Goal: Task Accomplishment & Management: Complete application form

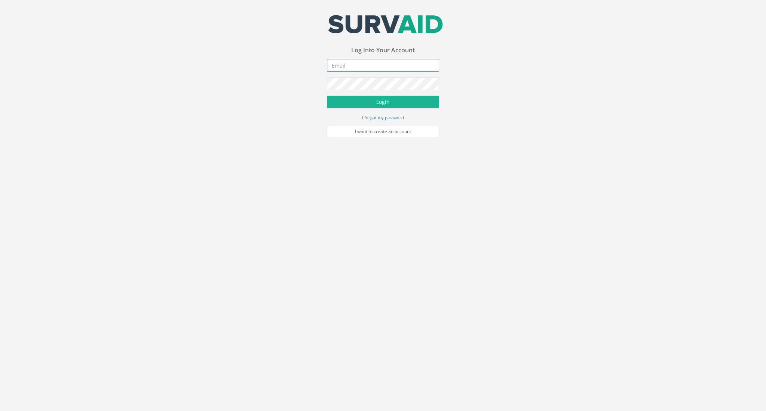
click at [360, 70] on input "email" at bounding box center [383, 65] width 112 height 13
type input "[EMAIL_ADDRESS][DOMAIN_NAME]"
click at [368, 102] on button "Login" at bounding box center [383, 102] width 112 height 13
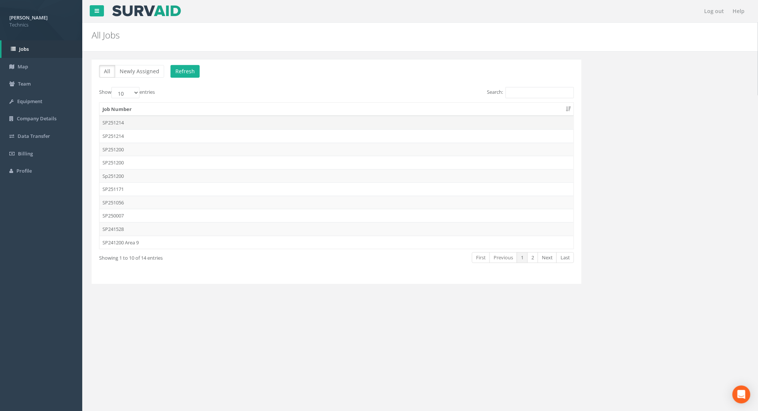
click at [119, 126] on td "SP251214" at bounding box center [336, 122] width 474 height 13
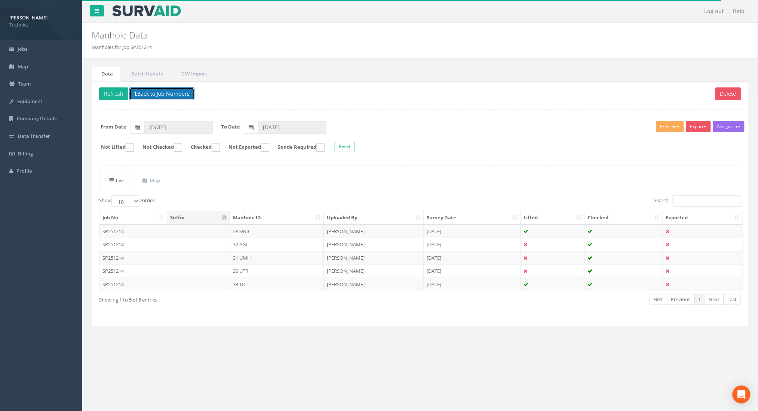
click at [150, 91] on button "Back to Job Numbers" at bounding box center [161, 94] width 65 height 13
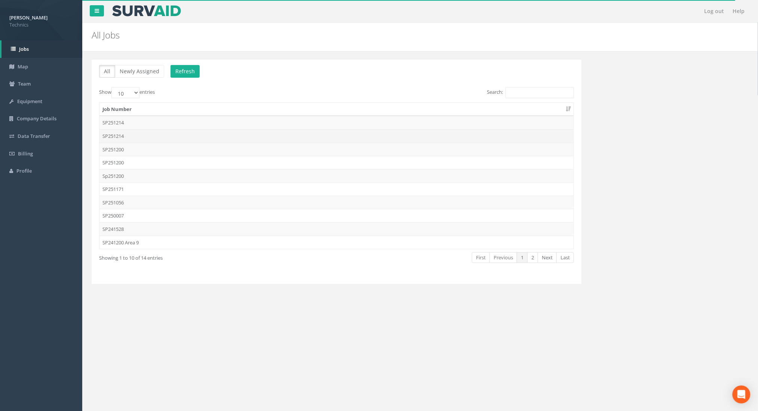
click at [117, 134] on td "SP251214" at bounding box center [336, 135] width 474 height 13
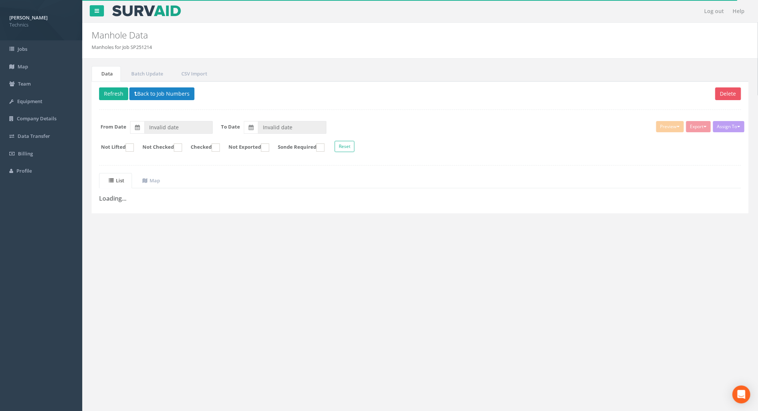
type input "[DATE]"
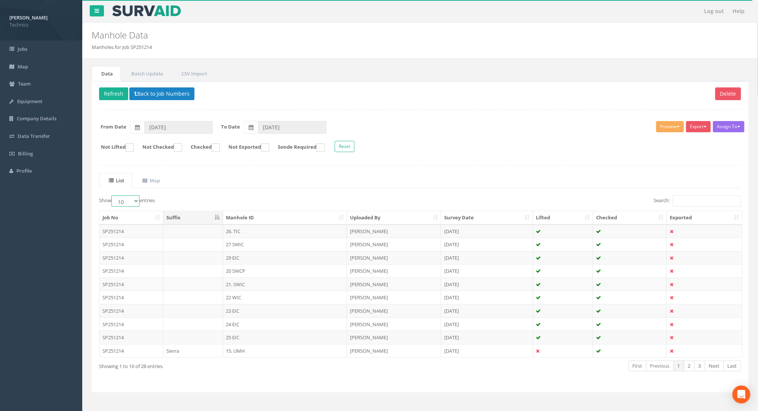
click at [136, 205] on select "10 25 50 100" at bounding box center [125, 201] width 28 height 11
select select "100"
click at [113, 196] on select "10 25 50 100" at bounding box center [125, 201] width 28 height 11
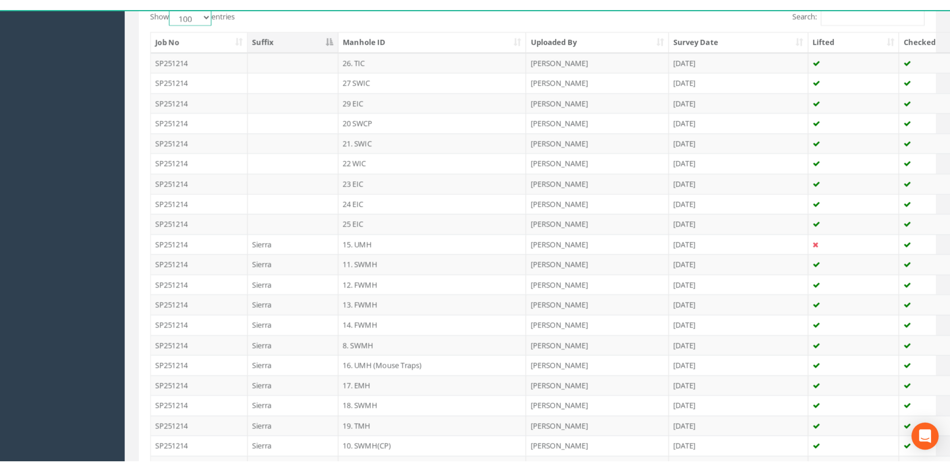
scroll to position [192, 0]
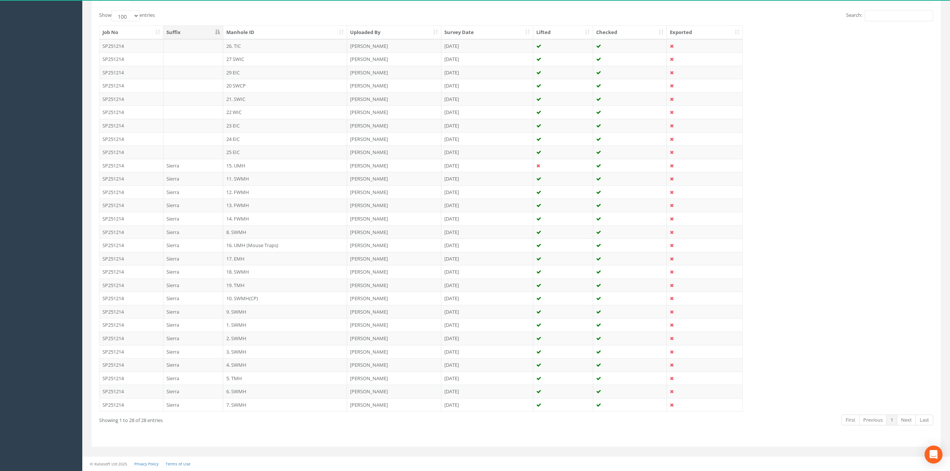
click at [278, 31] on th "Manhole ID" at bounding box center [285, 32] width 124 height 13
click at [239, 42] on td "1. SWMH" at bounding box center [285, 45] width 124 height 13
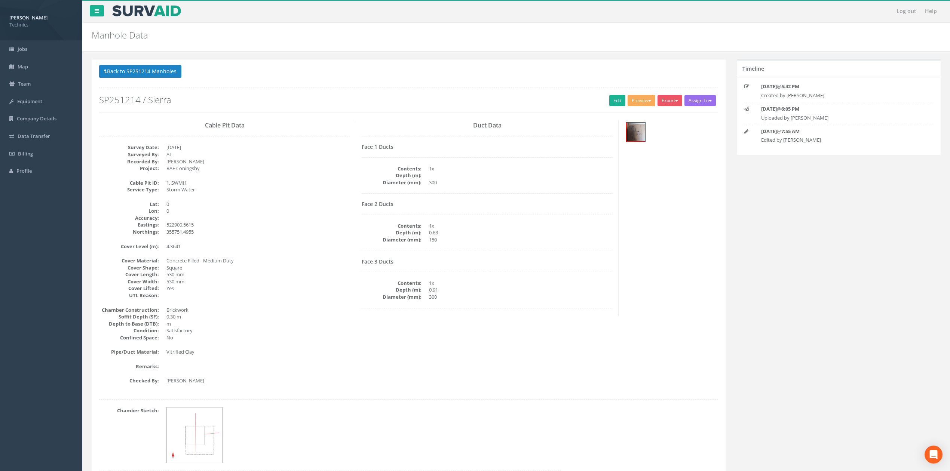
scroll to position [40, 0]
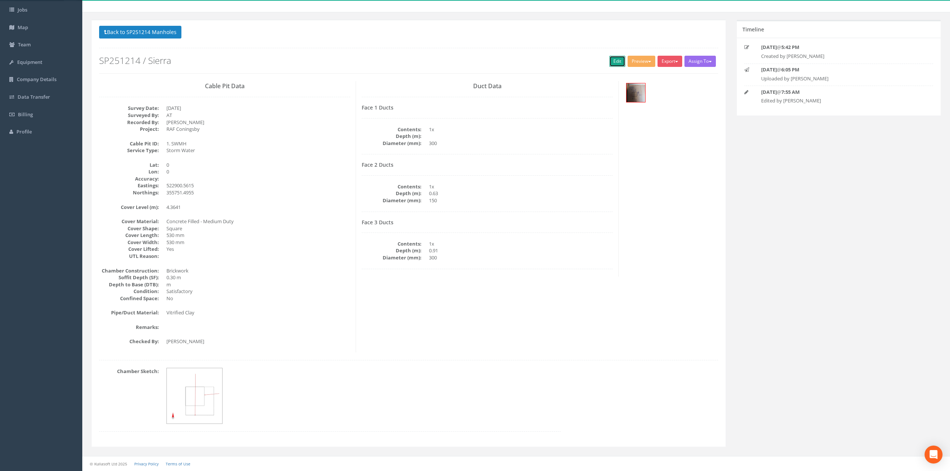
click at [609, 62] on link "Edit" at bounding box center [617, 61] width 16 height 11
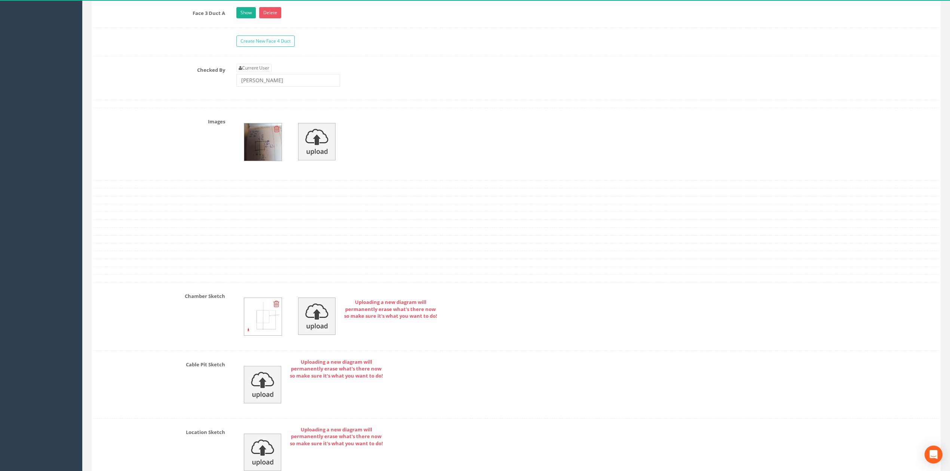
scroll to position [738, 0]
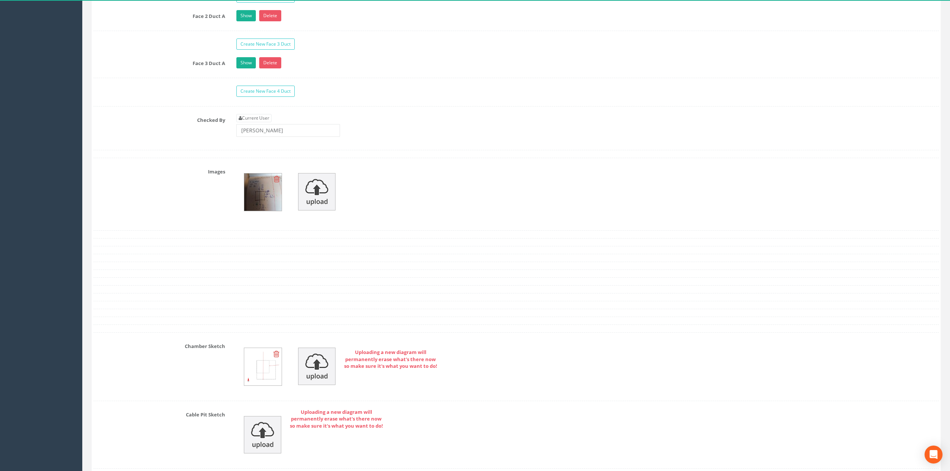
click at [409, 187] on div at bounding box center [588, 194] width 714 height 57
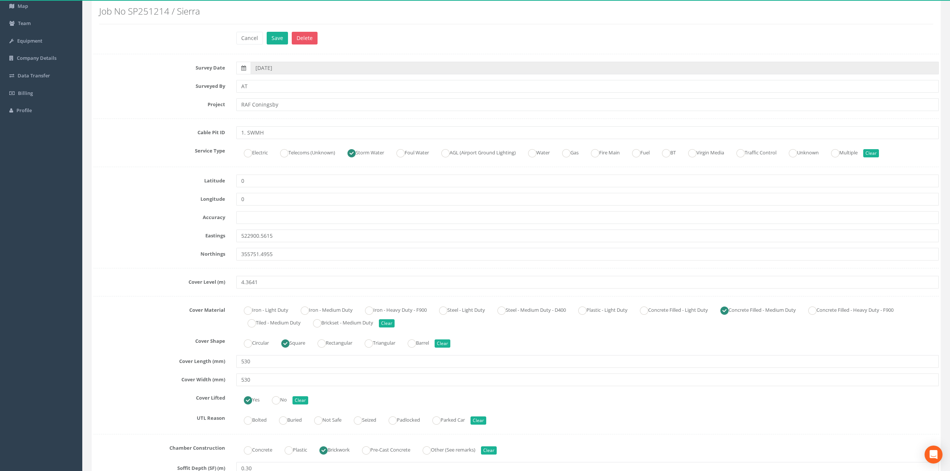
scroll to position [0, 0]
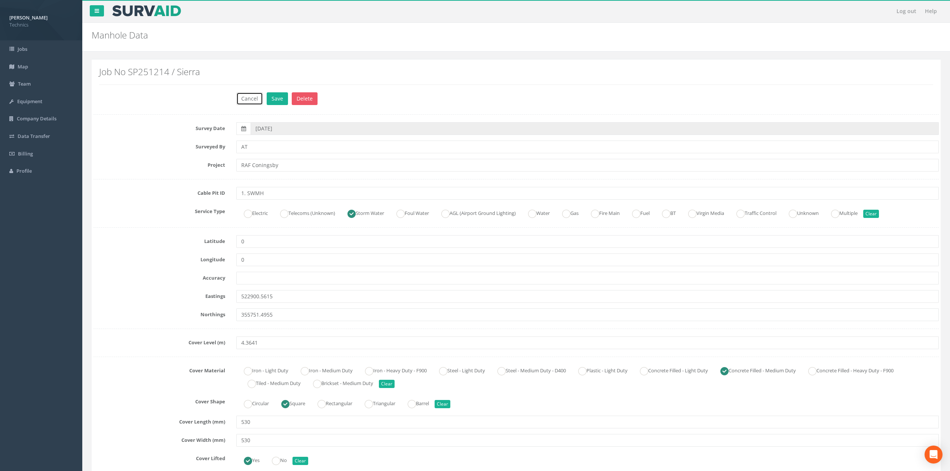
click at [253, 104] on button "Cancel" at bounding box center [249, 98] width 27 height 13
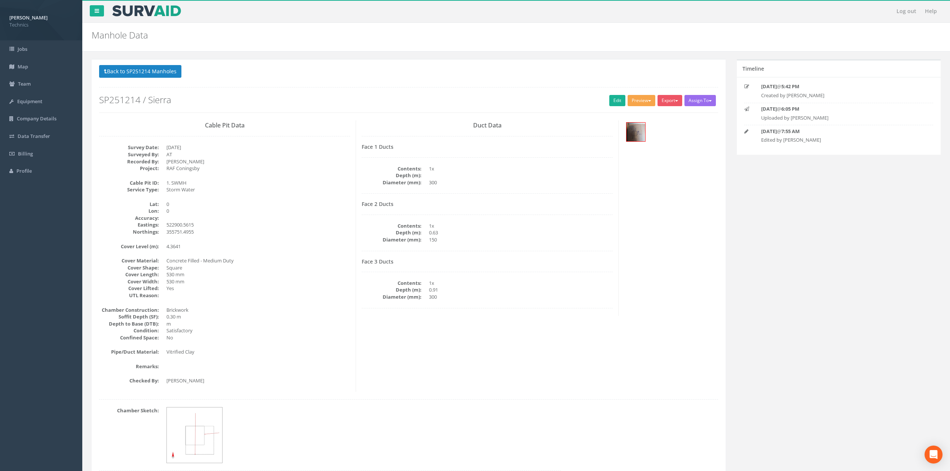
click at [632, 104] on button "Preview" at bounding box center [642, 100] width 28 height 11
click at [633, 117] on link "Technics Brize Norton" at bounding box center [625, 116] width 61 height 12
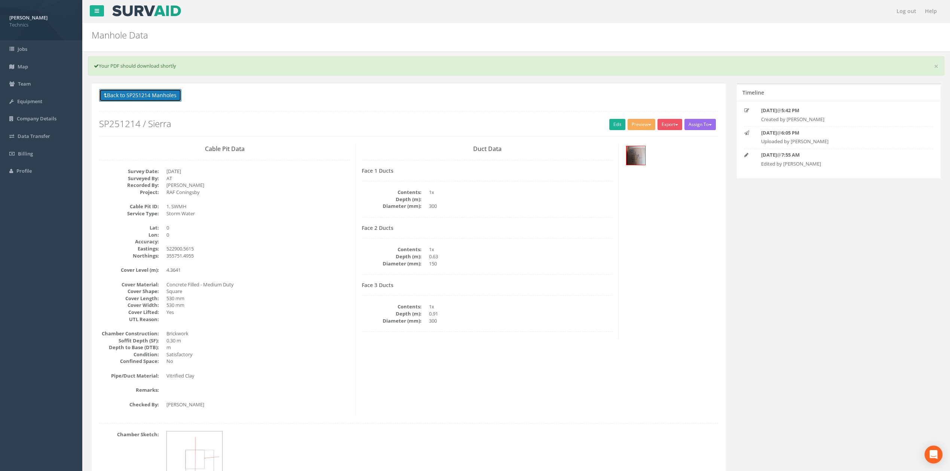
click at [134, 102] on button "Back to SP251214 Manholes" at bounding box center [140, 95] width 82 height 13
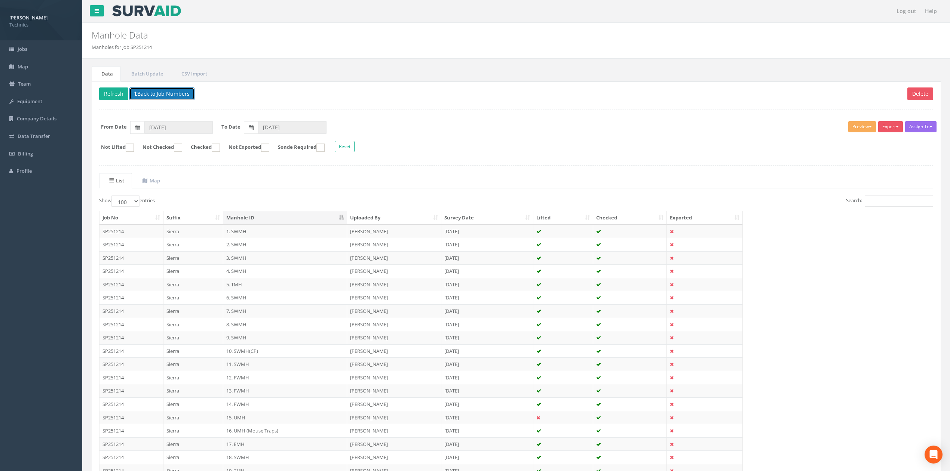
click at [142, 99] on button "Back to Job Numbers" at bounding box center [161, 94] width 65 height 13
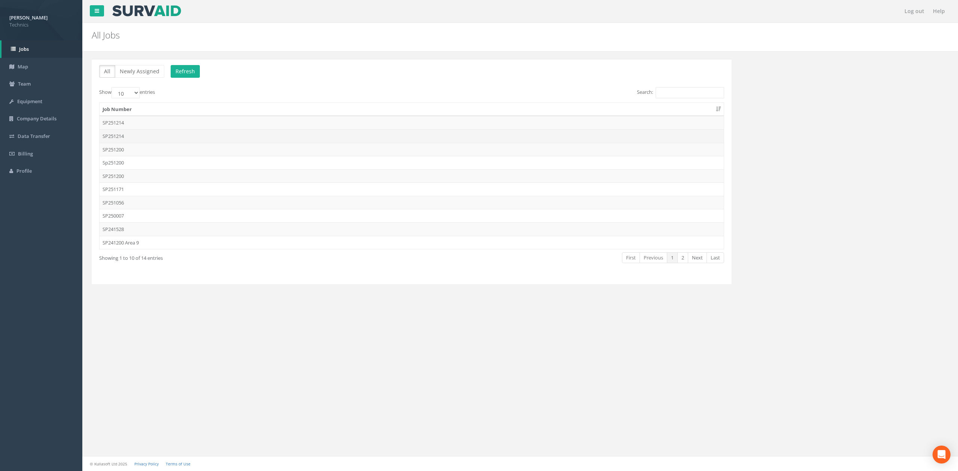
click at [123, 135] on td "SP251214" at bounding box center [411, 135] width 624 height 13
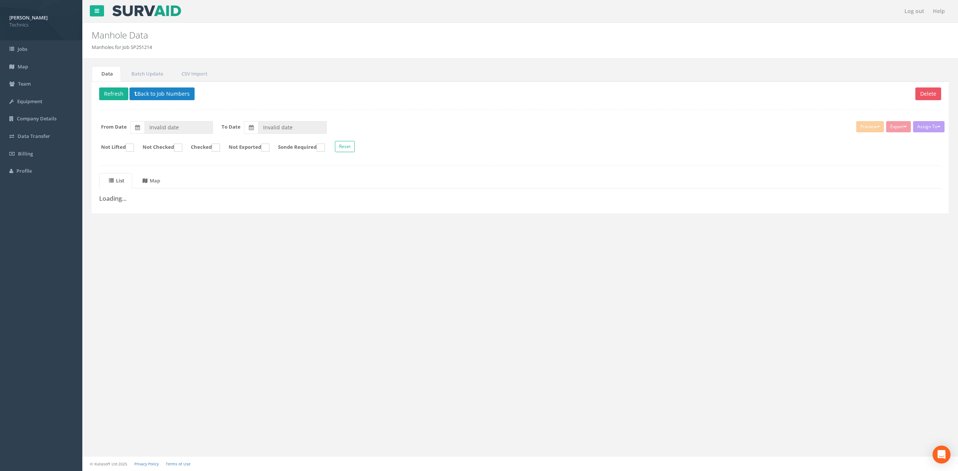
type input "[DATE]"
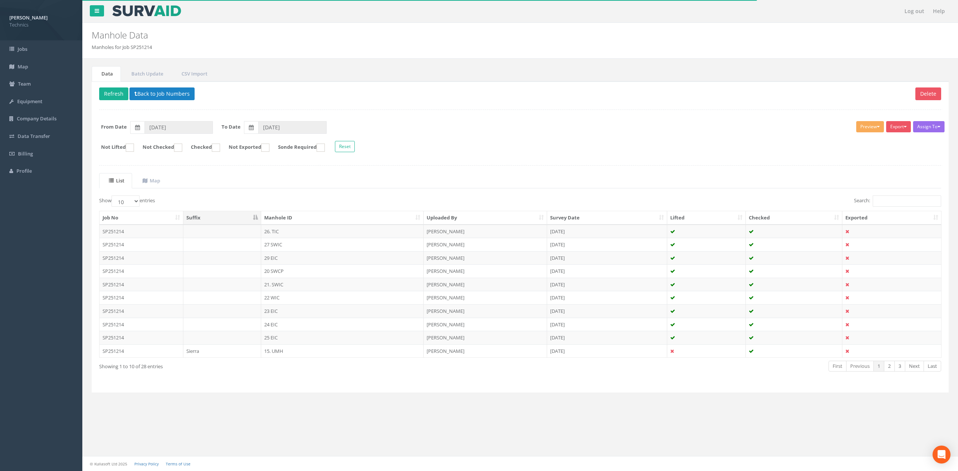
click at [386, 218] on th "Manhole ID" at bounding box center [342, 217] width 162 height 13
click at [135, 200] on select "10 25 50 100" at bounding box center [125, 201] width 28 height 11
select select "100"
click at [113, 197] on select "10 25 50 100" at bounding box center [125, 201] width 28 height 11
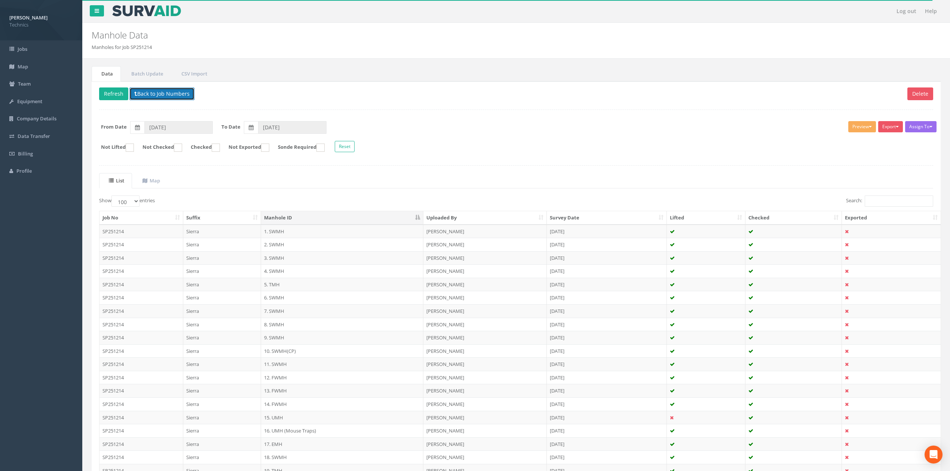
click at [157, 98] on button "Back to Job Numbers" at bounding box center [161, 94] width 65 height 13
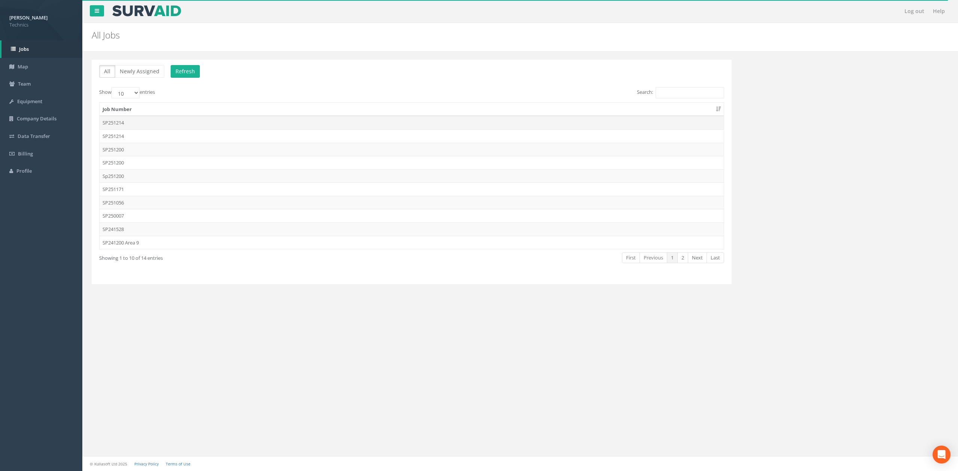
click at [135, 125] on td "SP251214" at bounding box center [411, 122] width 624 height 13
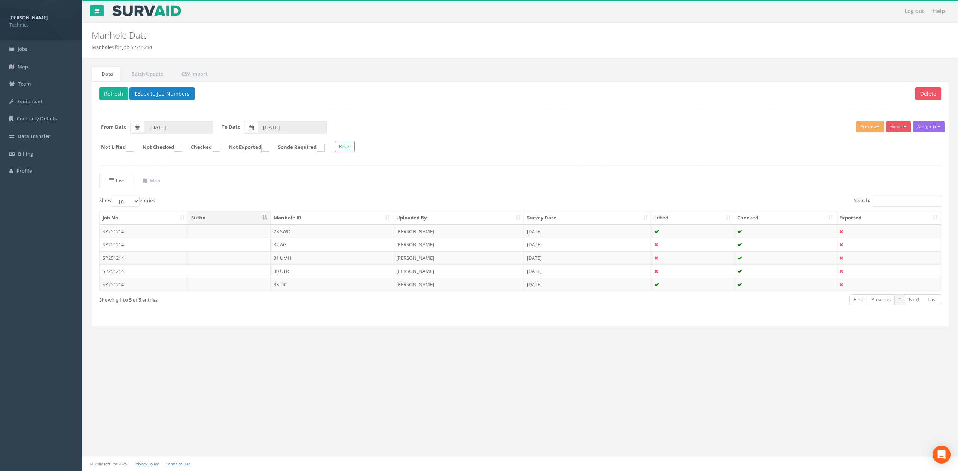
click at [307, 301] on div "Showing 1 to 5 of 5 entries" at bounding box center [271, 299] width 344 height 10
click at [443, 153] on form "Not Lifted Not Checked Checked Not Exported Sonde Required Reset" at bounding box center [520, 147] width 853 height 13
click at [146, 92] on button "Back to Job Numbers" at bounding box center [161, 94] width 65 height 13
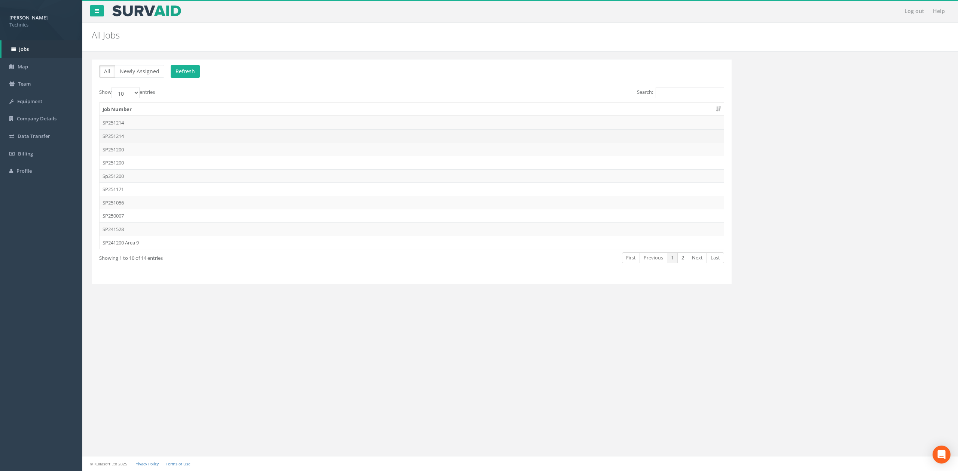
click at [122, 132] on td "SP251214" at bounding box center [411, 135] width 624 height 13
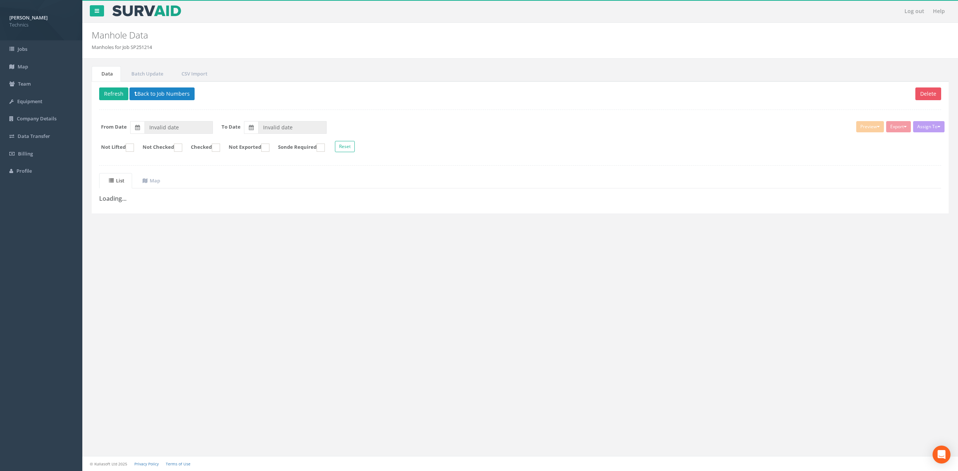
type input "[DATE]"
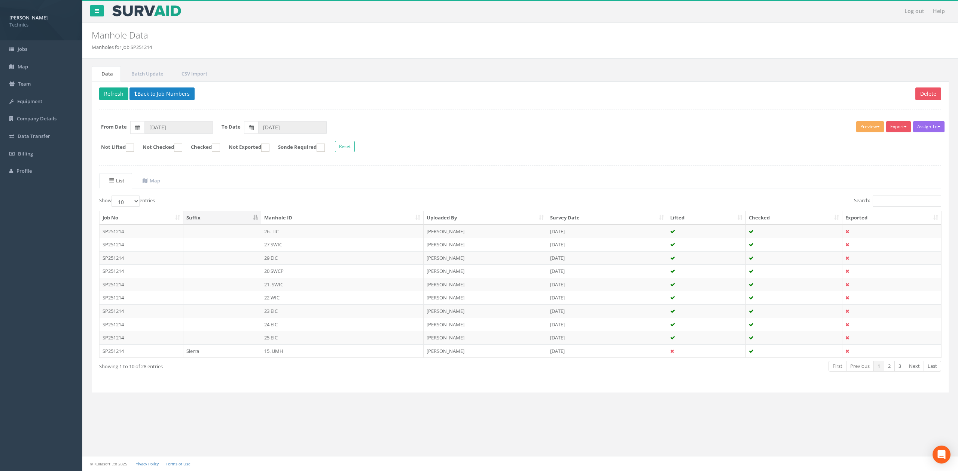
click at [235, 181] on ul "List Map" at bounding box center [520, 180] width 842 height 15
click at [138, 200] on select "10 25 50 100" at bounding box center [125, 201] width 28 height 11
select select "100"
click at [113, 197] on select "10 25 50 100" at bounding box center [125, 201] width 28 height 11
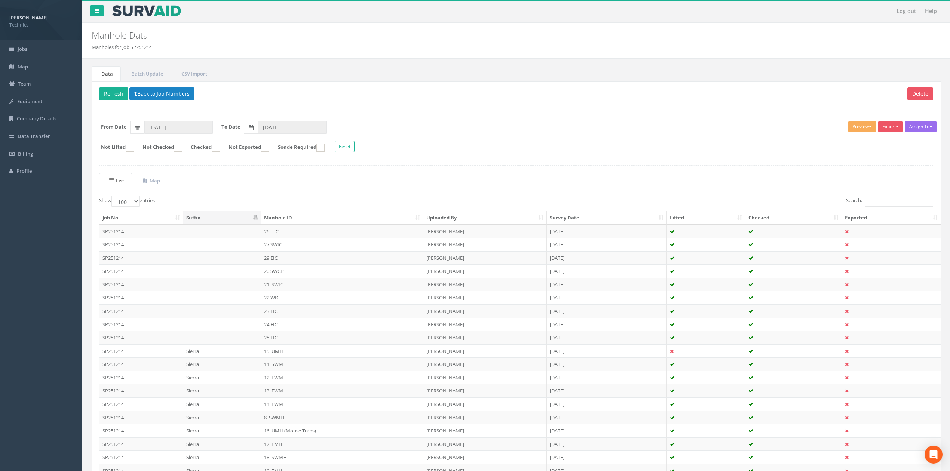
click at [415, 219] on th "Manhole ID" at bounding box center [342, 217] width 162 height 13
click at [289, 233] on td "1. SWMH" at bounding box center [342, 231] width 162 height 13
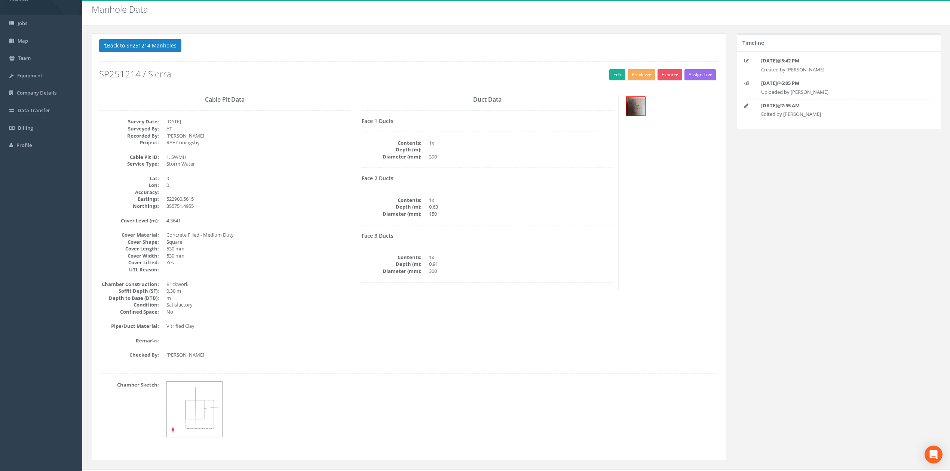
scroll to position [40, 0]
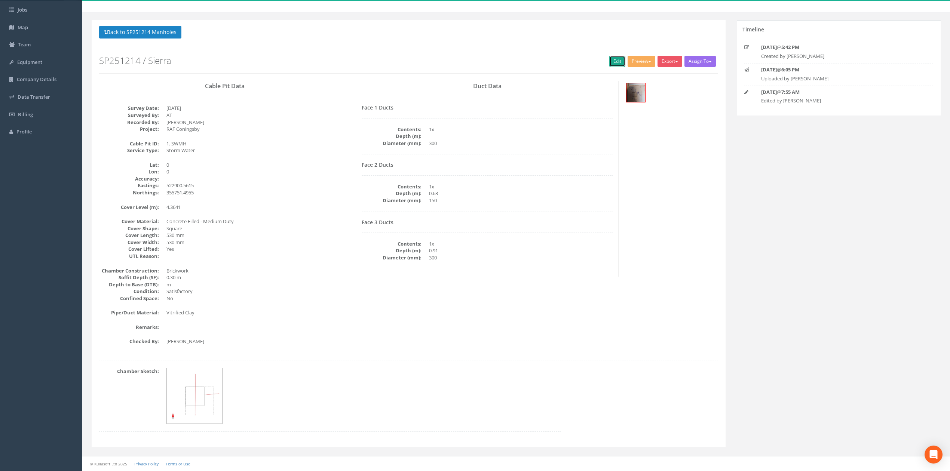
click at [617, 60] on link "Edit" at bounding box center [617, 61] width 16 height 11
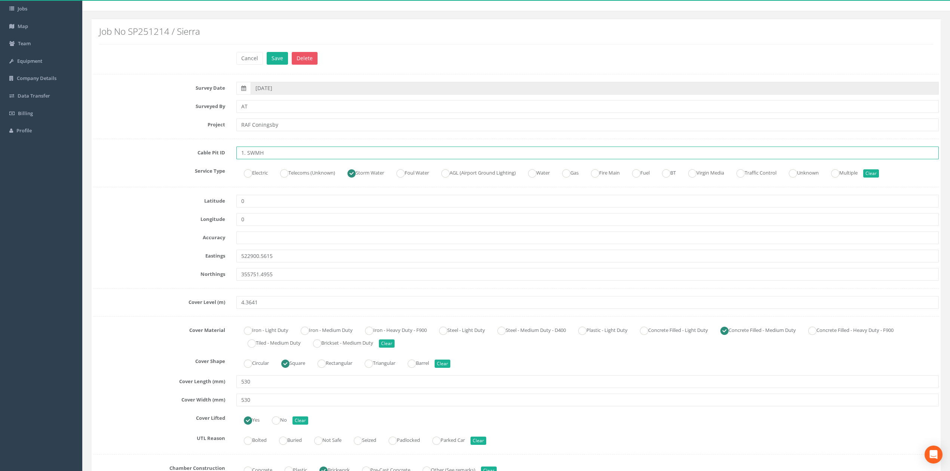
drag, startPoint x: 245, startPoint y: 151, endPoint x: 251, endPoint y: 154, distance: 6.7
click at [246, 153] on input "1. SWMH" at bounding box center [587, 153] width 702 height 13
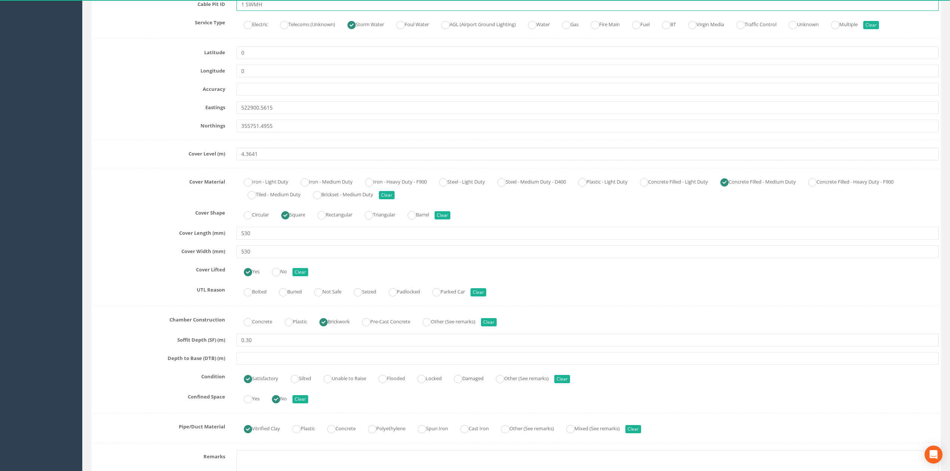
scroll to position [190, 0]
type input "1 SWMH"
click at [208, 138] on div "Survey Date [DATE] Surveyed By AT Project RAF Coningsby Cable Pit ID 1 SWMH Ser…" at bounding box center [516, 315] width 845 height 766
click at [226, 138] on div "Survey Date [DATE] Surveyed By AT Project RAF Coningsby Cable Pit ID 1 SWMH Ser…" at bounding box center [516, 315] width 845 height 766
click at [239, 138] on div "Survey Date [DATE] Surveyed By AT Project RAF Coningsby Cable Pit ID 1 SWMH Ser…" at bounding box center [516, 315] width 845 height 766
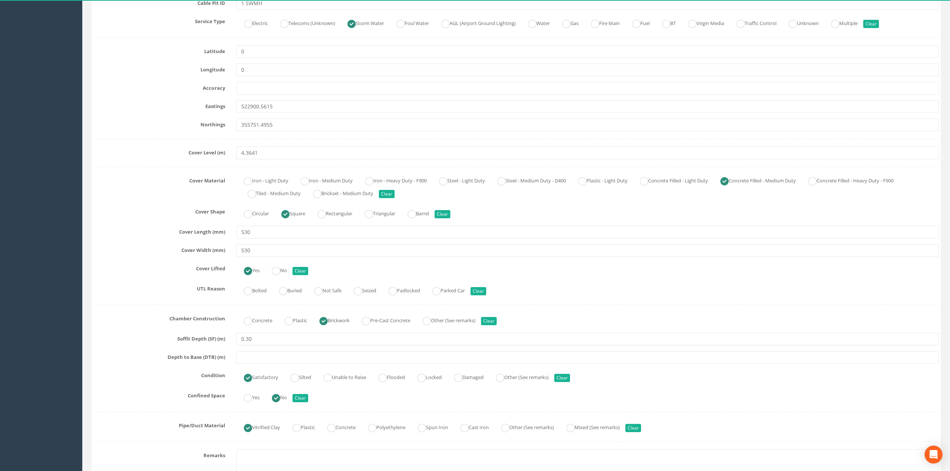
click at [252, 141] on div "Survey Date [DATE] Surveyed By AT Project RAF Coningsby Cable Pit ID 1 SWMH Ser…" at bounding box center [516, 315] width 845 height 766
click at [208, 138] on div "Survey Date [DATE] Surveyed By AT Project RAF Coningsby Cable Pit ID 1 SWMH Ser…" at bounding box center [516, 315] width 845 height 766
click at [214, 132] on div "Survey Date [DATE] Surveyed By AT Project RAF Coningsby Cable Pit ID 1 SWMH Ser…" at bounding box center [516, 315] width 845 height 766
drag, startPoint x: 224, startPoint y: 126, endPoint x: 205, endPoint y: 128, distance: 19.2
click at [206, 126] on label "Northings" at bounding box center [159, 124] width 143 height 10
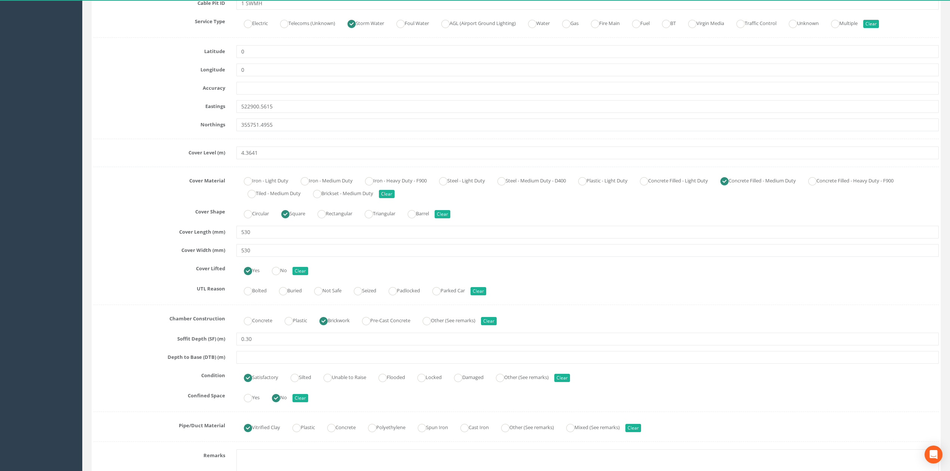
click at [205, 128] on label "Northings" at bounding box center [159, 124] width 143 height 10
click at [126, 243] on div "Survey Date [DATE] Surveyed By AT Project RAF Coningsby Cable Pit ID 1 SWMH Ser…" at bounding box center [516, 315] width 845 height 766
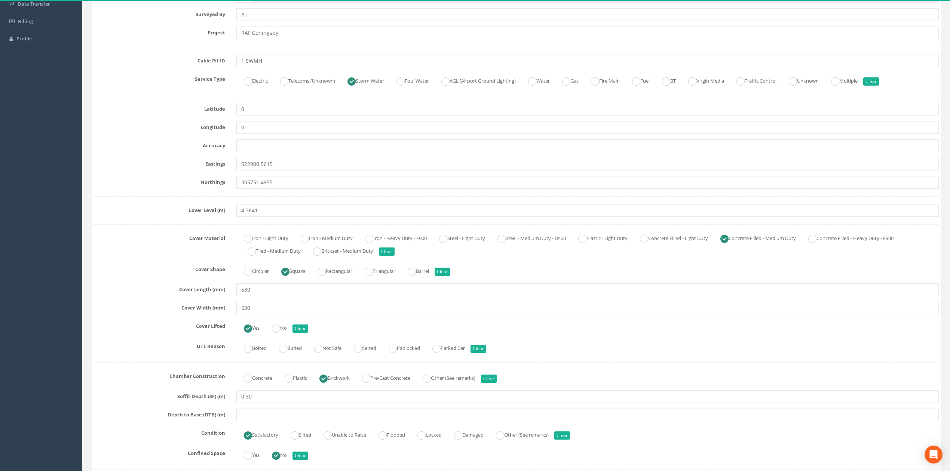
scroll to position [140, 0]
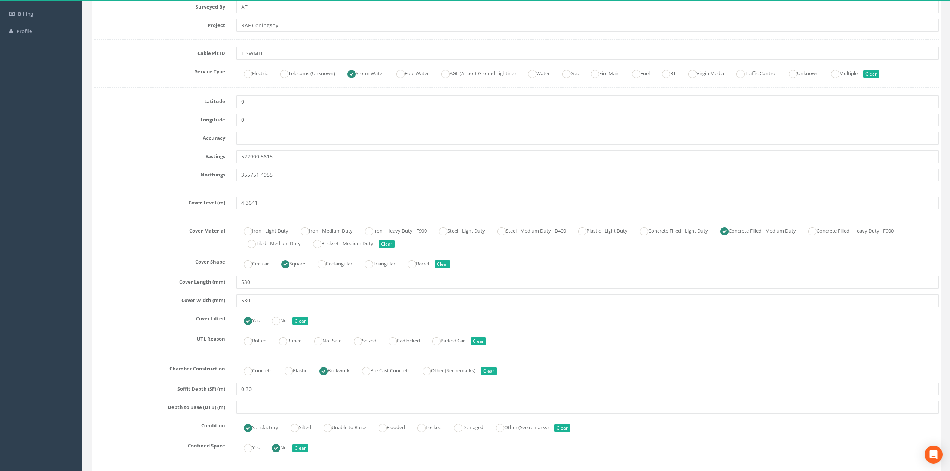
click at [271, 187] on div "Survey Date [DATE] Surveyed By AT Project RAF Coningsby Cable Pit ID 1 SWMH Ser…" at bounding box center [516, 365] width 845 height 766
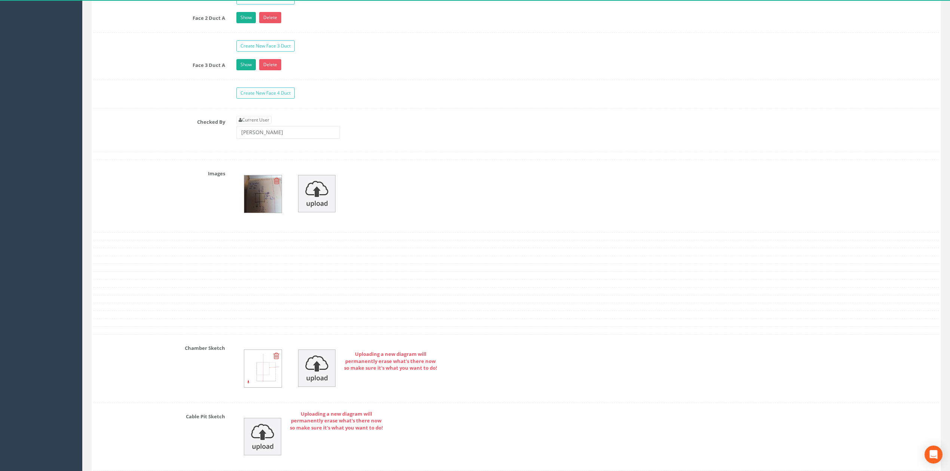
scroll to position [738, 0]
click at [276, 183] on icon at bounding box center [277, 178] width 6 height 7
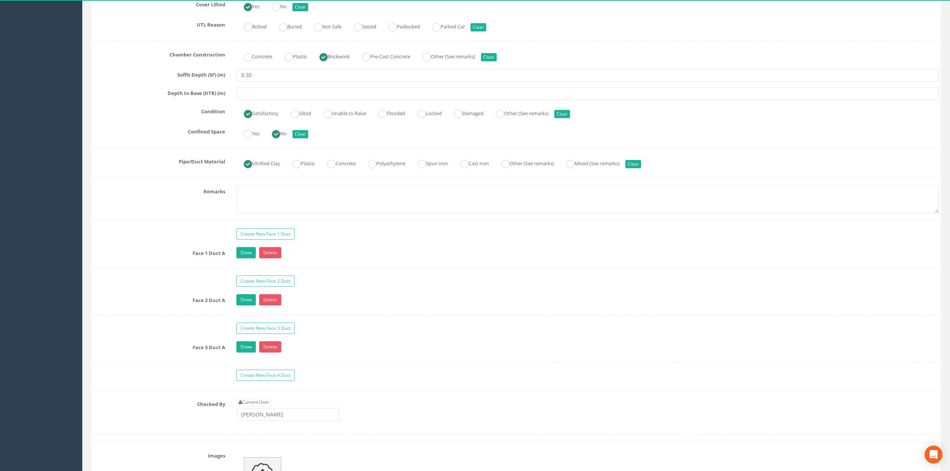
scroll to position [389, 0]
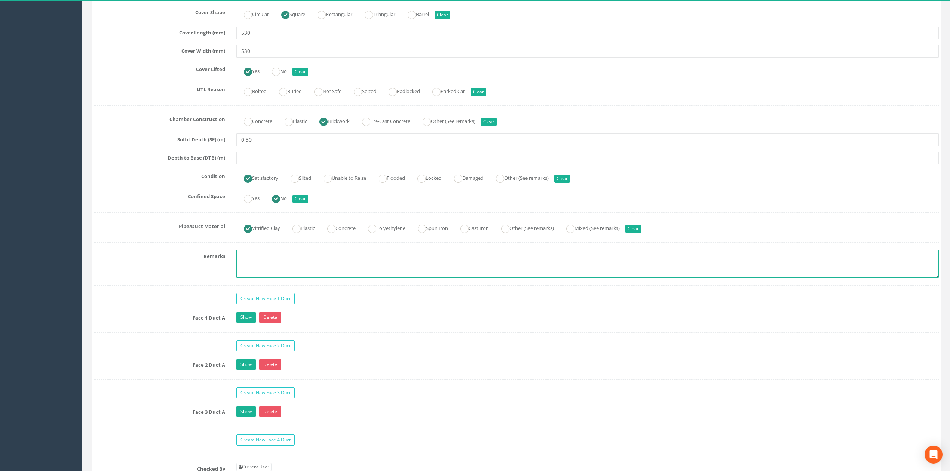
click at [263, 257] on textarea at bounding box center [587, 264] width 702 height 28
type textarea "Not permitted to take photographs"
click at [111, 199] on label "Confined Space" at bounding box center [159, 195] width 143 height 10
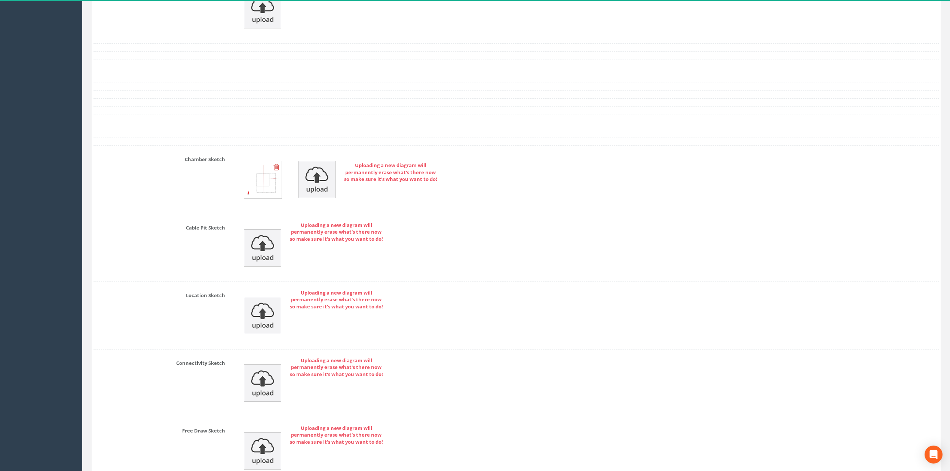
scroll to position [1004, 0]
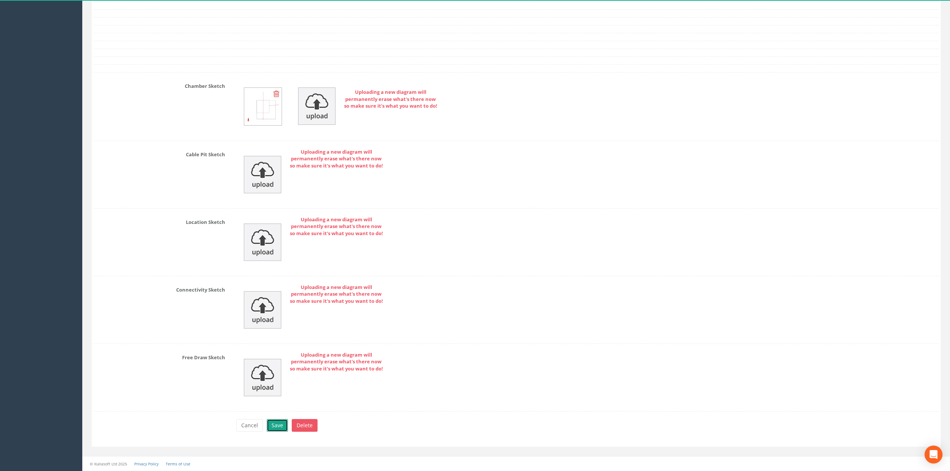
click at [274, 394] on button "Save" at bounding box center [277, 425] width 21 height 13
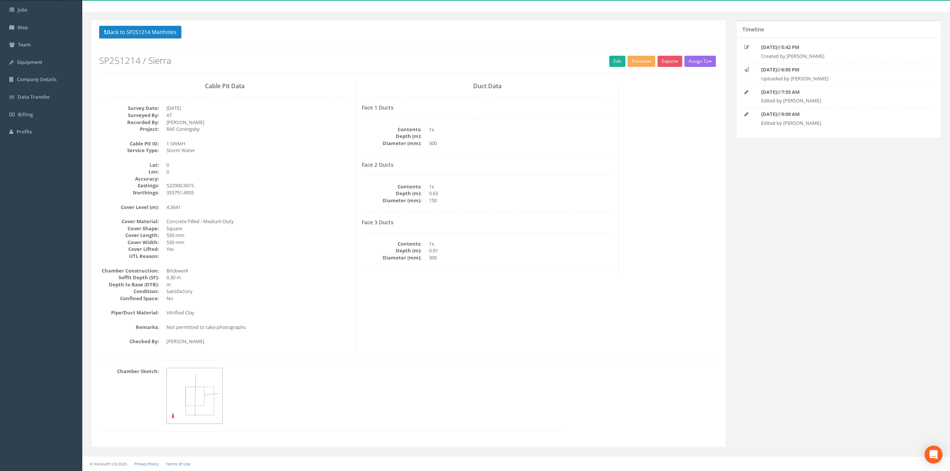
click at [288, 234] on dd "530 mm" at bounding box center [258, 235] width 184 height 7
click at [189, 284] on dd "m" at bounding box center [258, 284] width 184 height 7
click at [634, 62] on button "Preview" at bounding box center [642, 61] width 28 height 11
click at [612, 76] on link "Technics Brize Norton" at bounding box center [625, 77] width 61 height 12
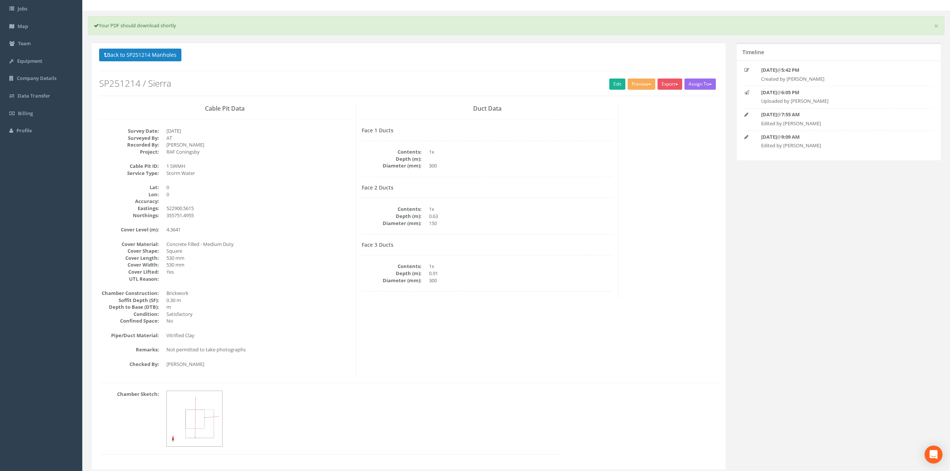
click at [330, 221] on div "Cable Pit Data Survey Date: [DATE] Surveyed By: AT Recorded By: [PERSON_NAME] P…" at bounding box center [225, 240] width 263 height 272
click at [614, 83] on link "Edit" at bounding box center [617, 84] width 16 height 11
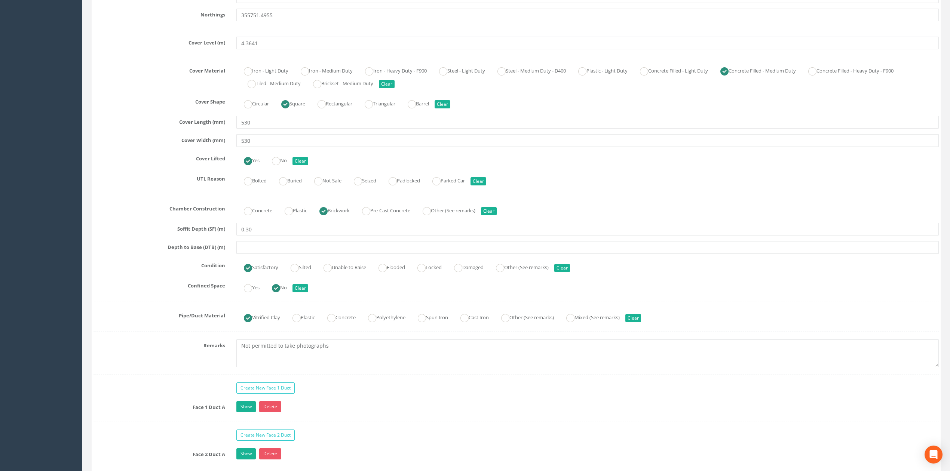
scroll to position [340, 0]
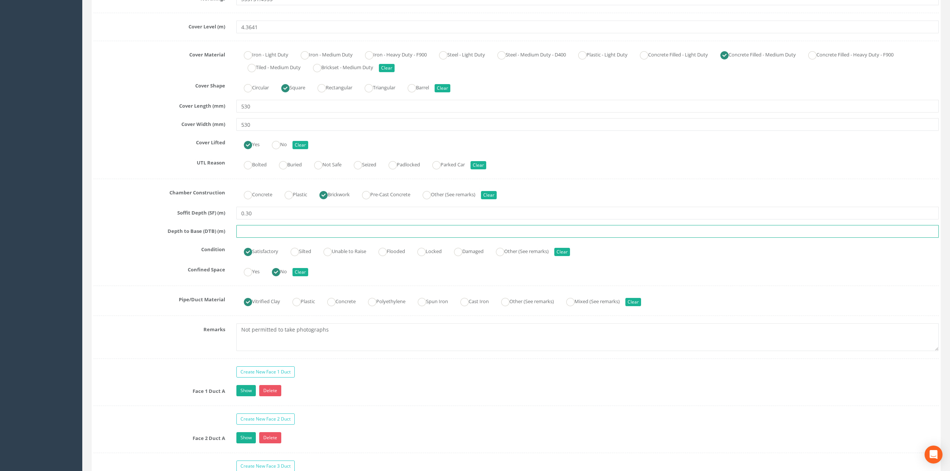
click at [257, 238] on input "text" at bounding box center [587, 231] width 702 height 13
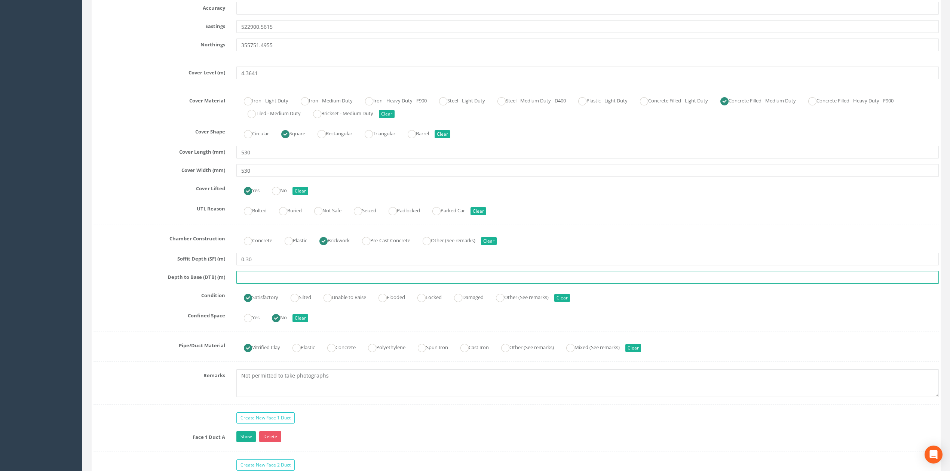
scroll to position [290, 0]
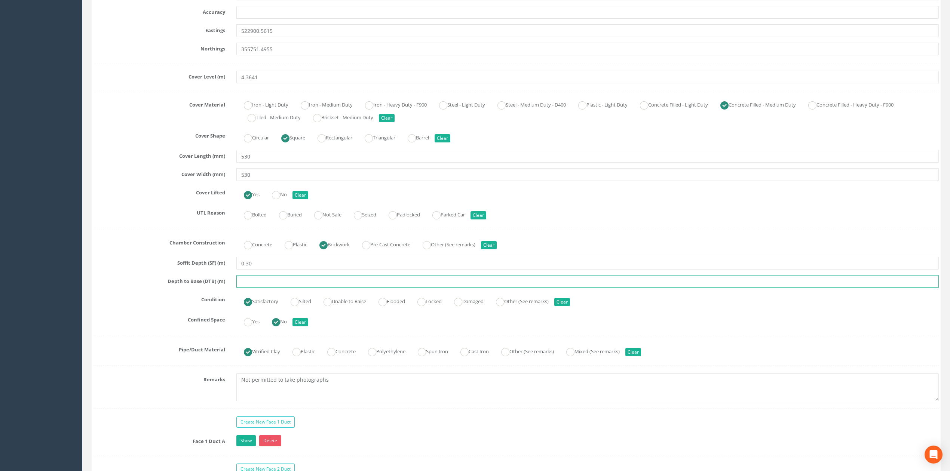
drag, startPoint x: 265, startPoint y: 286, endPoint x: 263, endPoint y: 283, distance: 4.0
click at [265, 286] on input "text" at bounding box center [587, 281] width 702 height 13
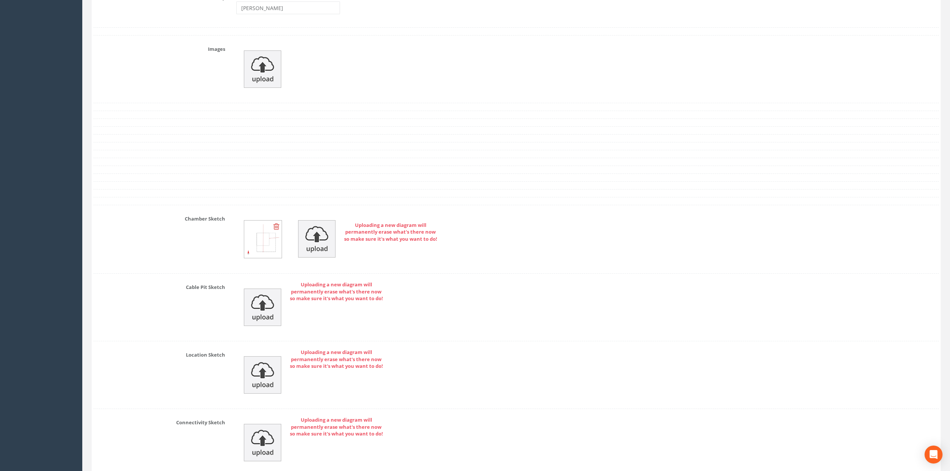
scroll to position [1028, 0]
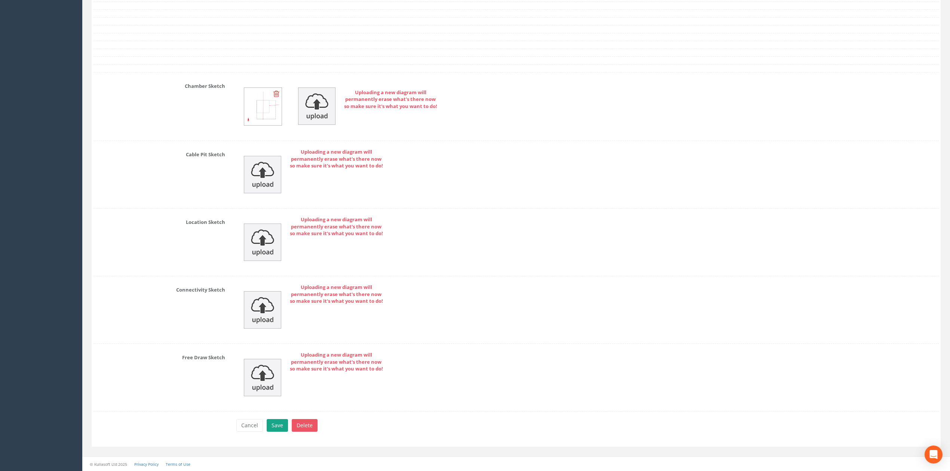
type input "0.91"
click at [283, 394] on button "Save" at bounding box center [277, 425] width 21 height 13
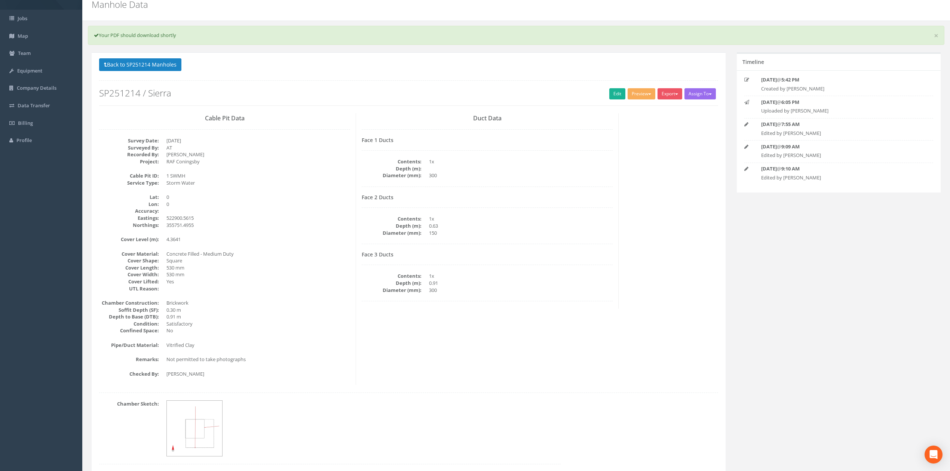
scroll to position [0, 0]
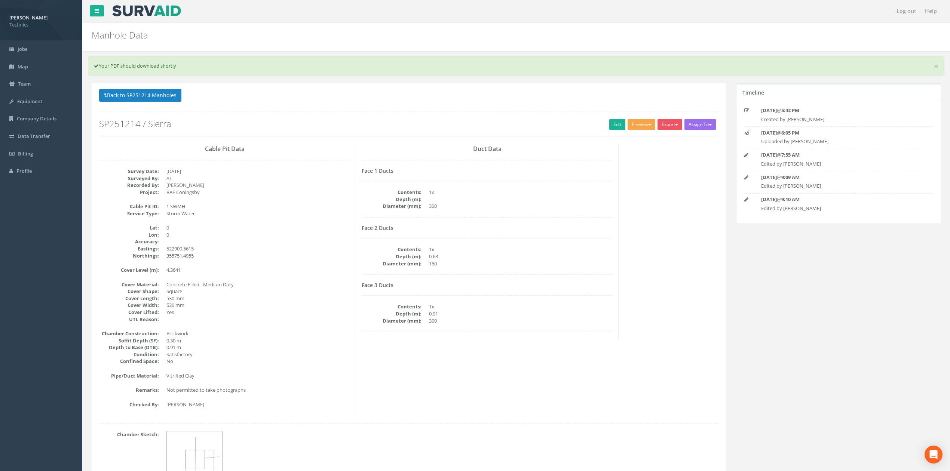
click at [634, 126] on button "Preview" at bounding box center [642, 124] width 28 height 11
click at [619, 141] on link "Technics Brize Norton" at bounding box center [625, 140] width 61 height 12
click at [497, 250] on dd "1x" at bounding box center [521, 249] width 184 height 7
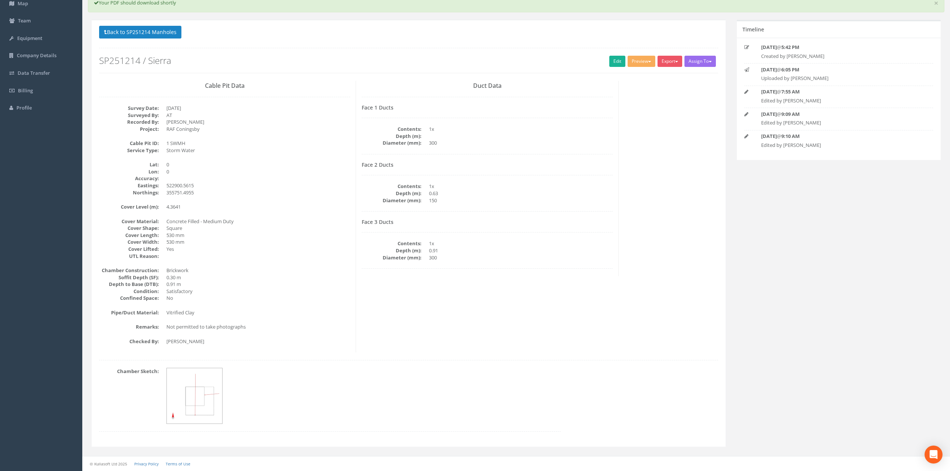
scroll to position [64, 0]
click at [304, 265] on div "Cable Pit Data Survey Date: [DATE] Surveyed By: AT Recorded By: [PERSON_NAME] P…" at bounding box center [225, 217] width 263 height 272
click at [614, 61] on link "Edit" at bounding box center [617, 61] width 16 height 11
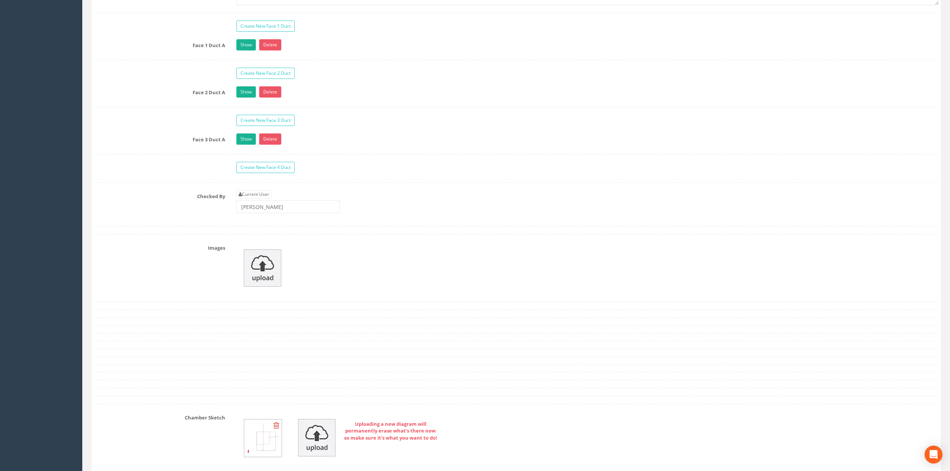
scroll to position [629, 0]
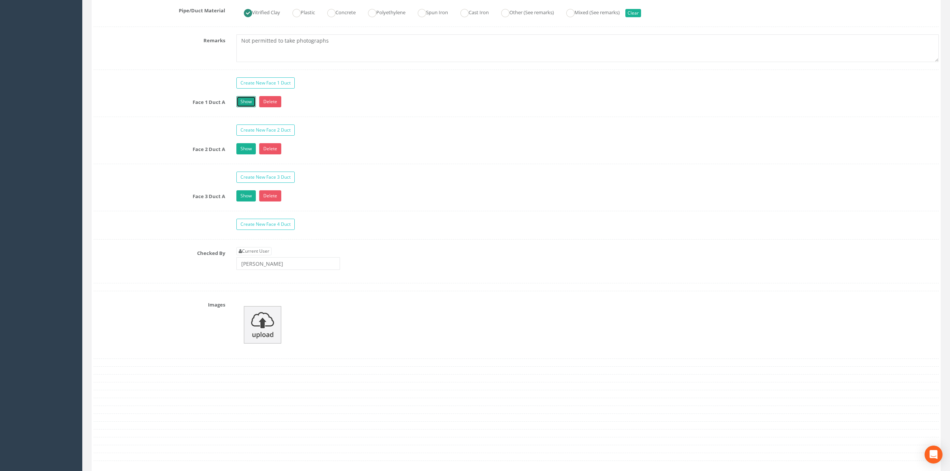
click at [246, 107] on link "Show" at bounding box center [245, 101] width 19 height 11
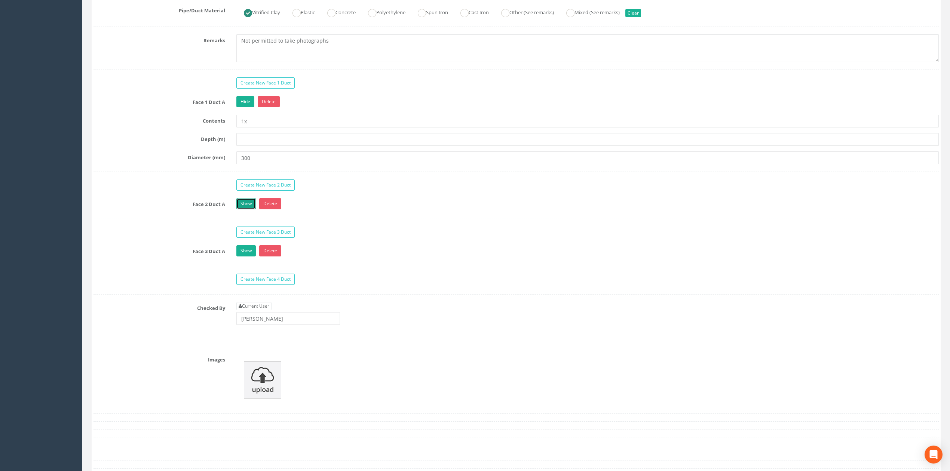
click at [246, 208] on link "Show" at bounding box center [245, 203] width 19 height 11
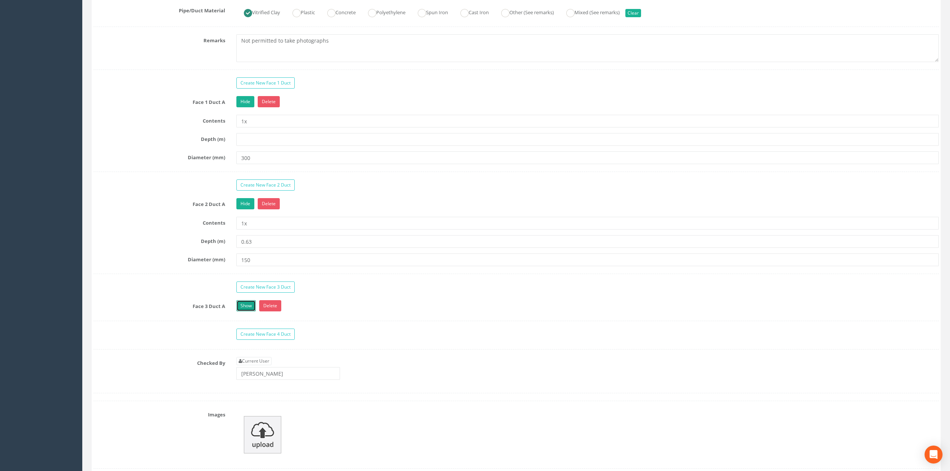
click at [241, 312] on link "Show" at bounding box center [245, 305] width 19 height 11
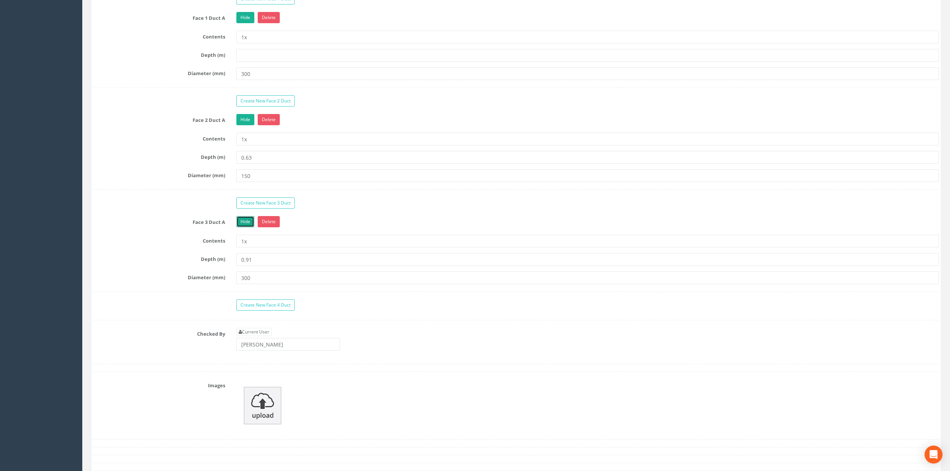
scroll to position [729, 0]
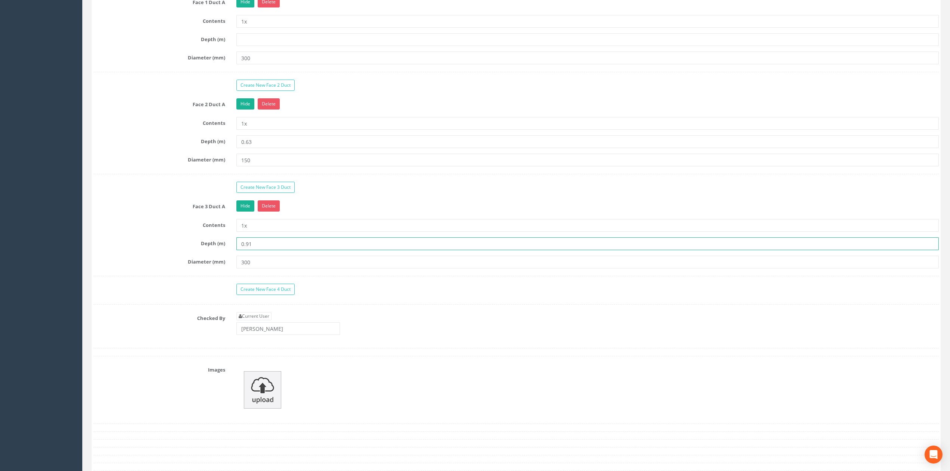
click at [258, 250] on input "0.91" at bounding box center [587, 244] width 702 height 13
click at [169, 226] on label "Contents" at bounding box center [159, 224] width 143 height 10
click at [253, 247] on input "0.94" at bounding box center [587, 244] width 702 height 13
type input "0.91"
drag, startPoint x: 162, startPoint y: 227, endPoint x: 163, endPoint y: 219, distance: 8.7
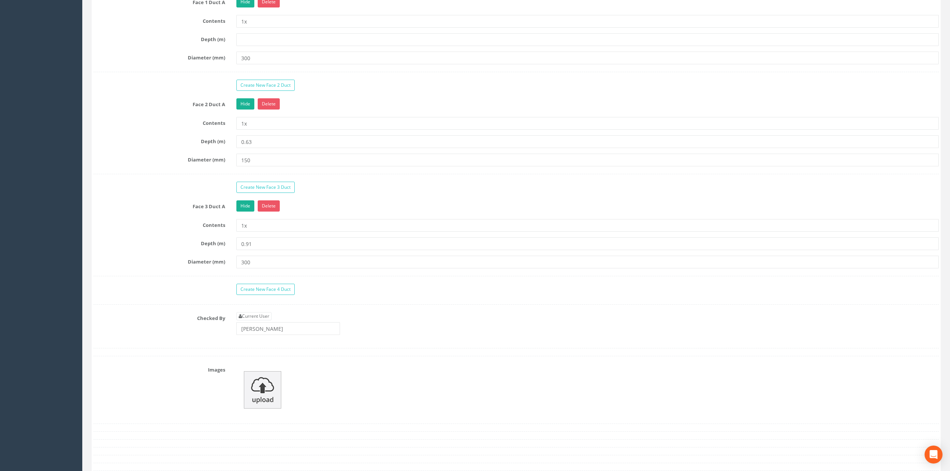
click at [162, 224] on div "Face 3 Duct A Hide Delete Contents 1x Depth (m) 0.91 Diameter (mm) 300" at bounding box center [516, 238] width 845 height 76
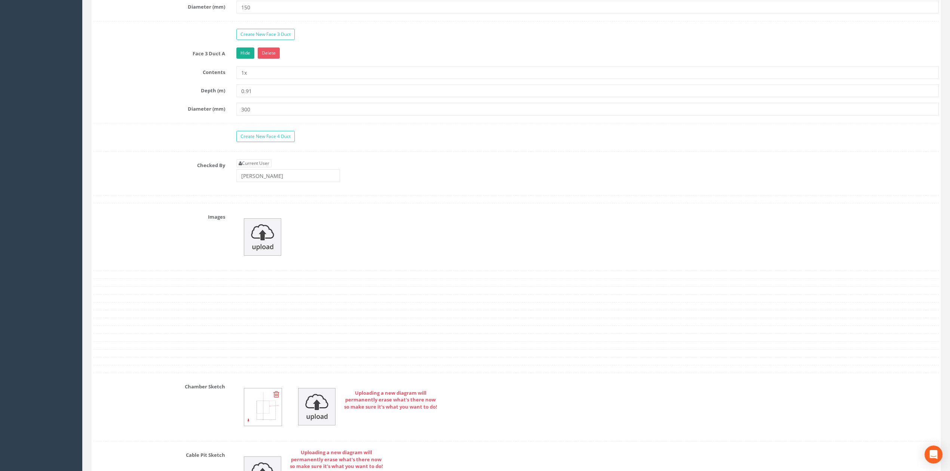
scroll to position [744, 0]
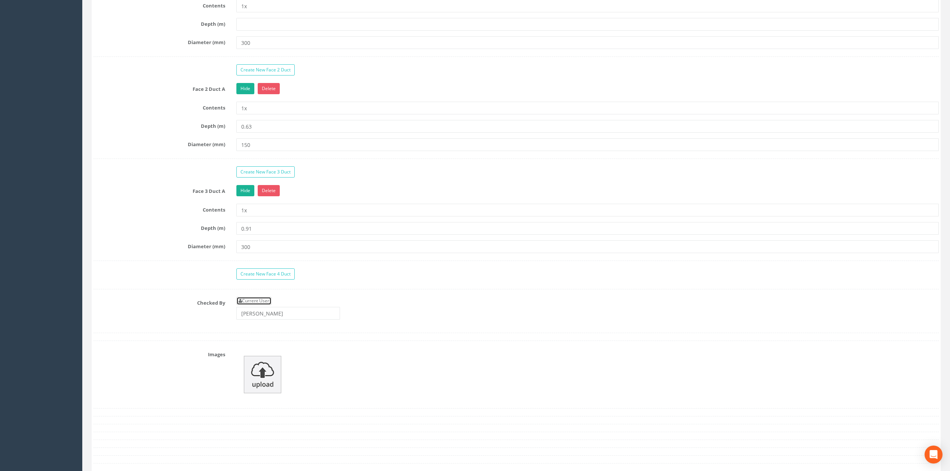
click at [271, 305] on link "Current User" at bounding box center [253, 301] width 35 height 8
type input "[PERSON_NAME]"
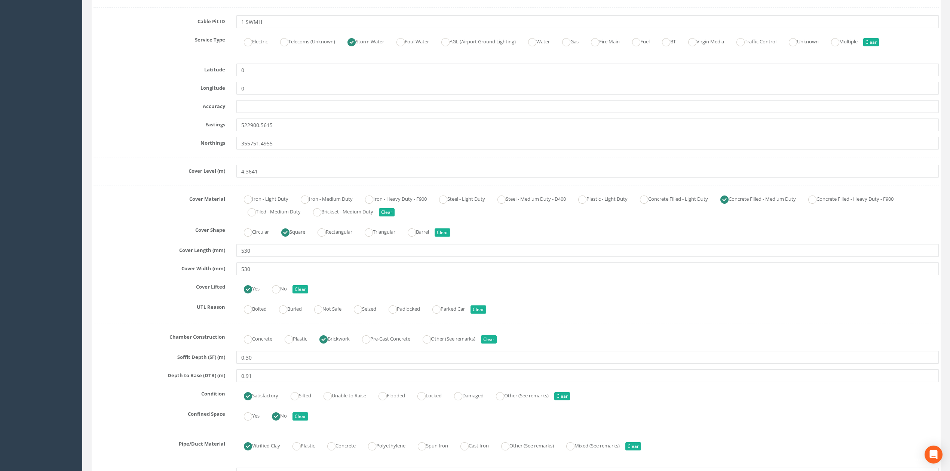
scroll to position [0, 0]
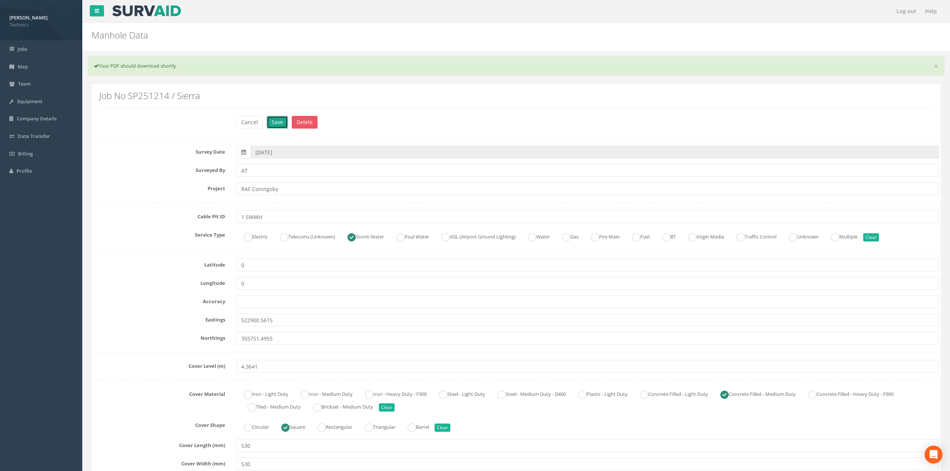
click at [279, 123] on button "Save" at bounding box center [277, 122] width 21 height 13
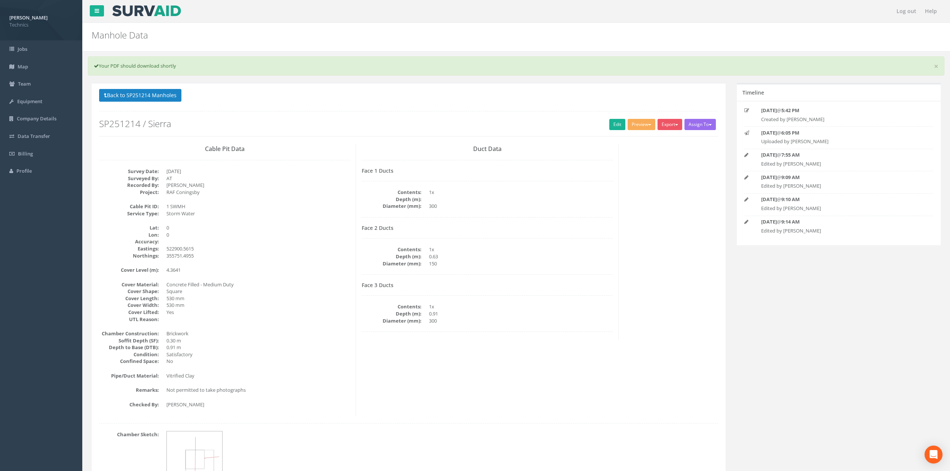
click at [532, 231] on h4 "Face 2 Ducts" at bounding box center [487, 228] width 251 height 6
click at [275, 192] on dd "RAF Coningsby" at bounding box center [258, 192] width 184 height 7
drag, startPoint x: 337, startPoint y: 192, endPoint x: 333, endPoint y: 192, distance: 4.9
click at [337, 192] on dd "RAF Coningsby" at bounding box center [258, 192] width 184 height 7
click at [303, 158] on div "Cable Pit Data Survey Date: [DATE] Surveyed By: AT Recorded By: [PERSON_NAME] P…" at bounding box center [225, 280] width 263 height 272
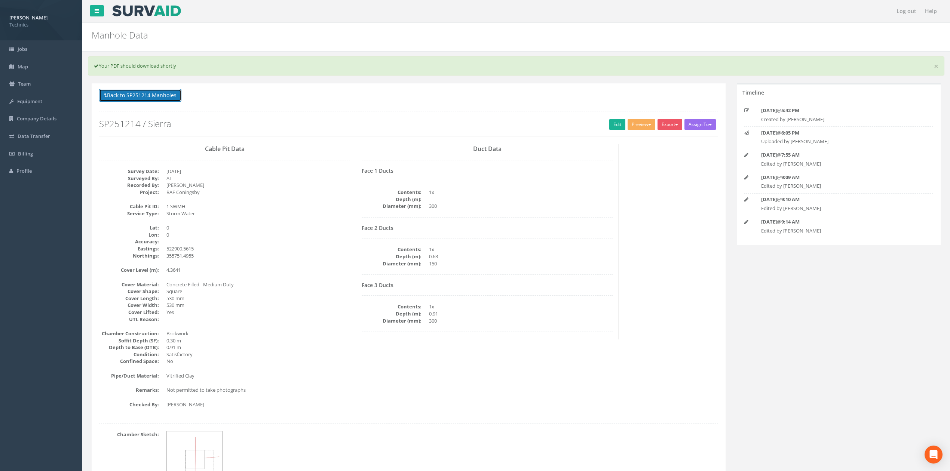
click at [159, 99] on button "Back to SP251214 Manholes" at bounding box center [140, 95] width 82 height 13
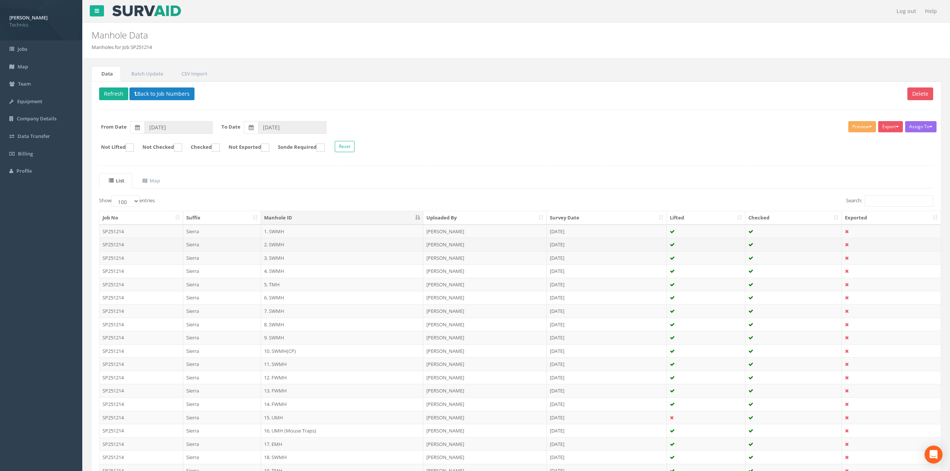
click at [278, 248] on td "2. SWMH" at bounding box center [342, 244] width 162 height 13
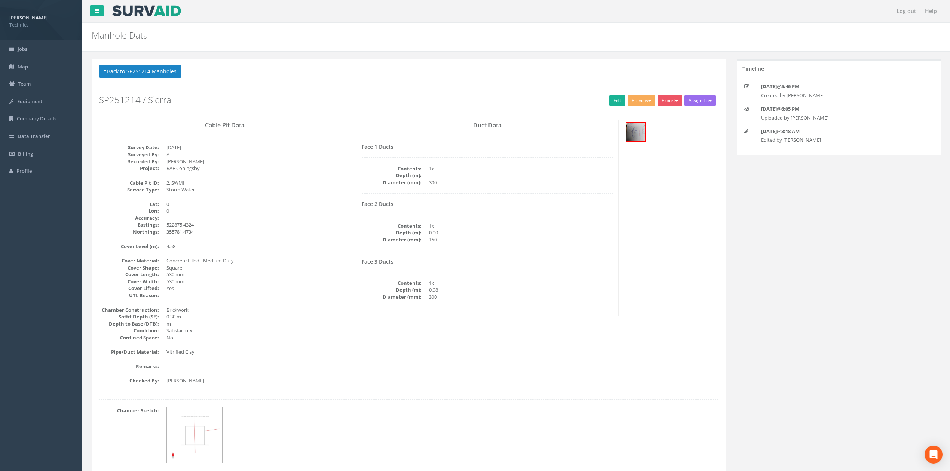
drag, startPoint x: 549, startPoint y: 193, endPoint x: 631, endPoint y: 81, distance: 139.0
click at [549, 193] on div "Face 1 Ducts Contents: 1x Depth (m): Diameter (mm): 300" at bounding box center [487, 169] width 251 height 50
click at [616, 101] on link "Edit" at bounding box center [617, 100] width 16 height 11
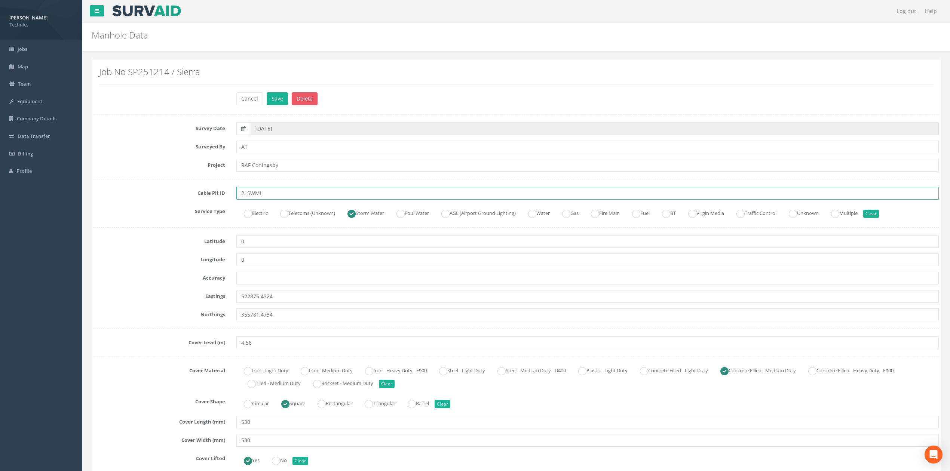
click at [245, 195] on input "2. SWMH" at bounding box center [587, 193] width 702 height 13
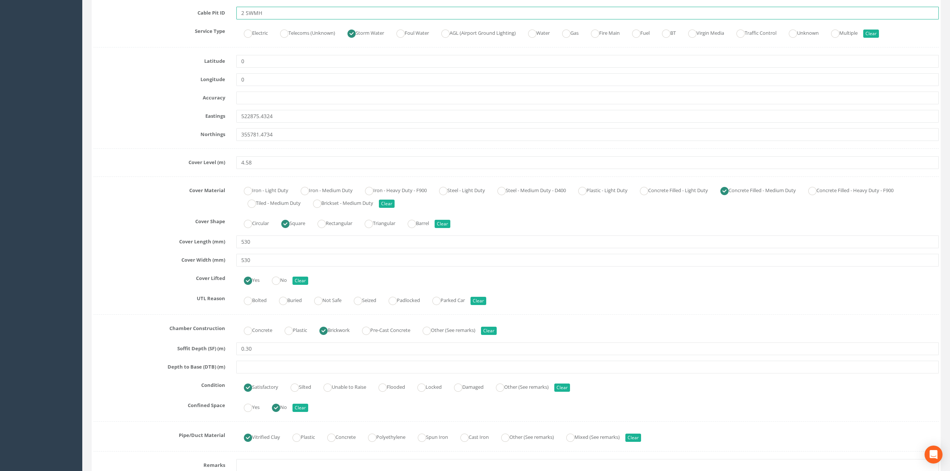
scroll to position [199, 0]
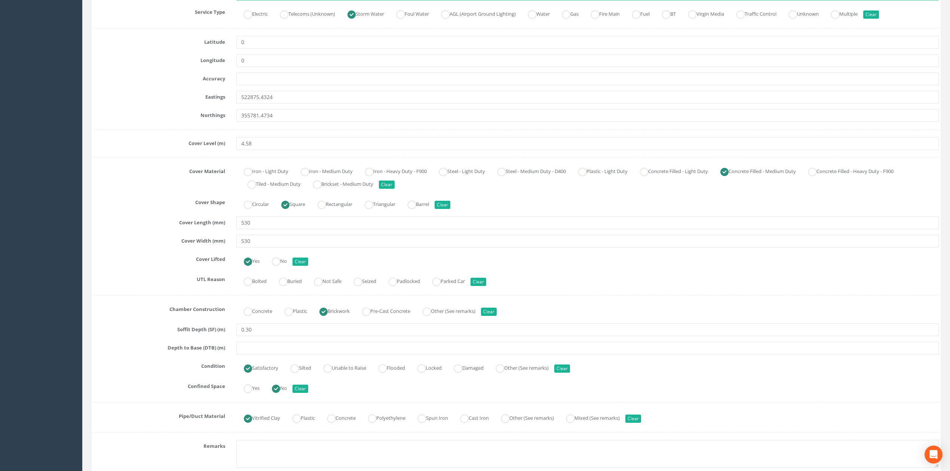
type input "2 SWMH"
click at [252, 346] on input "text" at bounding box center [587, 348] width 702 height 13
click at [257, 355] on input "text" at bounding box center [587, 348] width 702 height 13
type input "0.98"
click at [137, 281] on label "UTL Reason" at bounding box center [159, 278] width 143 height 10
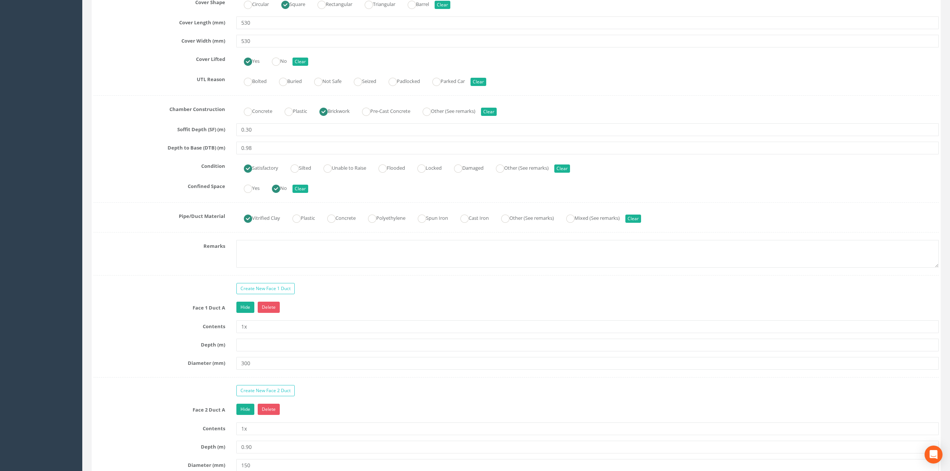
scroll to position [399, 0]
click at [248, 260] on textarea at bounding box center [587, 255] width 702 height 28
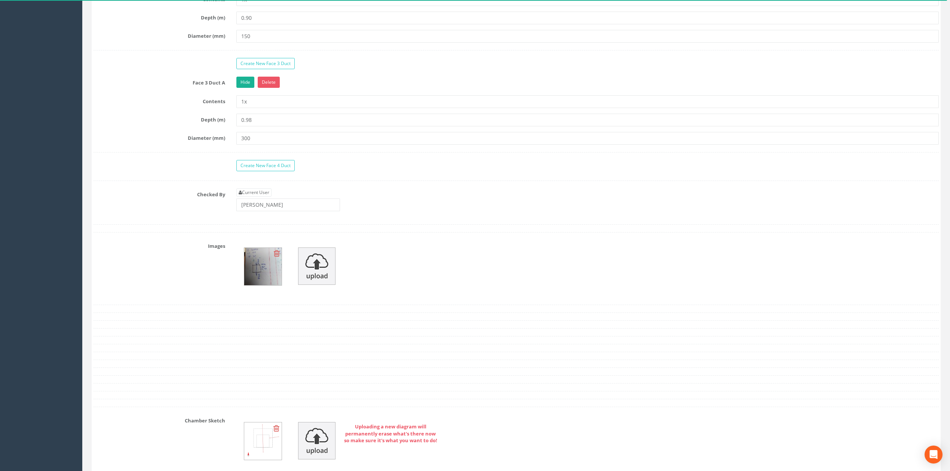
scroll to position [848, 0]
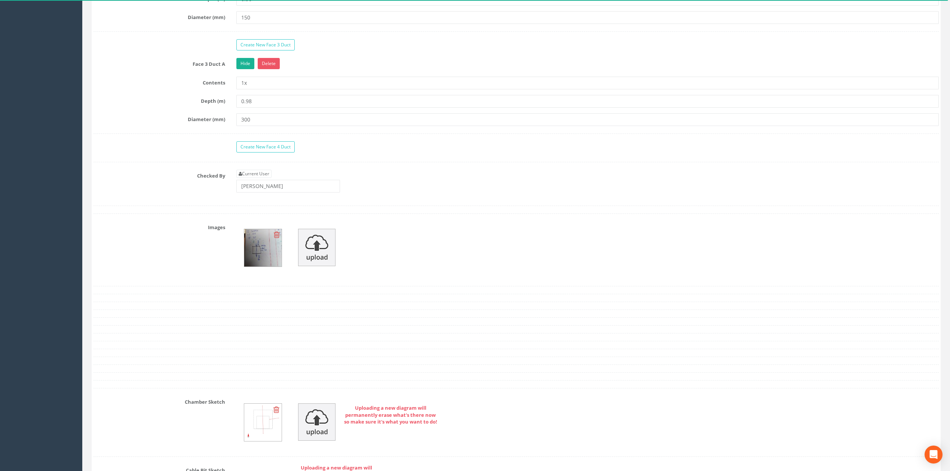
type textarea "Not permitted to take photographs"
click at [277, 239] on icon at bounding box center [277, 234] width 6 height 7
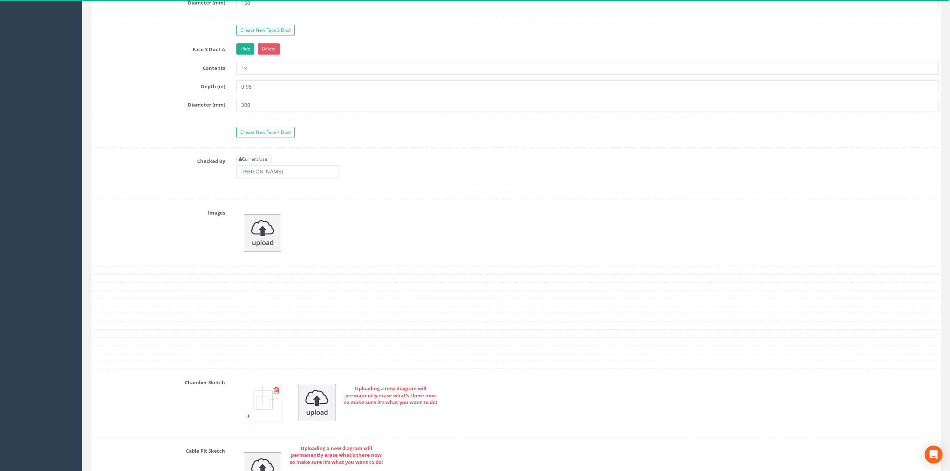
scroll to position [769, 0]
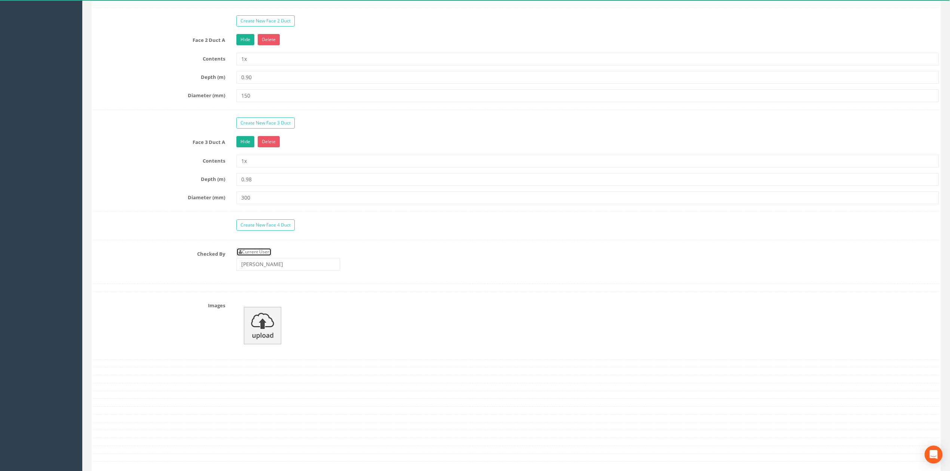
click at [260, 256] on link "Current User" at bounding box center [253, 252] width 35 height 8
type input "[PERSON_NAME]"
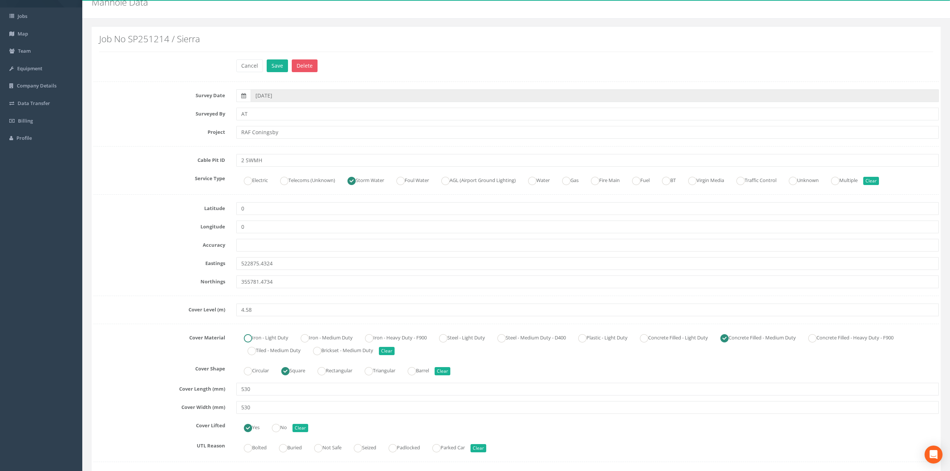
scroll to position [0, 0]
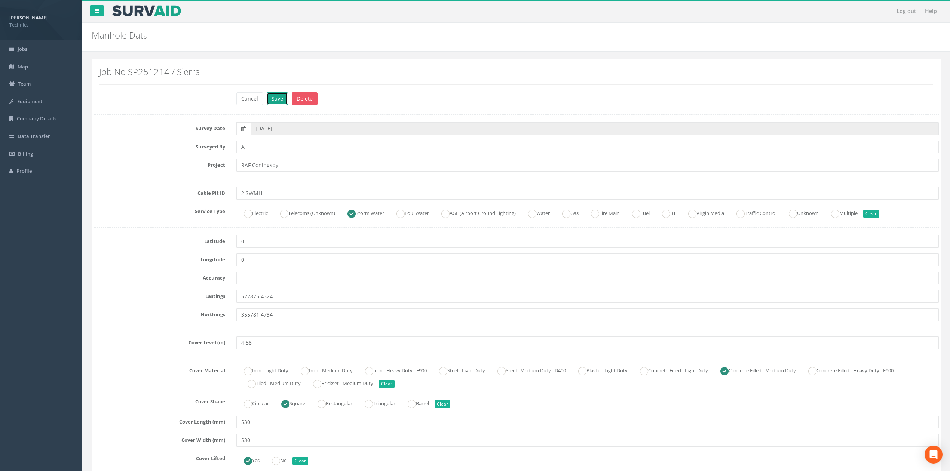
click at [274, 102] on button "Save" at bounding box center [277, 98] width 21 height 13
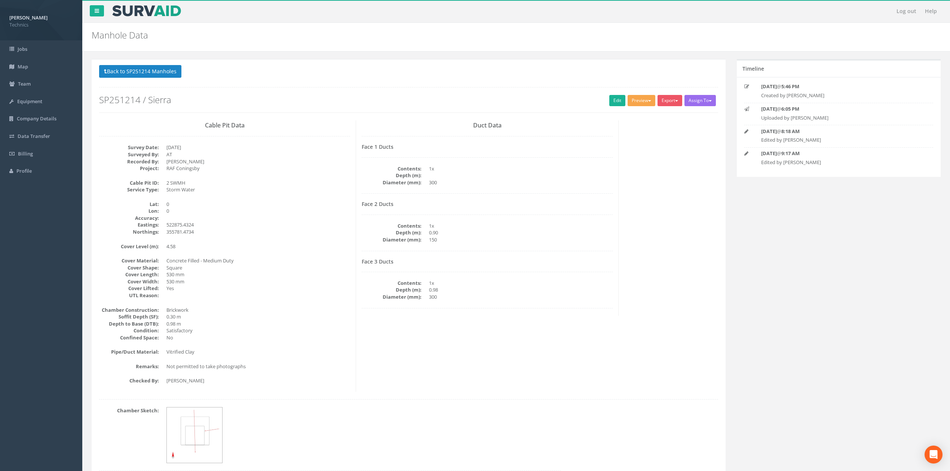
click at [636, 101] on button "Preview" at bounding box center [642, 100] width 28 height 11
click at [628, 114] on link "Technics Brize Norton" at bounding box center [625, 116] width 61 height 12
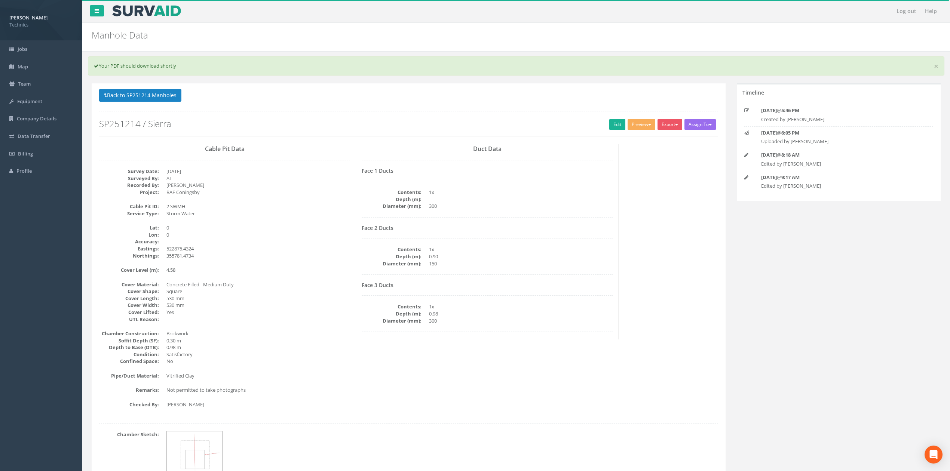
click at [503, 183] on div "Face 1 Ducts Contents: 1x Depth (m): Diameter (mm): 300" at bounding box center [487, 193] width 251 height 50
click at [169, 92] on button "Back to SP251214 Manholes" at bounding box center [140, 95] width 82 height 13
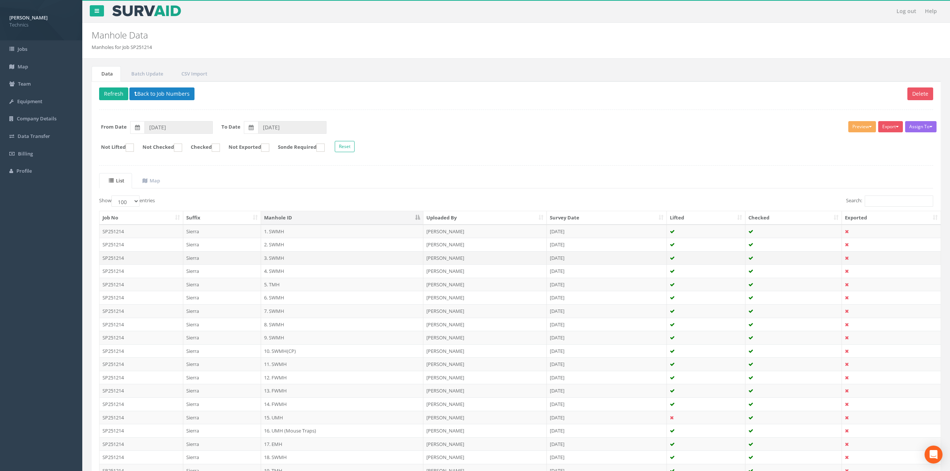
click at [277, 260] on td "3. SWMH" at bounding box center [342, 257] width 162 height 13
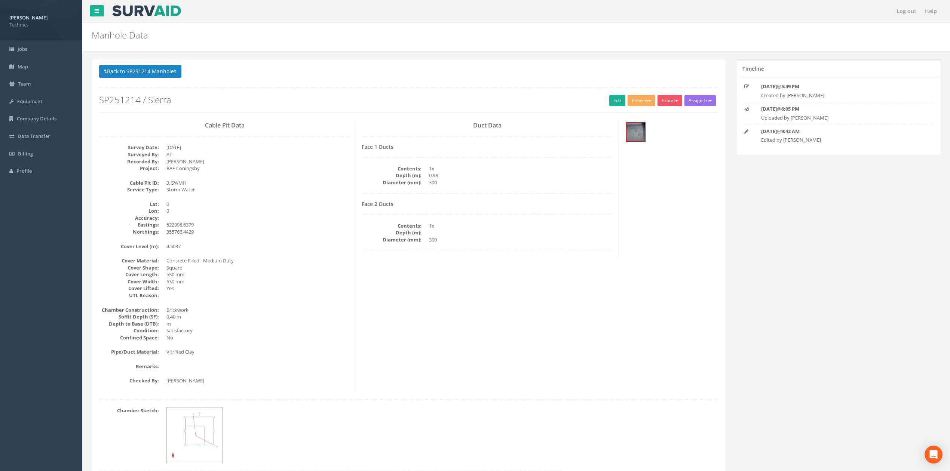
click at [298, 224] on dd "522998.6379" at bounding box center [258, 224] width 184 height 7
click at [429, 303] on div "Cable Pit Data Survey Date: [DATE] Surveyed By: AT Recorded By: [PERSON_NAME] P…" at bounding box center [409, 256] width 630 height 272
click at [609, 102] on link "Edit" at bounding box center [617, 100] width 16 height 11
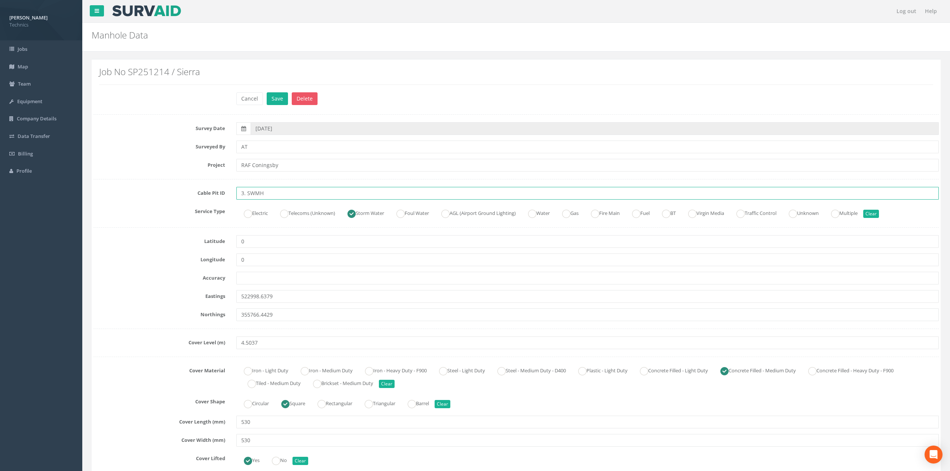
click at [244, 196] on input "3. SWMH" at bounding box center [587, 193] width 702 height 13
type input "3 SWMH"
click at [192, 195] on label "Cable Pit ID" at bounding box center [159, 192] width 143 height 10
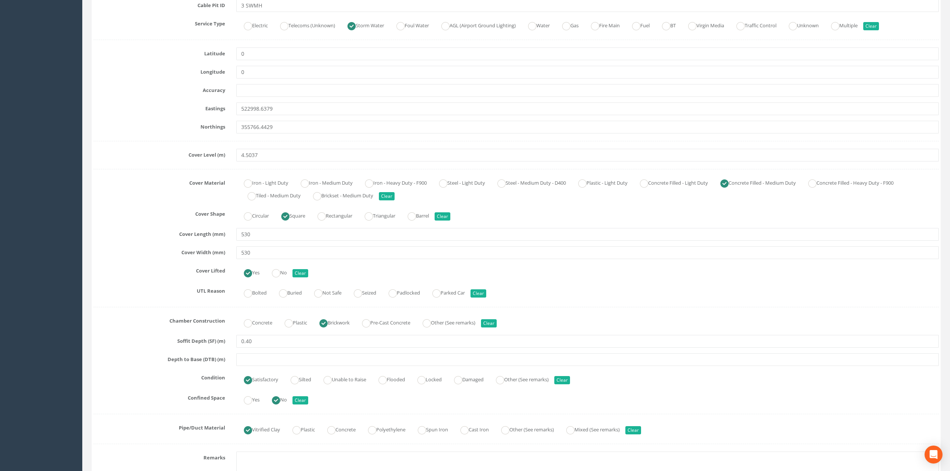
scroll to position [199, 0]
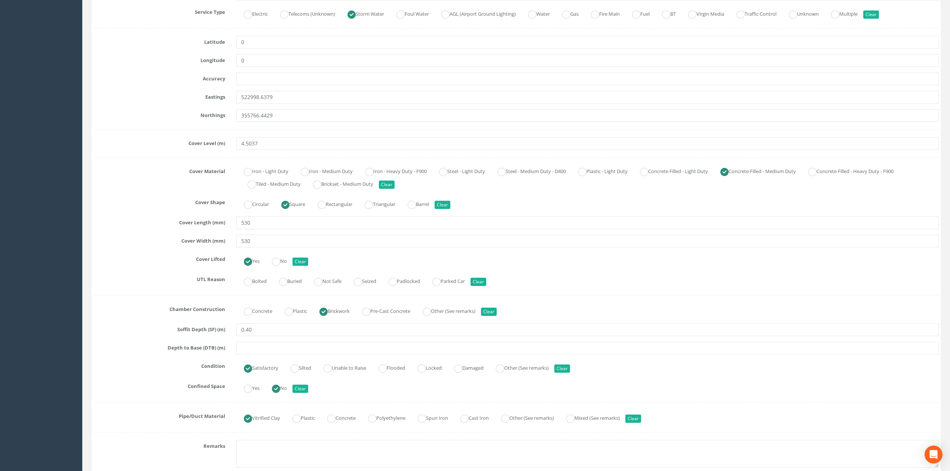
click at [197, 283] on label "UTL Reason" at bounding box center [159, 278] width 143 height 10
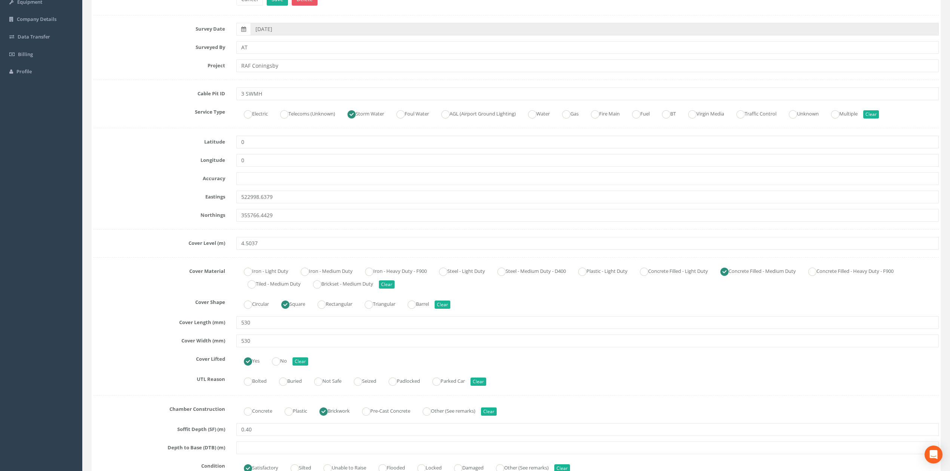
scroll to position [150, 0]
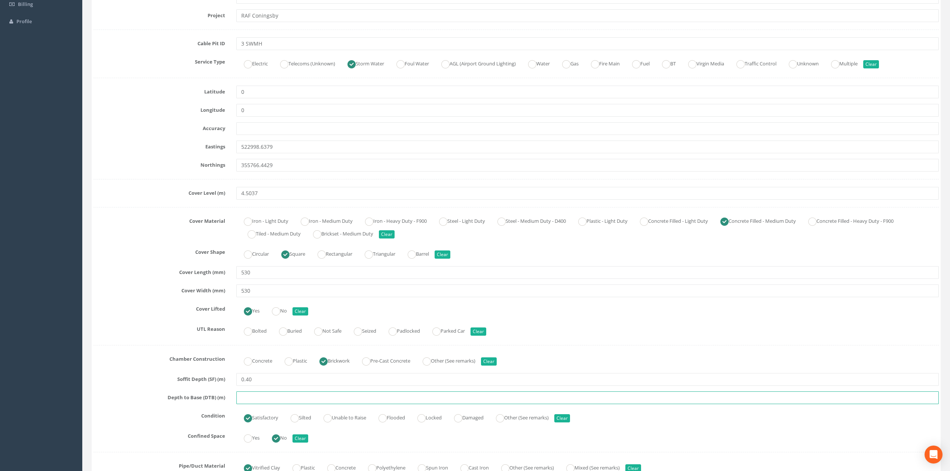
click at [244, 394] on input "text" at bounding box center [587, 398] width 702 height 13
type input "0.98"
click at [135, 255] on label "Cover Shape" at bounding box center [159, 251] width 143 height 10
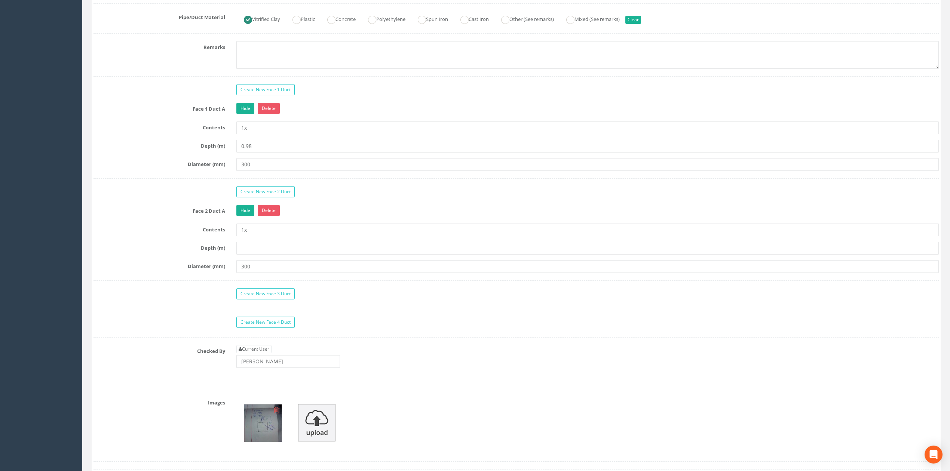
scroll to position [698, 0]
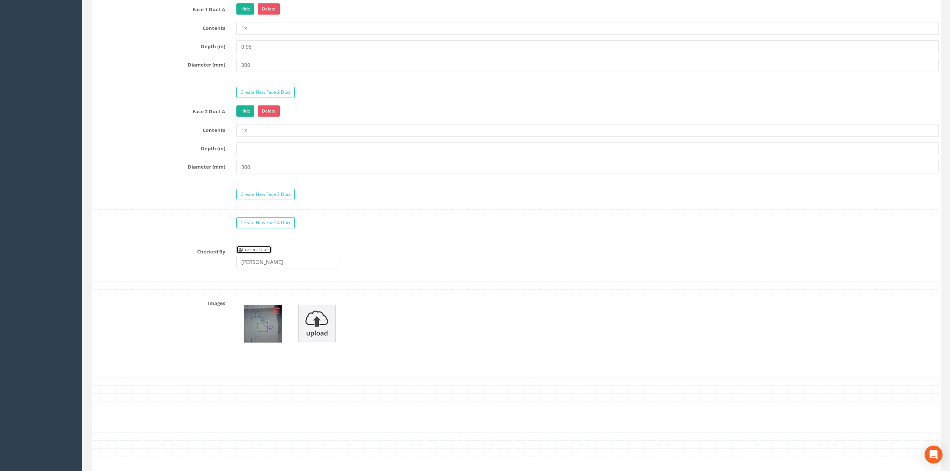
click at [268, 254] on link "Current User" at bounding box center [253, 250] width 35 height 8
type input "[PERSON_NAME]"
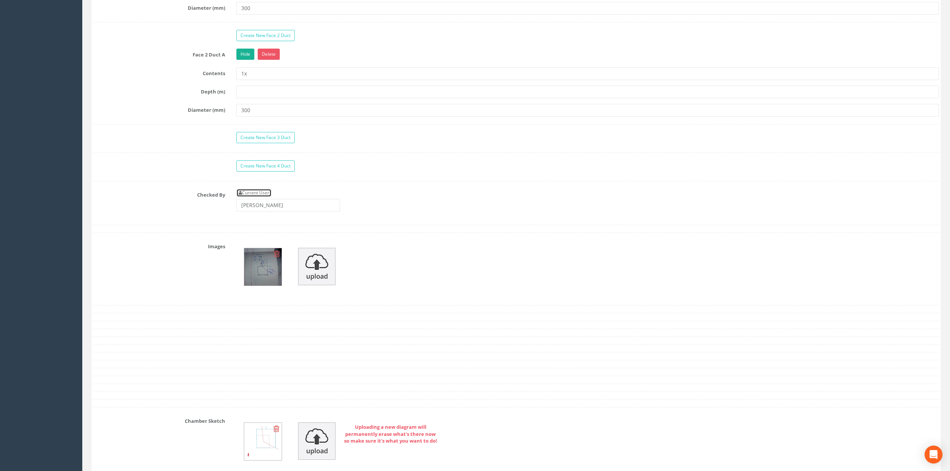
scroll to position [748, 0]
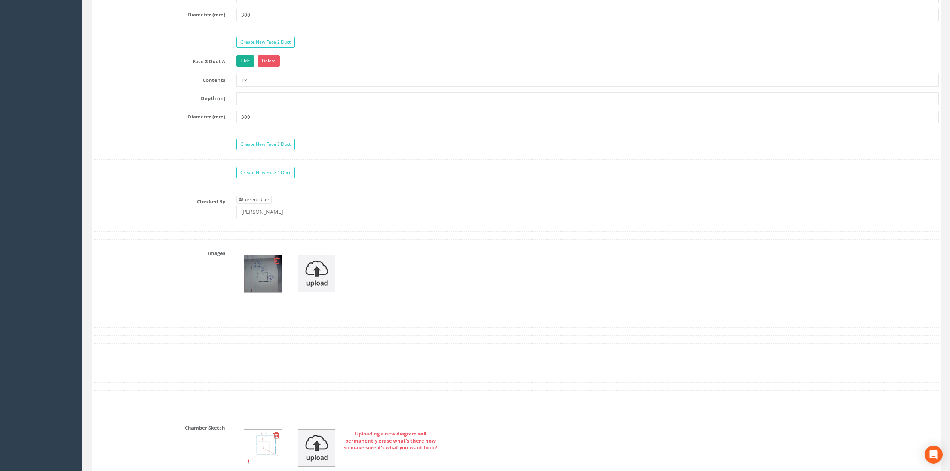
click at [276, 264] on icon at bounding box center [277, 260] width 6 height 7
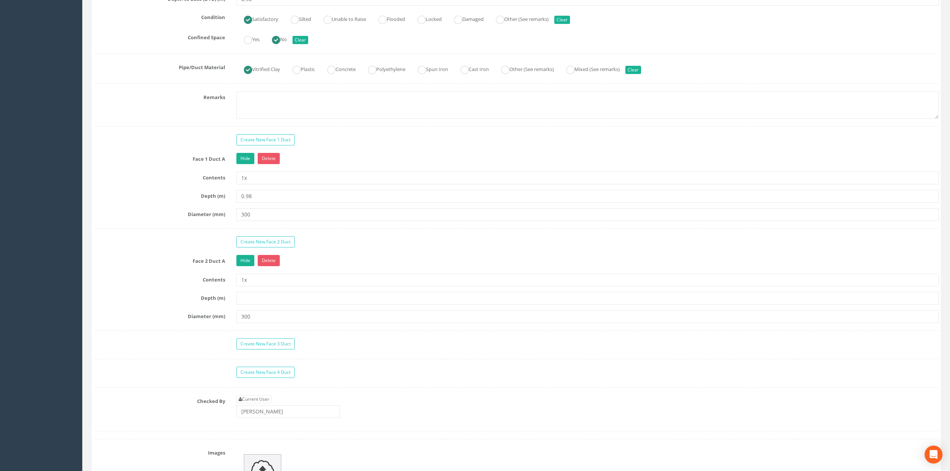
scroll to position [349, 0]
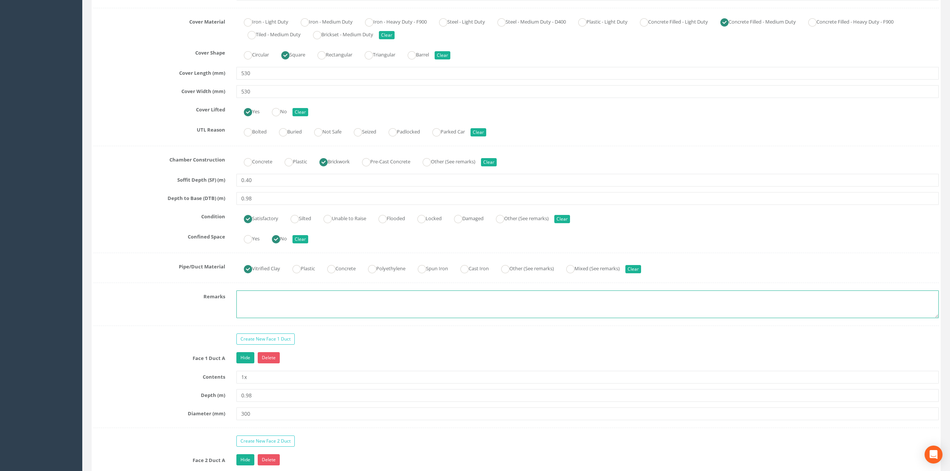
click at [303, 298] on textarea at bounding box center [587, 305] width 702 height 28
type textarea "Not permitted to take photographs"
click at [334, 341] on div "Create New Face 1 Duct" at bounding box center [588, 340] width 714 height 13
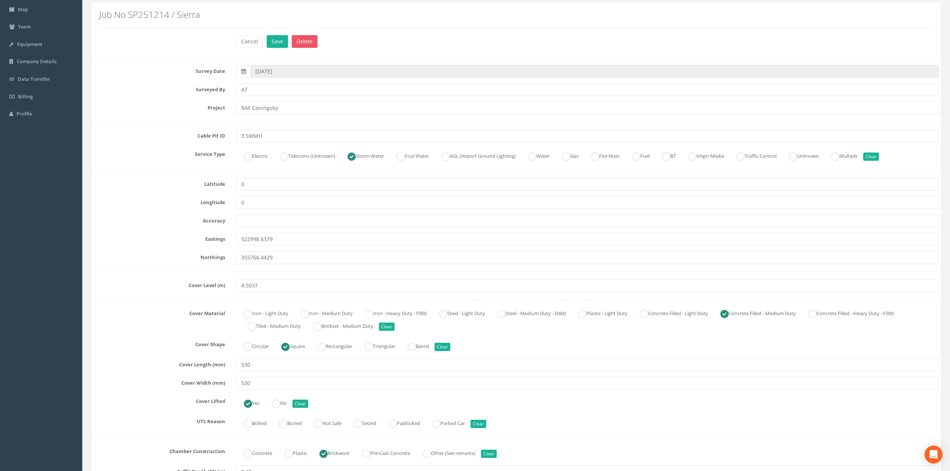
scroll to position [0, 0]
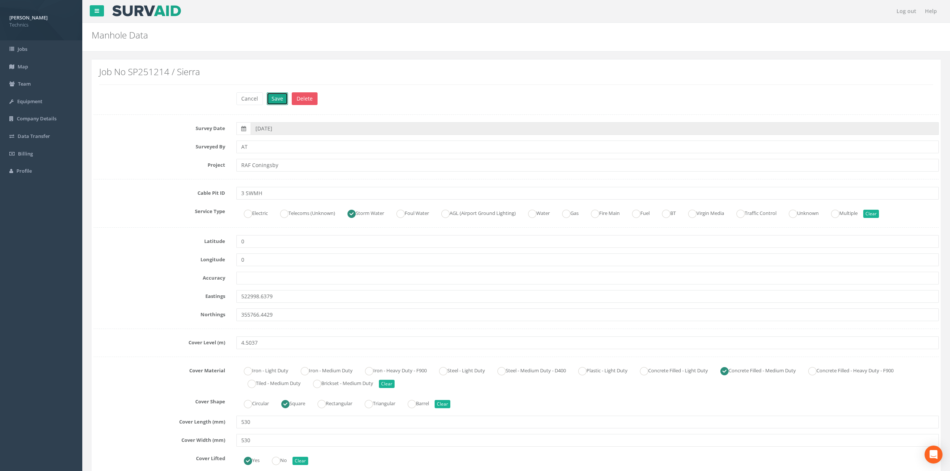
click at [279, 98] on button "Save" at bounding box center [277, 98] width 21 height 13
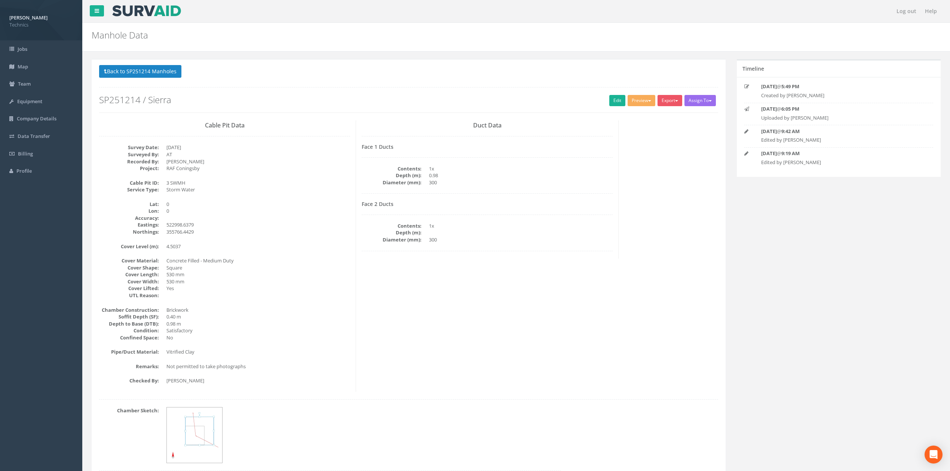
click at [602, 201] on div "Duct Data Face 1 Ducts Contents: 1x Depth (m): 0.98 Diameter (mm): 300 Face 2 D…" at bounding box center [487, 189] width 263 height 138
click at [300, 264] on dd "Concrete Filled - Medium Duty" at bounding box center [258, 260] width 184 height 7
click at [632, 99] on button "Preview" at bounding box center [642, 100] width 28 height 11
click at [610, 115] on link "Technics Brize Norton" at bounding box center [625, 116] width 61 height 12
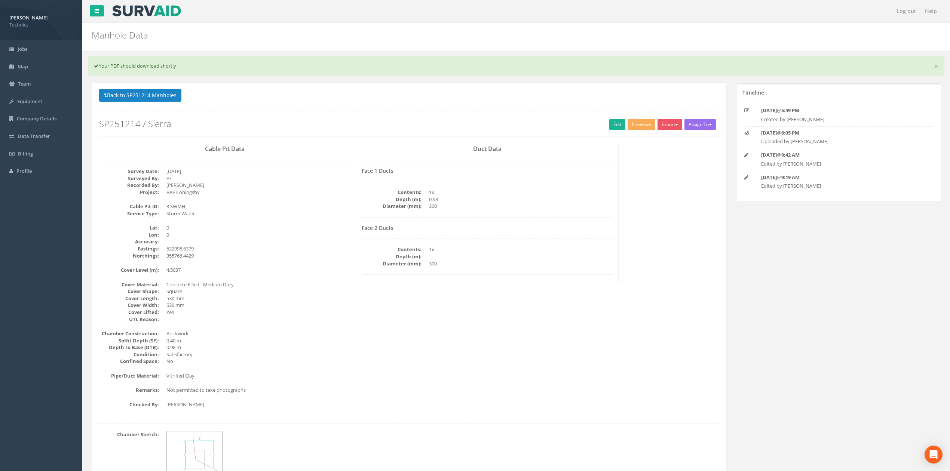
click at [283, 201] on div "Cable Pit Data Survey Date: [DATE] Surveyed By: AT Recorded By: [PERSON_NAME] P…" at bounding box center [225, 280] width 263 height 272
click at [167, 96] on button "Back to SP251214 Manholes" at bounding box center [140, 95] width 82 height 13
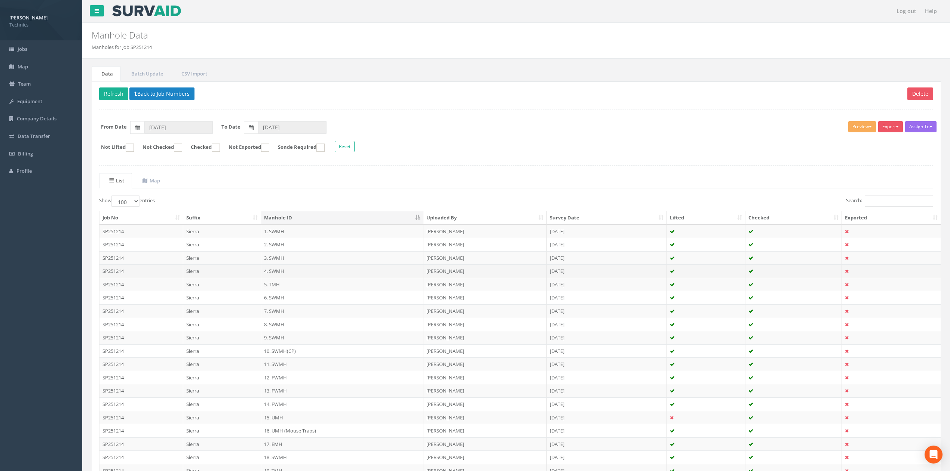
click at [277, 271] on td "4. SWMH" at bounding box center [342, 270] width 162 height 13
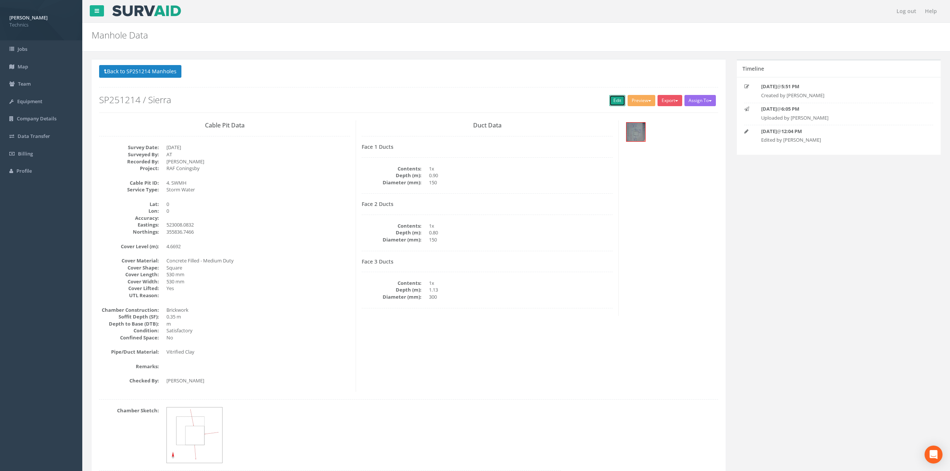
click at [609, 102] on link "Edit" at bounding box center [617, 100] width 16 height 11
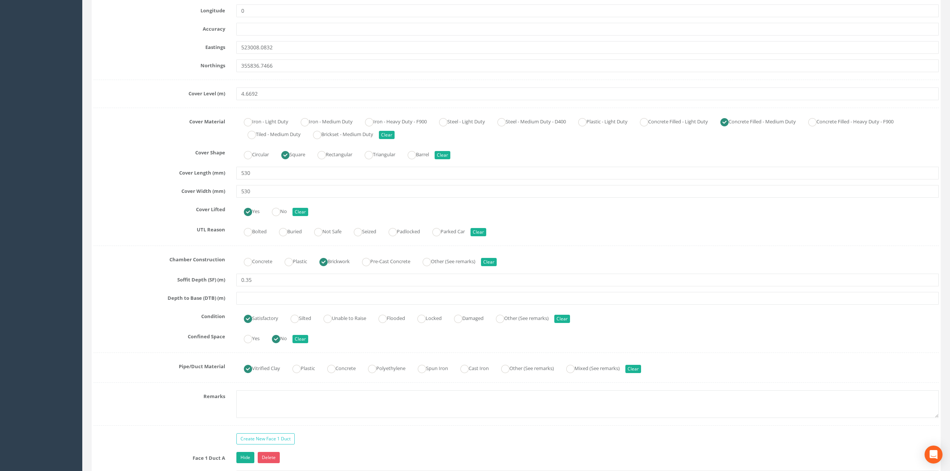
scroll to position [349, 0]
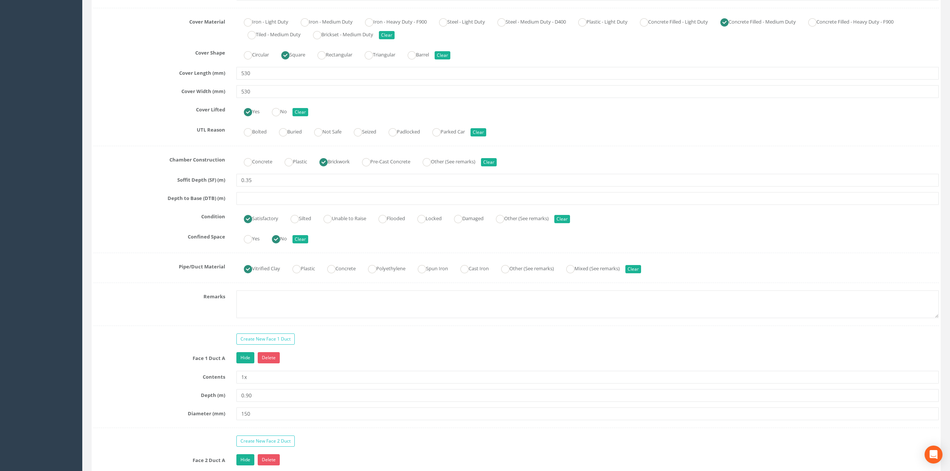
click at [156, 333] on div "Survey Date [DATE] Surveyed By AT Project RAF Coningsby Cable Pit ID 4. SWMH Se…" at bounding box center [516, 238] width 845 height 931
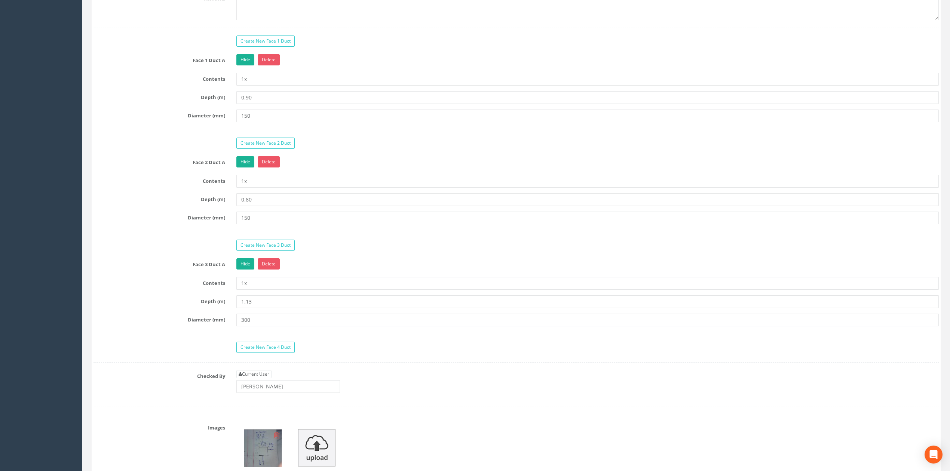
scroll to position [648, 0]
click at [252, 377] on link "Current User" at bounding box center [253, 373] width 35 height 8
type input "[PERSON_NAME]"
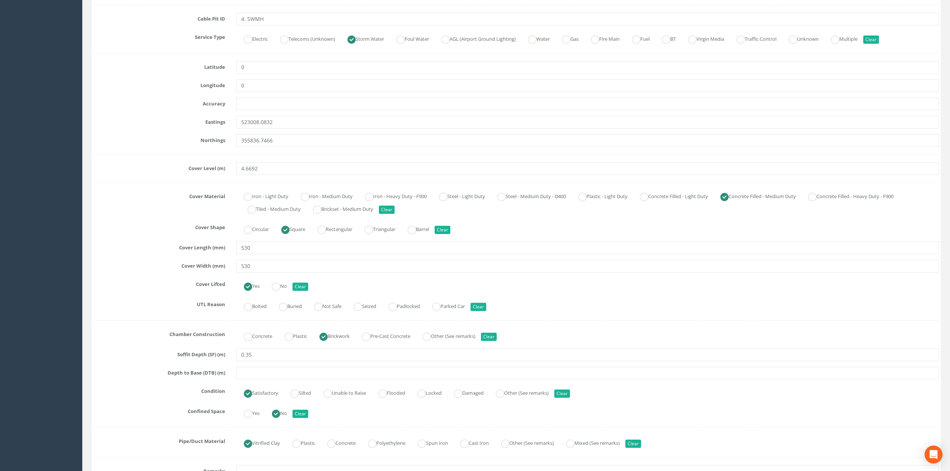
scroll to position [199, 0]
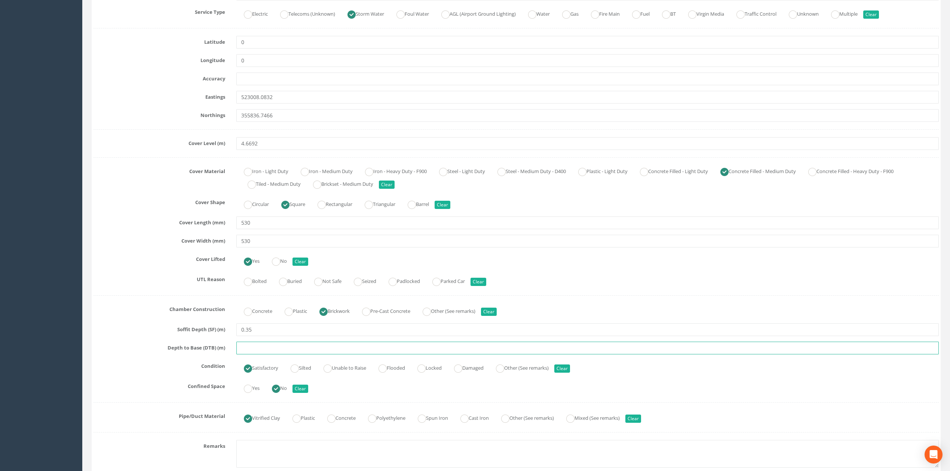
click at [245, 349] on input "text" at bounding box center [587, 348] width 702 height 13
type input "1.13"
click at [156, 288] on div "UTL Reason Bolted [GEOGRAPHIC_DATA] Not Safe Seized Padlocked Parked Car Clear" at bounding box center [516, 280] width 857 height 15
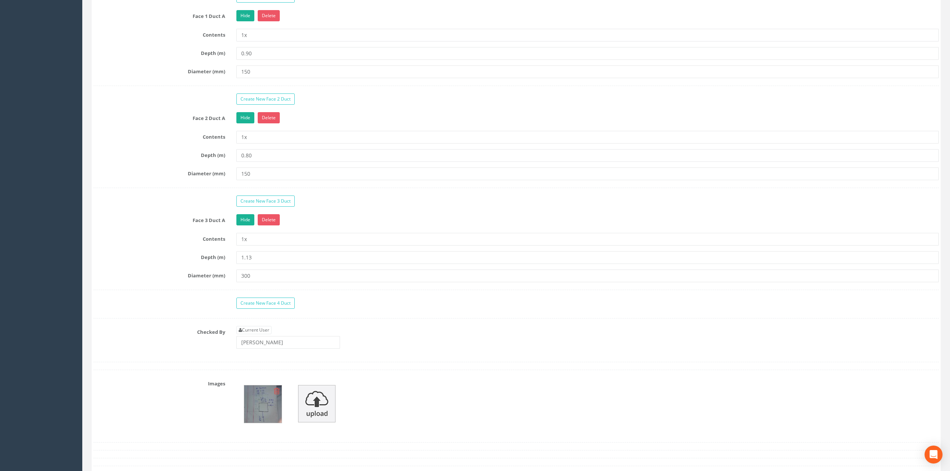
scroll to position [698, 0]
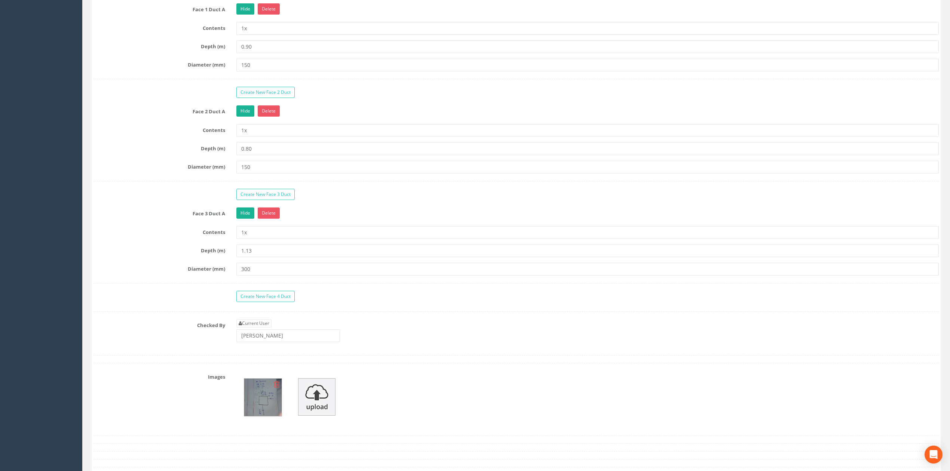
click at [278, 388] on icon at bounding box center [277, 384] width 6 height 7
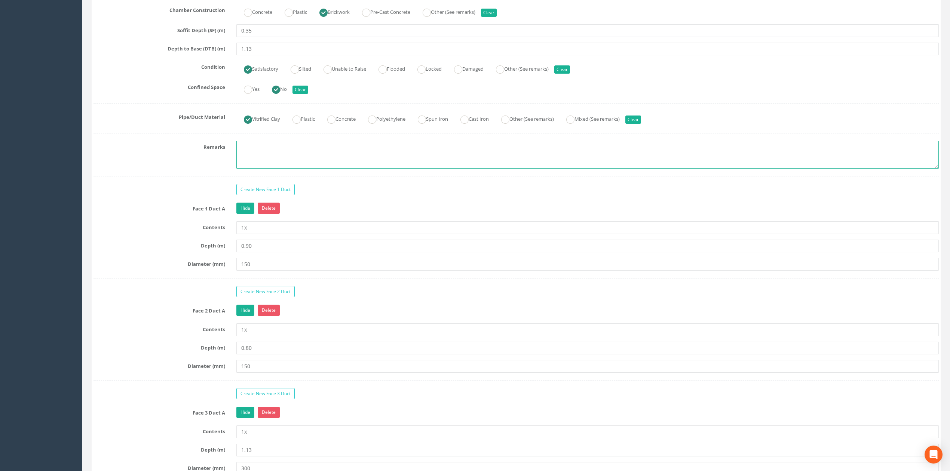
click at [285, 165] on textarea at bounding box center [587, 155] width 702 height 28
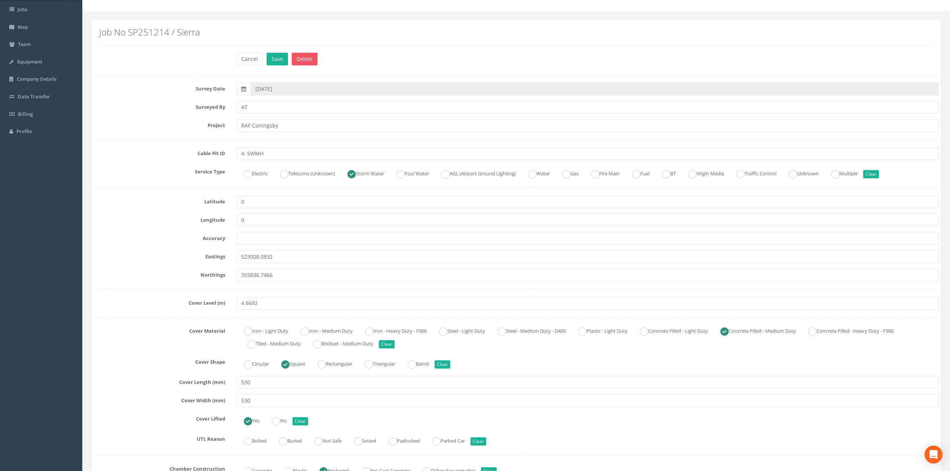
scroll to position [0, 0]
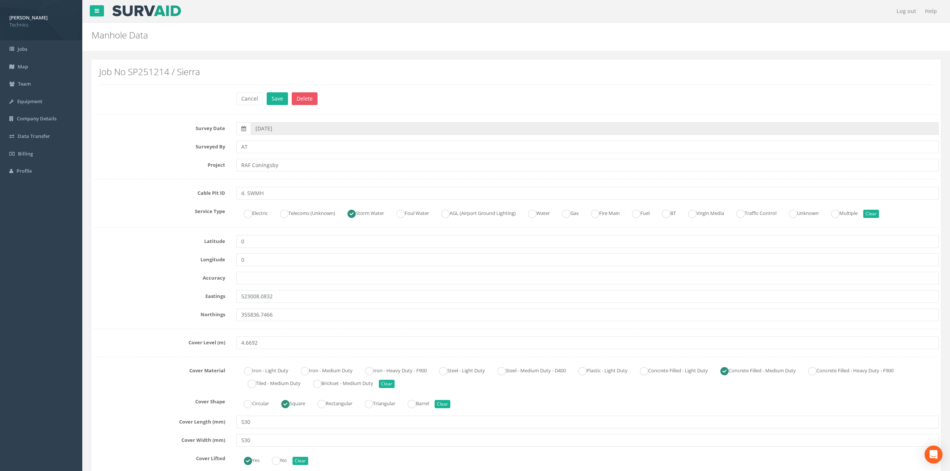
type textarea "Not permitted to take photographs"
click at [246, 192] on input "4. SWMH" at bounding box center [587, 193] width 702 height 13
type input "4 SWMH"
click at [276, 97] on button "Save" at bounding box center [277, 98] width 21 height 13
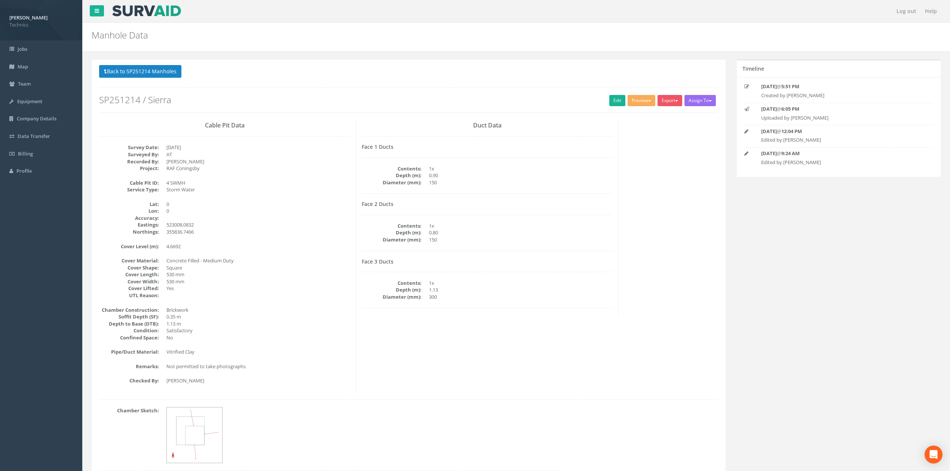
click at [659, 154] on div "Cable Pit Data Survey Date: [DATE] Surveyed By: AT Recorded By: [PERSON_NAME] P…" at bounding box center [409, 256] width 630 height 272
click at [642, 101] on button "Preview" at bounding box center [642, 100] width 28 height 11
click at [616, 117] on link "Technics Brize Norton" at bounding box center [625, 116] width 61 height 12
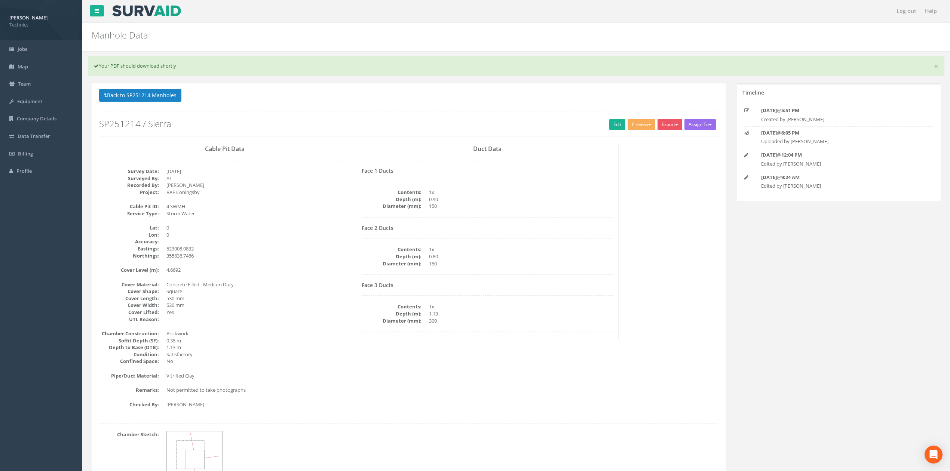
click at [608, 83] on div "Back to SP251214 Manholes Back to Map Assign To No Companies Added Export Techn…" at bounding box center [409, 296] width 634 height 427
click at [645, 120] on button "Preview" at bounding box center [642, 124] width 28 height 11
click at [628, 138] on link "Technics Brize Norton" at bounding box center [625, 140] width 61 height 12
click at [409, 119] on div "Back to SP251214 Manholes Back to Map Assign To No Companies Added Export Techn…" at bounding box center [408, 113] width 619 height 48
click at [162, 98] on button "Back to SP251214 Manholes" at bounding box center [140, 95] width 82 height 13
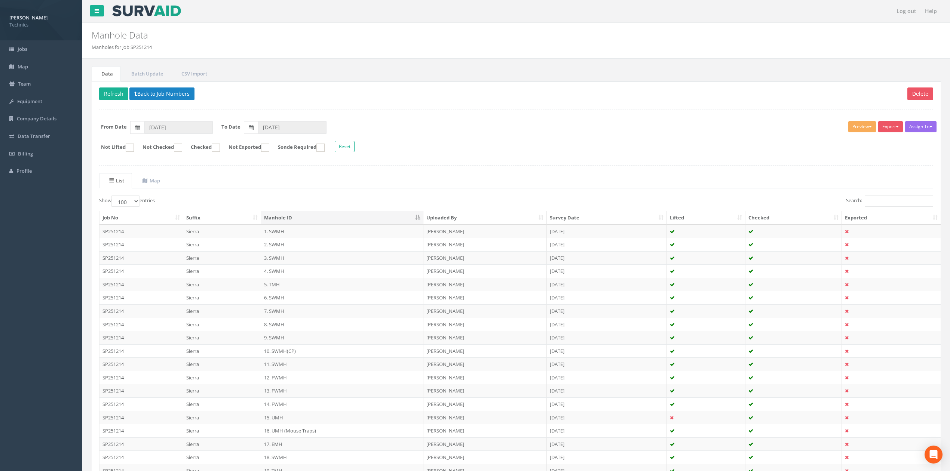
click at [397, 186] on ul "List Map" at bounding box center [516, 180] width 834 height 15
click at [276, 286] on td "5. TMH" at bounding box center [342, 284] width 162 height 13
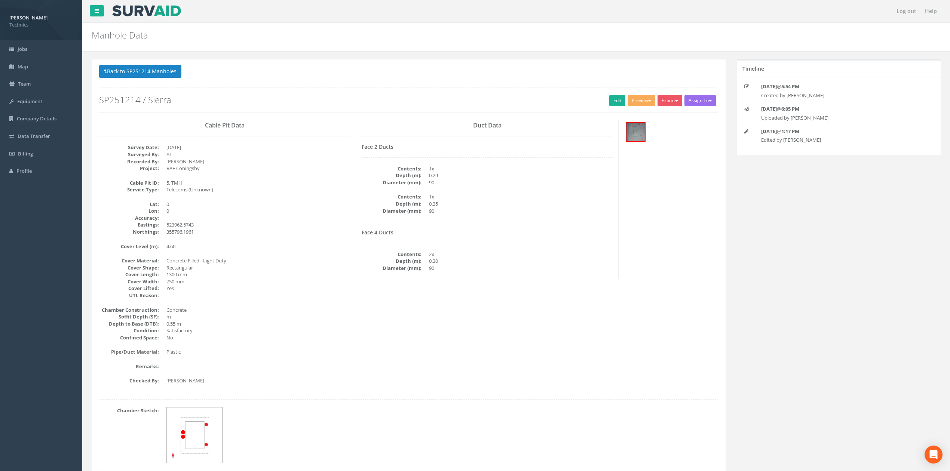
click at [295, 223] on dd "523062.5743" at bounding box center [258, 224] width 184 height 7
click at [611, 100] on link "Edit" at bounding box center [617, 100] width 16 height 11
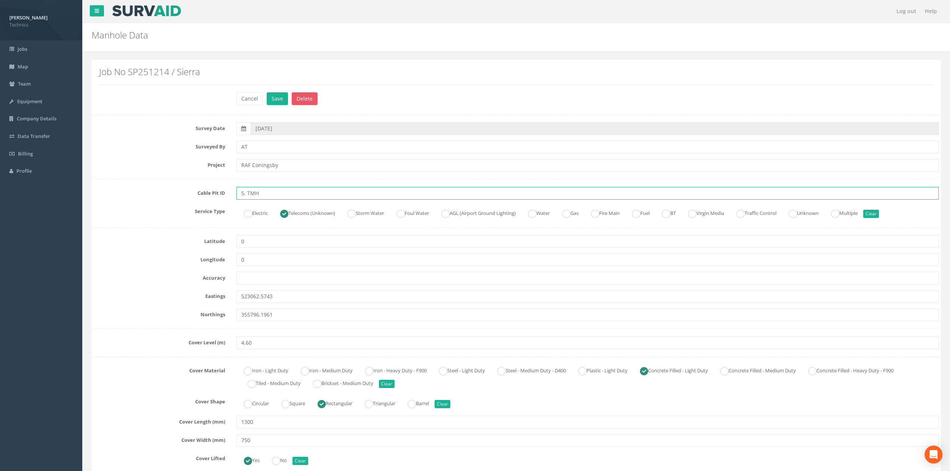
drag, startPoint x: 245, startPoint y: 195, endPoint x: 251, endPoint y: 195, distance: 6.0
click at [246, 195] on input "5. TMH" at bounding box center [587, 193] width 702 height 13
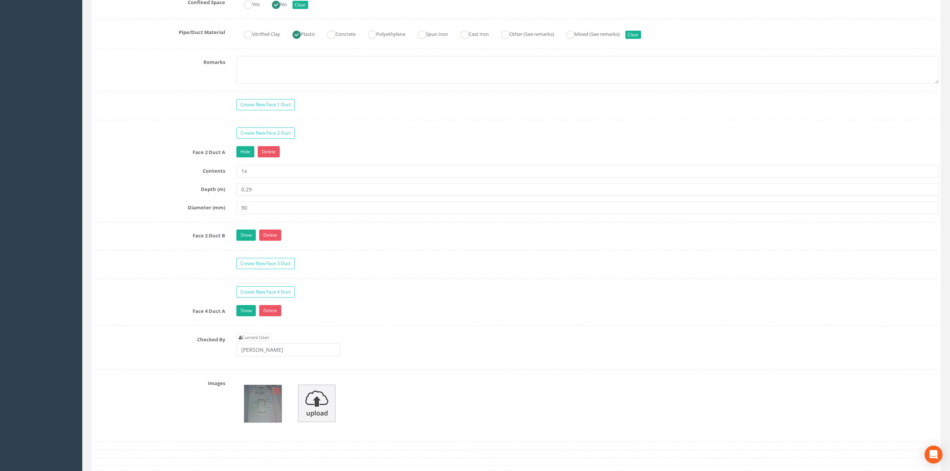
scroll to position [598, 0]
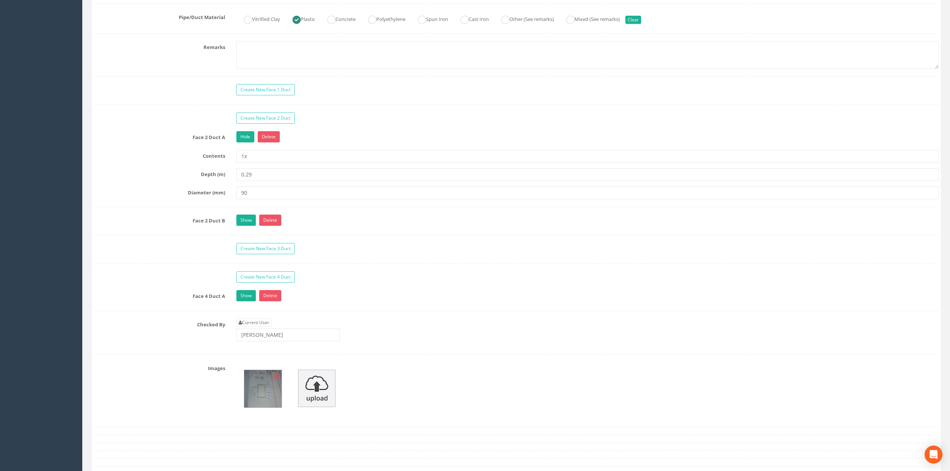
type input "5 TMH"
click at [276, 379] on icon at bounding box center [277, 375] width 6 height 7
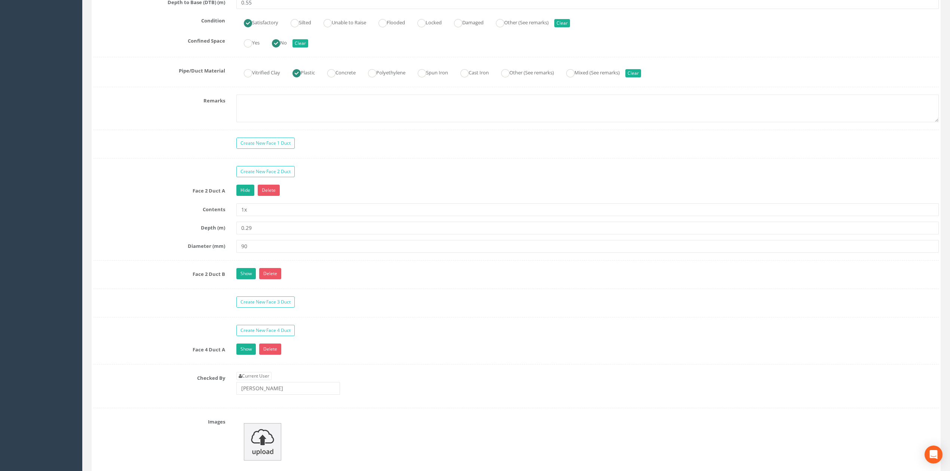
scroll to position [449, 0]
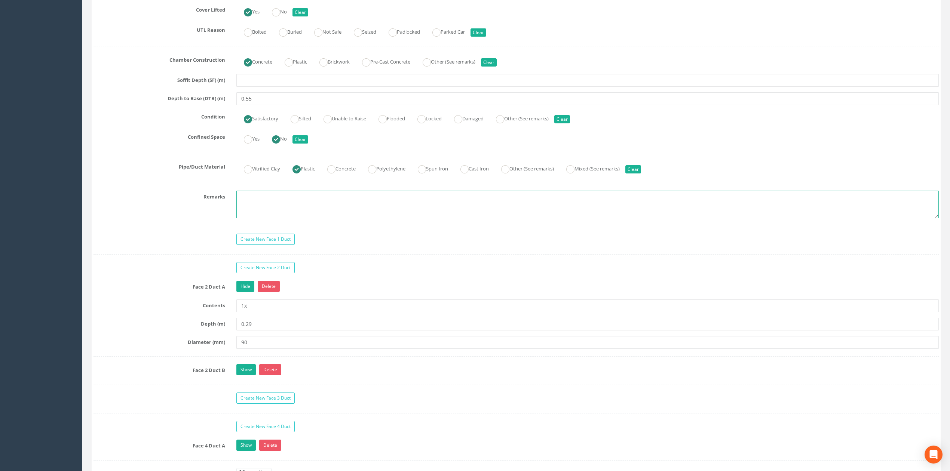
click at [268, 211] on textarea at bounding box center [587, 205] width 702 height 28
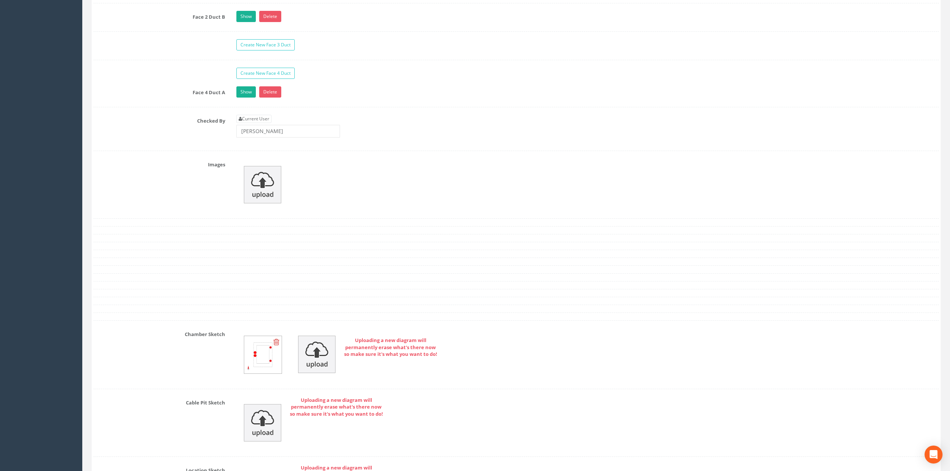
scroll to position [711, 0]
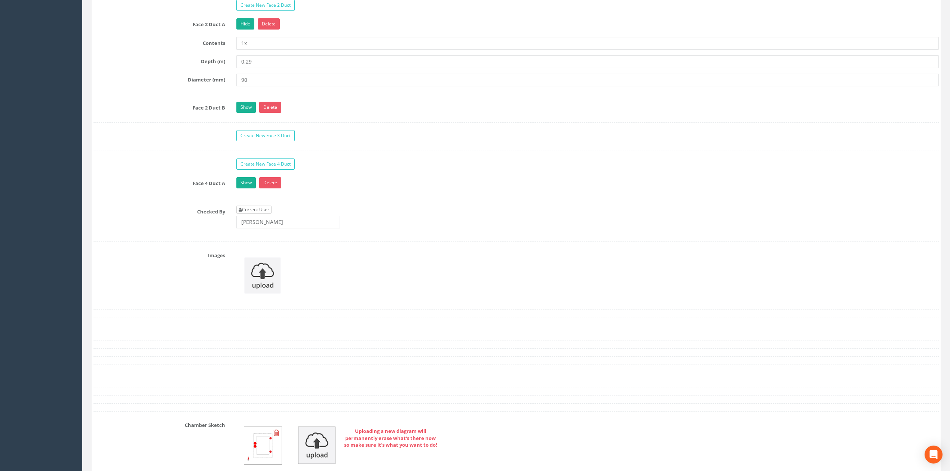
type textarea "Not permitted to take photographs"
drag, startPoint x: 253, startPoint y: 216, endPoint x: 279, endPoint y: 219, distance: 25.6
click at [253, 214] on link "Current User" at bounding box center [253, 210] width 35 height 8
type input "[PERSON_NAME]"
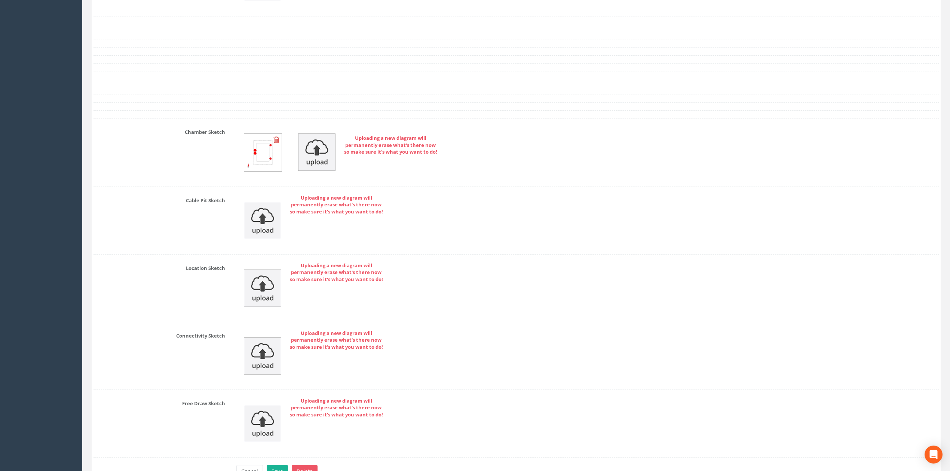
scroll to position [1061, 0]
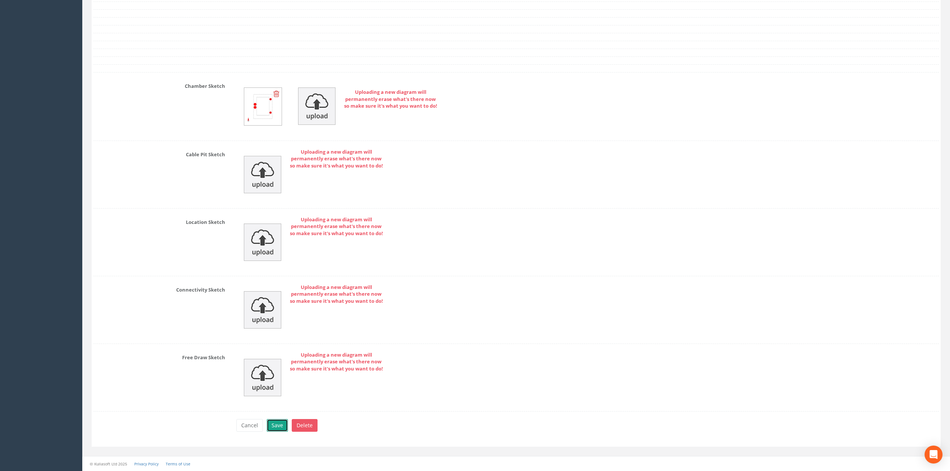
click at [278, 394] on button "Save" at bounding box center [277, 425] width 21 height 13
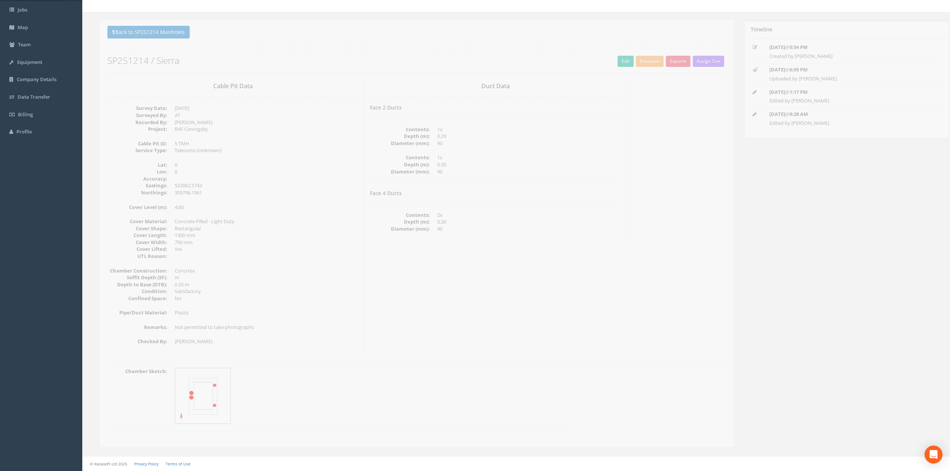
click at [346, 308] on div "Cable Pit Data Survey Date: [DATE] Surveyed By: AT Recorded By: [PERSON_NAME] P…" at bounding box center [225, 217] width 263 height 272
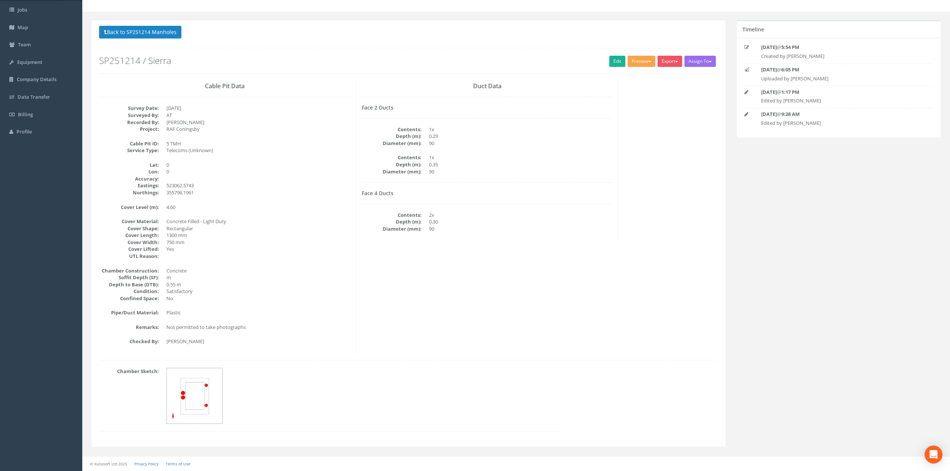
click at [647, 58] on button "Preview" at bounding box center [642, 61] width 28 height 11
click at [614, 75] on link "Technics Brize Norton" at bounding box center [625, 77] width 61 height 12
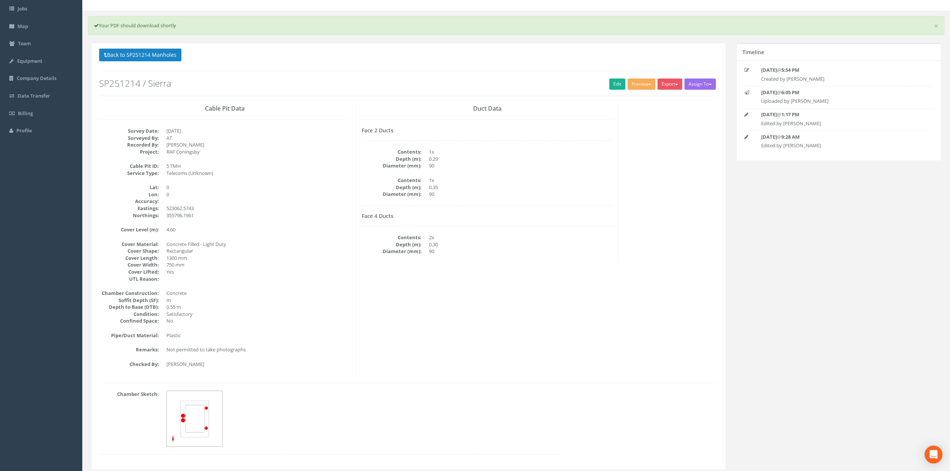
click at [620, 223] on div "Cable Pit Data Survey Date: [DATE] Surveyed By: AT Recorded By: [PERSON_NAME] P…" at bounding box center [409, 240] width 630 height 272
click at [474, 135] on div "Face 2 Ducts Contents: 1x Depth (m): 0.29 Diameter (mm): 90 Contents: 1x Depth …" at bounding box center [487, 167] width 251 height 78
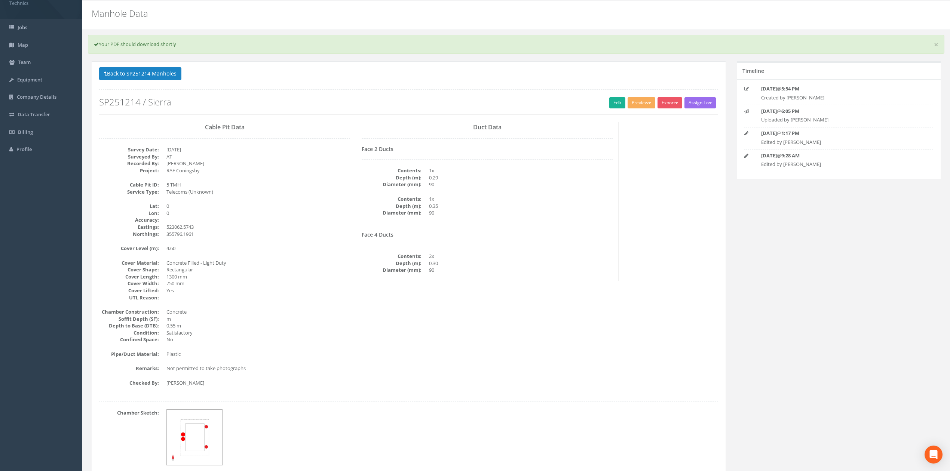
scroll to position [0, 0]
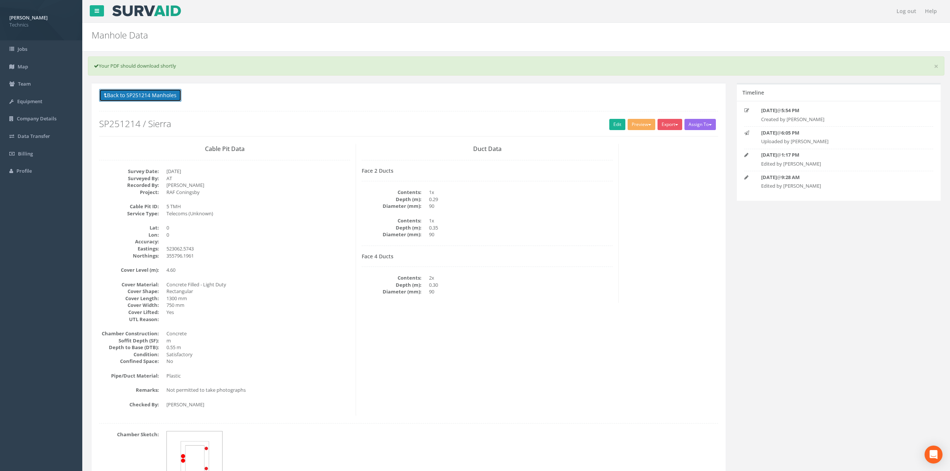
click at [147, 97] on button "Back to SP251214 Manholes" at bounding box center [140, 95] width 82 height 13
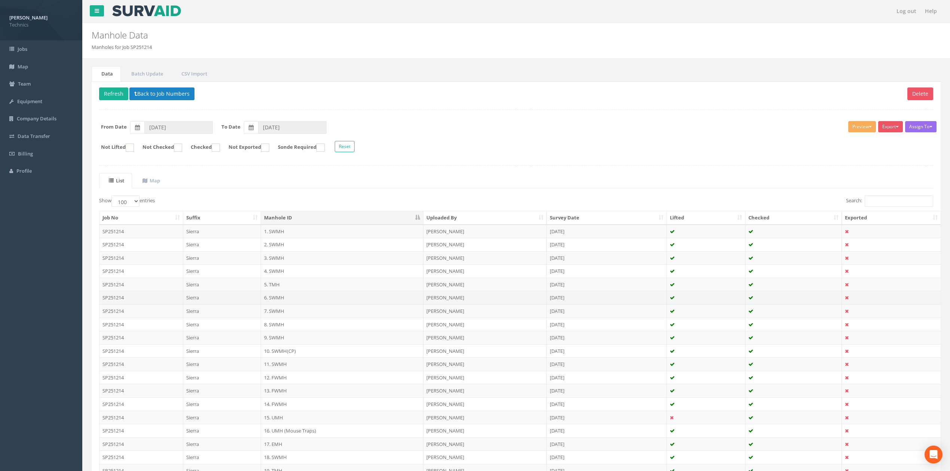
click at [275, 301] on td "6. SWMH" at bounding box center [342, 297] width 162 height 13
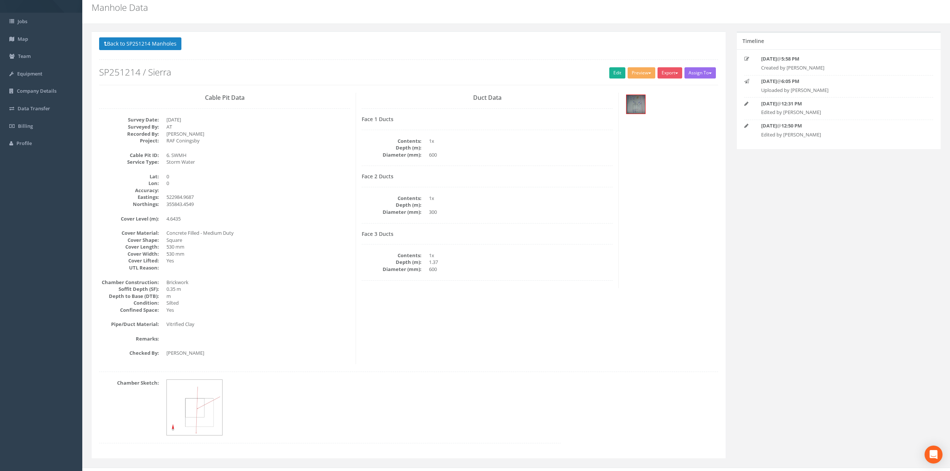
scroll to position [40, 0]
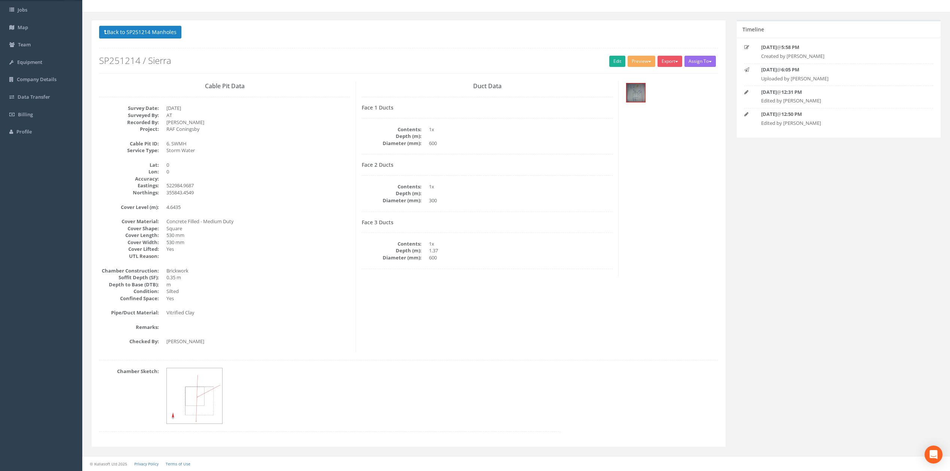
click at [471, 282] on div "Cable Pit Data Survey Date: [DATE] Surveyed By: AT Recorded By: [PERSON_NAME] P…" at bounding box center [409, 217] width 630 height 272
click at [611, 61] on link "Edit" at bounding box center [617, 61] width 16 height 11
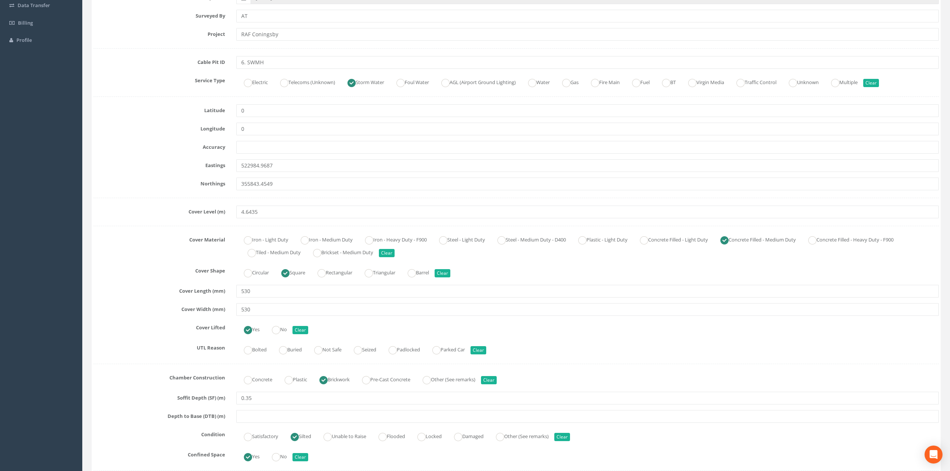
scroll to position [190, 0]
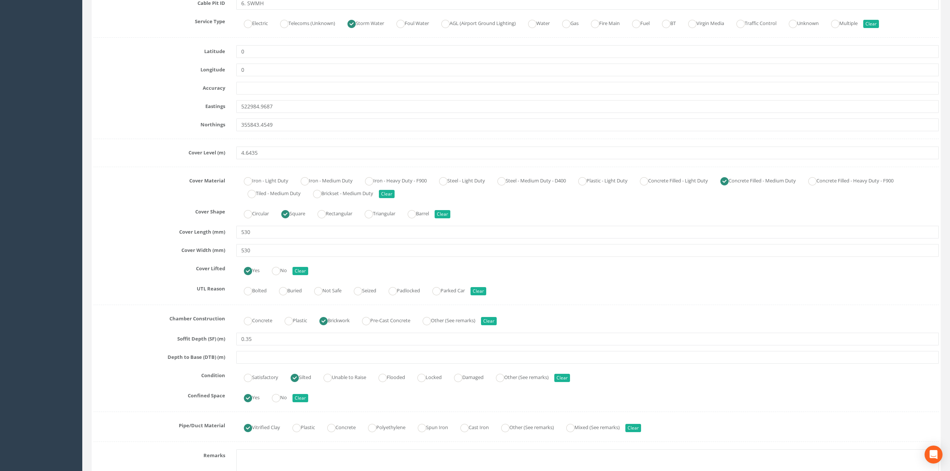
drag, startPoint x: 135, startPoint y: 195, endPoint x: 144, endPoint y: 197, distance: 8.8
click at [135, 195] on div "Cover Material Iron - Light Duty Iron - Medium Duty Iron - Heavy Duty - F900 St…" at bounding box center [516, 187] width 857 height 25
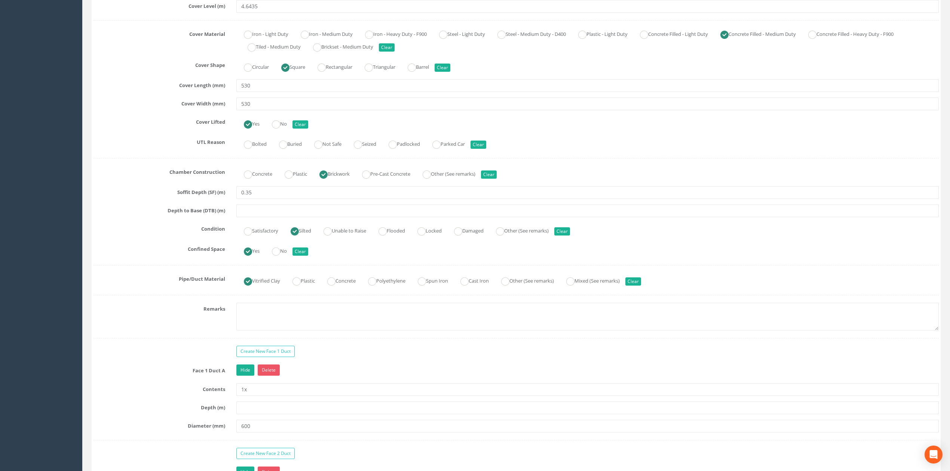
scroll to position [340, 0]
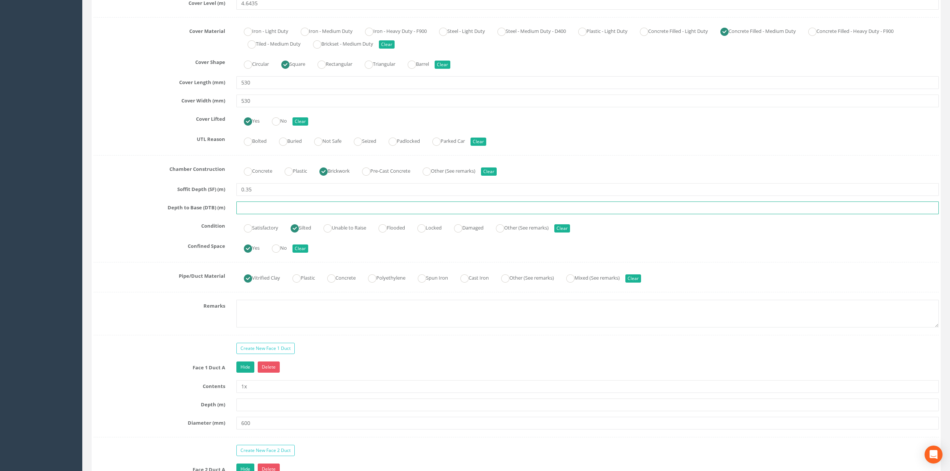
click at [244, 208] on input "text" at bounding box center [587, 208] width 702 height 13
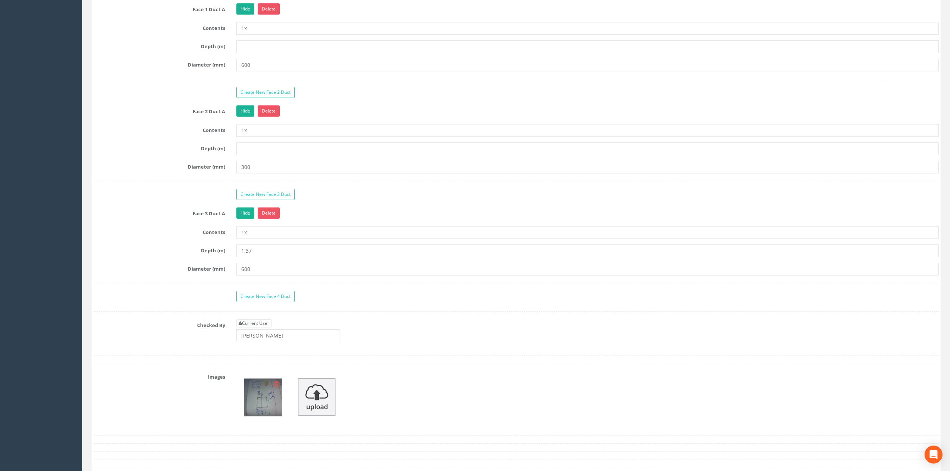
scroll to position [788, 0]
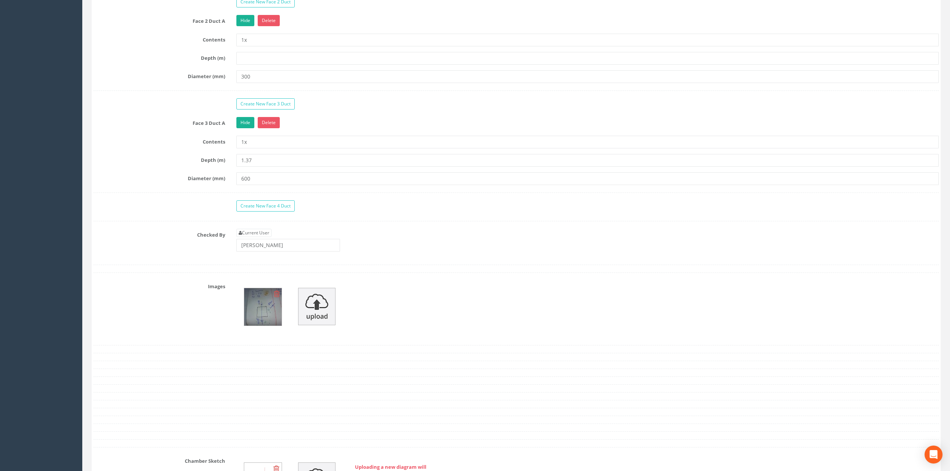
type input "1.37"
click at [276, 298] on icon at bounding box center [277, 293] width 6 height 7
click at [257, 237] on link "Current User" at bounding box center [253, 233] width 35 height 8
type input "[PERSON_NAME]"
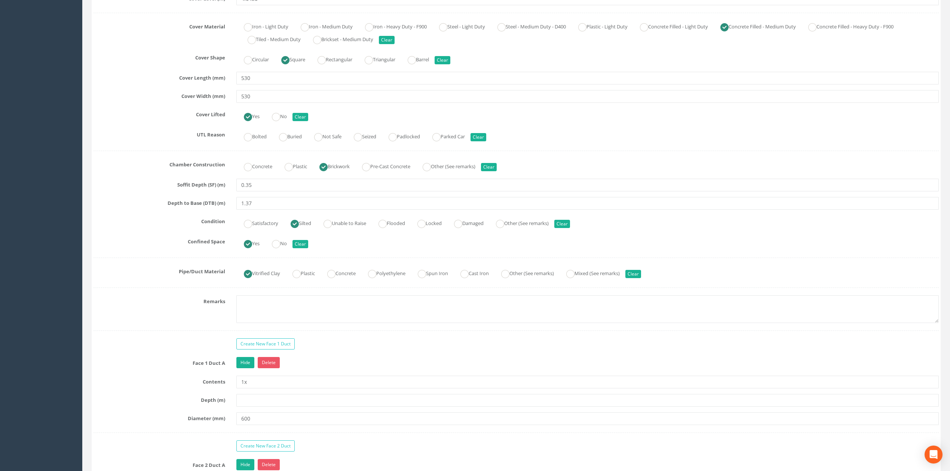
scroll to position [340, 0]
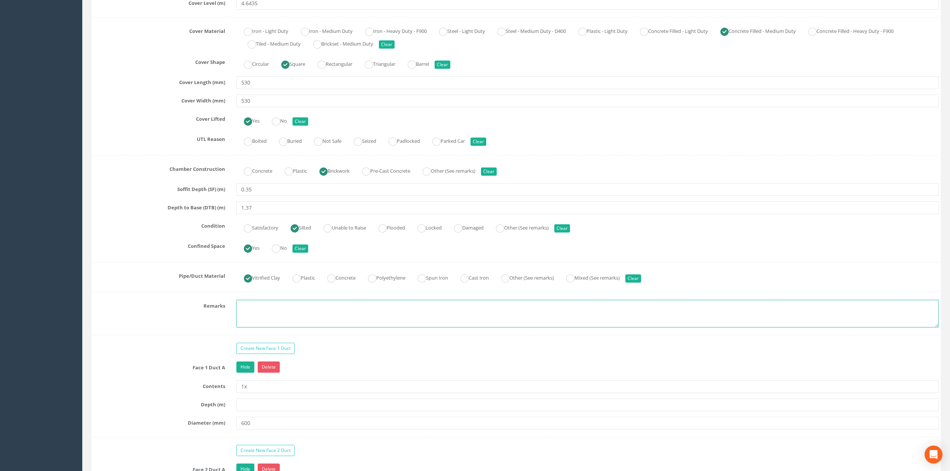
click at [268, 319] on textarea at bounding box center [587, 314] width 702 height 28
type textarea "Not permitted to take photographs"
click at [387, 346] on div "Survey Date [DATE] Surveyed By AT Project RAF Coningsby Cable Pit ID 6. SWMH Se…" at bounding box center [516, 248] width 845 height 931
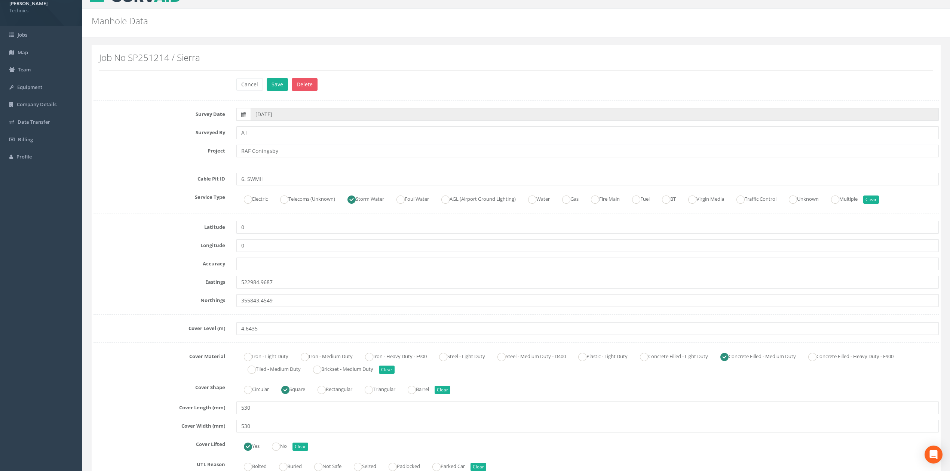
scroll to position [0, 0]
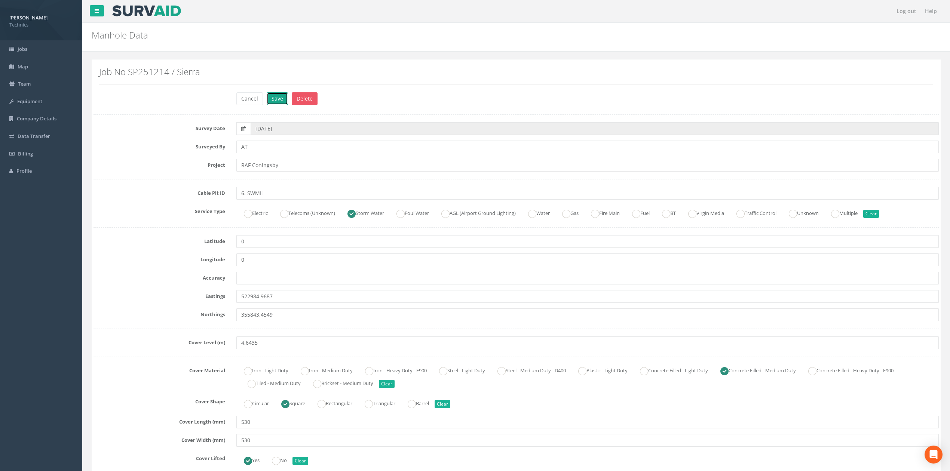
click at [278, 102] on button "Save" at bounding box center [277, 98] width 21 height 13
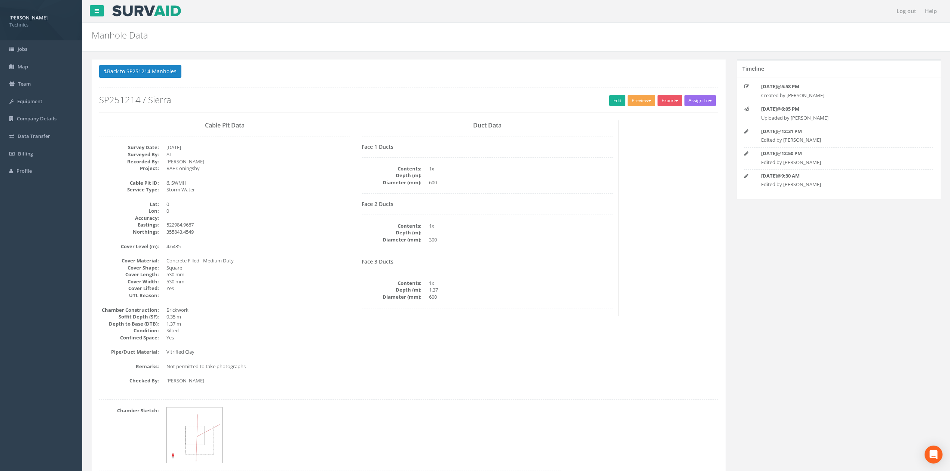
click at [639, 97] on button "Preview" at bounding box center [642, 100] width 28 height 11
click at [607, 115] on link "Technics Brize Norton" at bounding box center [625, 116] width 61 height 12
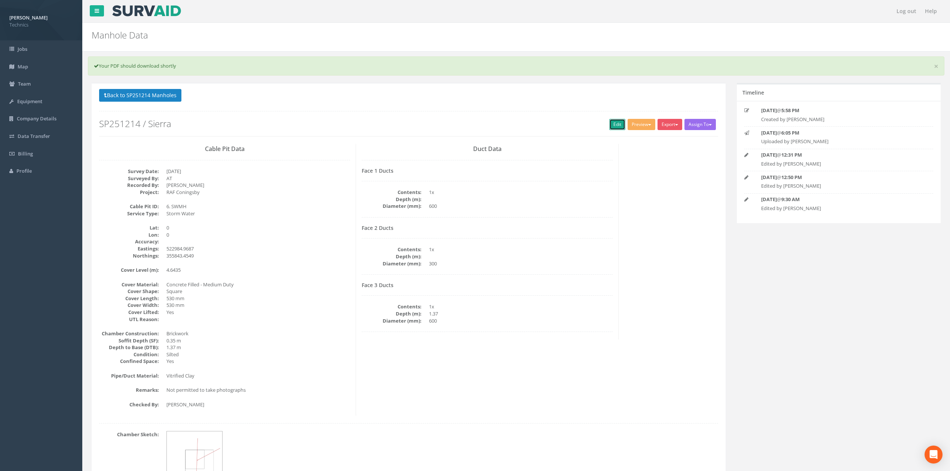
click at [616, 124] on link "Edit" at bounding box center [617, 124] width 16 height 11
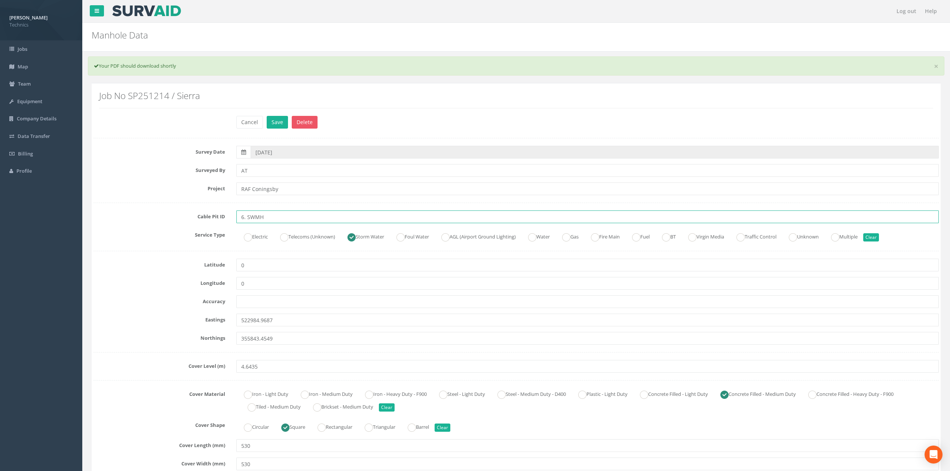
drag, startPoint x: 245, startPoint y: 219, endPoint x: 263, endPoint y: 217, distance: 17.3
click at [245, 219] on input "6. SWMH" at bounding box center [587, 217] width 702 height 13
type input "6 SWMH"
click at [280, 123] on button "Save" at bounding box center [277, 122] width 21 height 13
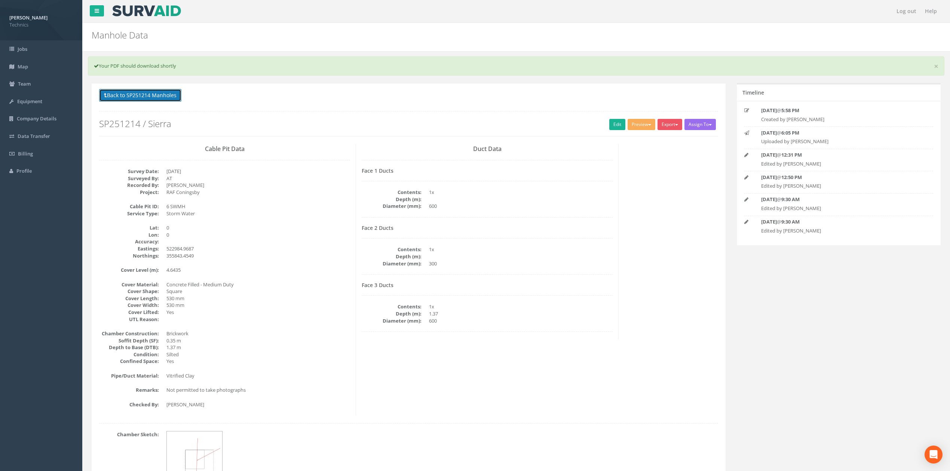
click at [146, 97] on button "Back to SP251214 Manholes" at bounding box center [140, 95] width 82 height 13
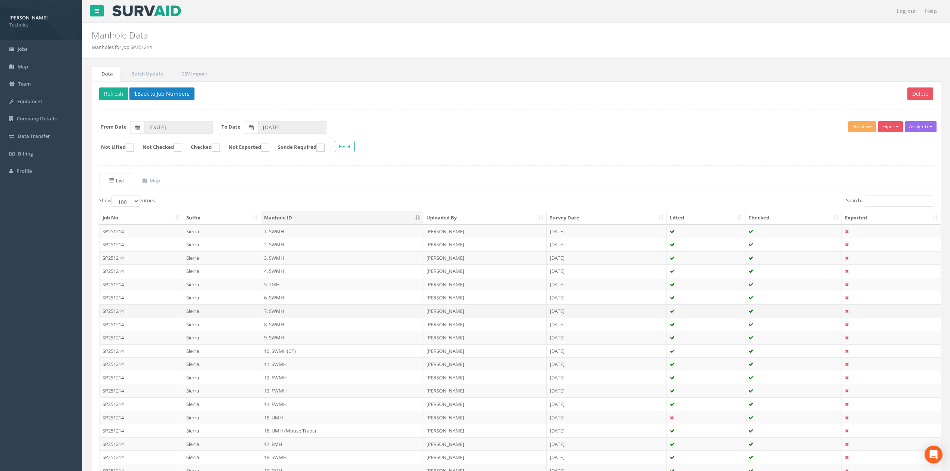
click at [277, 313] on td "7. SWMH" at bounding box center [342, 310] width 162 height 13
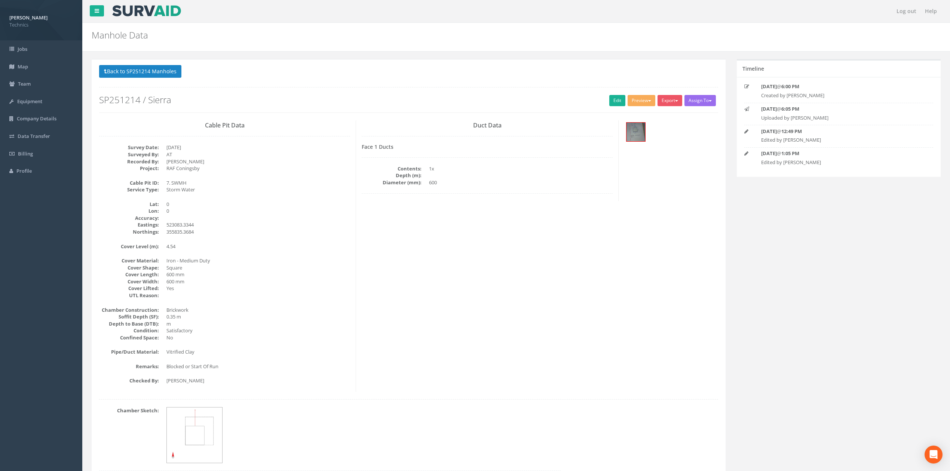
click at [430, 261] on div "Cable Pit Data Survey Date: [DATE] Surveyed By: AT Recorded By: [PERSON_NAME] P…" at bounding box center [409, 256] width 630 height 272
click at [610, 102] on link "Edit" at bounding box center [617, 100] width 16 height 11
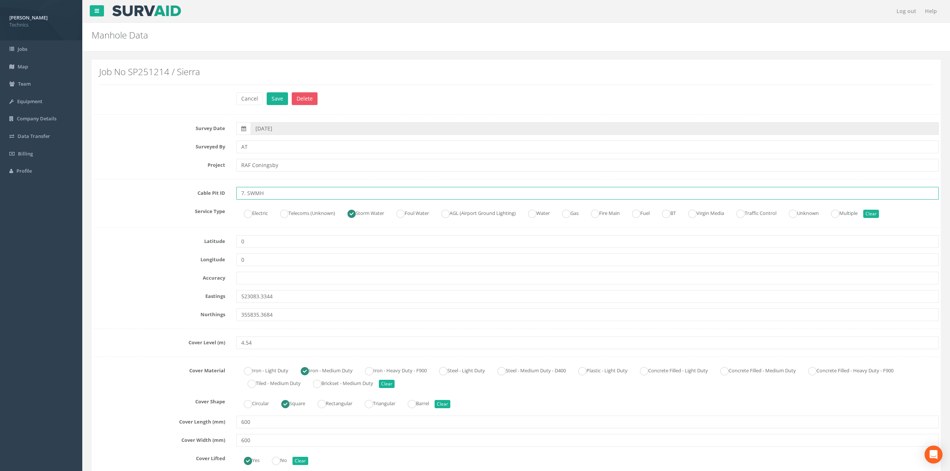
click at [244, 195] on input "7. SWMH" at bounding box center [587, 193] width 702 height 13
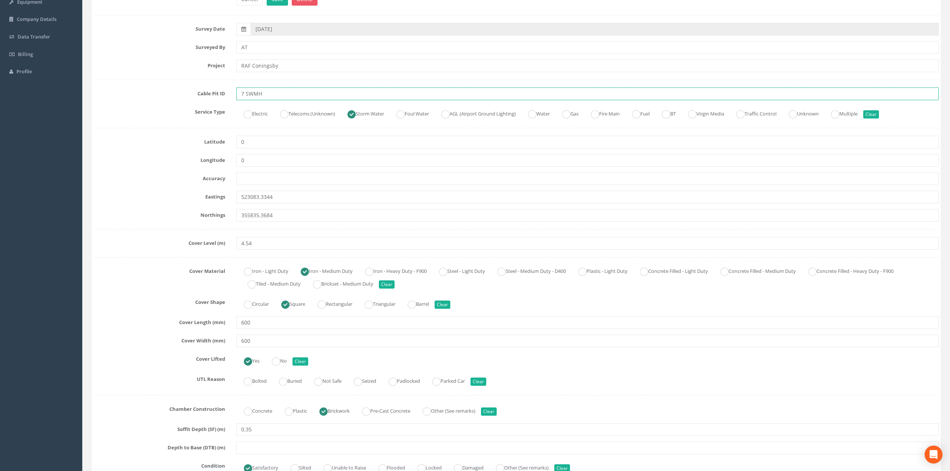
type input "7 SWMH"
click at [130, 251] on div "Survey Date [DATE] Surveyed By AT Project RAF Coningsby Cable Pit ID 7 SWMH Ser…" at bounding box center [516, 415] width 845 height 784
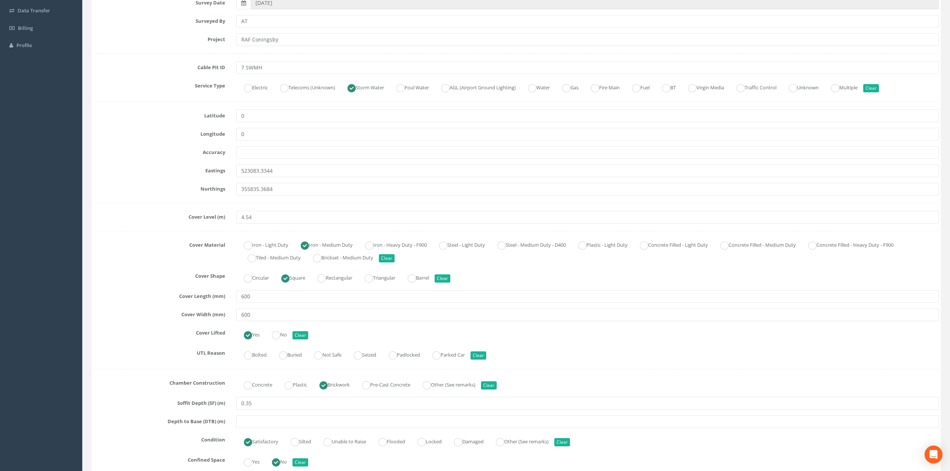
scroll to position [150, 0]
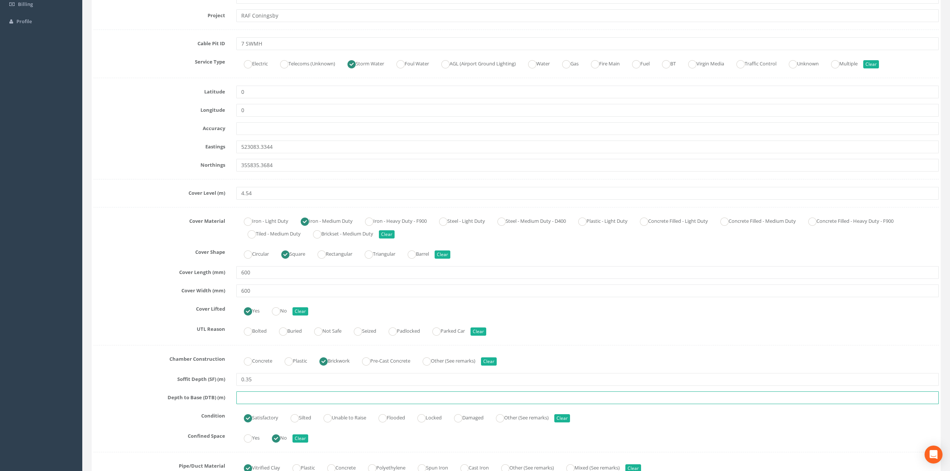
click at [258, 394] on input "text" at bounding box center [587, 398] width 702 height 13
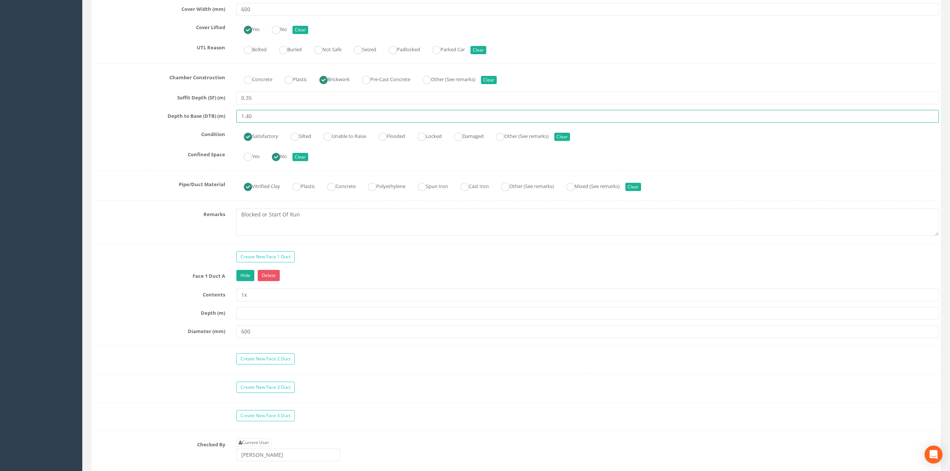
scroll to position [449, 0]
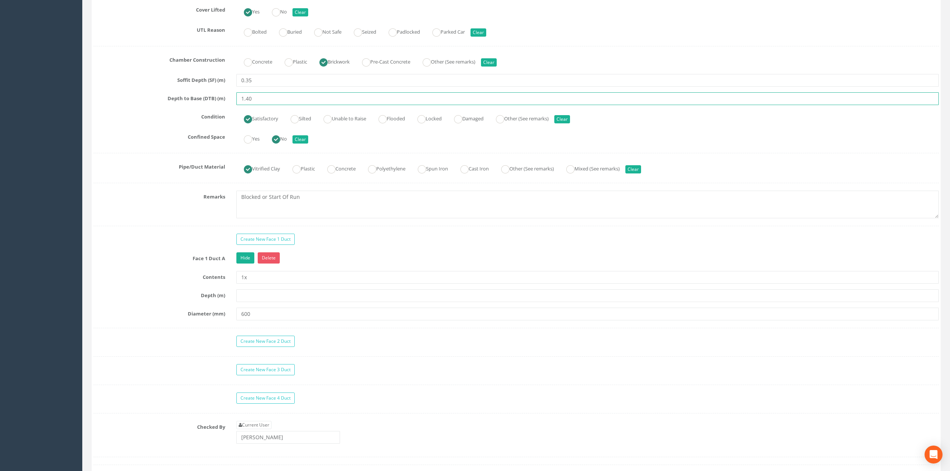
type input "1.40"
click at [330, 205] on textarea "Blocked or Start Of Run" at bounding box center [587, 205] width 702 height 28
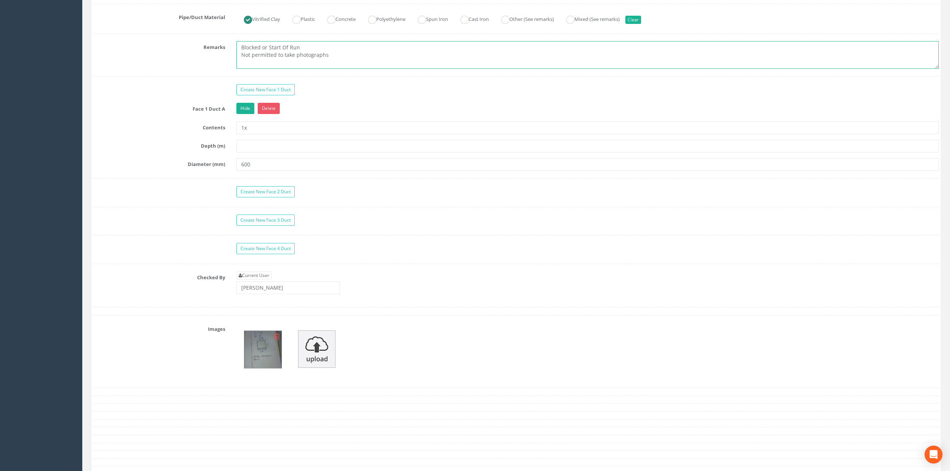
scroll to position [548, 0]
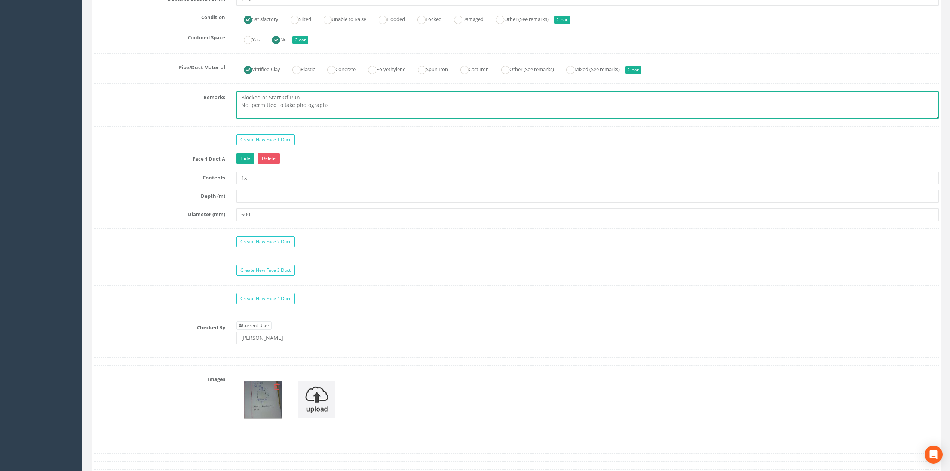
type textarea "Blocked or Start Of Run Not permitted to take photographs"
click at [249, 196] on input "text" at bounding box center [587, 196] width 702 height 13
type input "1.40"
click at [171, 196] on label "Depth (m)" at bounding box center [159, 195] width 143 height 10
click at [266, 394] on img at bounding box center [262, 399] width 37 height 37
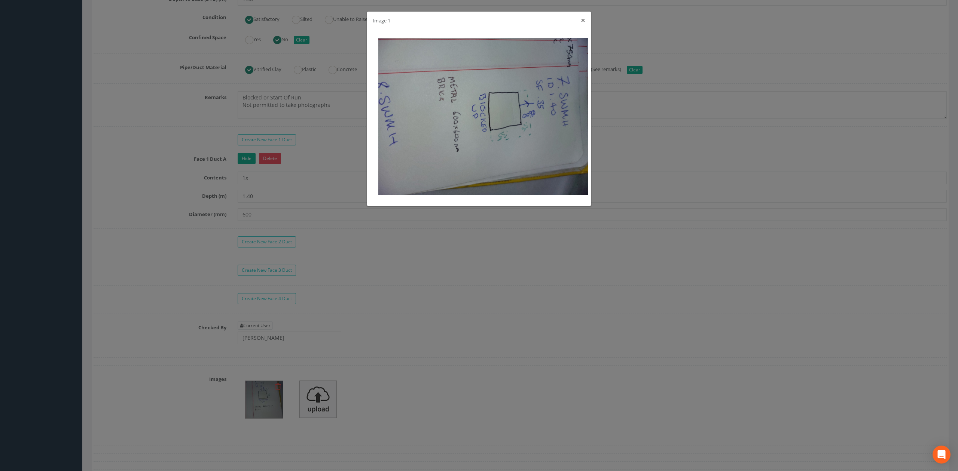
click at [584, 18] on button "×" at bounding box center [583, 20] width 4 height 8
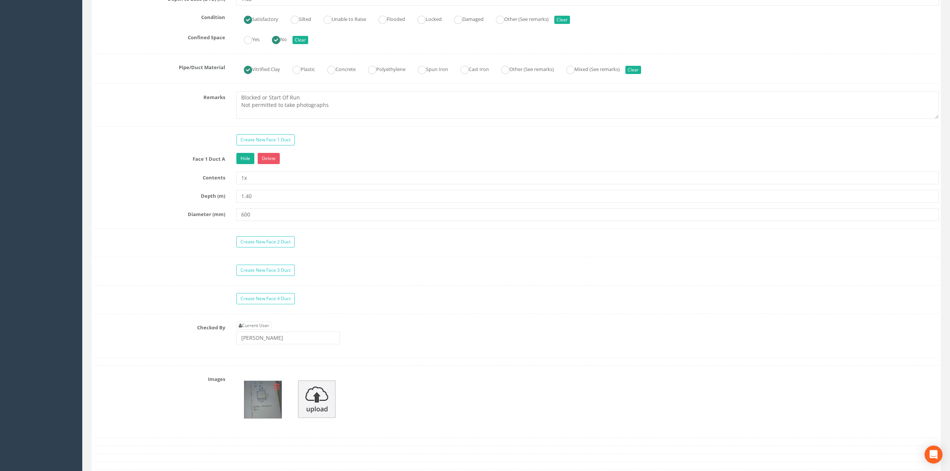
click at [274, 391] on icon at bounding box center [277, 386] width 6 height 7
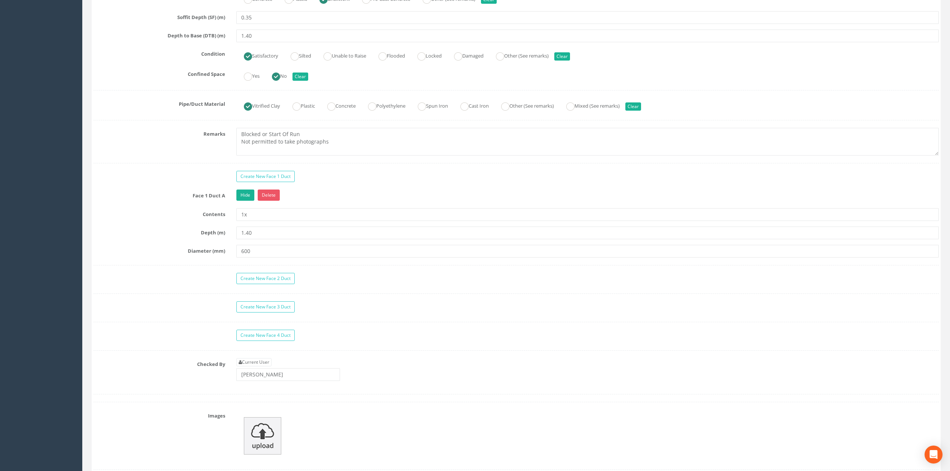
scroll to position [499, 0]
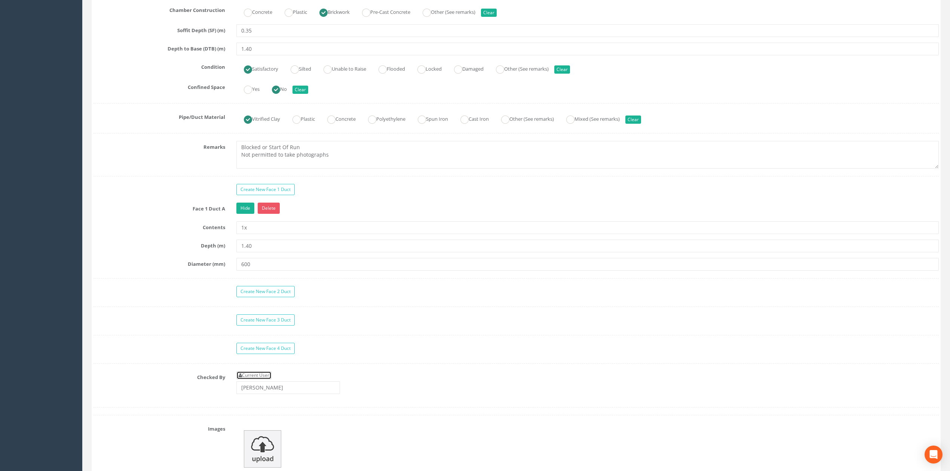
click at [260, 380] on link "Current User" at bounding box center [253, 375] width 35 height 8
type input "[PERSON_NAME]"
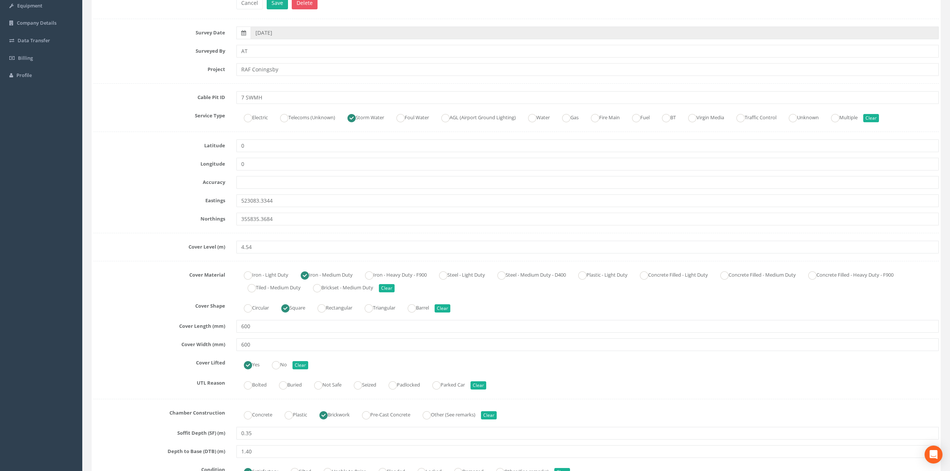
scroll to position [0, 0]
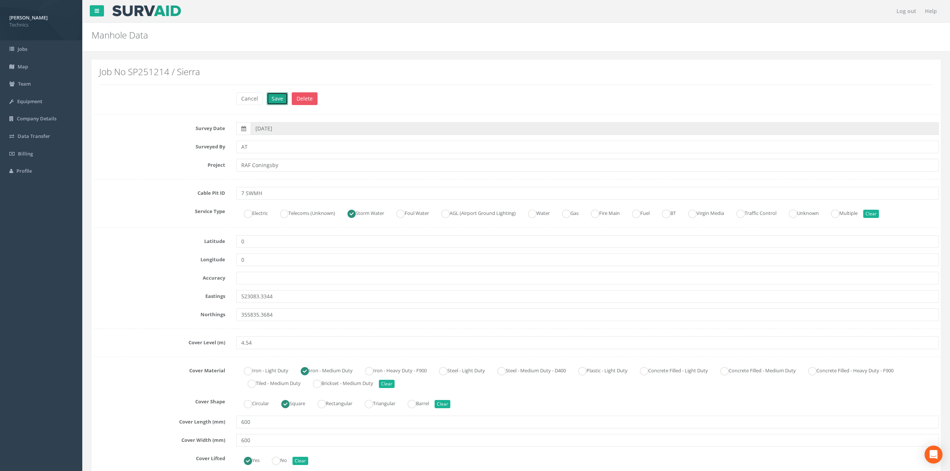
click at [277, 101] on button "Save" at bounding box center [277, 98] width 21 height 13
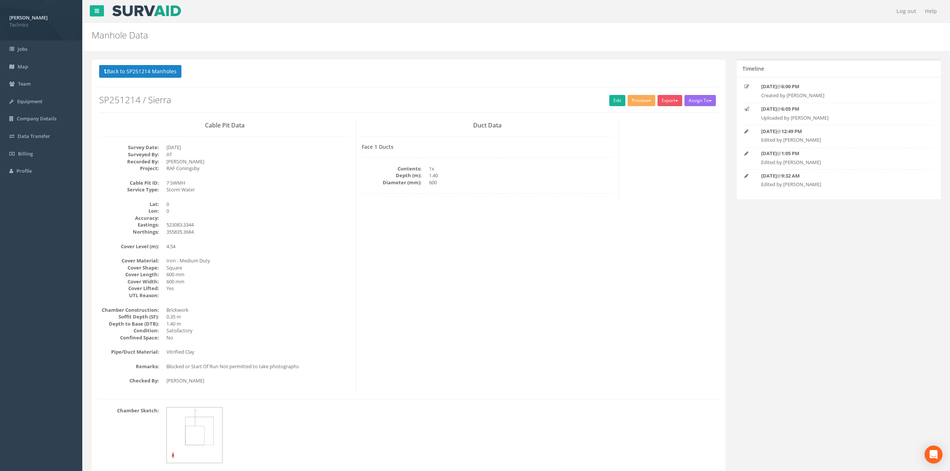
click at [388, 309] on div "Cable Pit Data Survey Date: [DATE] Surveyed By: AT Recorded By: [PERSON_NAME] P…" at bounding box center [409, 256] width 630 height 272
click at [633, 101] on button "Preview" at bounding box center [642, 100] width 28 height 11
click at [627, 116] on link "Technics Brize Norton" at bounding box center [625, 116] width 61 height 12
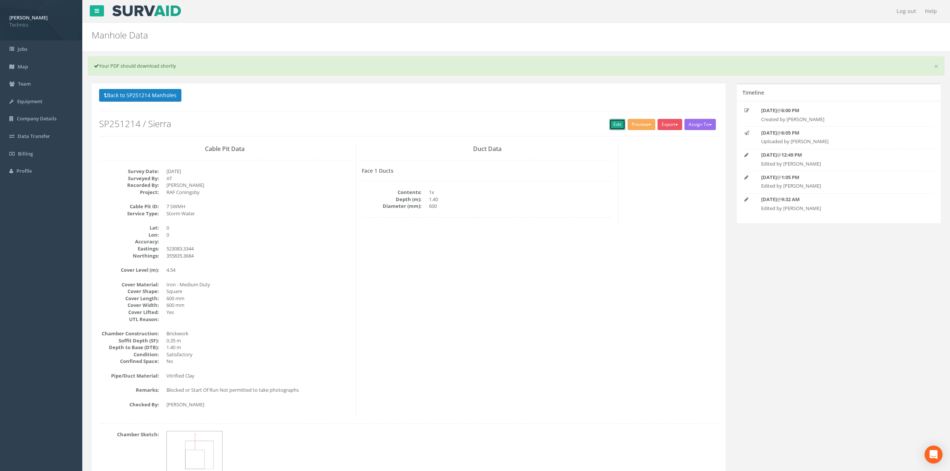
click at [609, 124] on link "Edit" at bounding box center [617, 124] width 16 height 11
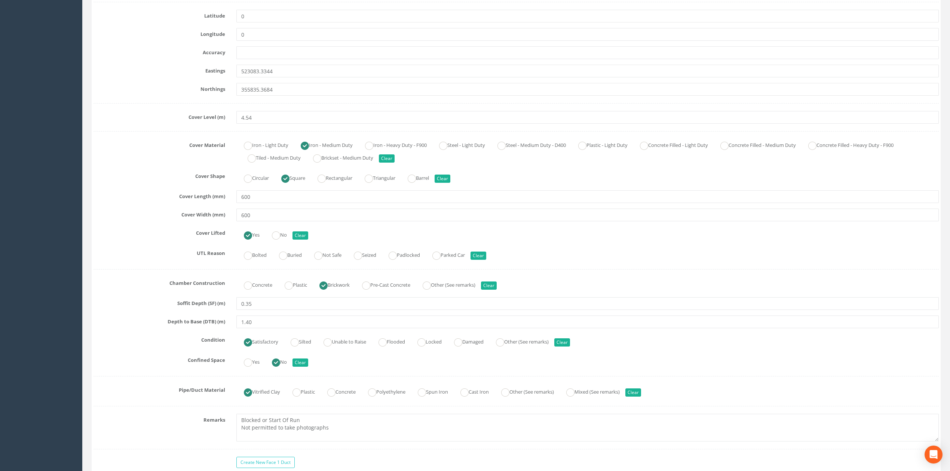
scroll to position [349, 0]
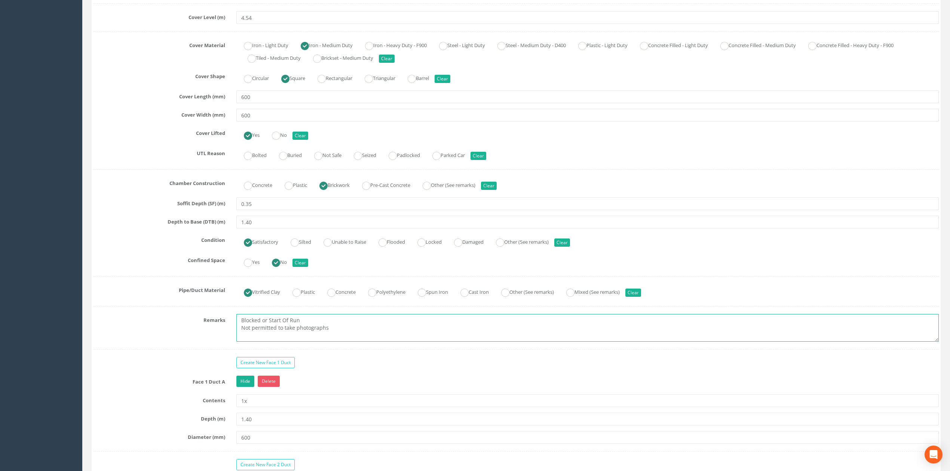
click at [242, 331] on textarea "Blocked or Start Of Run Not permitted to take photographs" at bounding box center [587, 328] width 702 height 28
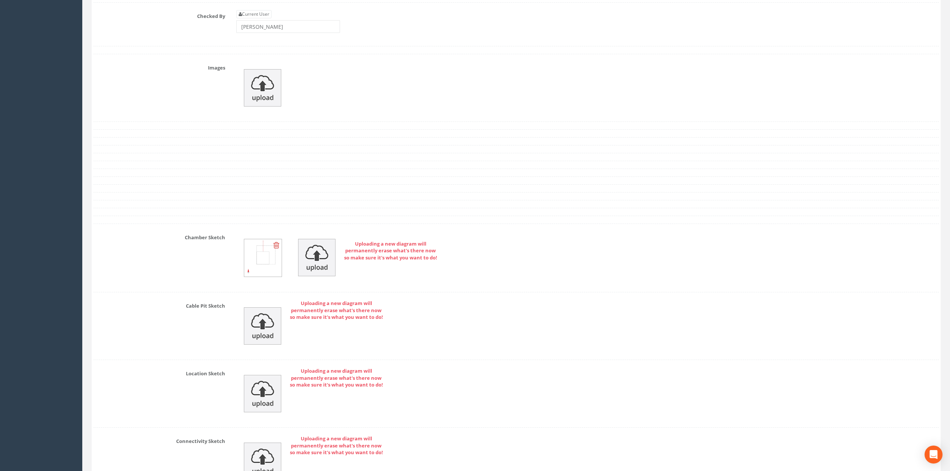
scroll to position [1045, 0]
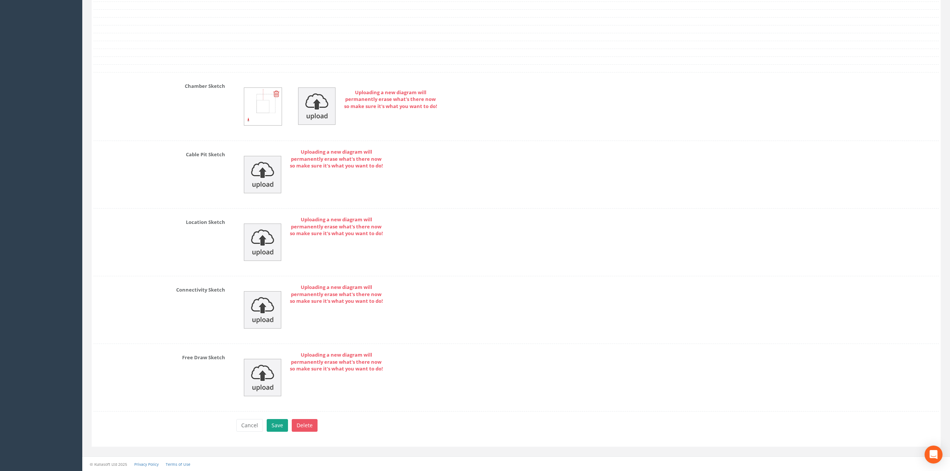
type textarea "Blocked or Start Of Run. Not permitted to take photographs"
click at [280, 394] on button "Save" at bounding box center [277, 425] width 21 height 13
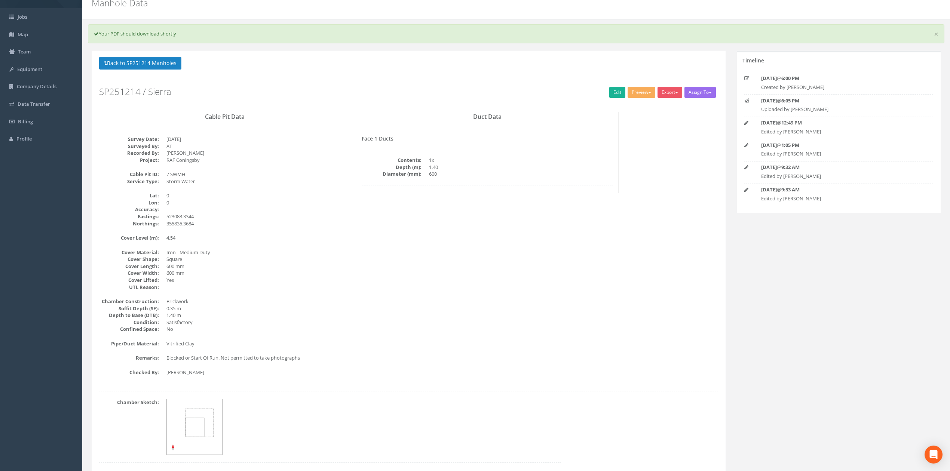
scroll to position [14, 0]
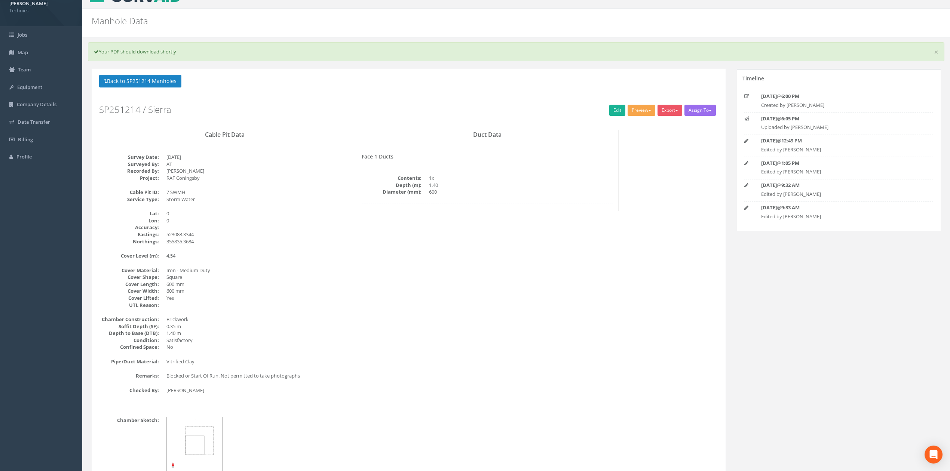
click at [636, 108] on button "Preview" at bounding box center [642, 110] width 28 height 11
click at [612, 128] on link "Technics Brize Norton" at bounding box center [625, 126] width 61 height 12
click at [598, 226] on div "Cable Pit Data Survey Date: [DATE] Surveyed By: AT Recorded By: [PERSON_NAME] P…" at bounding box center [409, 266] width 630 height 272
click at [152, 80] on button "Back to SP251214 Manholes" at bounding box center [140, 81] width 82 height 13
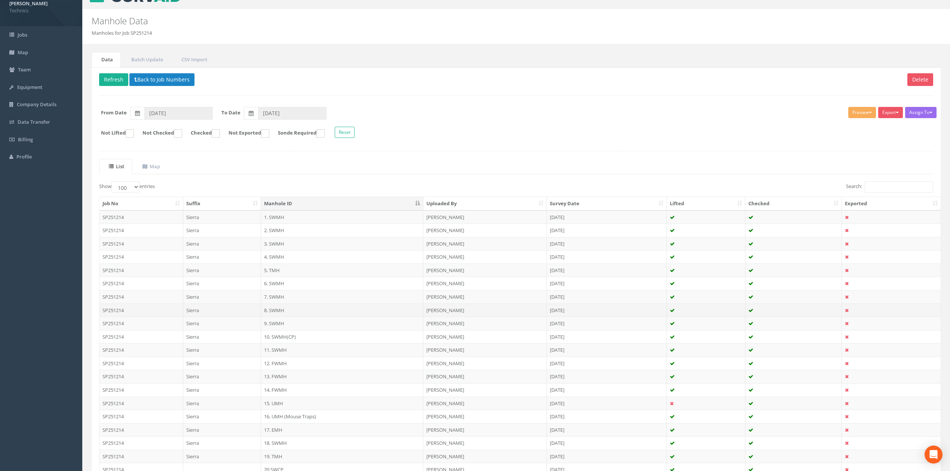
click at [276, 312] on td "8. SWMH" at bounding box center [342, 310] width 162 height 13
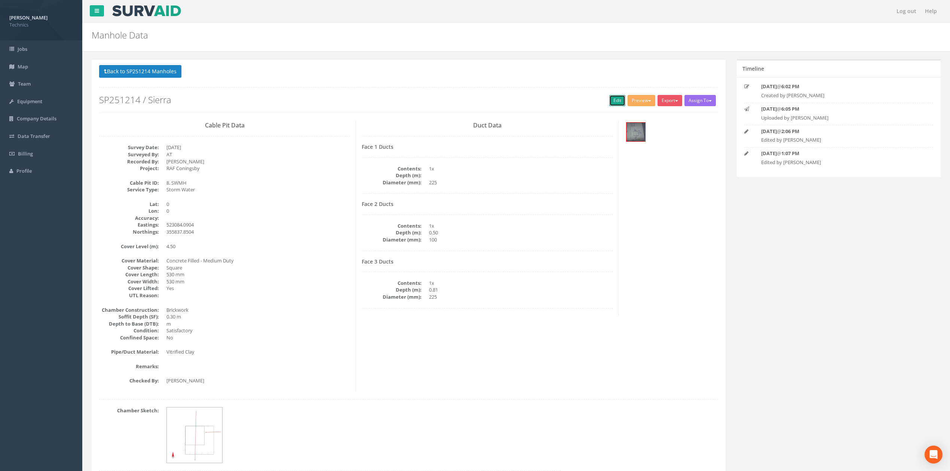
click at [617, 101] on link "Edit" at bounding box center [617, 100] width 16 height 11
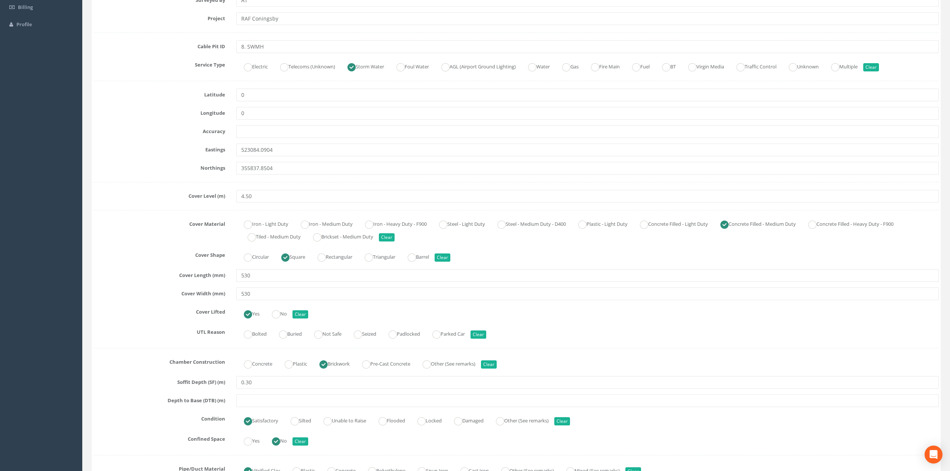
scroll to position [150, 0]
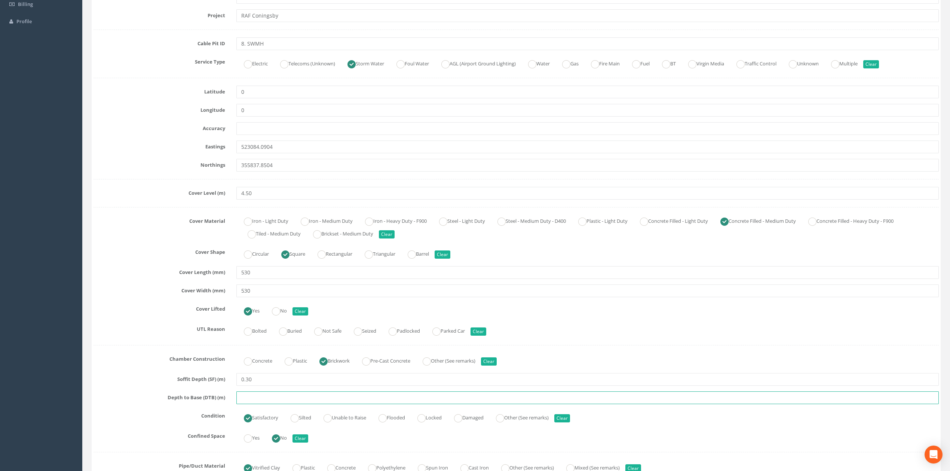
click at [263, 394] on input "text" at bounding box center [587, 398] width 702 height 13
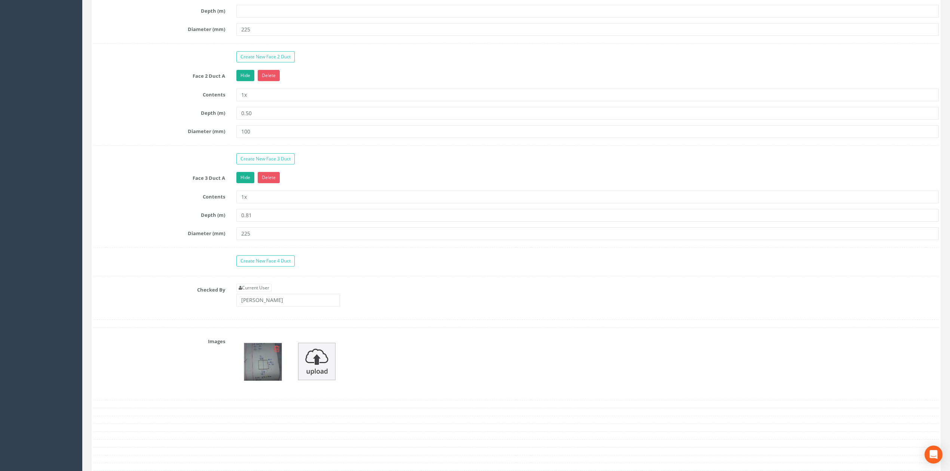
scroll to position [748, 0]
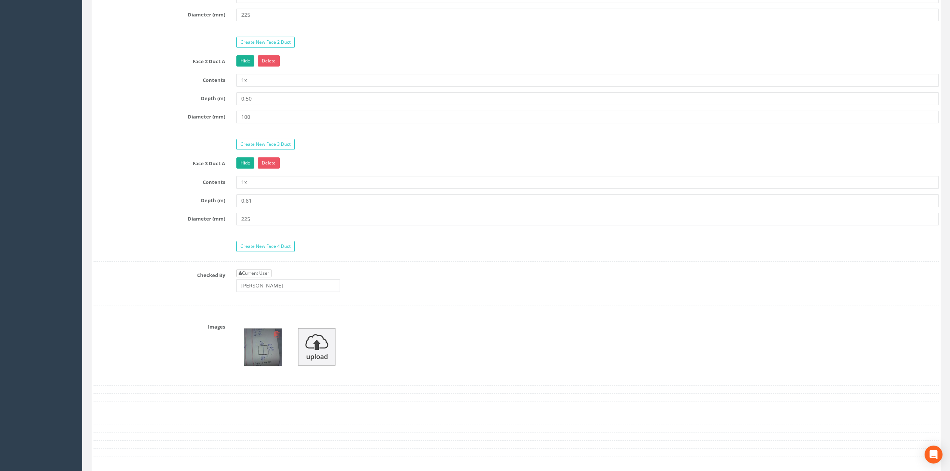
type input "0.81"
click at [271, 278] on link "Current User" at bounding box center [253, 273] width 35 height 8
type input "[PERSON_NAME]"
click at [278, 338] on icon at bounding box center [277, 334] width 6 height 7
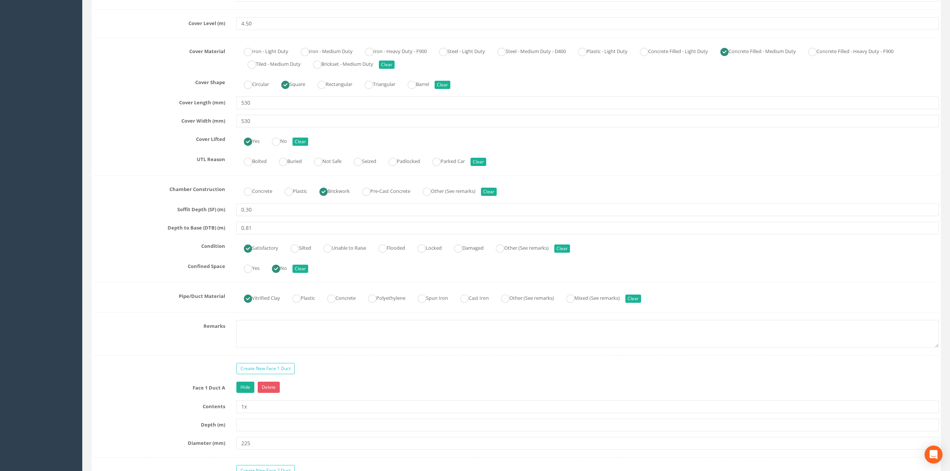
scroll to position [321, 0]
click at [291, 340] on textarea at bounding box center [587, 333] width 702 height 28
type textarea "Not permitted to take photographs"
click at [391, 375] on div "Create New Face 1 Duct" at bounding box center [588, 368] width 714 height 13
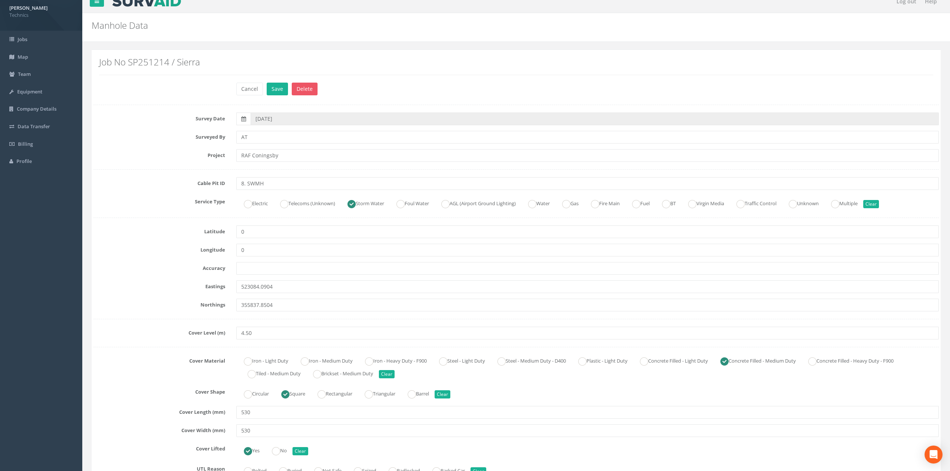
scroll to position [0, 0]
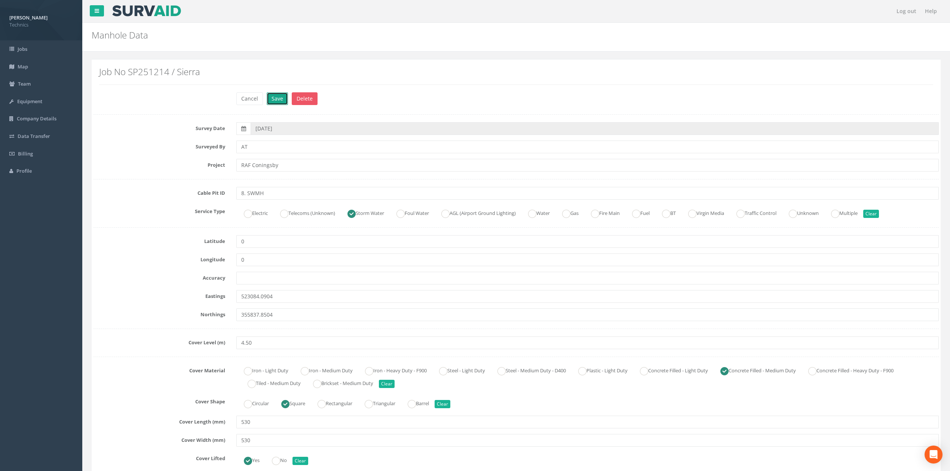
click at [283, 100] on button "Save" at bounding box center [277, 98] width 21 height 13
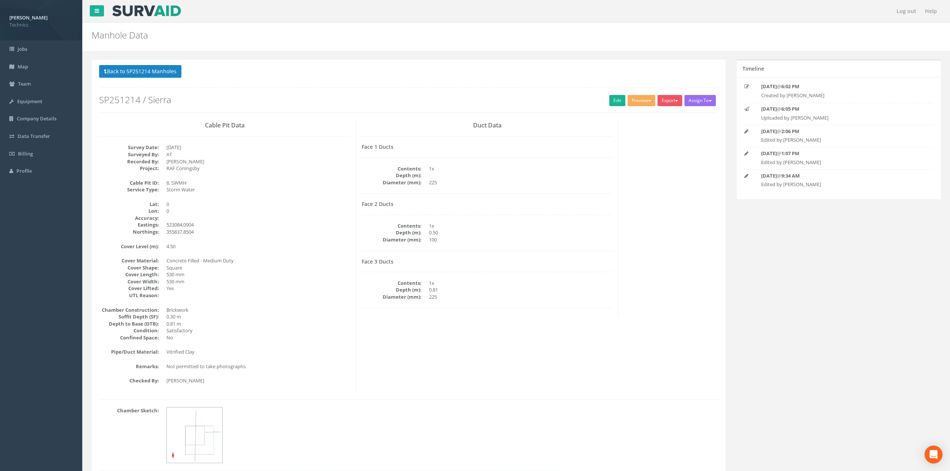
click at [606, 157] on div "Face 1 Ducts Contents: 1x Depth (m): Diameter (mm): 225" at bounding box center [487, 169] width 251 height 50
click at [631, 95] on div "Back to SP251214 Manholes Back to Map Assign To No Companies Added Export Techn…" at bounding box center [408, 89] width 619 height 48
click at [635, 99] on button "Preview" at bounding box center [642, 100] width 28 height 11
click at [613, 117] on link "Technics Brize Norton" at bounding box center [625, 116] width 61 height 12
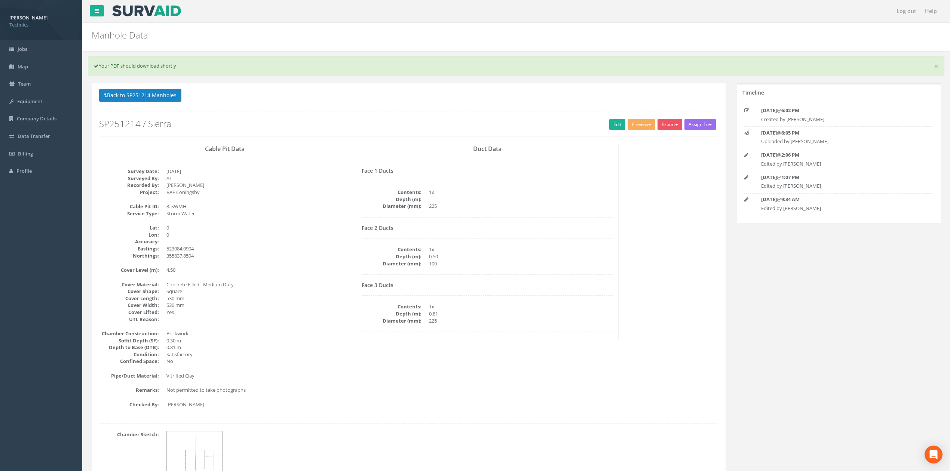
drag, startPoint x: 278, startPoint y: 195, endPoint x: 283, endPoint y: 195, distance: 4.9
click at [283, 195] on dd "RAF Coningsby" at bounding box center [258, 192] width 184 height 7
click at [613, 122] on link "Edit" at bounding box center [617, 124] width 16 height 11
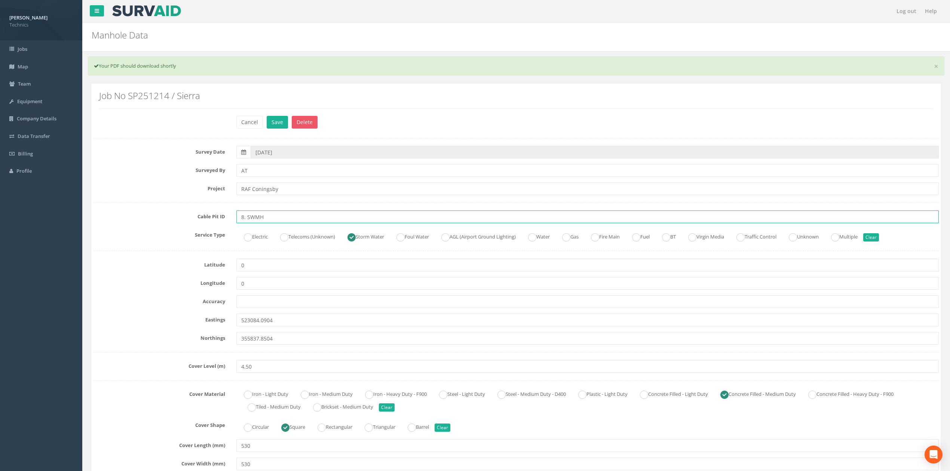
click at [245, 222] on input "8. SWMH" at bounding box center [587, 217] width 702 height 13
type input "8 SWMH"
click at [274, 123] on button "Save" at bounding box center [277, 122] width 21 height 13
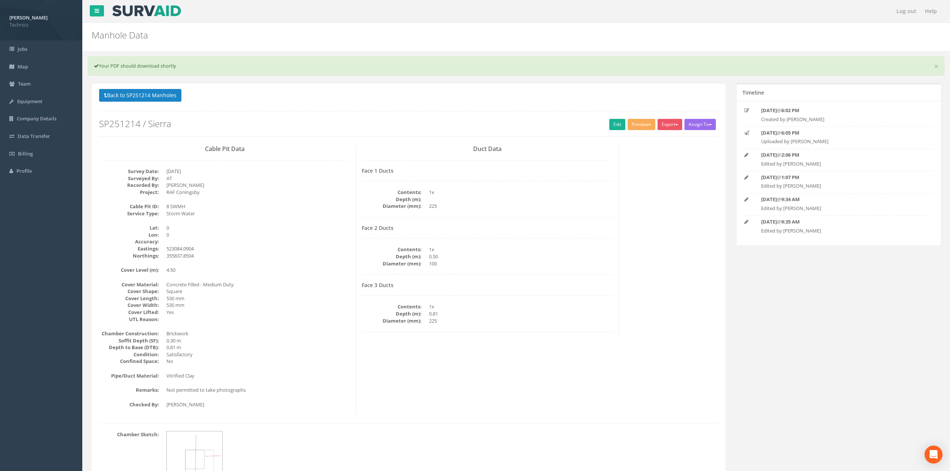
click at [580, 216] on div "Face 1 Ducts Contents: 1x Depth (m): Diameter (mm): 225" at bounding box center [487, 193] width 251 height 50
click at [144, 96] on button "Back to SP251214 Manholes" at bounding box center [140, 95] width 82 height 13
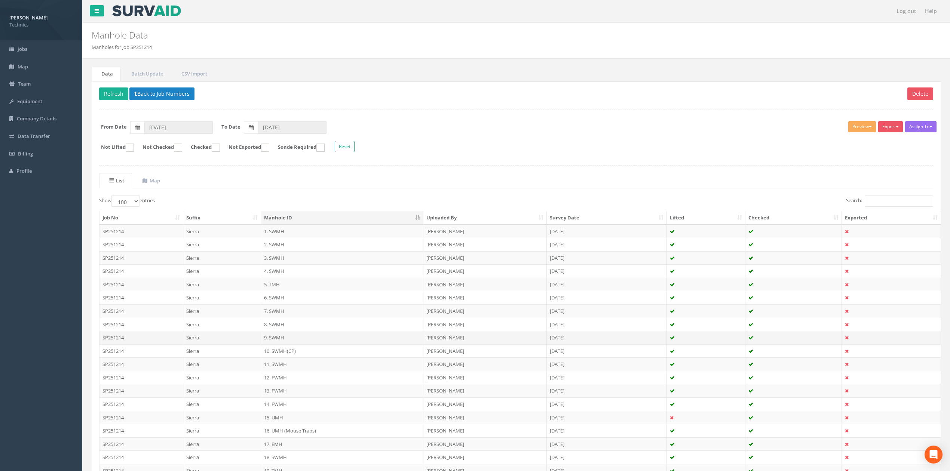
click at [229, 342] on td "Sierra" at bounding box center [222, 337] width 78 height 13
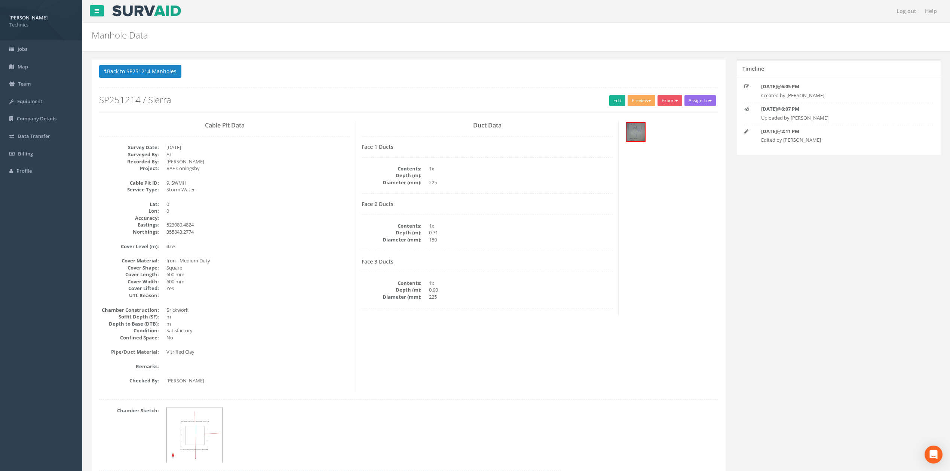
click at [500, 236] on dd "0.71" at bounding box center [521, 232] width 184 height 7
click at [611, 104] on link "Edit" at bounding box center [617, 100] width 16 height 11
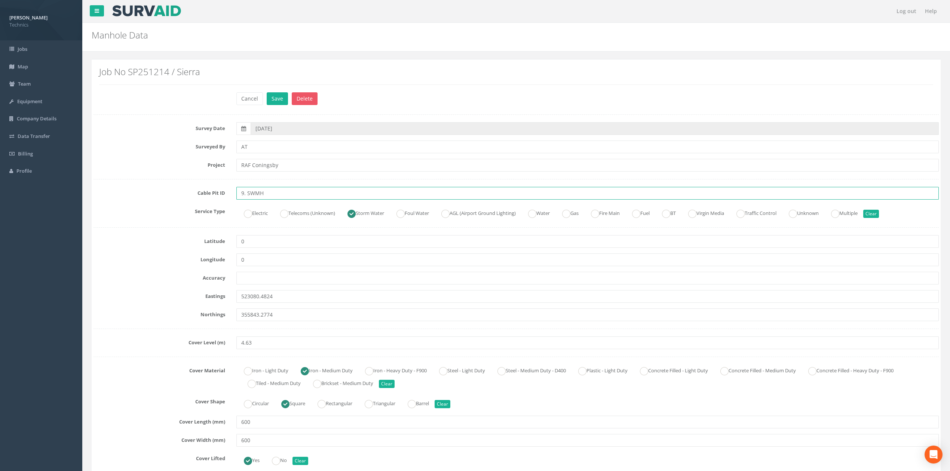
drag, startPoint x: 245, startPoint y: 197, endPoint x: 252, endPoint y: 197, distance: 6.7
click at [245, 197] on input "9. SWMH" at bounding box center [587, 193] width 702 height 13
type input "9 SWMH"
click at [163, 208] on label "Service Type" at bounding box center [159, 210] width 143 height 10
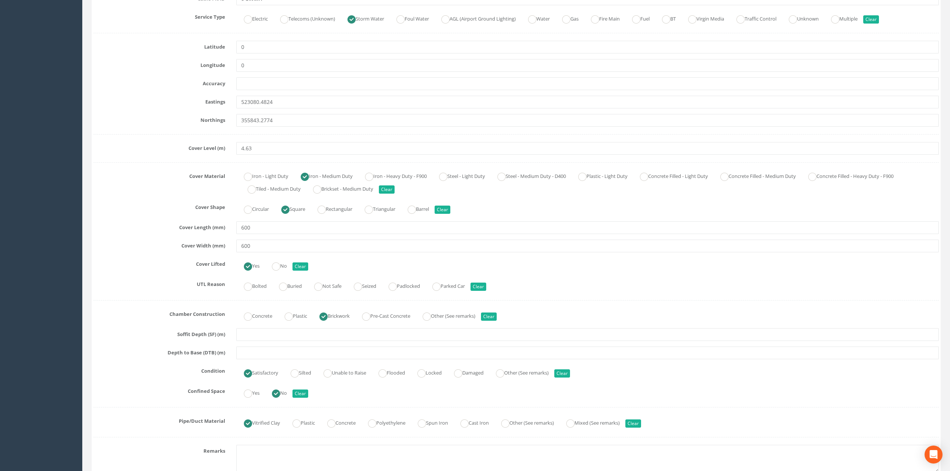
scroll to position [199, 0]
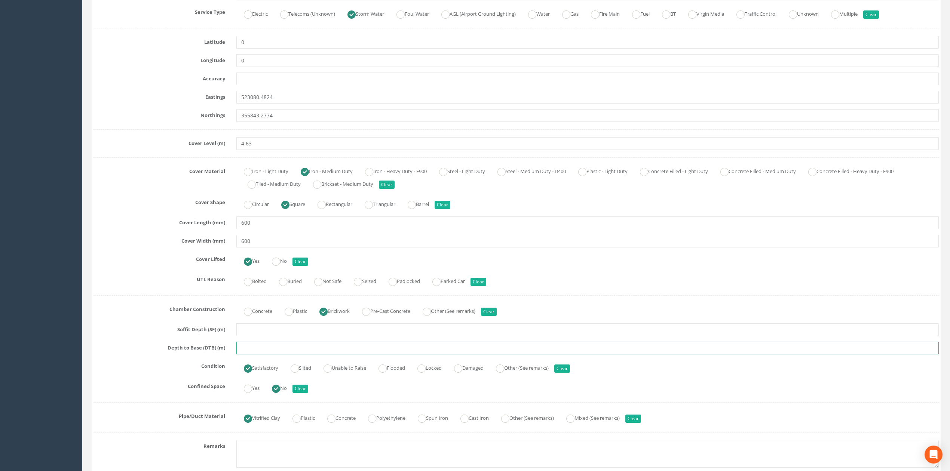
click at [252, 353] on input "text" at bounding box center [587, 348] width 702 height 13
type input "0.90"
click at [138, 265] on div "Cover Lifted Yes No Clear" at bounding box center [516, 260] width 857 height 15
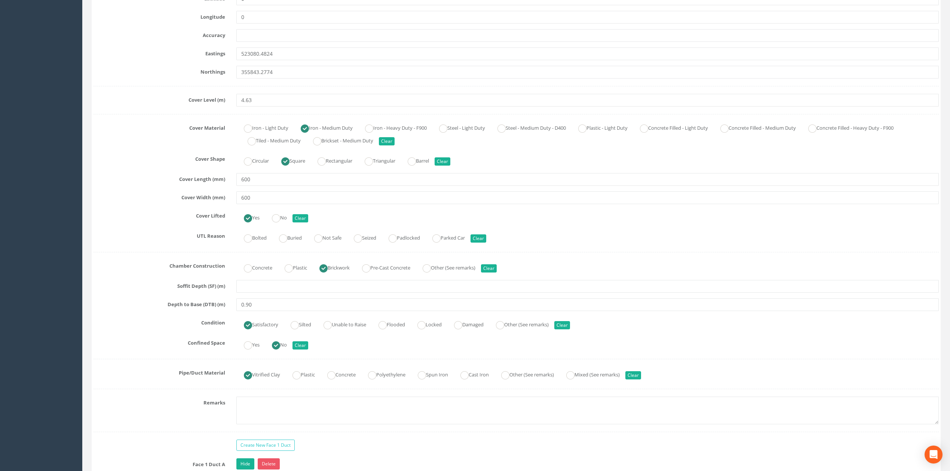
scroll to position [299, 0]
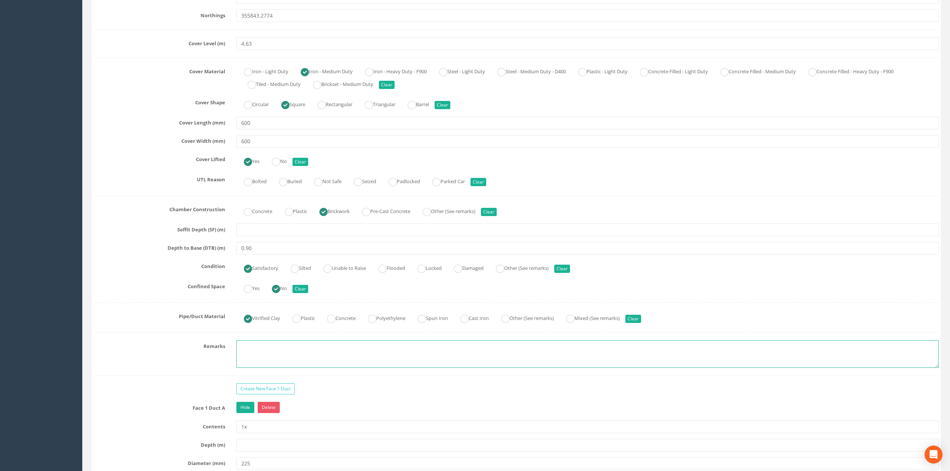
click at [262, 351] on textarea at bounding box center [587, 354] width 702 height 28
type textarea "Not permitted to take photographs"
click at [171, 333] on div "Survey Date [DATE] Surveyed By AT Project RAF Coningsby Cable Pit ID 9 SWMH Ser…" at bounding box center [516, 288] width 845 height 931
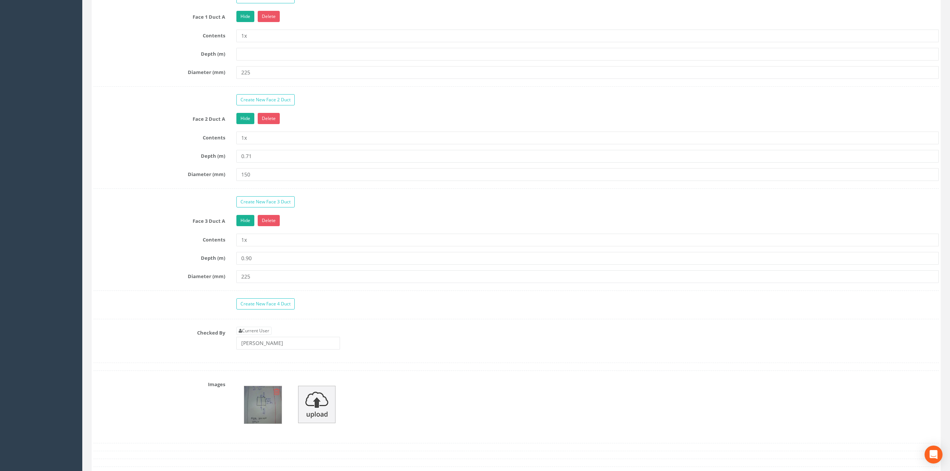
scroll to position [748, 0]
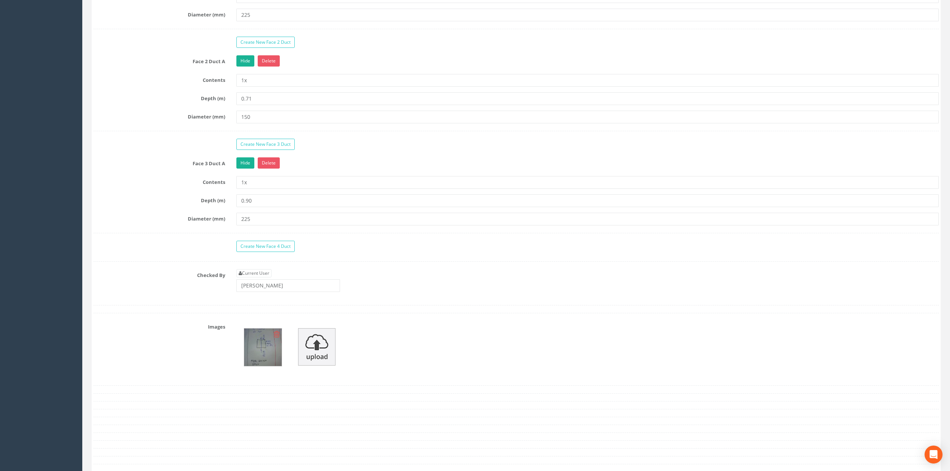
click at [277, 338] on icon at bounding box center [277, 334] width 6 height 7
click at [260, 278] on link "Current User" at bounding box center [253, 273] width 35 height 8
type input "[PERSON_NAME]"
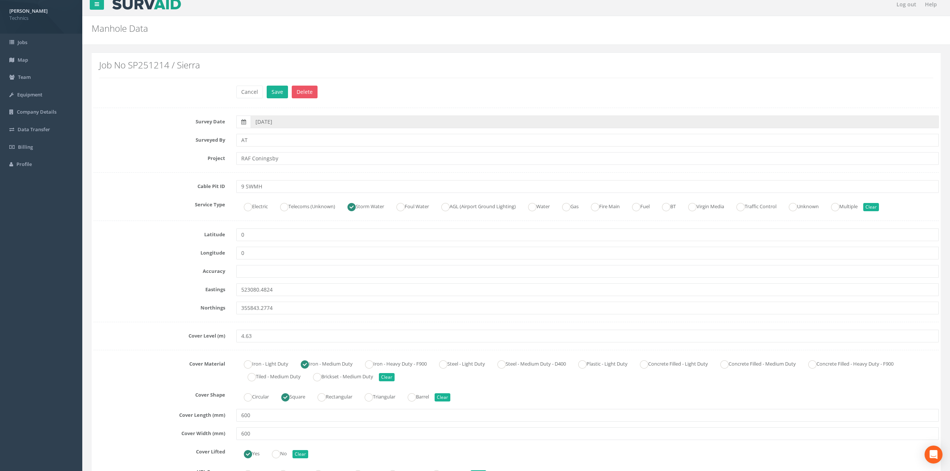
scroll to position [0, 0]
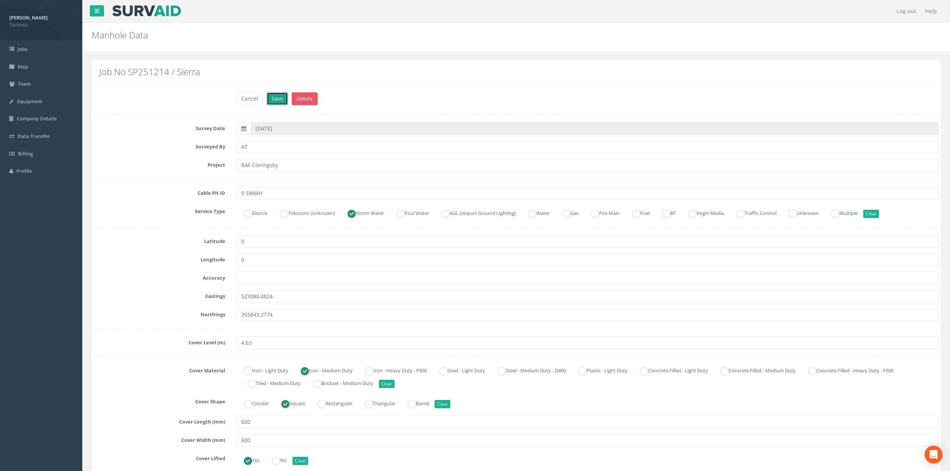
click at [276, 102] on button "Save" at bounding box center [277, 98] width 21 height 13
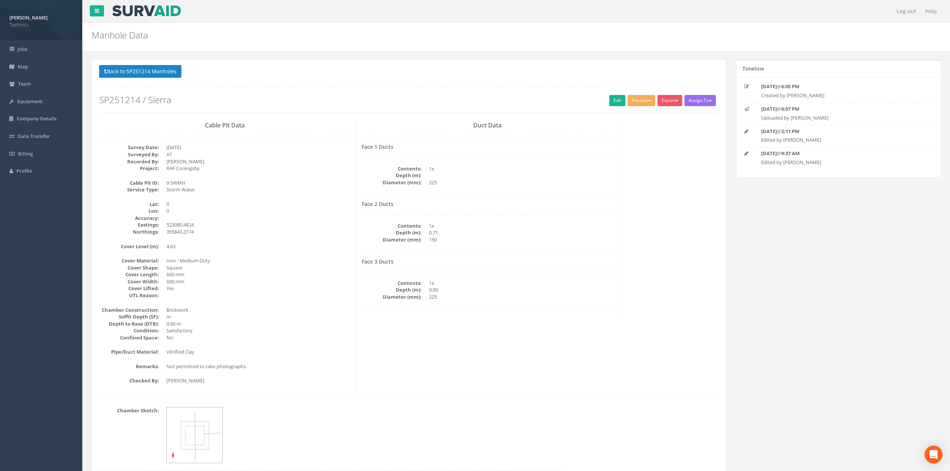
click at [570, 207] on h4 "Face 2 Ducts" at bounding box center [487, 204] width 251 height 6
click at [638, 101] on button "Preview" at bounding box center [642, 100] width 28 height 11
click at [613, 114] on link "Technics Brize Norton" at bounding box center [625, 116] width 61 height 12
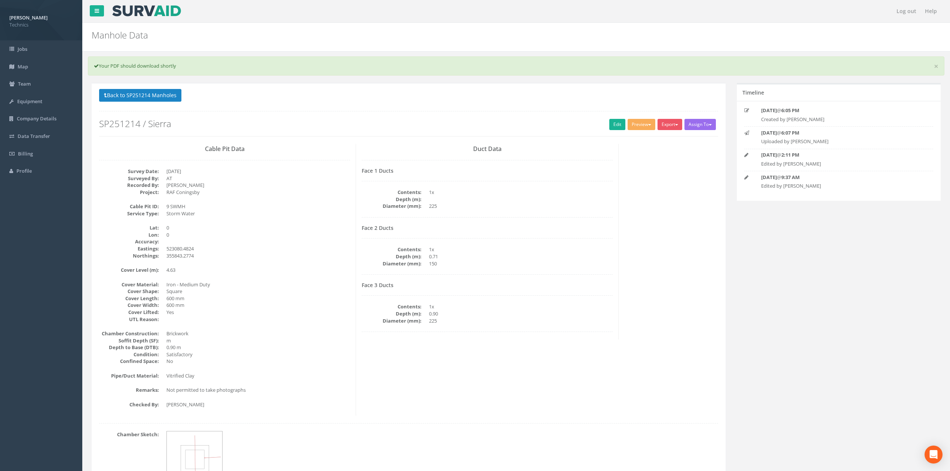
click at [289, 180] on dd "AT" at bounding box center [258, 178] width 184 height 7
click at [123, 94] on button "Back to SP251214 Manholes" at bounding box center [140, 95] width 82 height 13
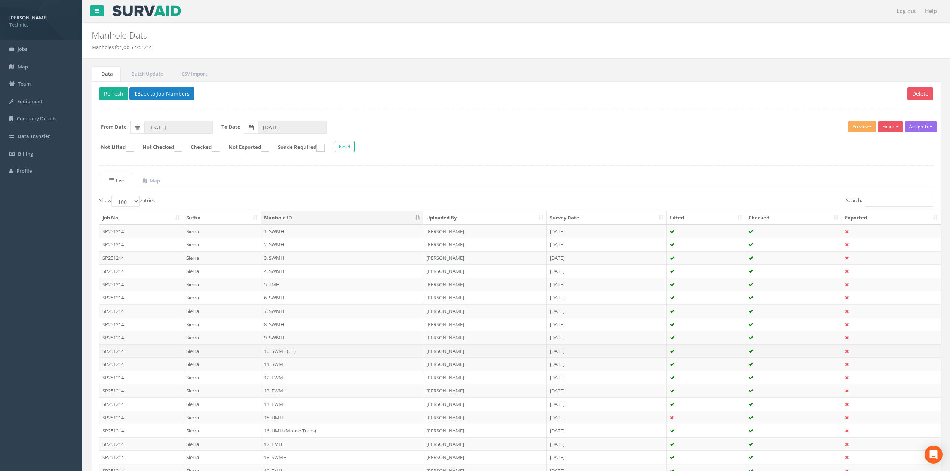
click at [278, 356] on td "10. SWMH(CP)" at bounding box center [342, 350] width 162 height 13
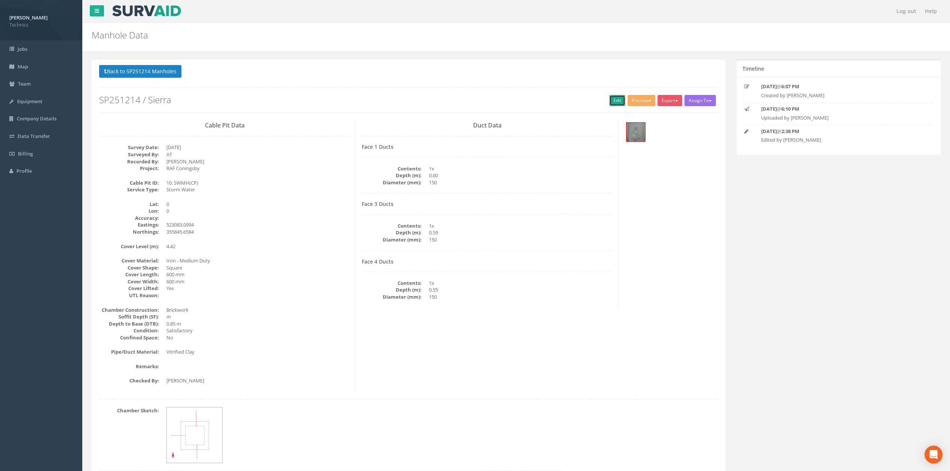
click at [614, 102] on link "Edit" at bounding box center [617, 100] width 16 height 11
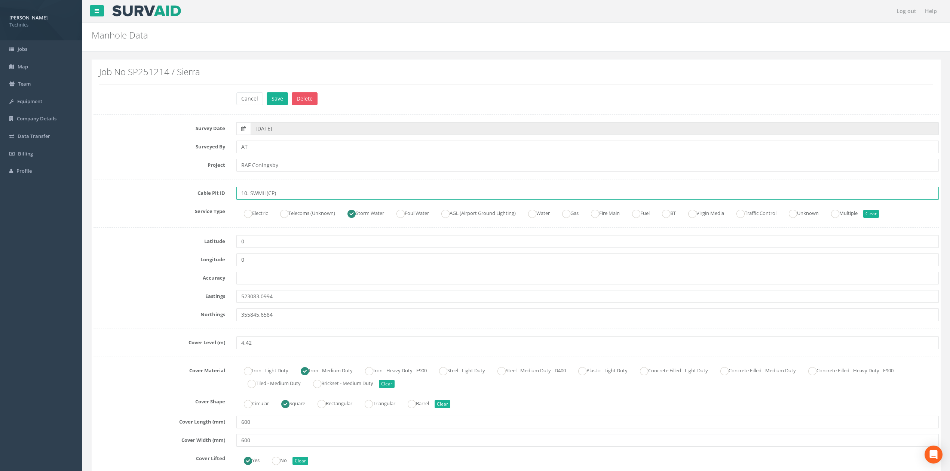
click at [280, 193] on input "10. SWMH(CP)" at bounding box center [587, 193] width 702 height 13
click at [246, 193] on input "10. SWCP" at bounding box center [587, 193] width 702 height 13
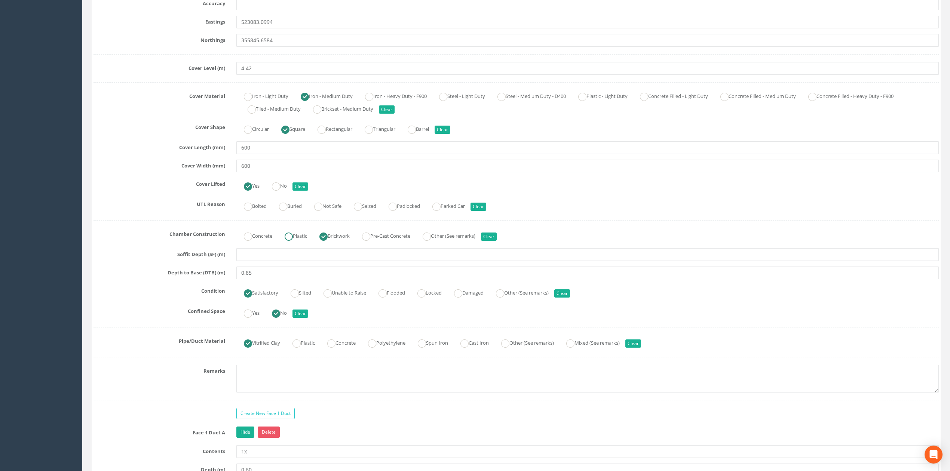
scroll to position [299, 0]
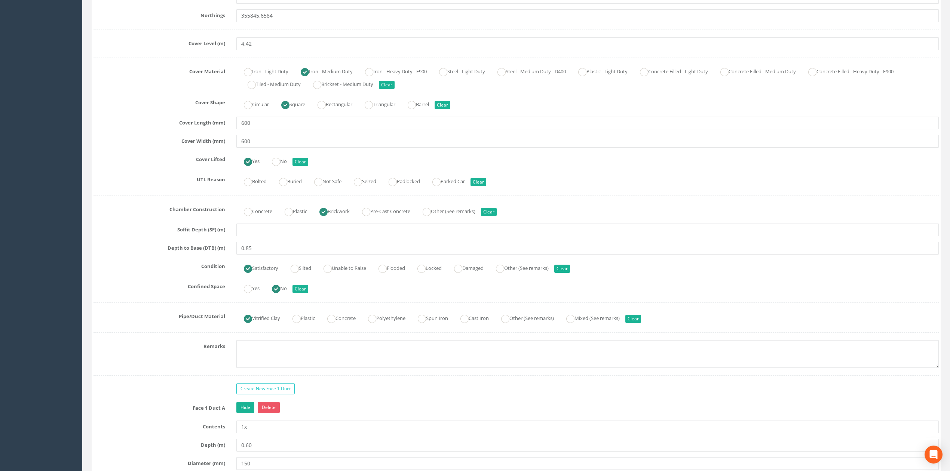
type input "10 SWCP"
click at [269, 349] on textarea at bounding box center [587, 354] width 702 height 28
type textarea "Not permitted to take photographs"
click at [126, 338] on div "Survey Date [DATE] Surveyed By AT Project RAF Coningsby Cable Pit ID 10 SWCP Se…" at bounding box center [516, 261] width 845 height 876
click at [161, 350] on label "Remarks" at bounding box center [159, 345] width 143 height 10
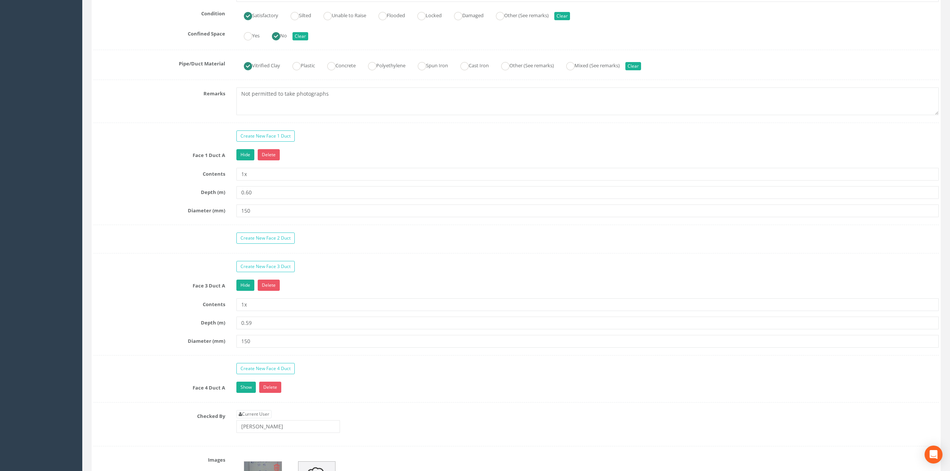
scroll to position [748, 0]
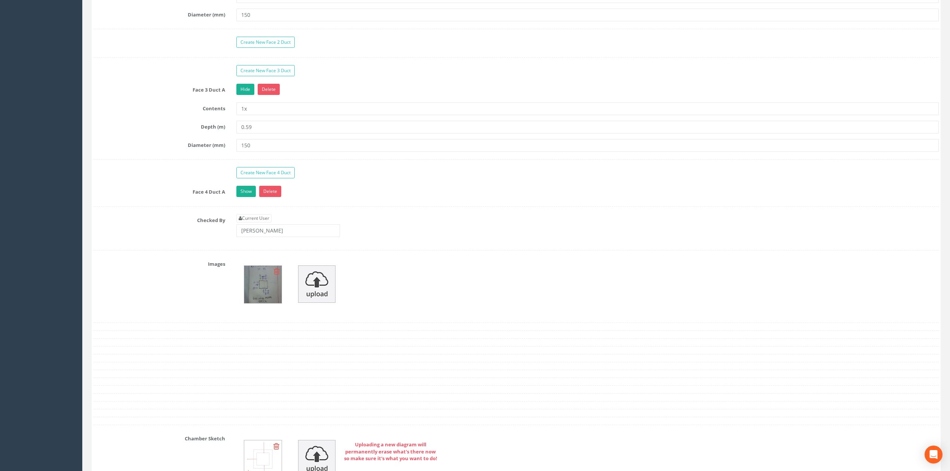
click at [277, 275] on icon at bounding box center [277, 271] width 6 height 7
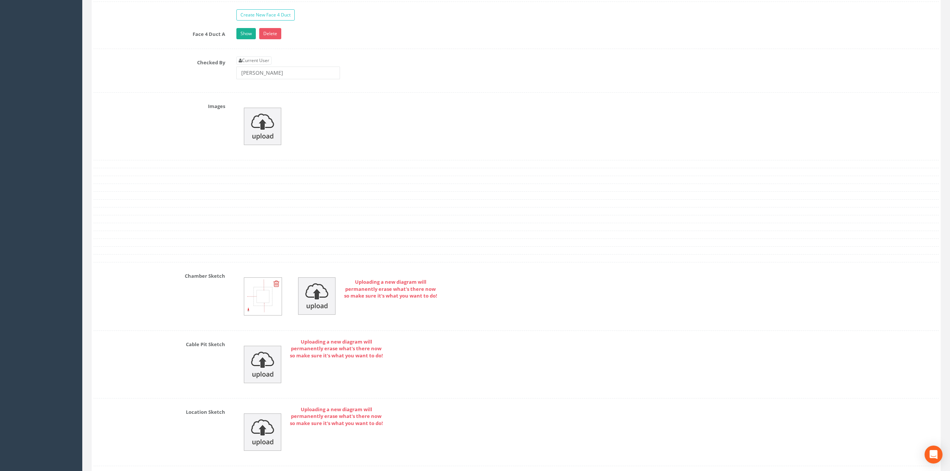
scroll to position [707, 0]
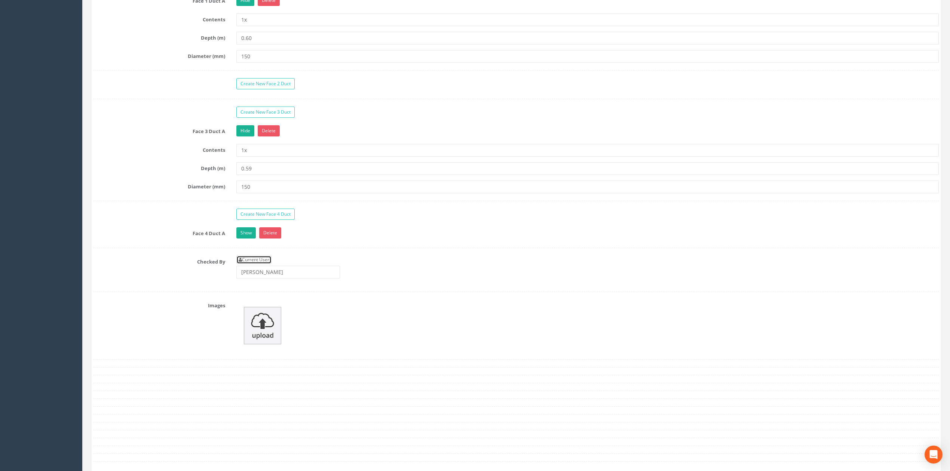
click at [253, 264] on link "Current User" at bounding box center [253, 260] width 35 height 8
type input "[PERSON_NAME]"
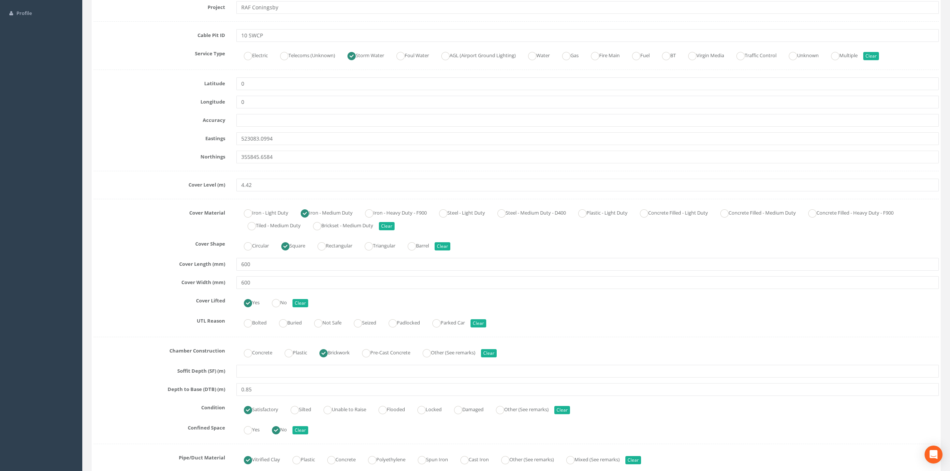
scroll to position [0, 0]
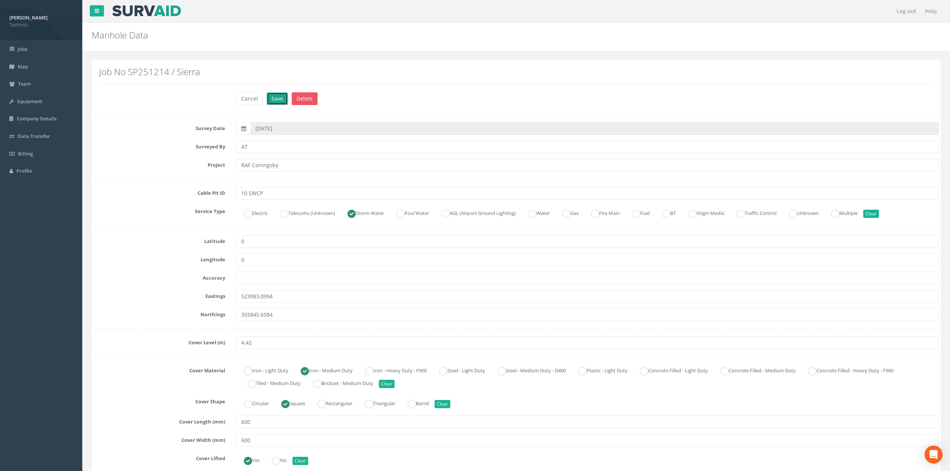
click at [282, 98] on button "Save" at bounding box center [277, 98] width 21 height 13
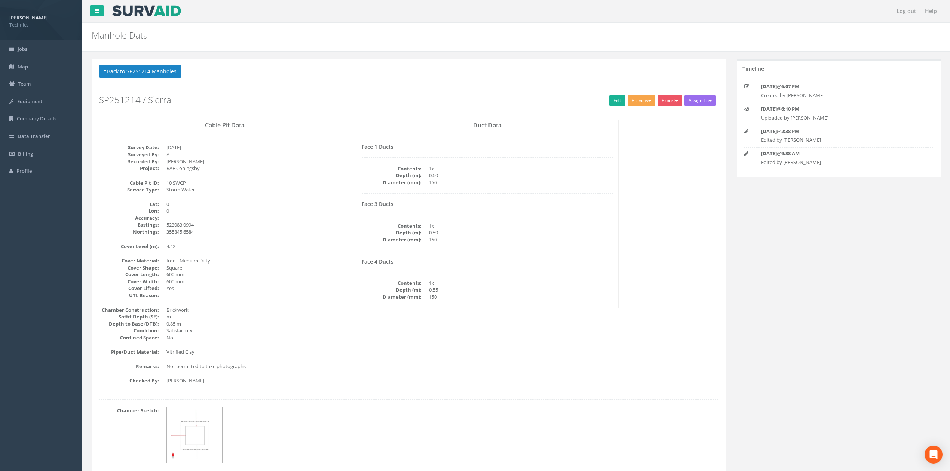
click at [635, 104] on button "Preview" at bounding box center [642, 100] width 28 height 11
click at [611, 116] on link "Technics Brize Norton" at bounding box center [625, 116] width 61 height 12
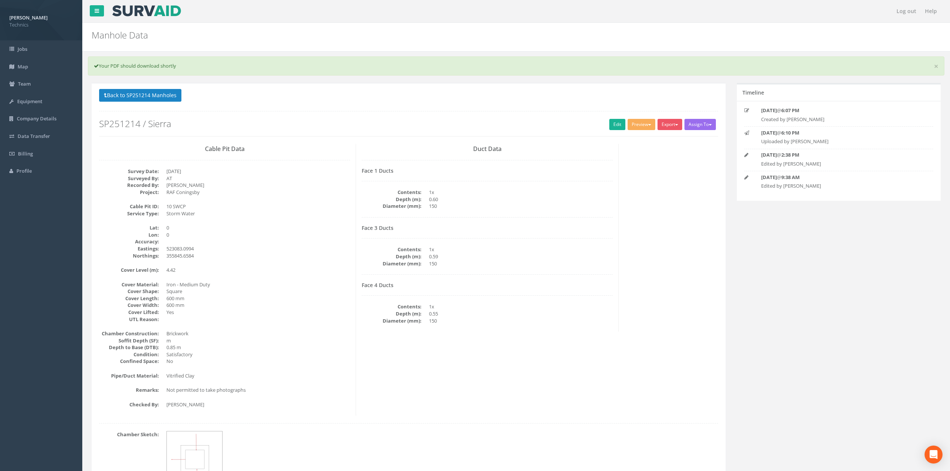
click at [285, 118] on div "Back to SP251214 Manholes Back to Map Assign To No Companies Added Export Techn…" at bounding box center [408, 113] width 619 height 48
click at [163, 101] on button "Back to SP251214 Manholes" at bounding box center [140, 95] width 82 height 13
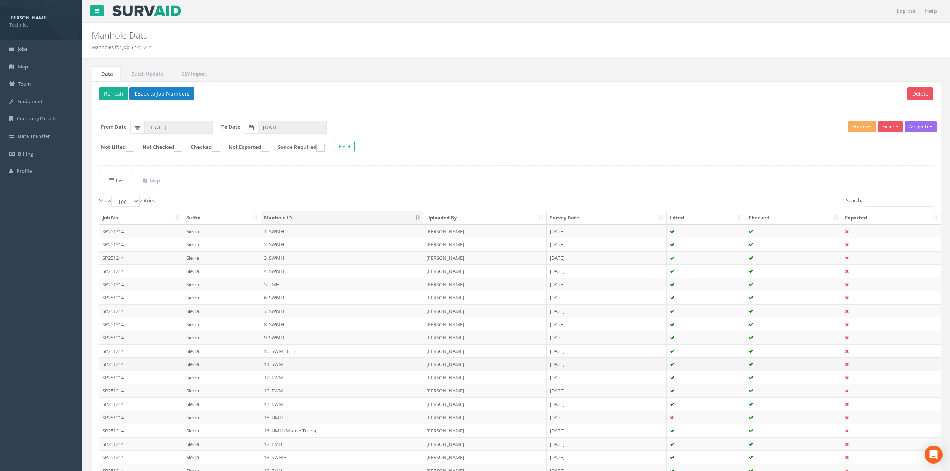
click at [280, 366] on td "11. SWMH" at bounding box center [342, 364] width 162 height 13
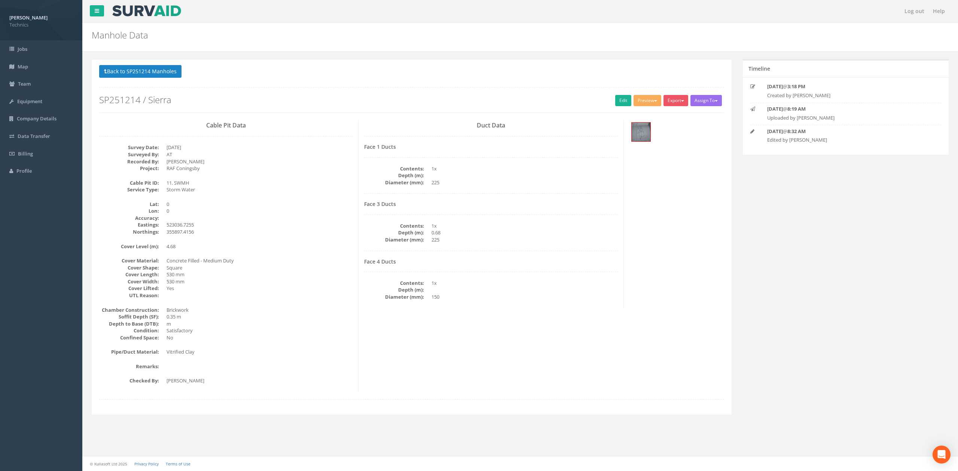
click at [303, 233] on dd "355897.4156" at bounding box center [259, 232] width 186 height 7
click at [617, 104] on link "Edit" at bounding box center [623, 100] width 16 height 11
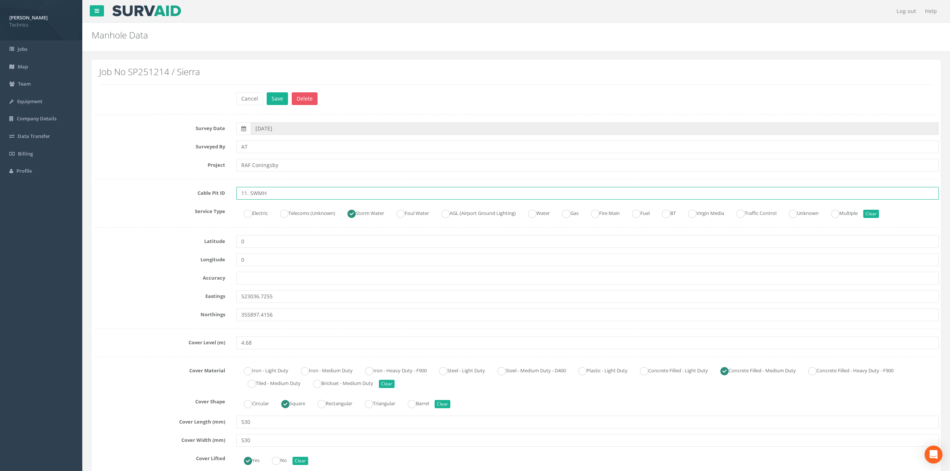
click at [247, 194] on input "11. SWMH" at bounding box center [587, 193] width 702 height 13
type input "11 SWMH"
click at [191, 215] on label "Service Type" at bounding box center [159, 210] width 143 height 10
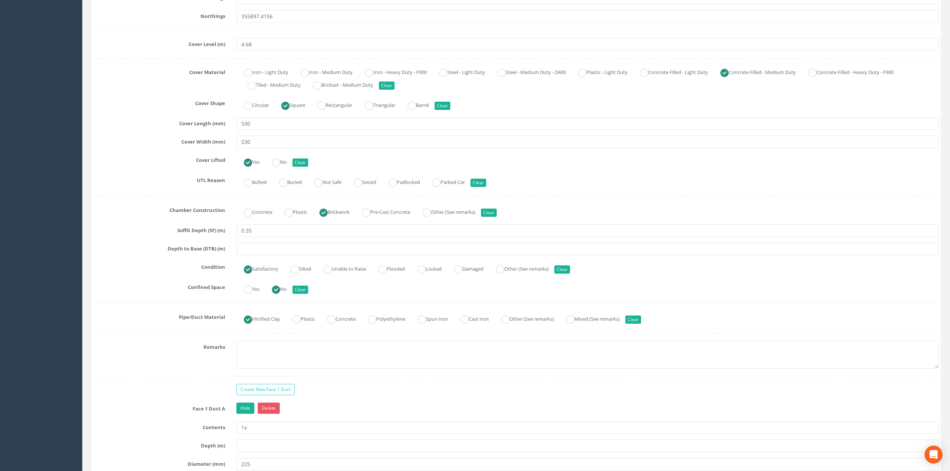
scroll to position [299, 0]
click at [262, 252] on input "text" at bounding box center [587, 248] width 702 height 13
type input "0.68"
click at [108, 181] on label "UTL Reason" at bounding box center [159, 179] width 143 height 10
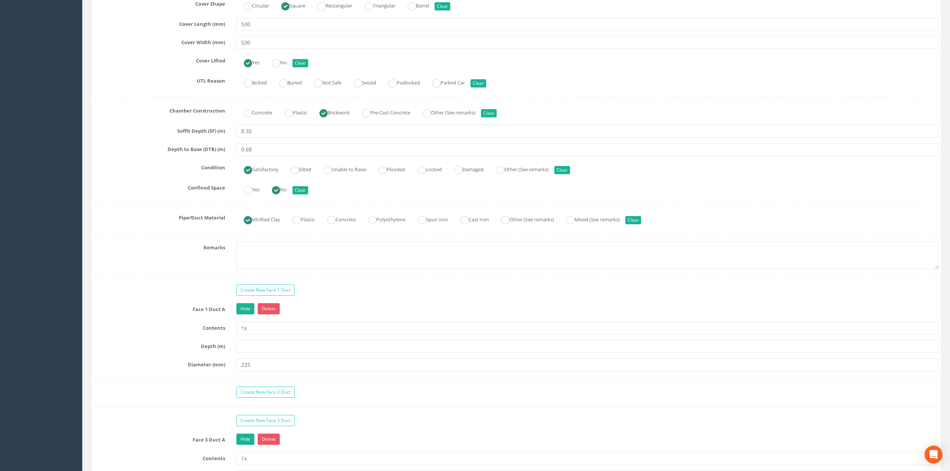
scroll to position [399, 0]
click at [269, 251] on textarea at bounding box center [587, 255] width 702 height 28
type textarea "Not permitted to take photographs"
click at [349, 293] on div "Create New Face 1 Duct" at bounding box center [588, 290] width 714 height 13
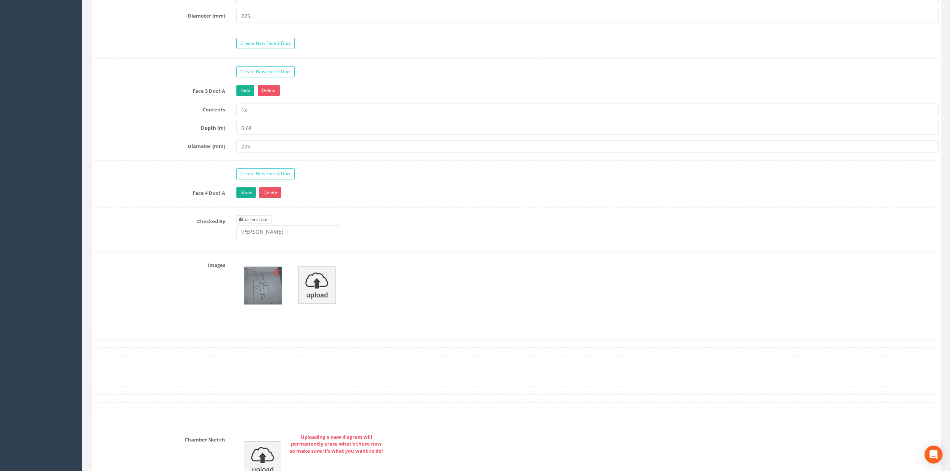
scroll to position [748, 0]
click at [277, 275] on icon at bounding box center [277, 271] width 6 height 7
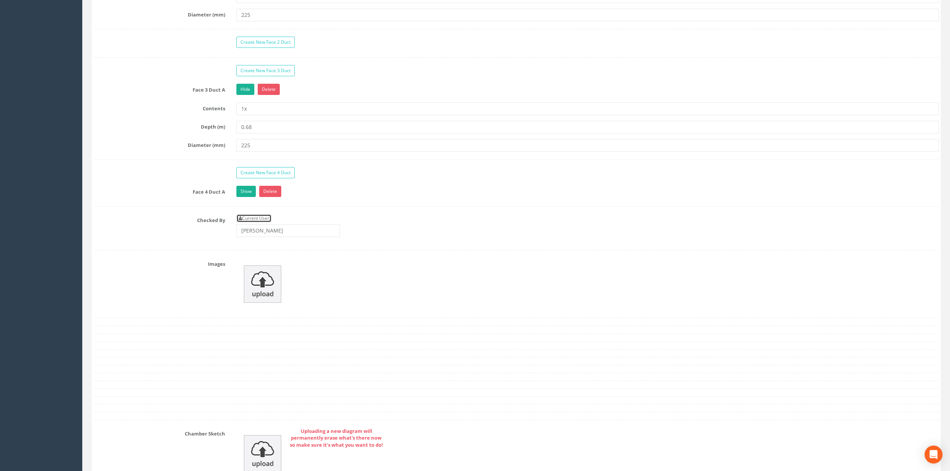
click at [261, 223] on link "Current User" at bounding box center [253, 218] width 35 height 8
type input "[PERSON_NAME]"
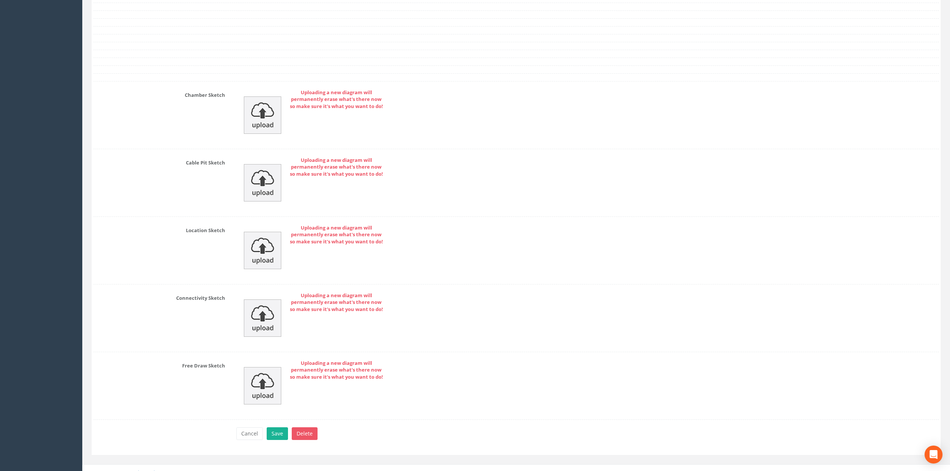
scroll to position [1105, 0]
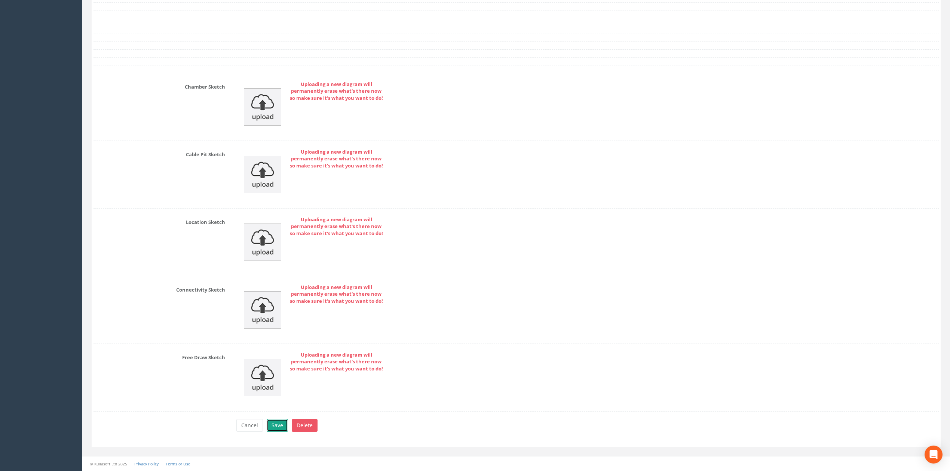
click at [280, 394] on button "Save" at bounding box center [277, 425] width 21 height 13
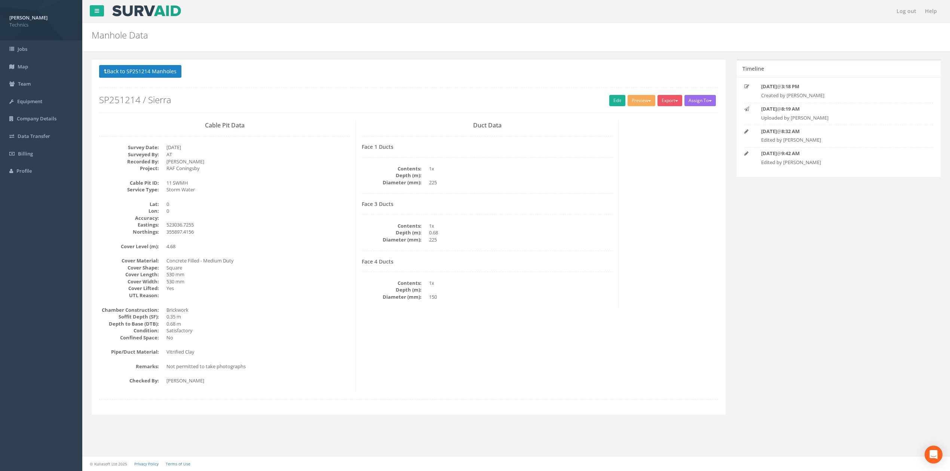
scroll to position [0, 0]
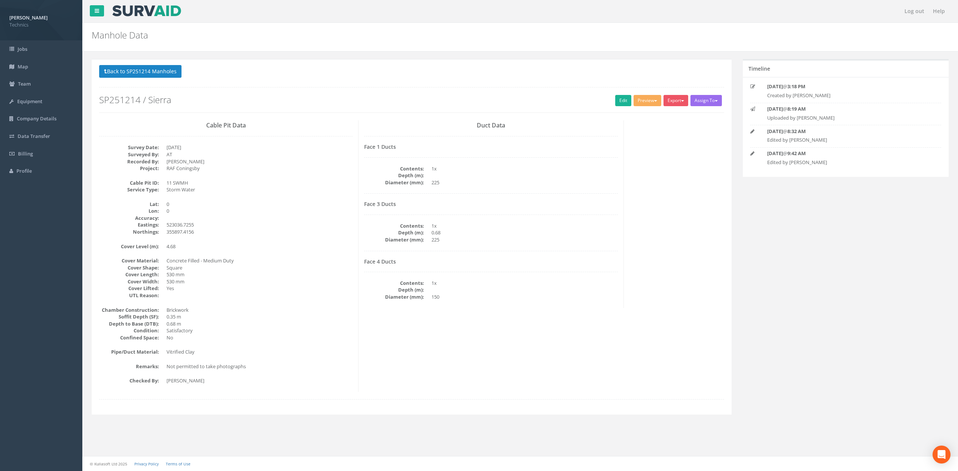
click at [310, 264] on dd "Concrete Filled - Medium Duty" at bounding box center [259, 260] width 186 height 7
click at [286, 302] on div "Cable Pit Data Survey Date: [DATE] Surveyed By: AT Recorded By: [PERSON_NAME] P…" at bounding box center [226, 256] width 265 height 272
click at [642, 104] on button "Preview" at bounding box center [647, 100] width 28 height 11
click at [624, 114] on link "Technics Brize Norton" at bounding box center [631, 116] width 61 height 12
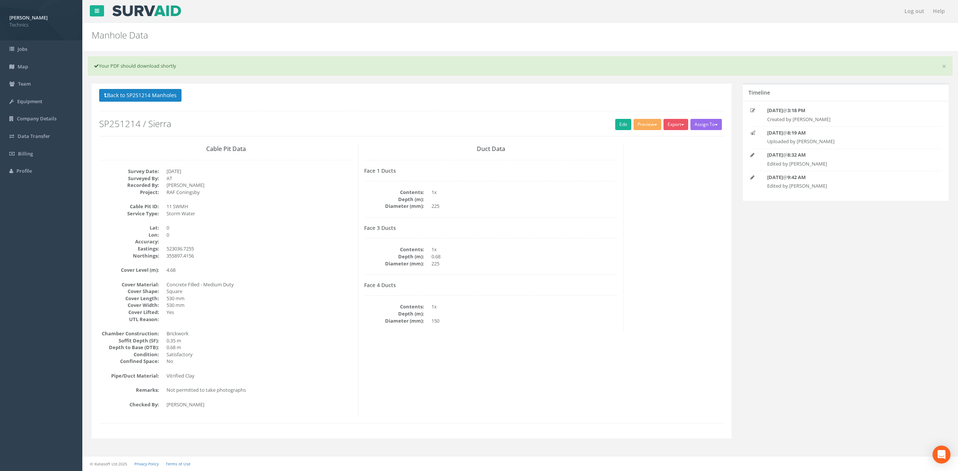
drag, startPoint x: 370, startPoint y: 114, endPoint x: 239, endPoint y: 101, distance: 130.9
click at [367, 114] on div "Back to SP251214 Manholes Back to Map Assign To No Companies Added Export Techn…" at bounding box center [411, 113] width 625 height 48
click at [168, 92] on button "Back to SP251214 Manholes" at bounding box center [140, 95] width 82 height 13
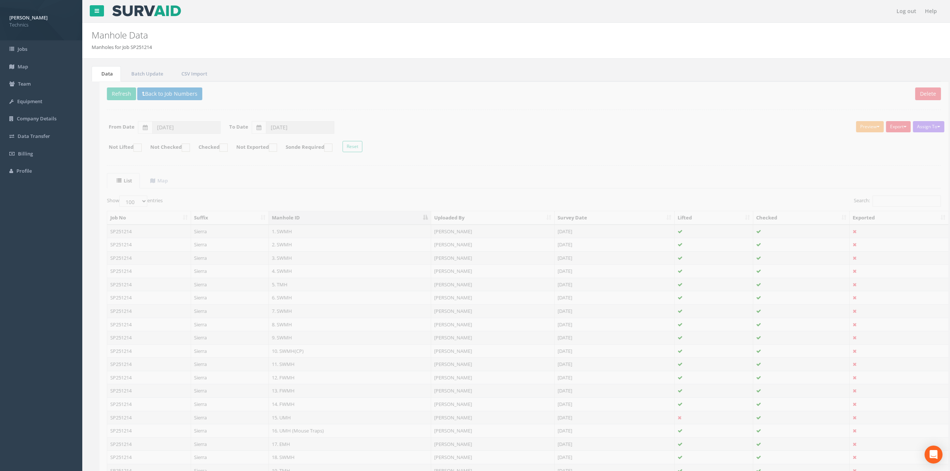
click at [316, 179] on ul "List Map" at bounding box center [516, 180] width 834 height 15
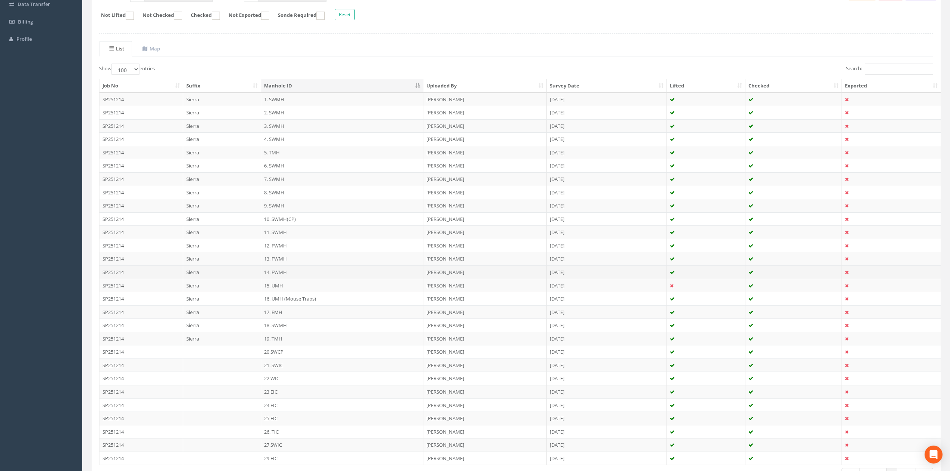
scroll to position [150, 0]
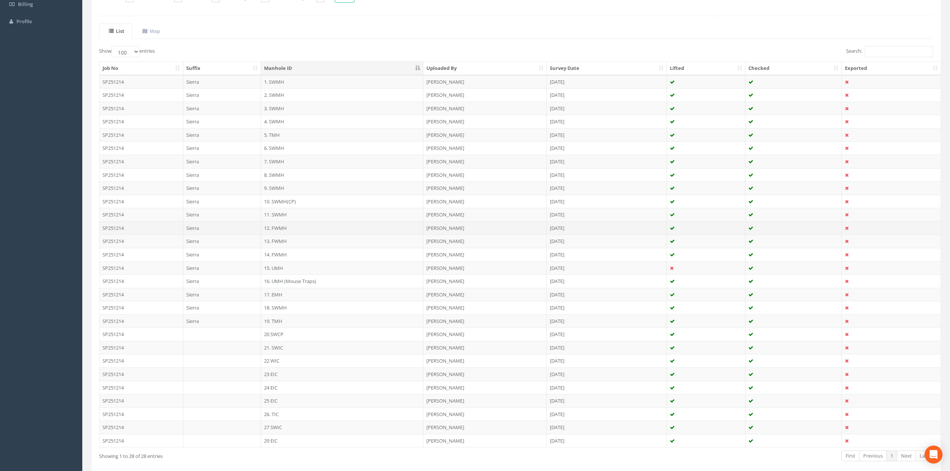
click at [274, 229] on td "12. FWMH" at bounding box center [342, 227] width 162 height 13
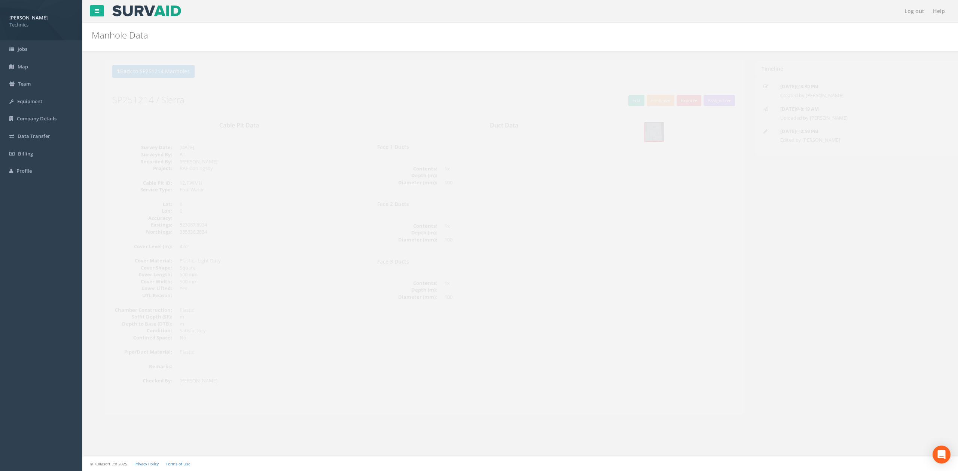
click at [305, 208] on dd "0" at bounding box center [259, 204] width 186 height 7
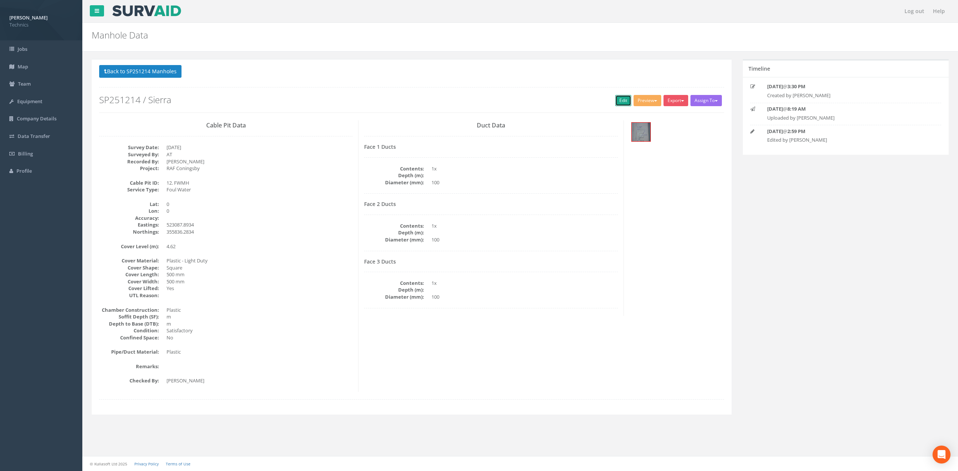
click at [619, 104] on link "Edit" at bounding box center [623, 100] width 16 height 11
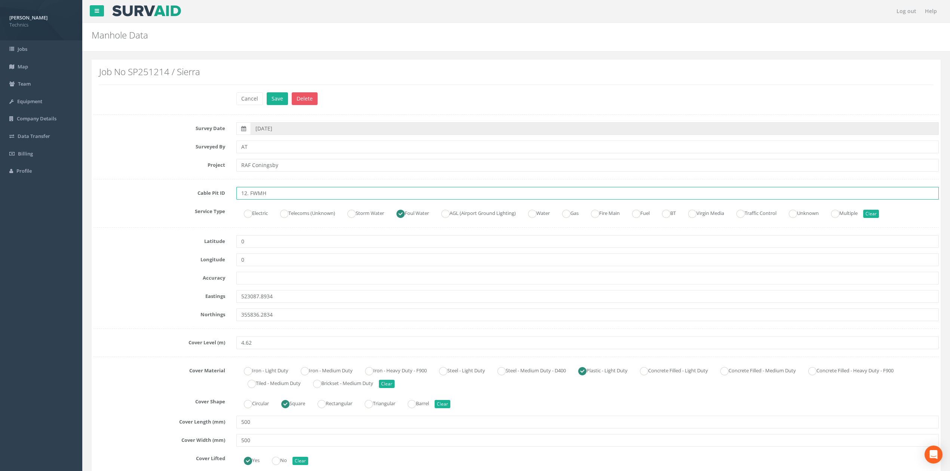
click at [246, 194] on input "12. FWMH" at bounding box center [587, 193] width 702 height 13
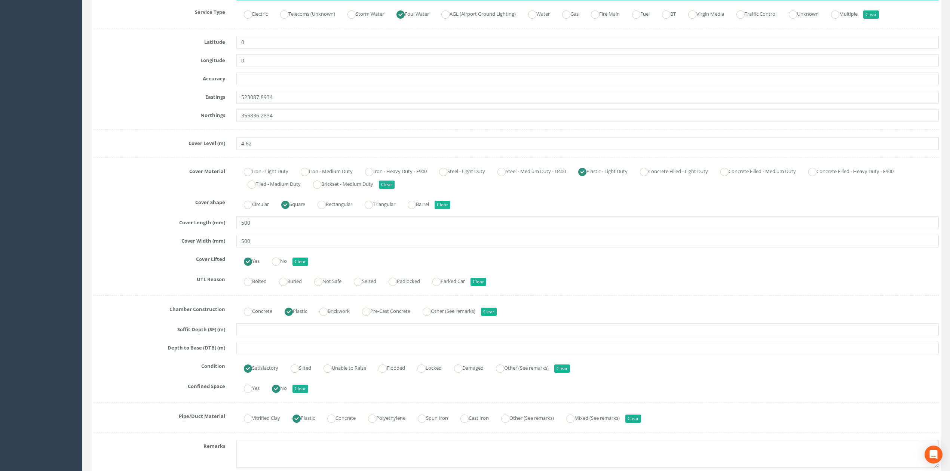
scroll to position [299, 0]
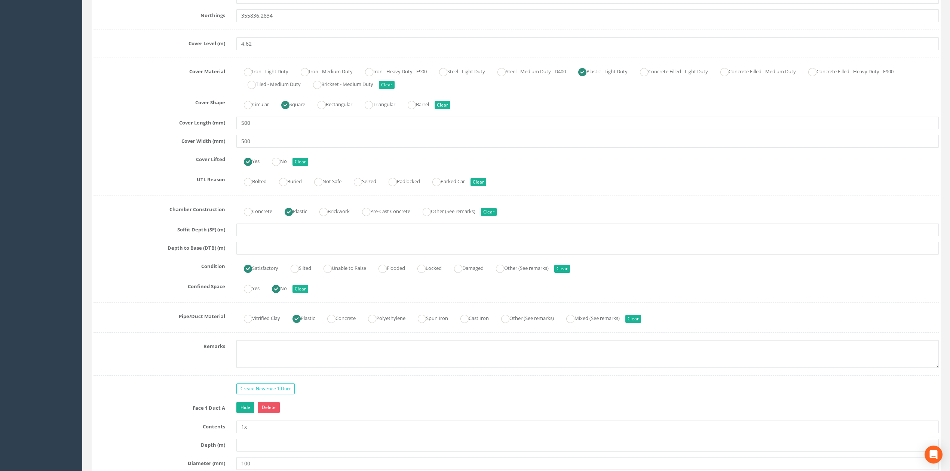
type input "12 FWMH"
click at [253, 247] on input "text" at bounding box center [587, 248] width 702 height 13
type input "0.77"
click at [135, 196] on div "Survey Date [DATE] Surveyed By AT Project RAF Coningsby Cable Pit ID 12 FWMH Se…" at bounding box center [516, 288] width 845 height 931
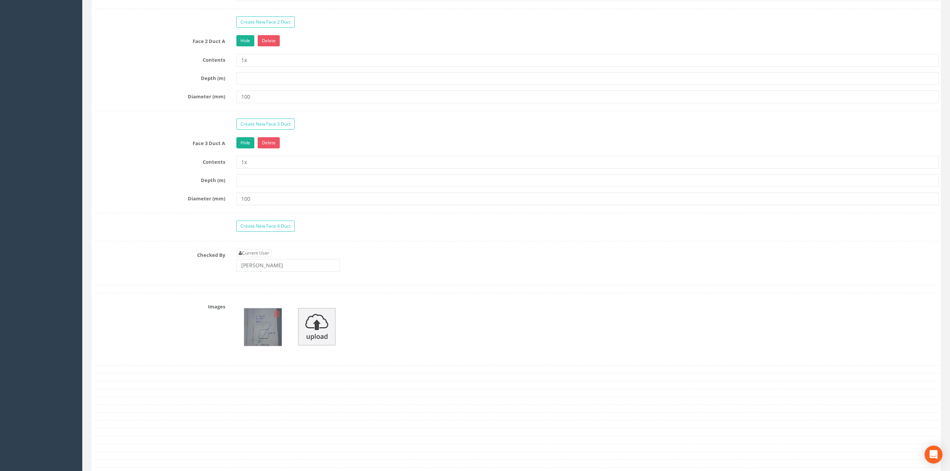
scroll to position [798, 0]
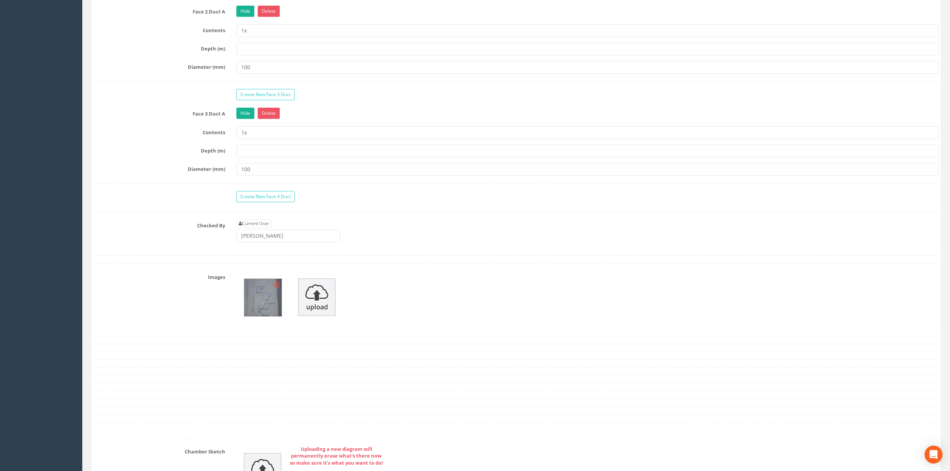
click at [276, 288] on icon at bounding box center [277, 284] width 6 height 7
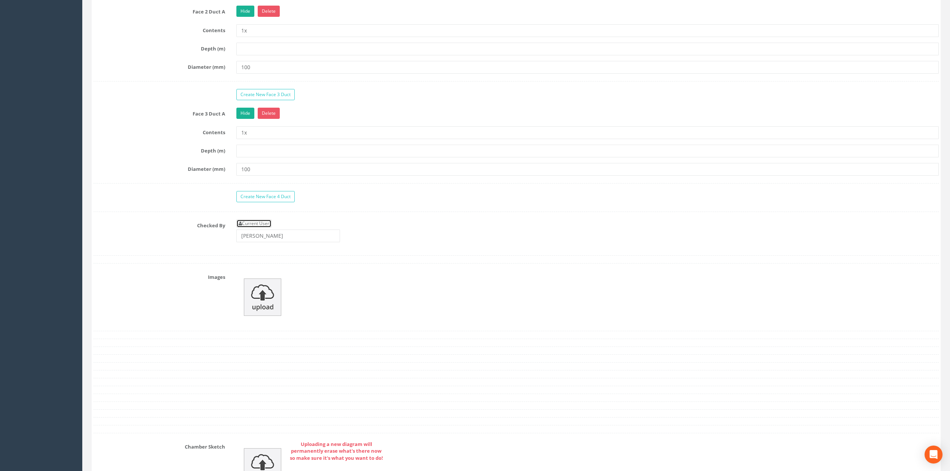
click at [260, 226] on link "Current User" at bounding box center [253, 224] width 35 height 8
type input "[PERSON_NAME]"
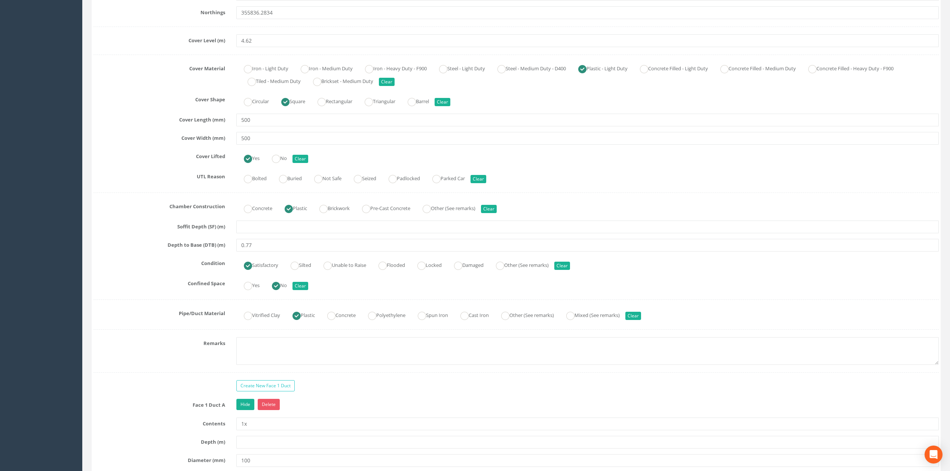
scroll to position [319, 0]
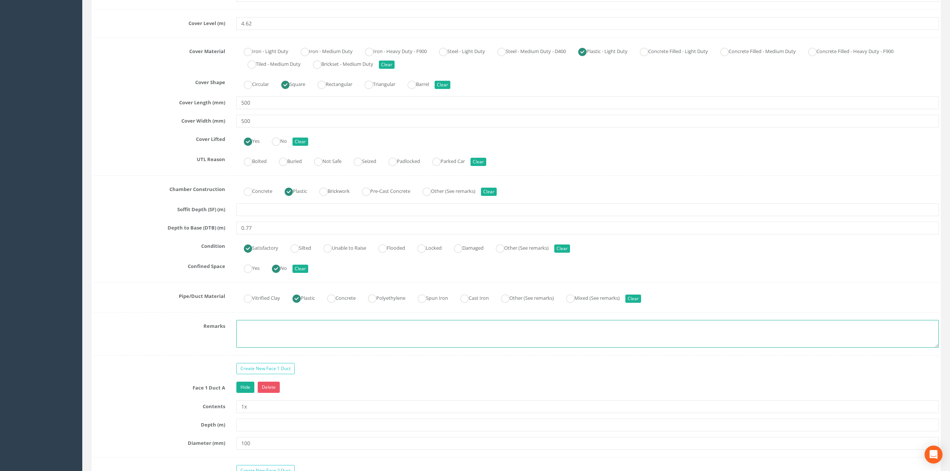
click at [254, 336] on textarea at bounding box center [587, 334] width 702 height 28
type textarea "Not permitted to take photographs"
click at [153, 327] on label "Remarks" at bounding box center [159, 325] width 143 height 10
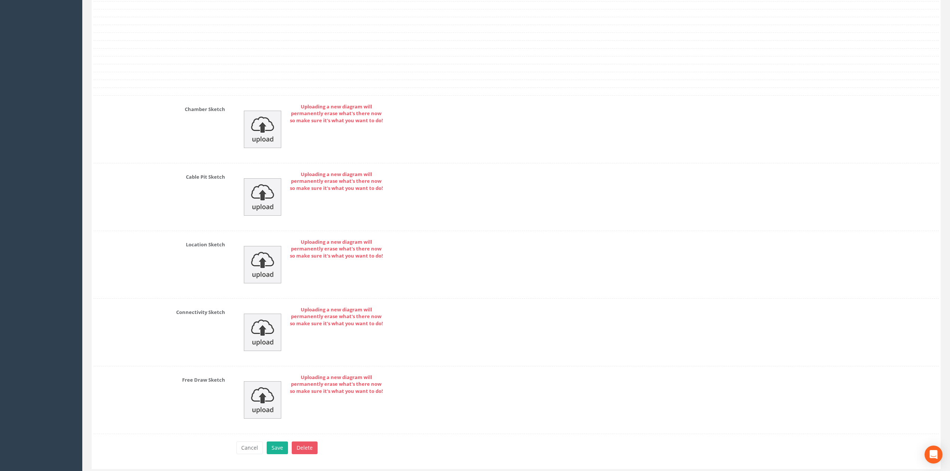
scroll to position [1167, 0]
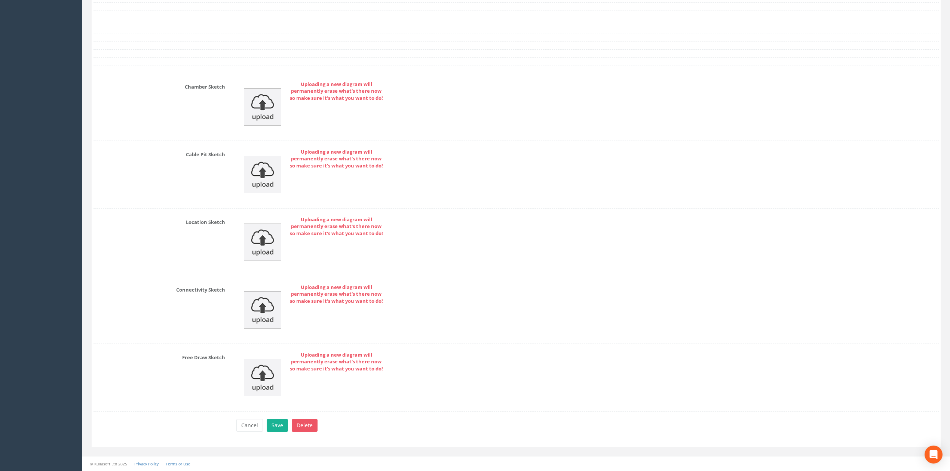
click at [204, 109] on div "Chamber Sketch Uploading a new diagram will permanently erase what's there now …" at bounding box center [516, 107] width 857 height 52
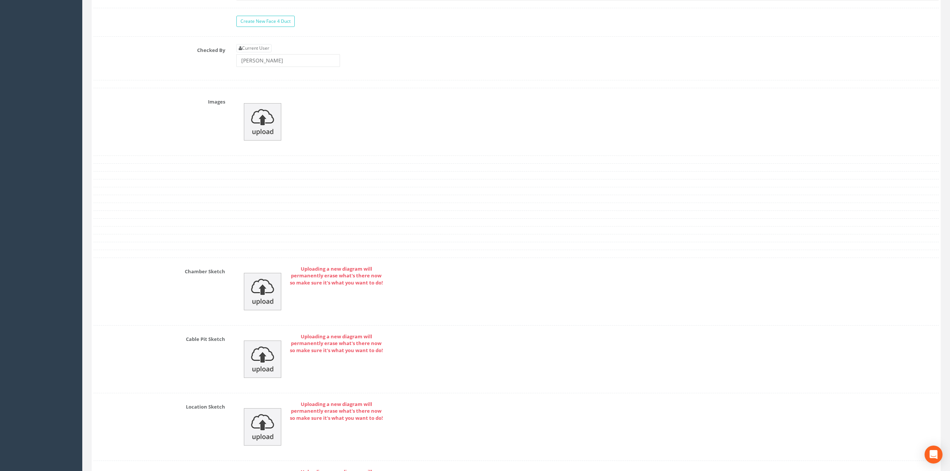
scroll to position [968, 0]
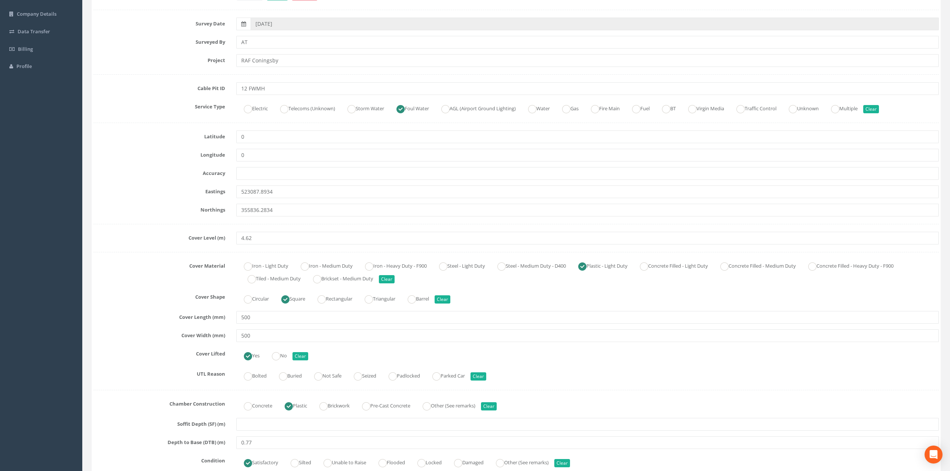
scroll to position [0, 0]
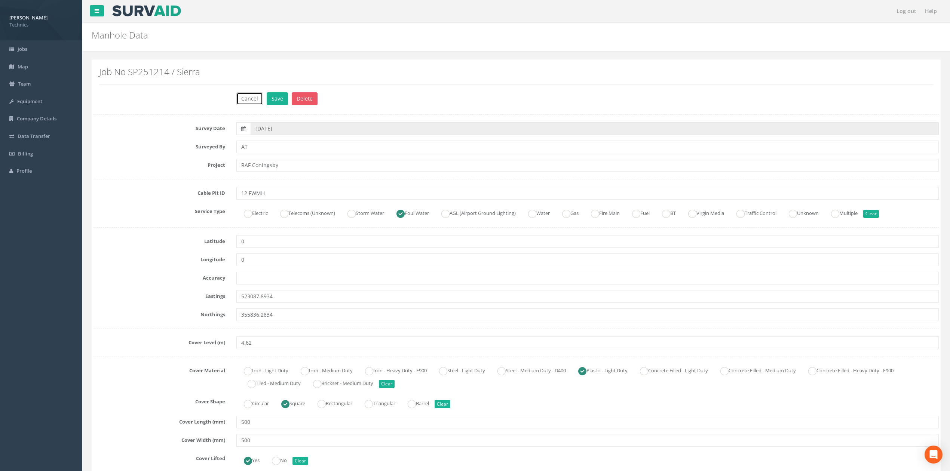
click at [242, 99] on button "Cancel" at bounding box center [249, 98] width 27 height 13
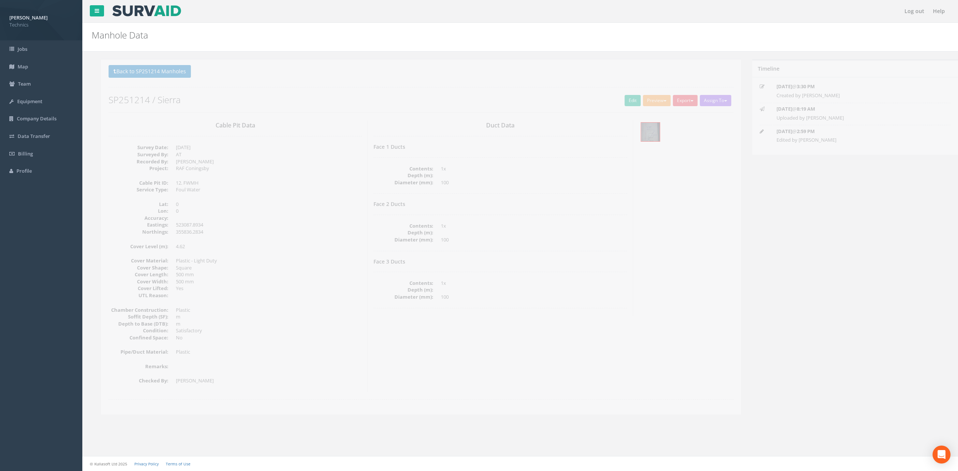
click at [615, 205] on h4 "Face 2 Ducts" at bounding box center [490, 204] width 253 height 6
click at [619, 99] on link "Edit" at bounding box center [623, 100] width 16 height 11
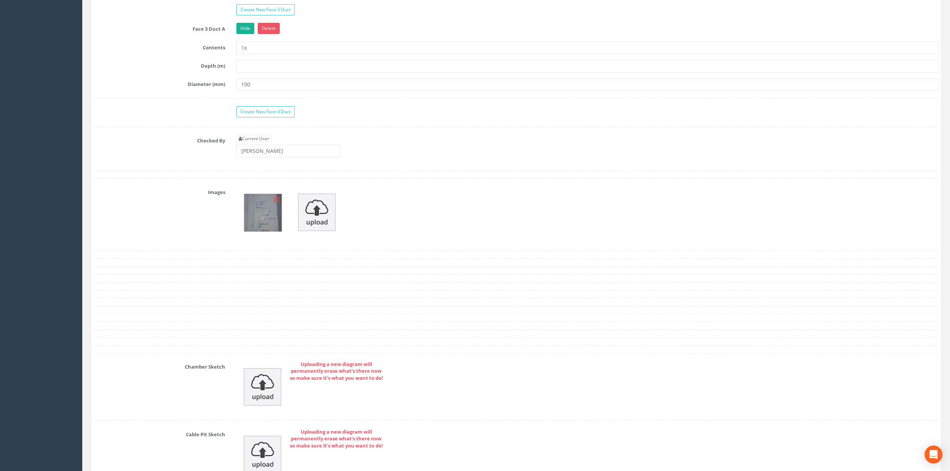
scroll to position [947, 0]
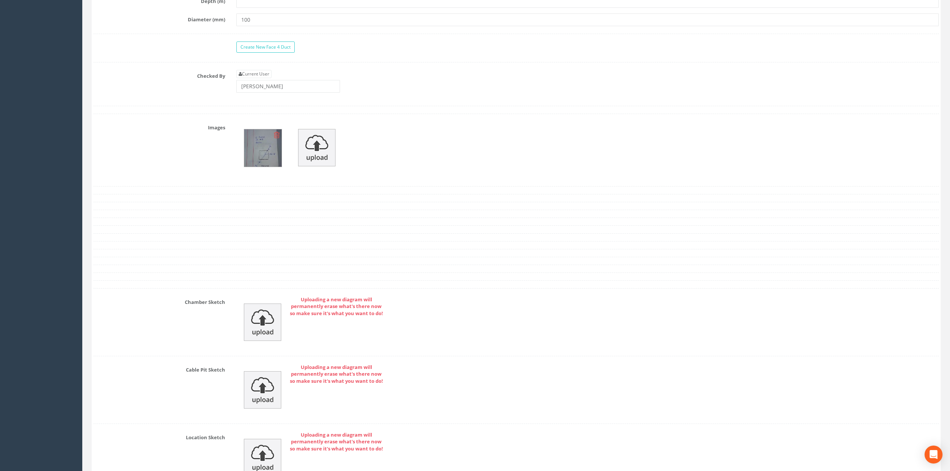
click at [260, 160] on img at bounding box center [262, 147] width 37 height 37
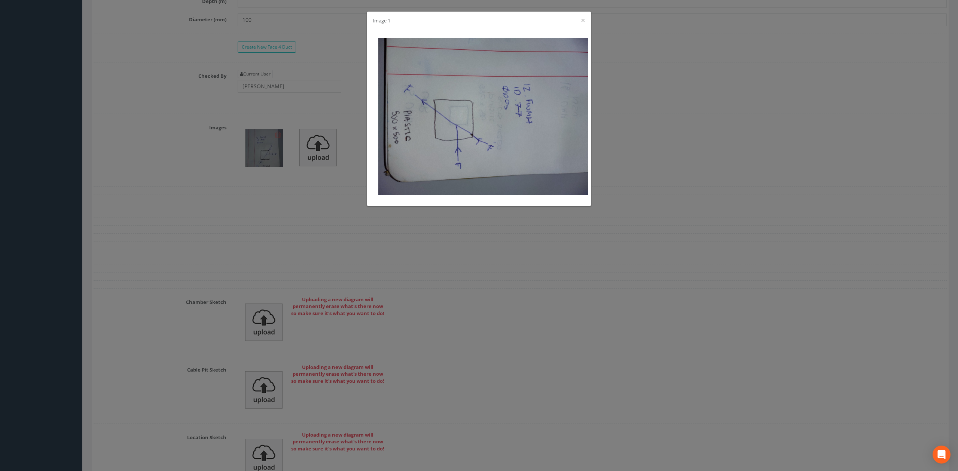
click at [653, 147] on div "Image 1 ×" at bounding box center [479, 235] width 958 height 471
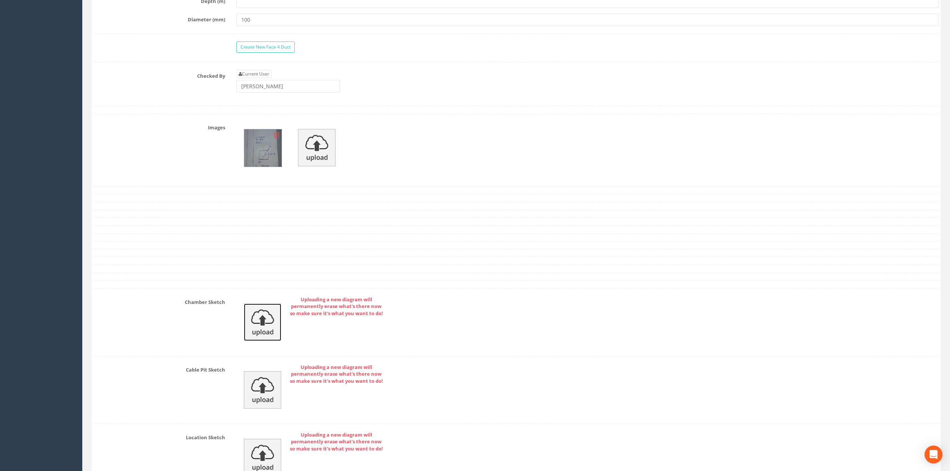
click at [261, 335] on img at bounding box center [262, 322] width 37 height 37
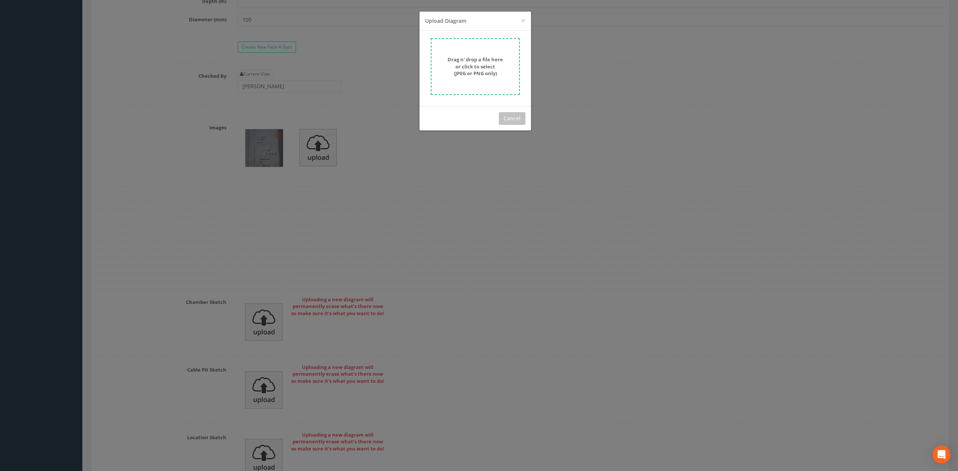
click at [494, 66] on strong "Drag n' drop a file here or click to select (JPEG or PNG only)" at bounding box center [474, 66] width 55 height 21
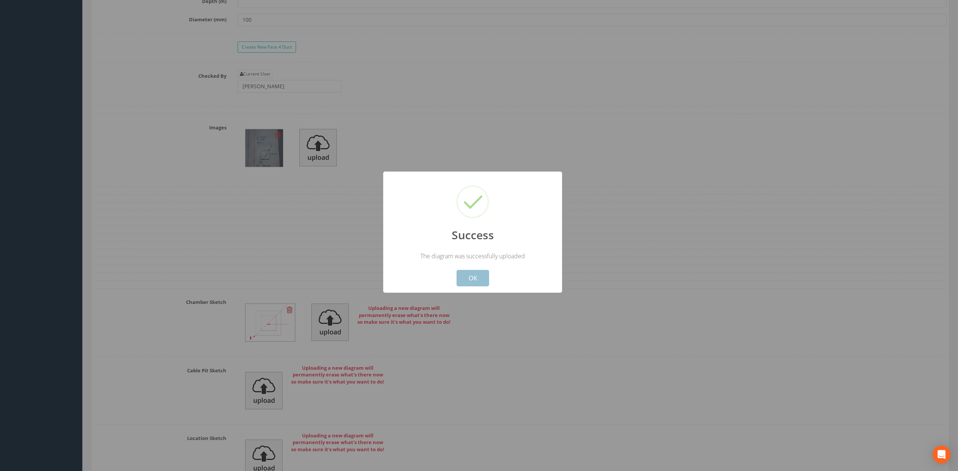
click at [472, 279] on button "OK" at bounding box center [472, 278] width 33 height 16
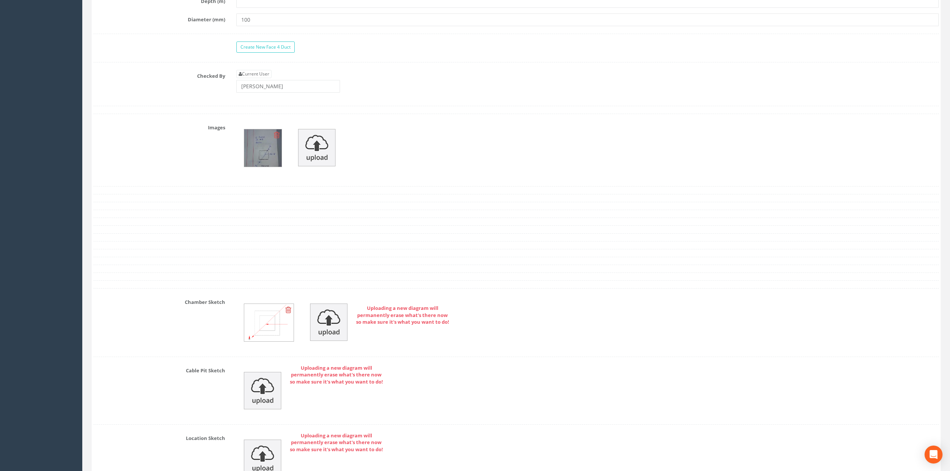
click at [276, 139] on icon at bounding box center [277, 134] width 6 height 7
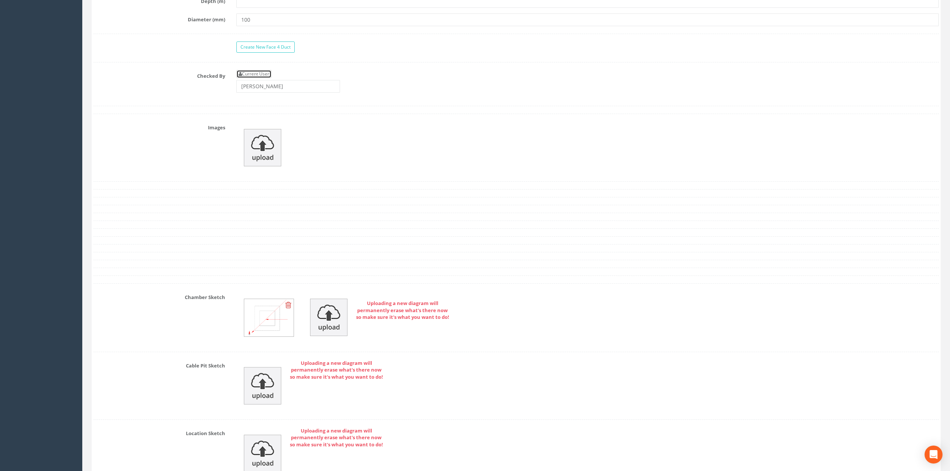
click at [265, 78] on link "Current User" at bounding box center [253, 74] width 35 height 8
type input "[PERSON_NAME]"
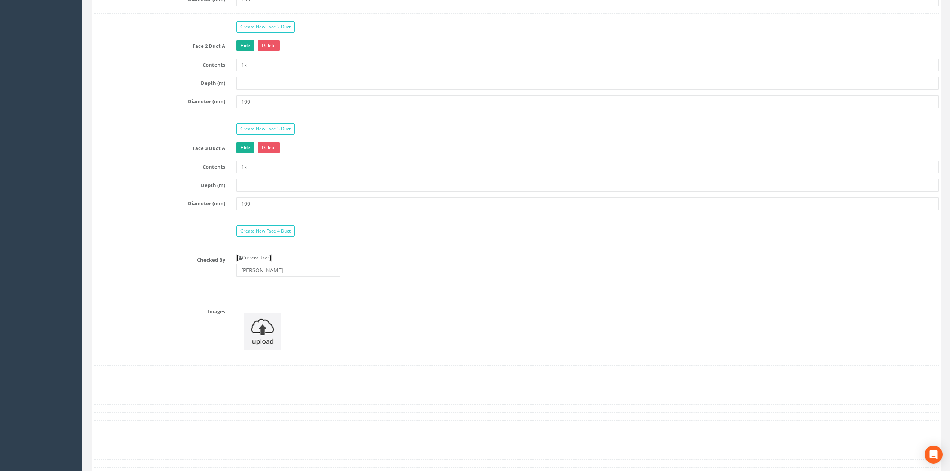
scroll to position [698, 0]
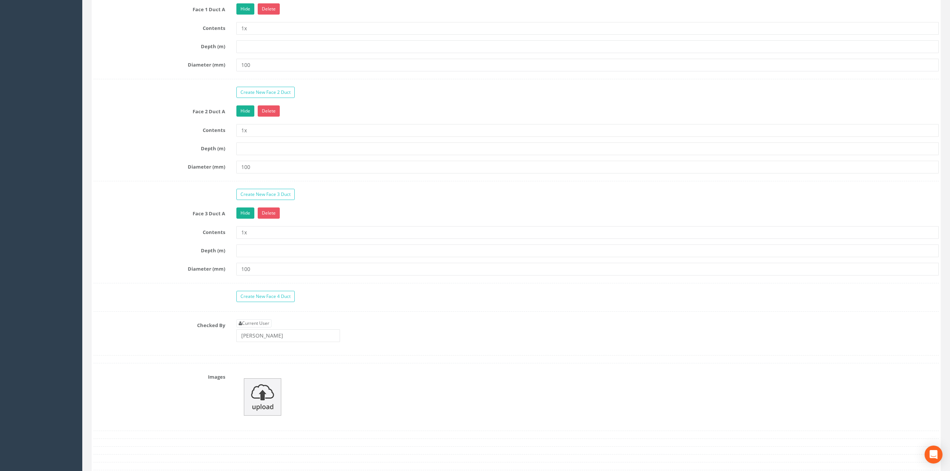
click at [353, 211] on div "Create New Face 1 Duct Face 1 Duct A Hide Delete Contents 1x Depth (m) Diameter…" at bounding box center [516, 170] width 845 height 371
click at [337, 202] on div "Create New Face 3 Duct" at bounding box center [588, 195] width 714 height 13
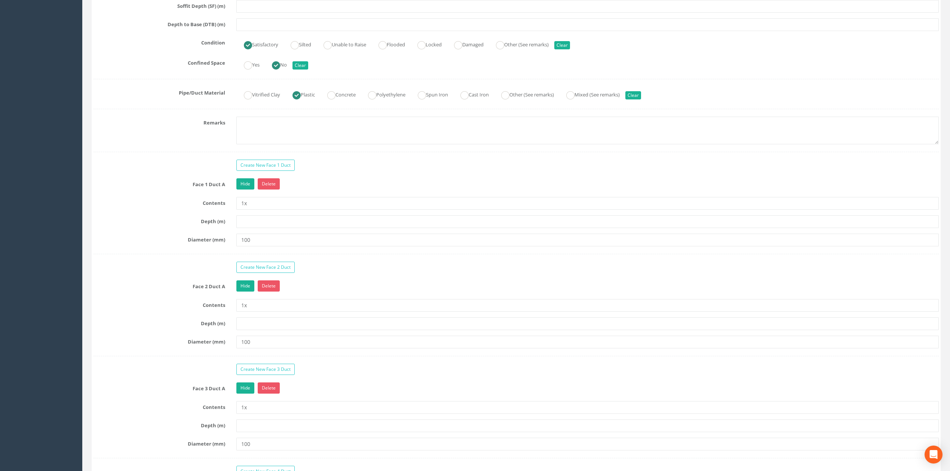
scroll to position [499, 0]
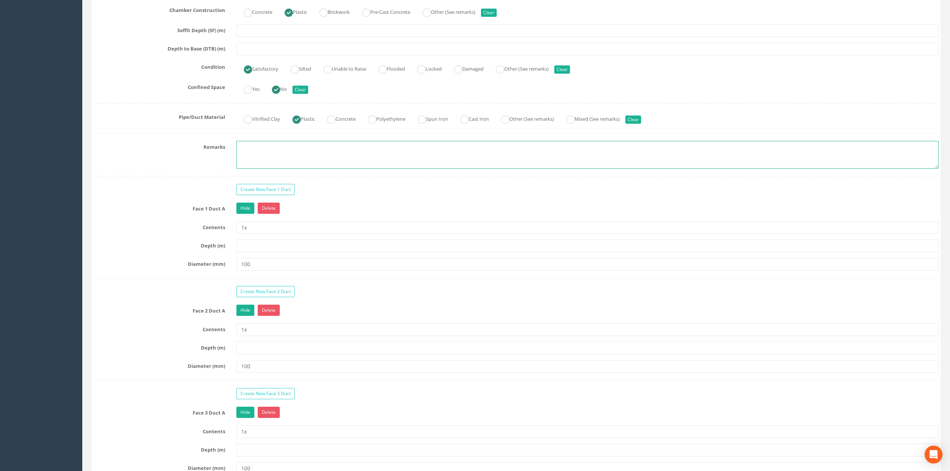
click at [270, 159] on textarea at bounding box center [587, 155] width 702 height 28
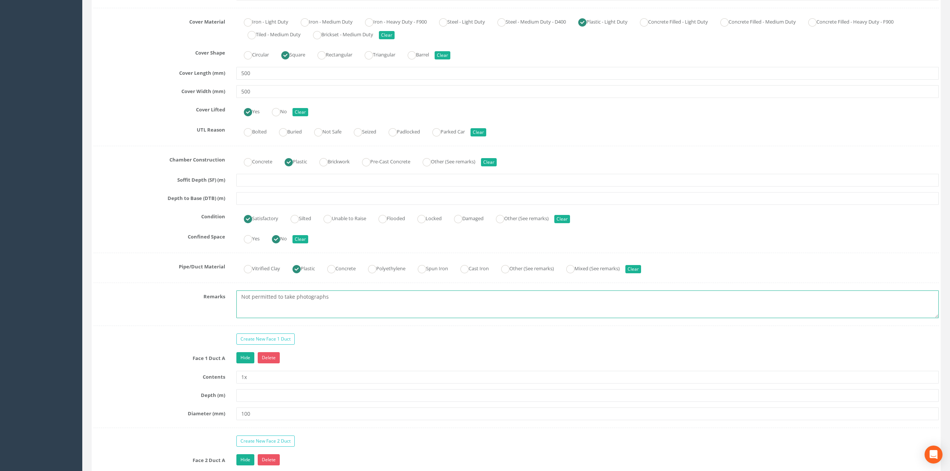
scroll to position [299, 0]
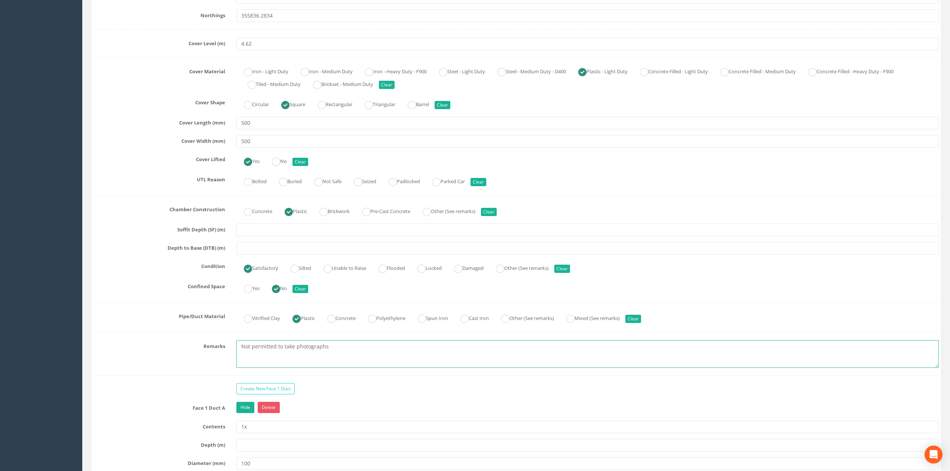
type textarea "Not permitted to take photographs"
drag, startPoint x: 252, startPoint y: 256, endPoint x: 249, endPoint y: 253, distance: 4.0
click at [252, 255] on input "text" at bounding box center [587, 248] width 702 height 13
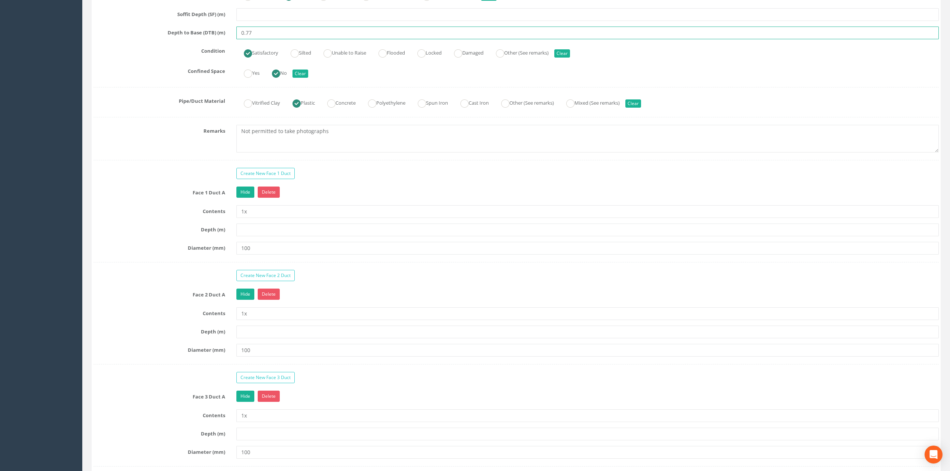
scroll to position [598, 0]
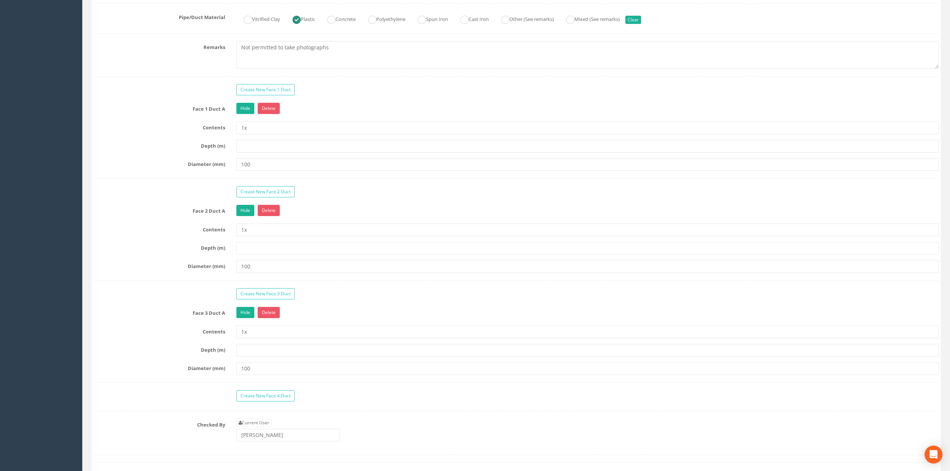
type input "0.77"
click at [261, 357] on input "text" at bounding box center [587, 350] width 702 height 13
type input "0.77"
click at [170, 301] on div "Create New Face 3 Duct" at bounding box center [516, 294] width 857 height 13
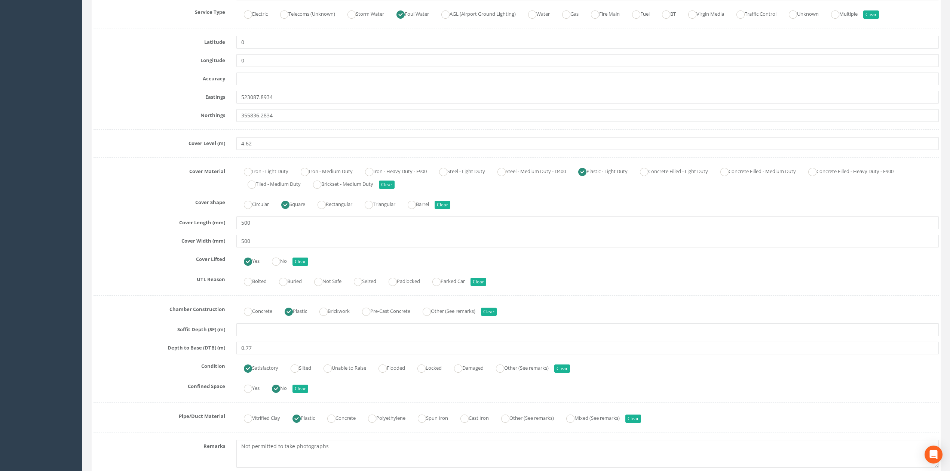
scroll to position [0, 0]
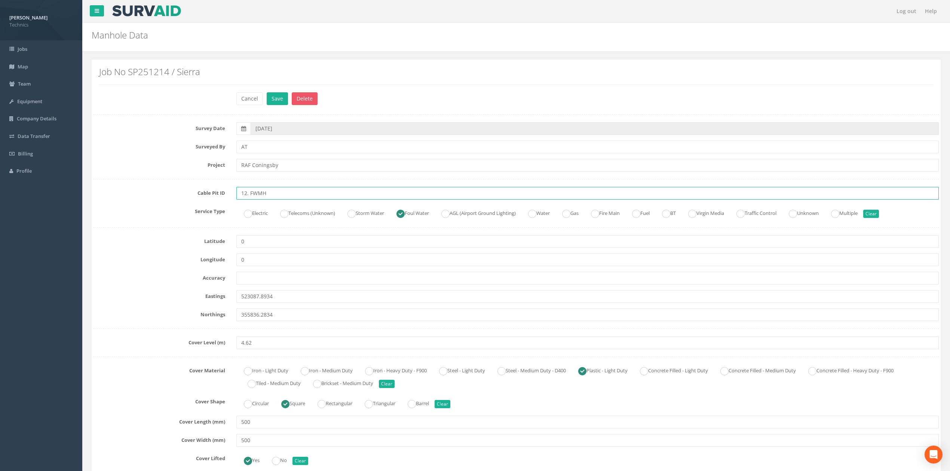
click at [247, 192] on input "12. FWMH" at bounding box center [587, 193] width 702 height 13
type input "12 FWMH"
click at [274, 100] on button "Save" at bounding box center [277, 98] width 21 height 13
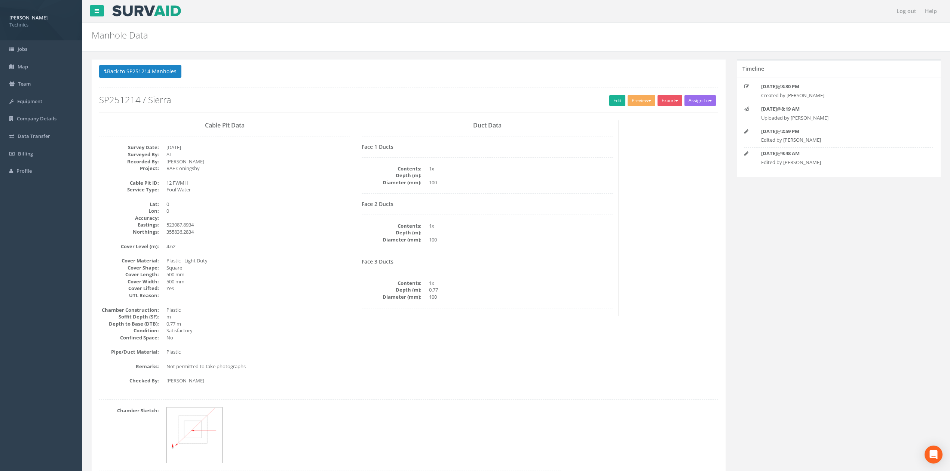
click at [613, 209] on div "Duct Data Face 1 Ducts Contents: 1x Depth (m): Diameter (mm): 100 Face 2 Ducts …" at bounding box center [487, 218] width 263 height 196
click at [644, 99] on button "Preview" at bounding box center [642, 100] width 28 height 11
click at [625, 115] on link "Technics Brize Norton" at bounding box center [625, 116] width 61 height 12
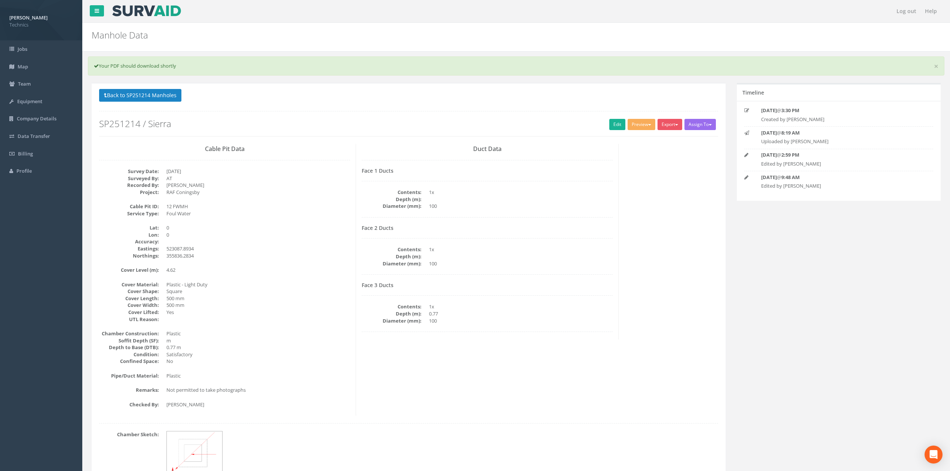
click at [300, 98] on p "Back to SP251214 Manholes Back to Map" at bounding box center [408, 96] width 619 height 15
click at [164, 96] on button "Back to SP251214 Manholes" at bounding box center [140, 95] width 82 height 13
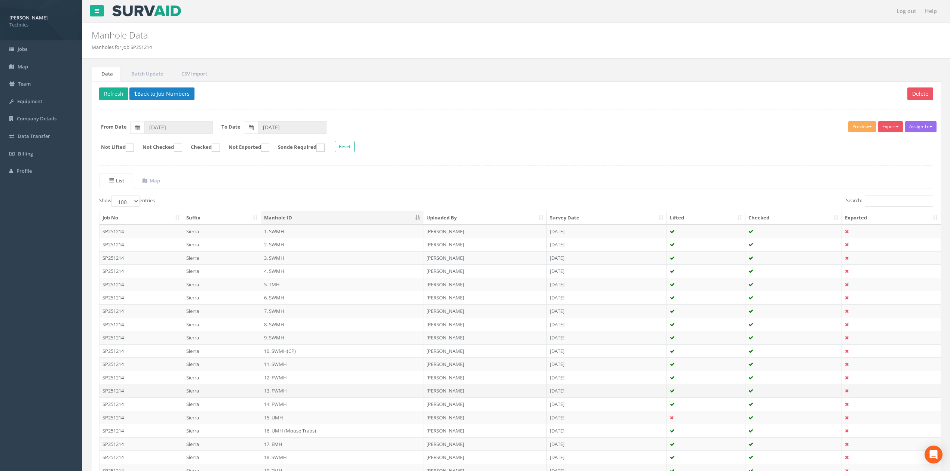
click at [280, 394] on td "13. FWMH" at bounding box center [342, 390] width 162 height 13
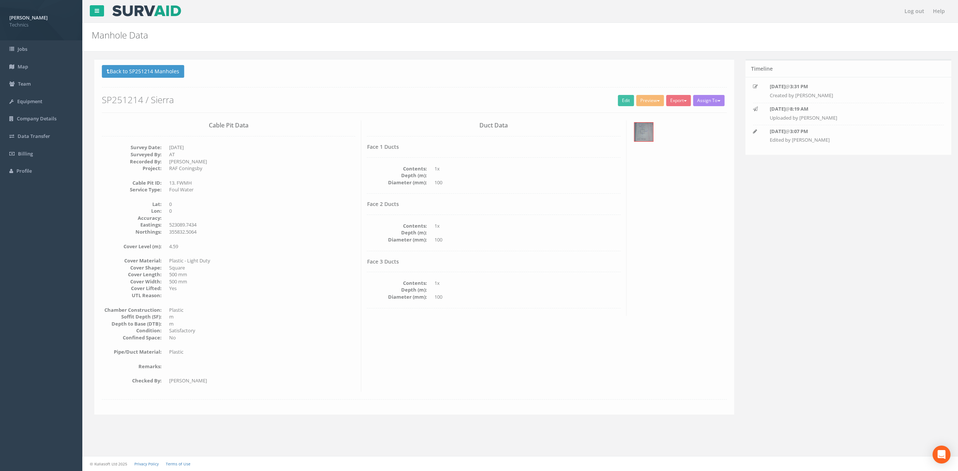
click at [311, 246] on dd "4.59" at bounding box center [259, 246] width 186 height 7
click at [615, 101] on link "Edit" at bounding box center [623, 100] width 16 height 11
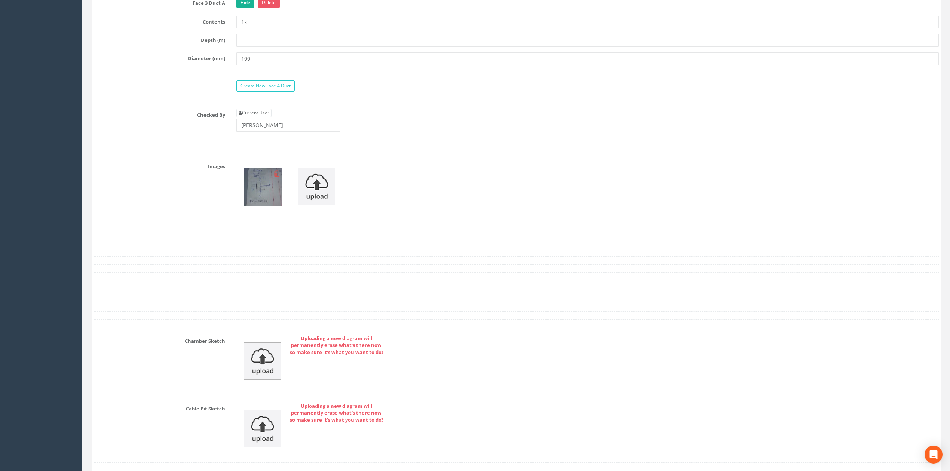
scroll to position [898, 0]
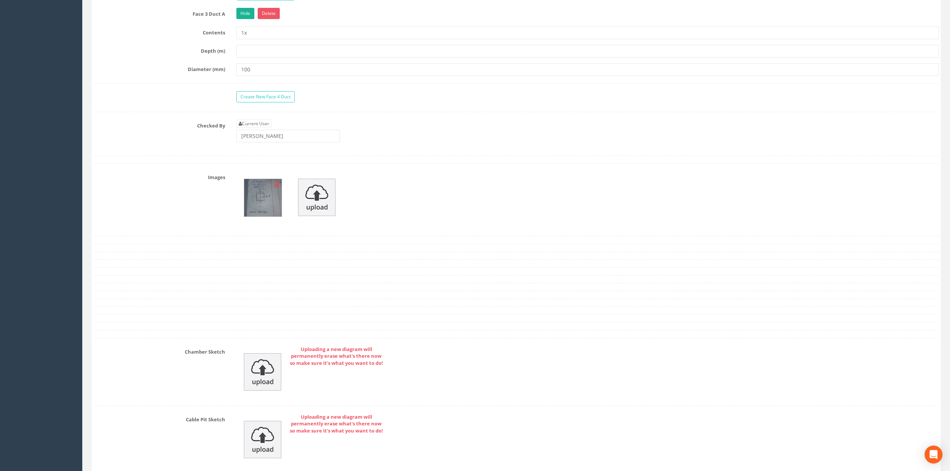
click at [264, 204] on img at bounding box center [262, 197] width 37 height 37
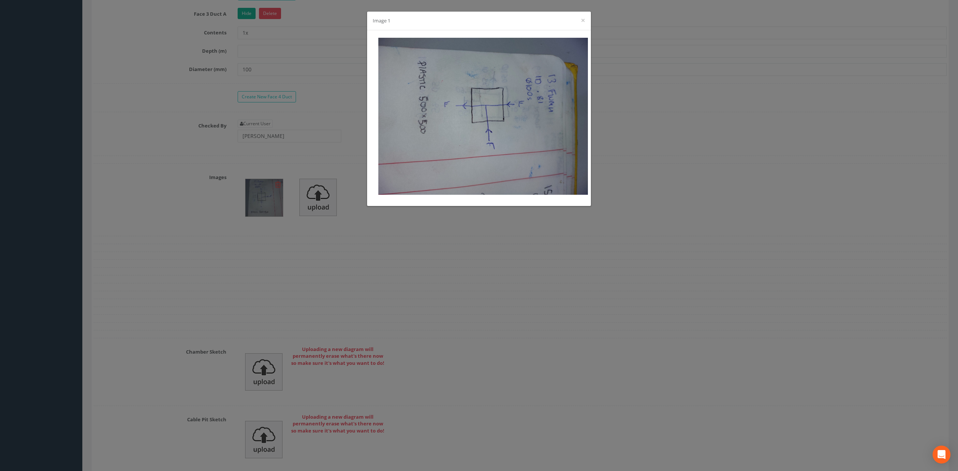
click at [422, 231] on div "Image 1 ×" at bounding box center [479, 235] width 958 height 471
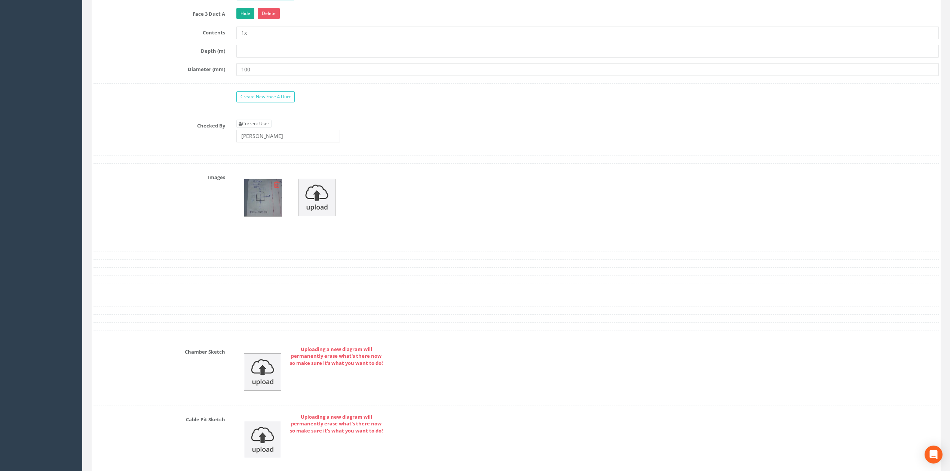
click at [277, 189] on icon at bounding box center [277, 184] width 6 height 7
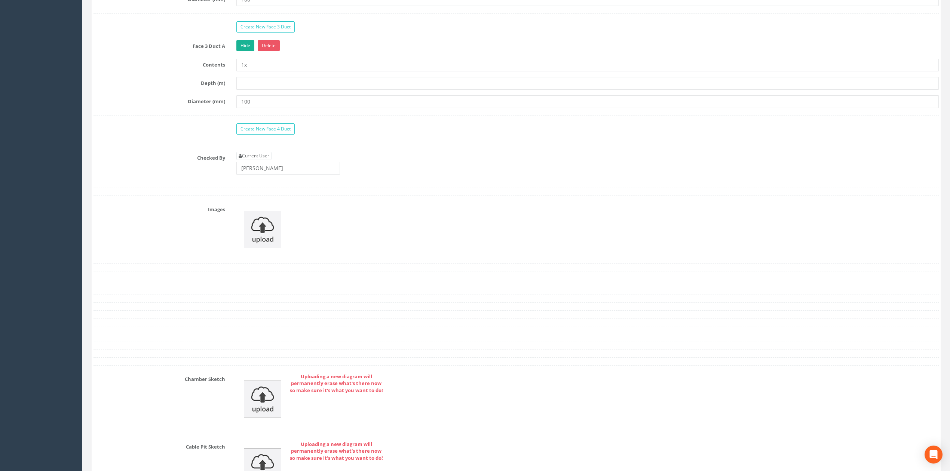
scroll to position [848, 0]
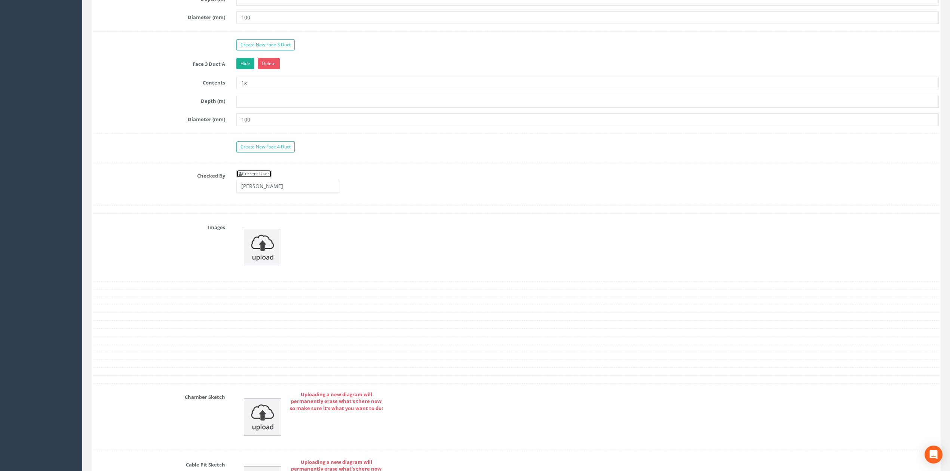
click at [250, 178] on link "Current User" at bounding box center [253, 174] width 35 height 8
type input "[PERSON_NAME]"
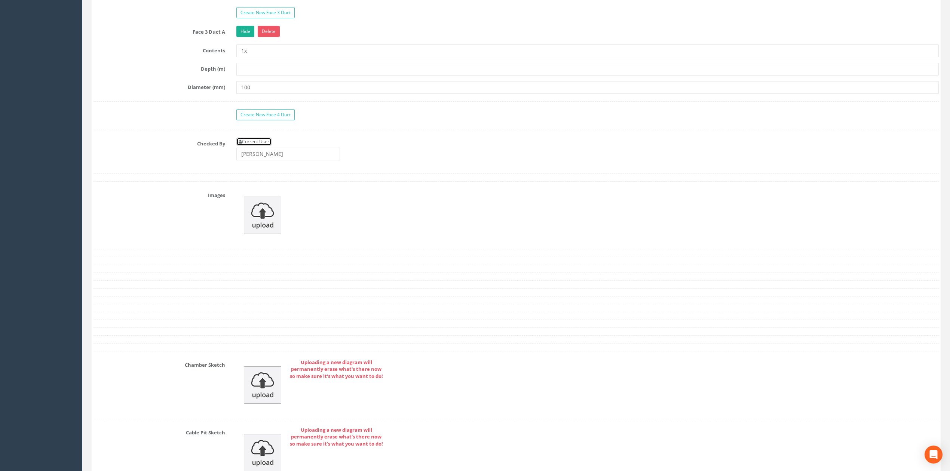
scroll to position [898, 0]
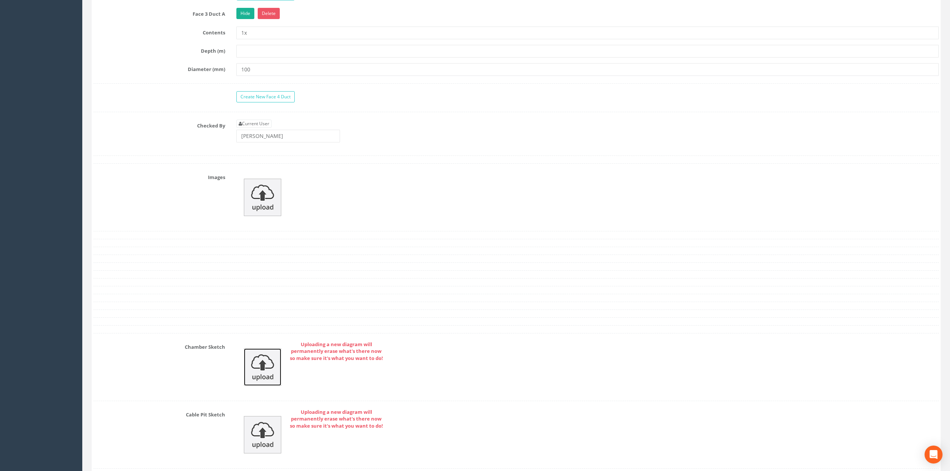
click at [259, 371] on img at bounding box center [262, 367] width 37 height 37
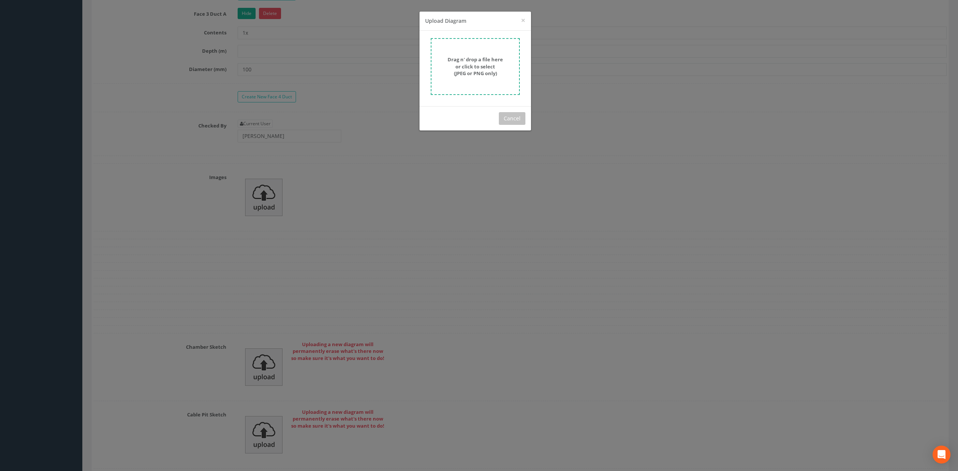
click at [473, 63] on strong "Drag n' drop a file here or click to select (JPEG or PNG only)" at bounding box center [474, 66] width 55 height 21
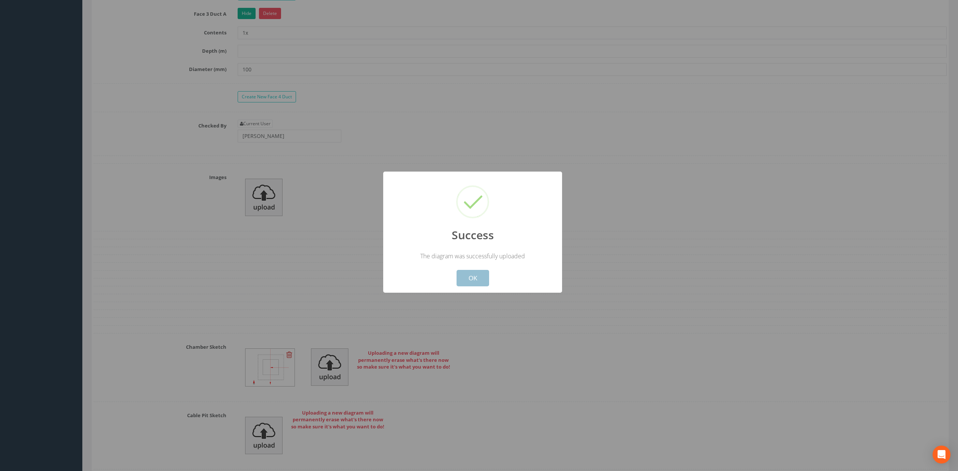
click at [469, 278] on button "OK" at bounding box center [472, 278] width 33 height 16
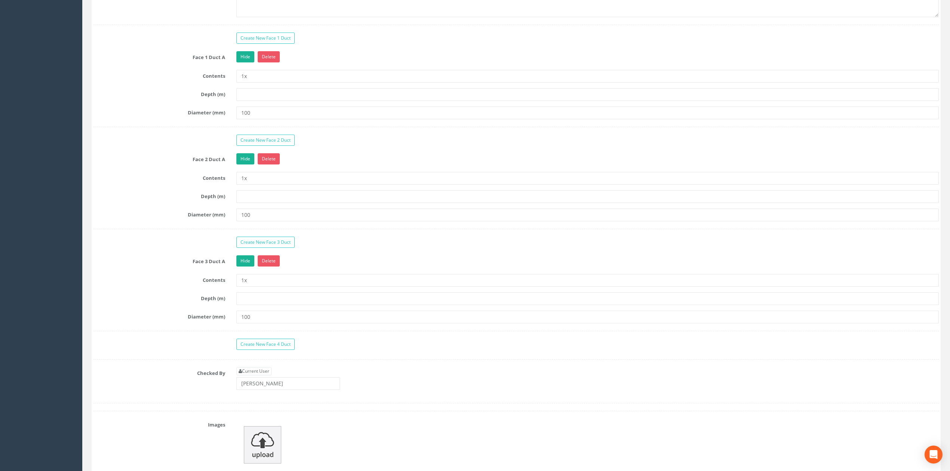
scroll to position [648, 0]
click at [200, 250] on div "Create New Face 3 Duct" at bounding box center [516, 245] width 857 height 13
click at [246, 307] on input "text" at bounding box center [587, 300] width 702 height 13
type input "0.81"
click at [159, 220] on label "Diameter (mm)" at bounding box center [159, 216] width 143 height 10
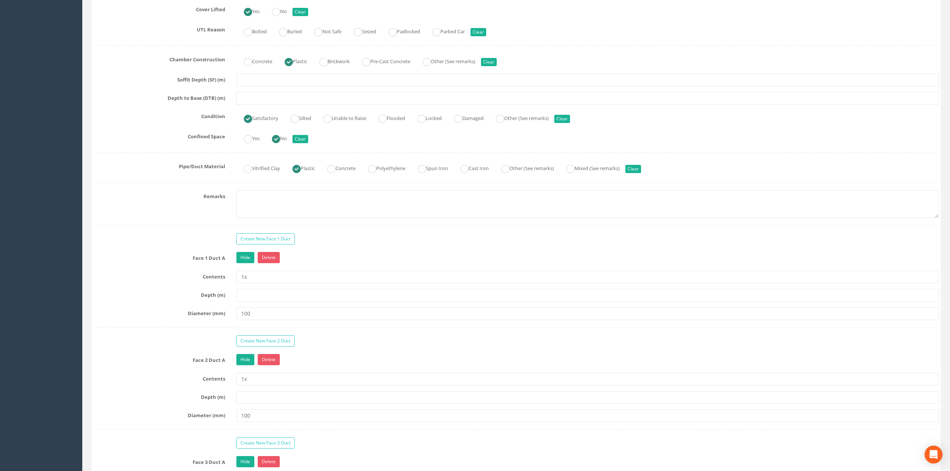
scroll to position [449, 0]
click at [253, 104] on input "text" at bounding box center [587, 98] width 702 height 13
type input "0.81"
click at [261, 209] on textarea at bounding box center [587, 205] width 702 height 28
type textarea "Not permitted to take photographs"
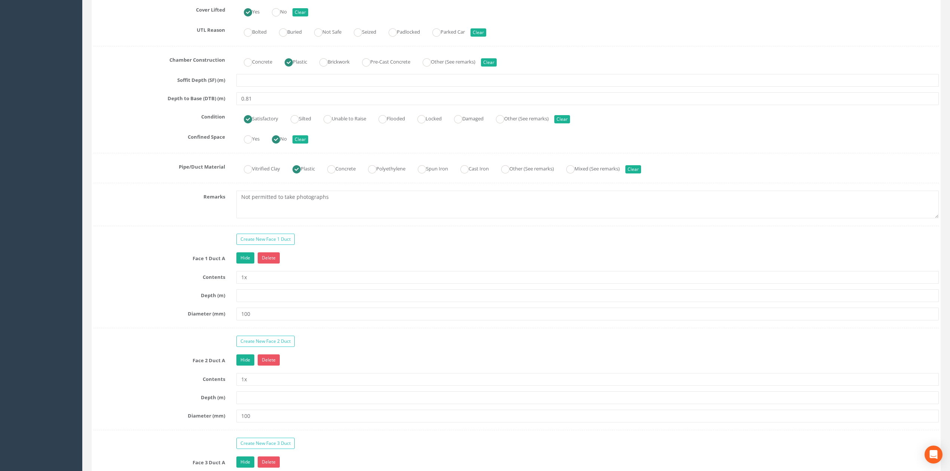
click at [137, 228] on div "Survey Date [DATE] Surveyed By AT Project RAF Coningsby Cable Pit ID 13. FWMH S…" at bounding box center [516, 138] width 845 height 931
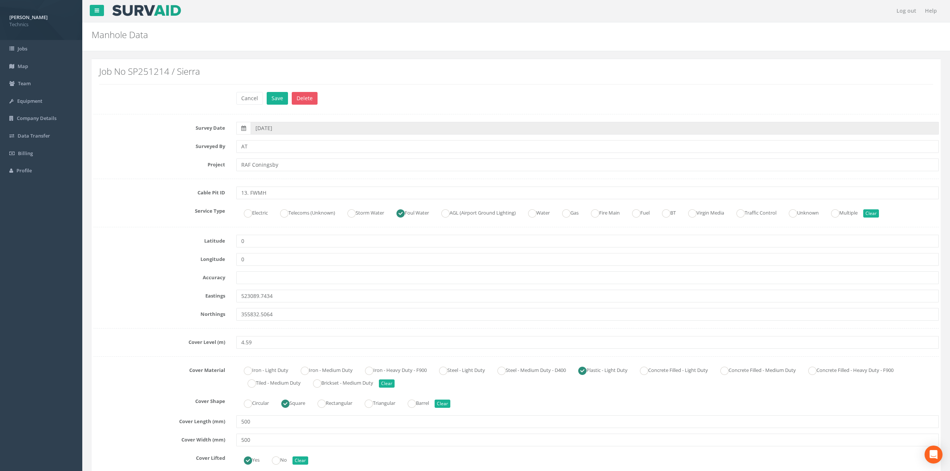
scroll to position [0, 0]
click at [245, 194] on input "13. FWMH" at bounding box center [587, 193] width 702 height 13
type input "13 FWMH"
click at [132, 208] on label "Service Type" at bounding box center [159, 210] width 143 height 10
click at [278, 102] on button "Save" at bounding box center [277, 98] width 21 height 13
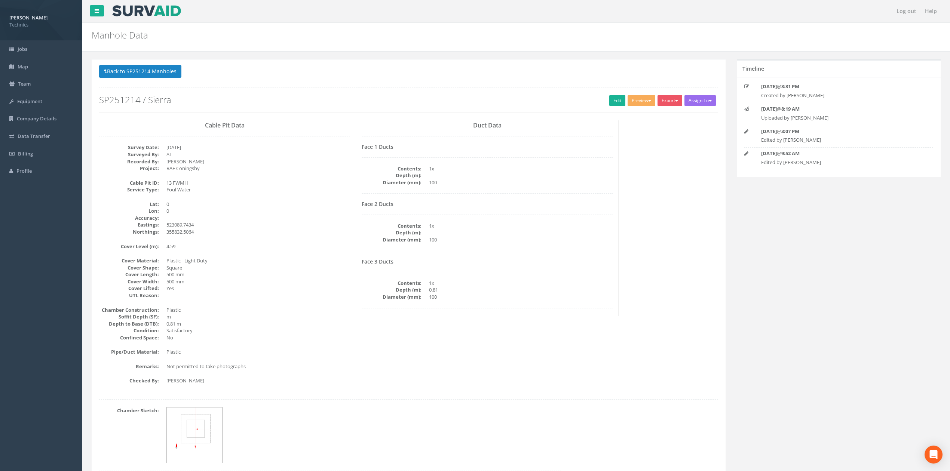
click at [633, 205] on div "Cable Pit Data Survey Date: [DATE] Surveyed By: AT Recorded By: [PERSON_NAME] P…" at bounding box center [409, 256] width 630 height 272
click at [641, 101] on button "Preview" at bounding box center [642, 100] width 28 height 11
click at [624, 115] on link "Technics Brize Norton" at bounding box center [625, 116] width 61 height 12
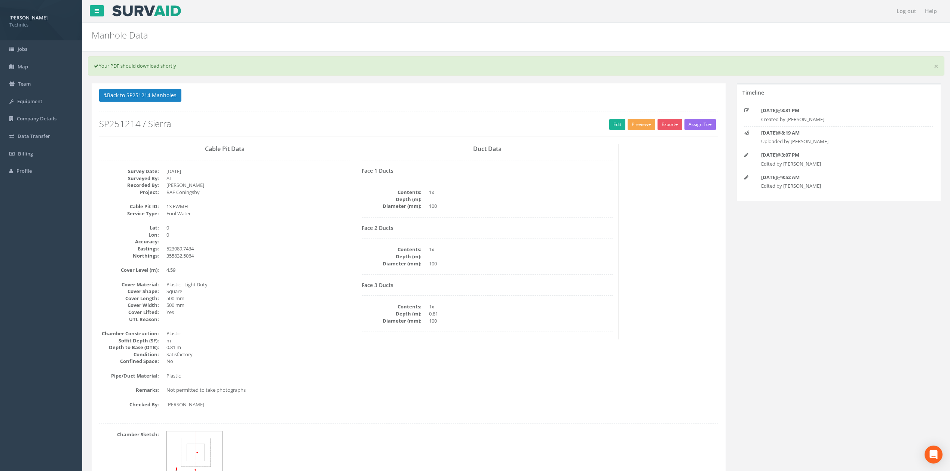
click at [631, 128] on button "Preview" at bounding box center [642, 124] width 28 height 11
click at [624, 141] on link "Technics Brize Norton" at bounding box center [625, 140] width 61 height 12
click at [641, 93] on p "Back to SP251214 Manholes Back to Map" at bounding box center [408, 96] width 619 height 15
click at [646, 130] on button "Preview" at bounding box center [642, 124] width 28 height 11
click at [625, 142] on link "Technics Brize Norton" at bounding box center [625, 140] width 61 height 12
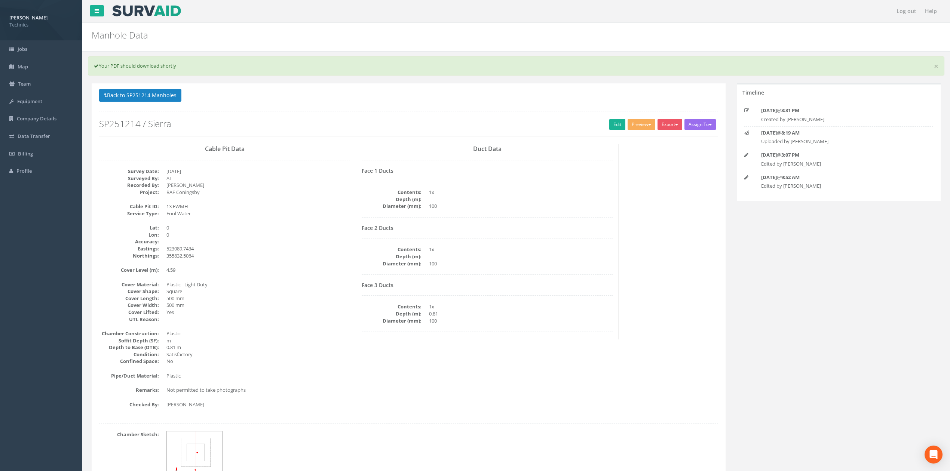
click at [447, 115] on div "Back to SP251214 Manholes Back to Map Assign To No Companies Added Export Techn…" at bounding box center [408, 113] width 619 height 48
click at [165, 98] on button "Back to SP251214 Manholes" at bounding box center [140, 95] width 82 height 13
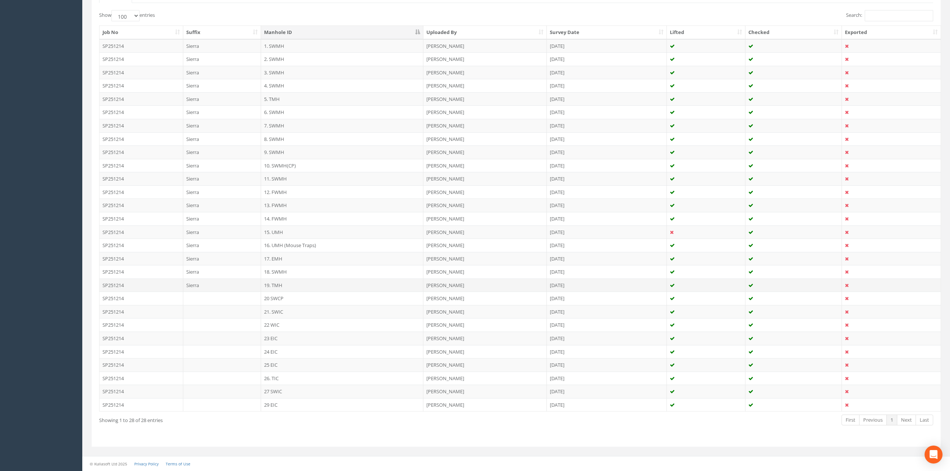
scroll to position [192, 0]
click at [273, 216] on td "14. FWMH" at bounding box center [342, 218] width 162 height 13
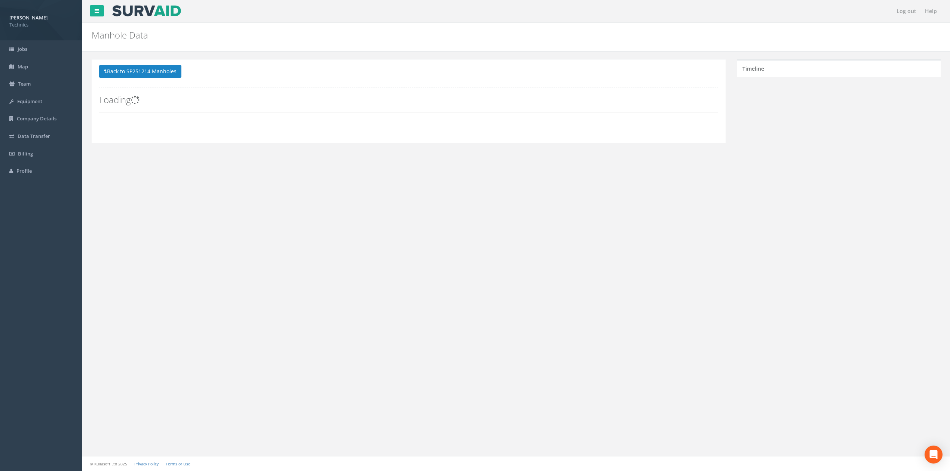
scroll to position [0, 0]
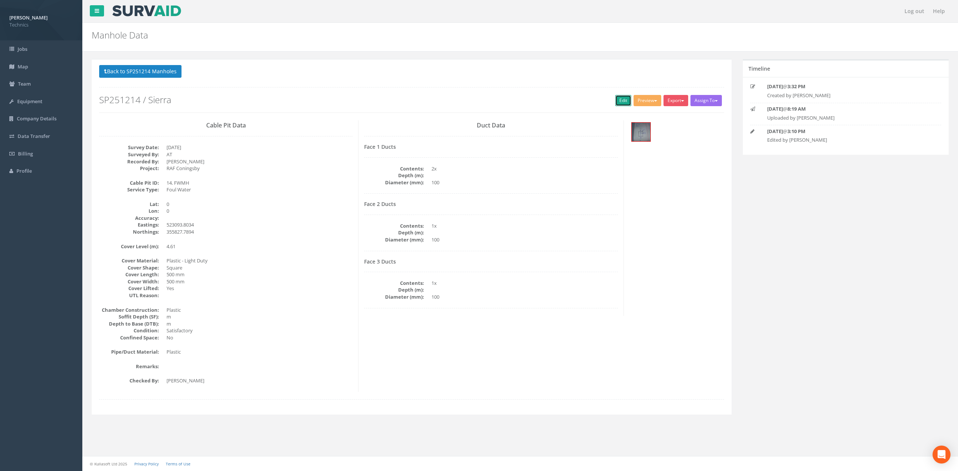
click at [619, 102] on link "Edit" at bounding box center [623, 100] width 16 height 11
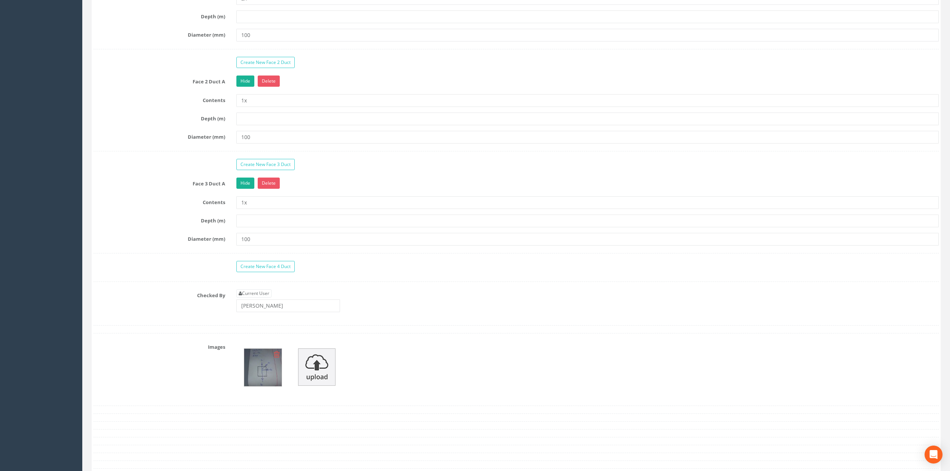
scroll to position [798, 0]
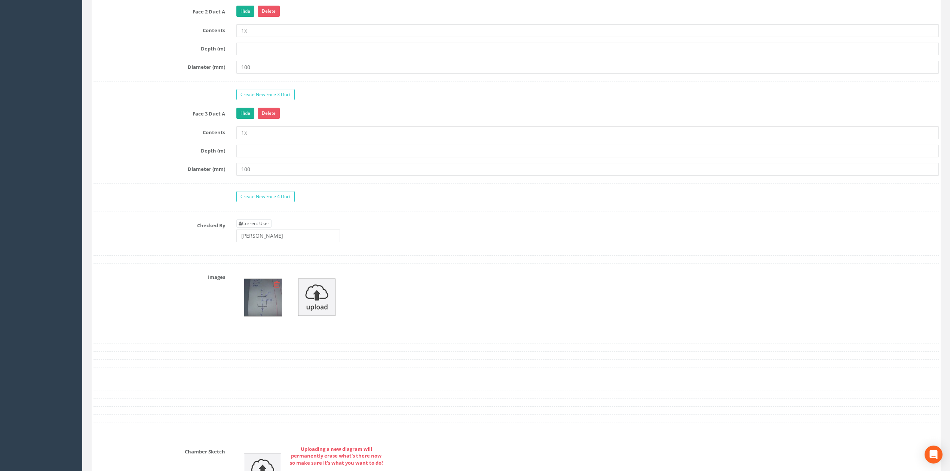
click at [259, 307] on img at bounding box center [262, 297] width 37 height 37
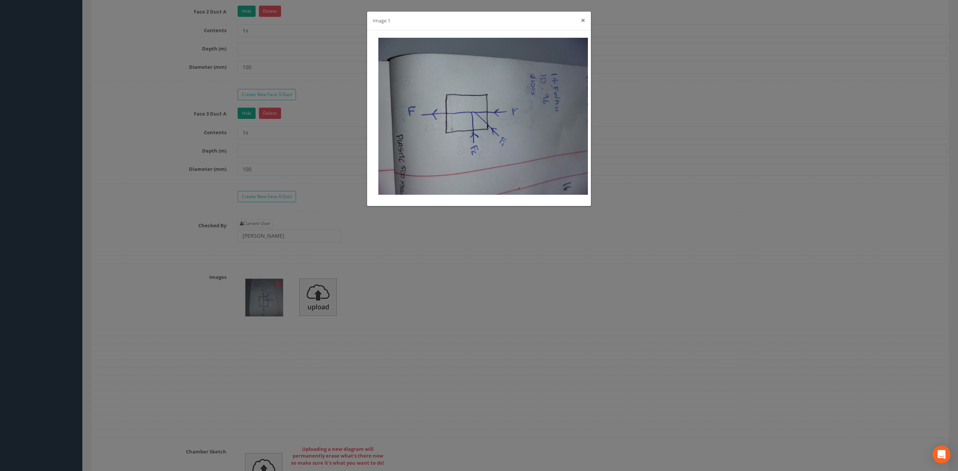
click at [581, 20] on button "×" at bounding box center [583, 20] width 4 height 8
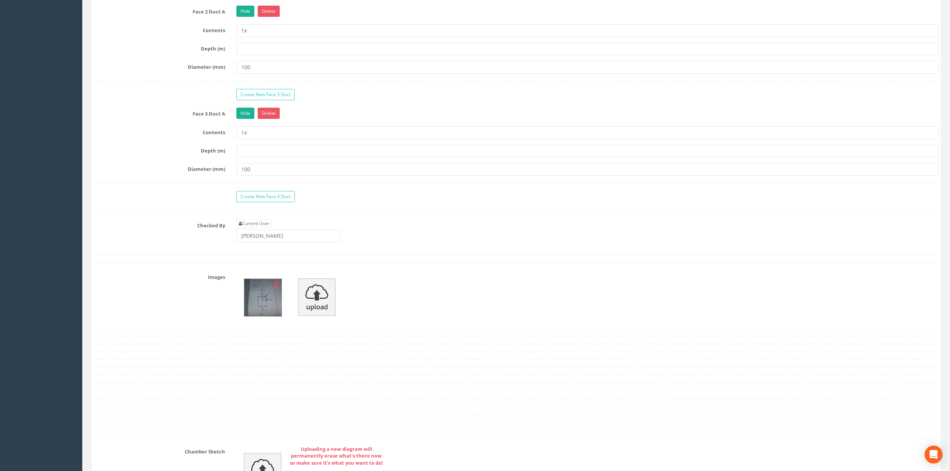
scroll to position [997, 0]
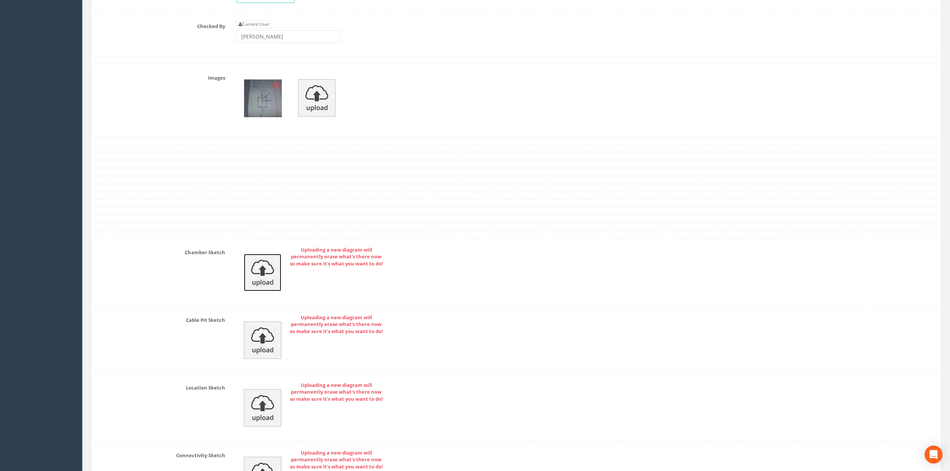
click at [262, 280] on img at bounding box center [262, 272] width 37 height 37
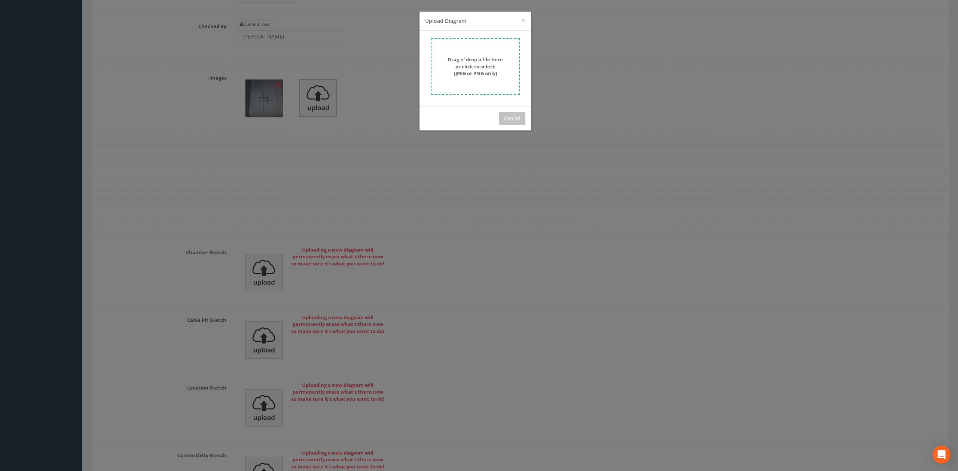
click at [475, 67] on strong "Drag n' drop a file here or click to select (JPEG or PNG only)" at bounding box center [474, 66] width 55 height 21
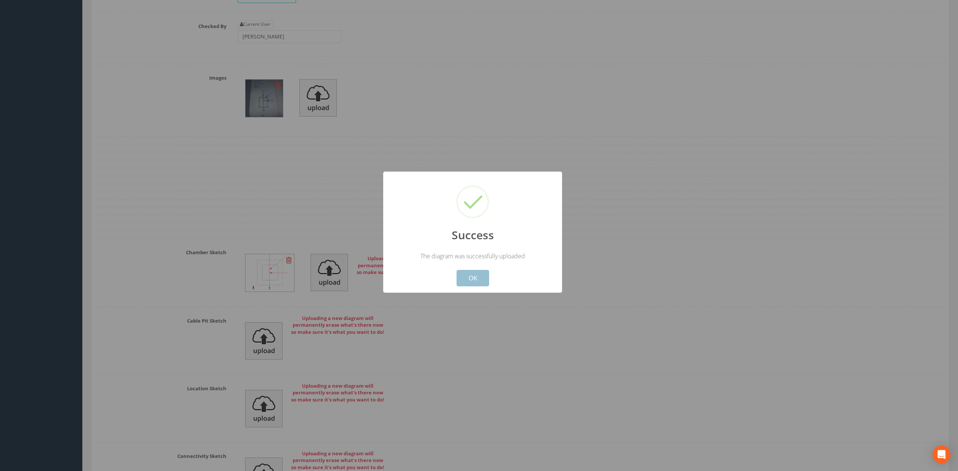
click at [471, 273] on button "OK" at bounding box center [472, 278] width 33 height 16
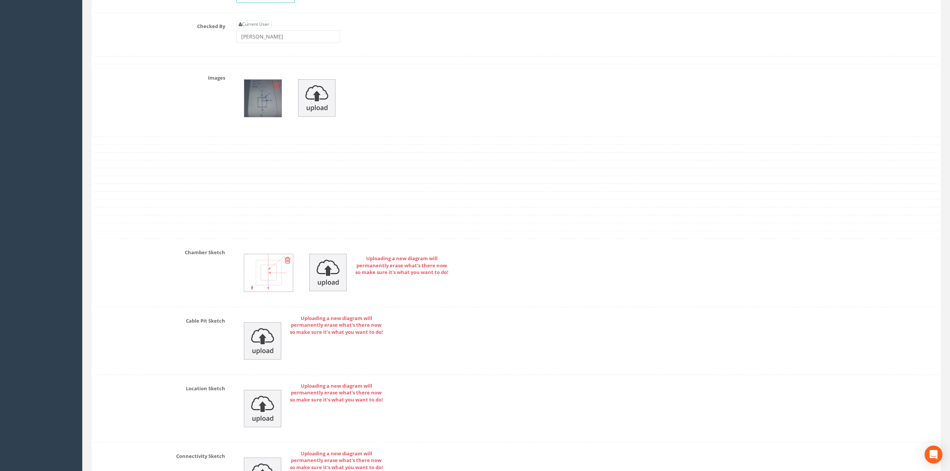
click at [410, 108] on div at bounding box center [588, 100] width 714 height 57
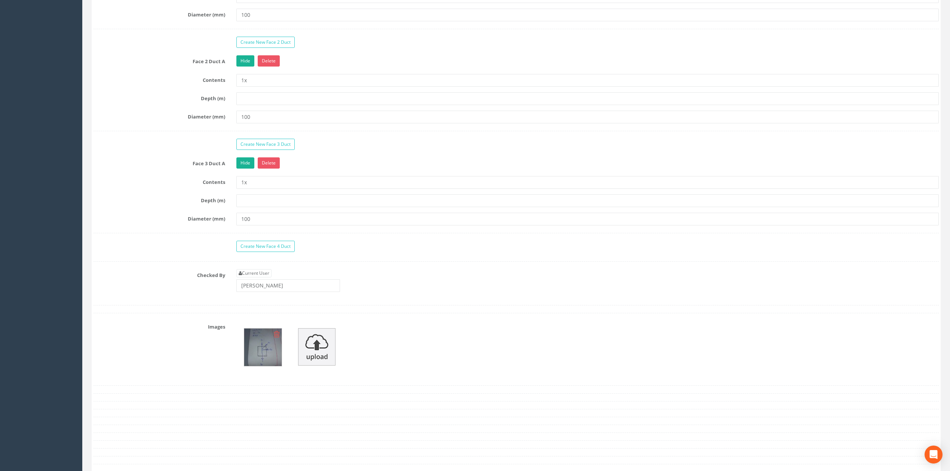
scroll to position [698, 0]
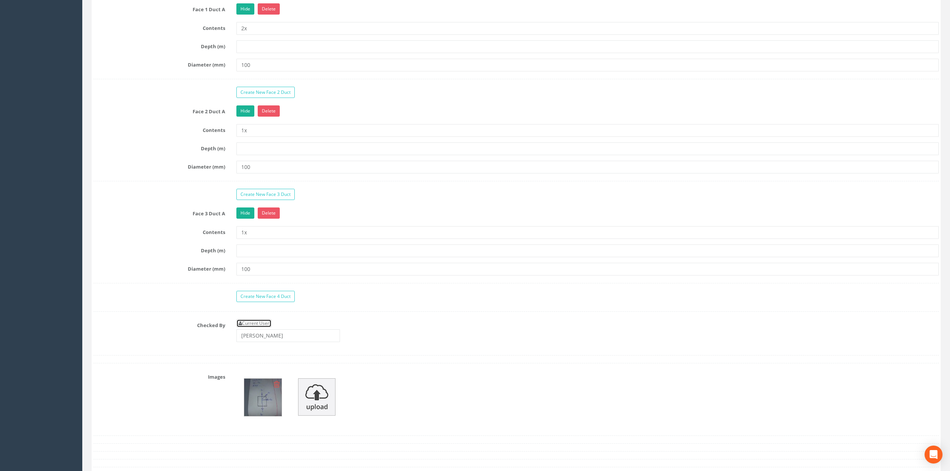
click at [256, 328] on link "Current User" at bounding box center [253, 323] width 35 height 8
type input "[PERSON_NAME]"
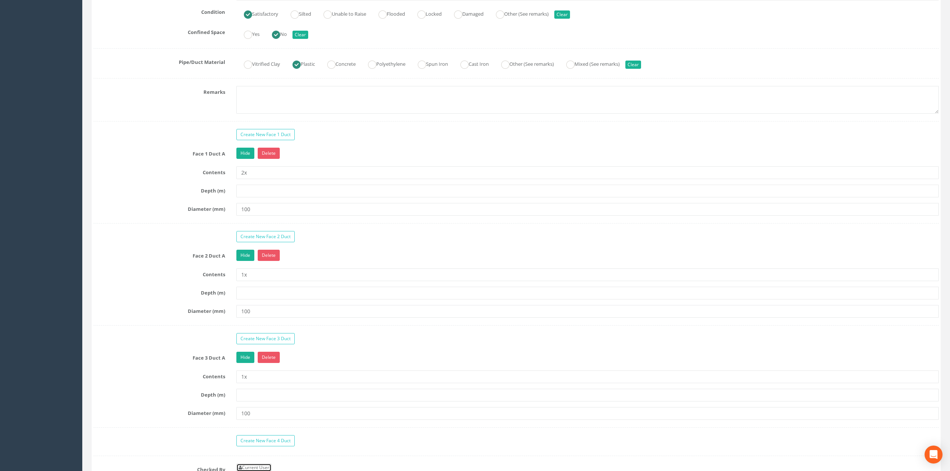
scroll to position [499, 0]
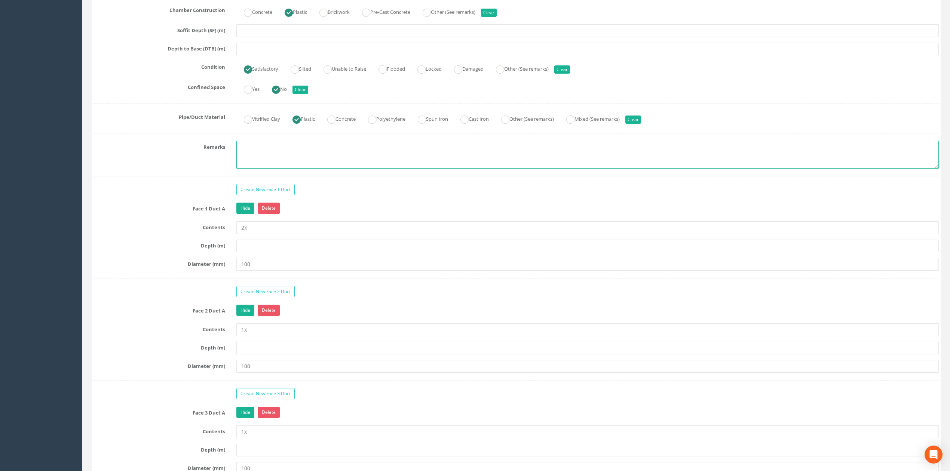
click at [260, 157] on textarea at bounding box center [587, 155] width 702 height 28
type textarea "p"
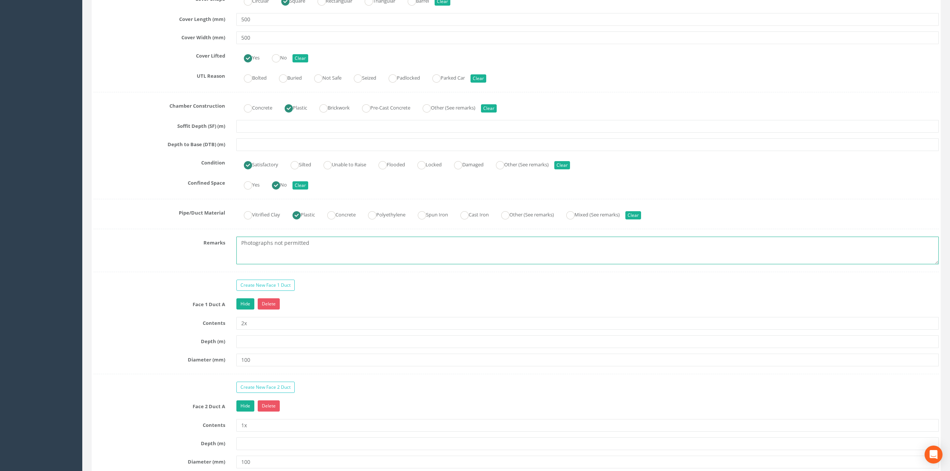
scroll to position [399, 0]
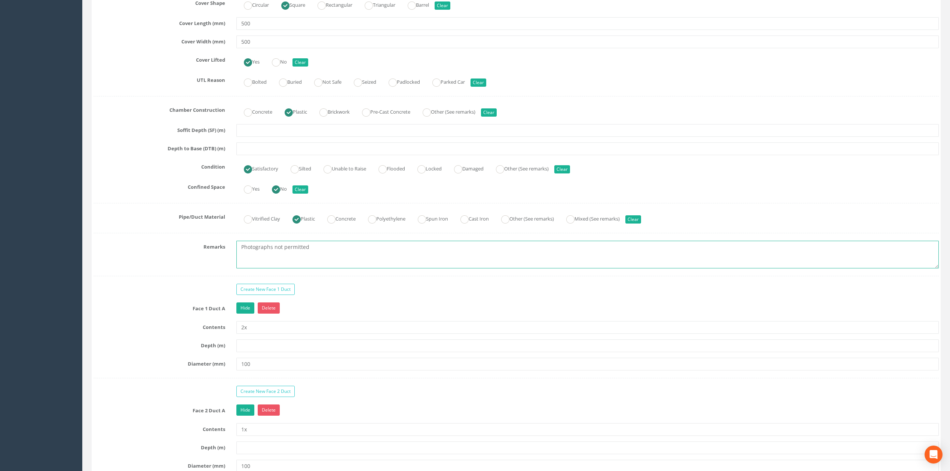
type textarea "Photographs not permitted"
click at [250, 149] on input "text" at bounding box center [587, 149] width 702 height 13
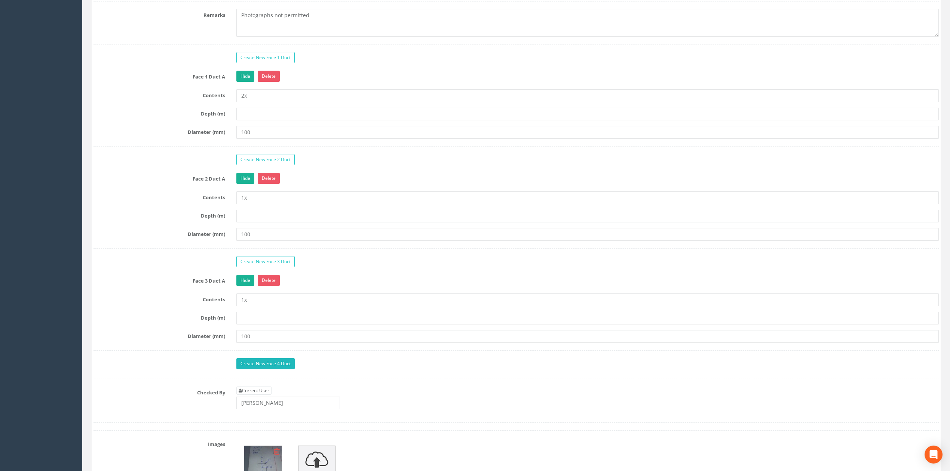
scroll to position [648, 0]
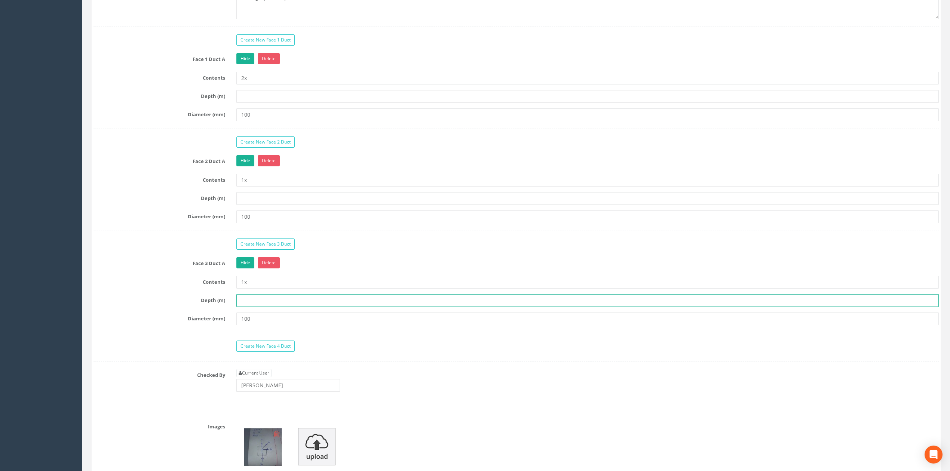
click at [264, 307] on input "text" at bounding box center [587, 300] width 702 height 13
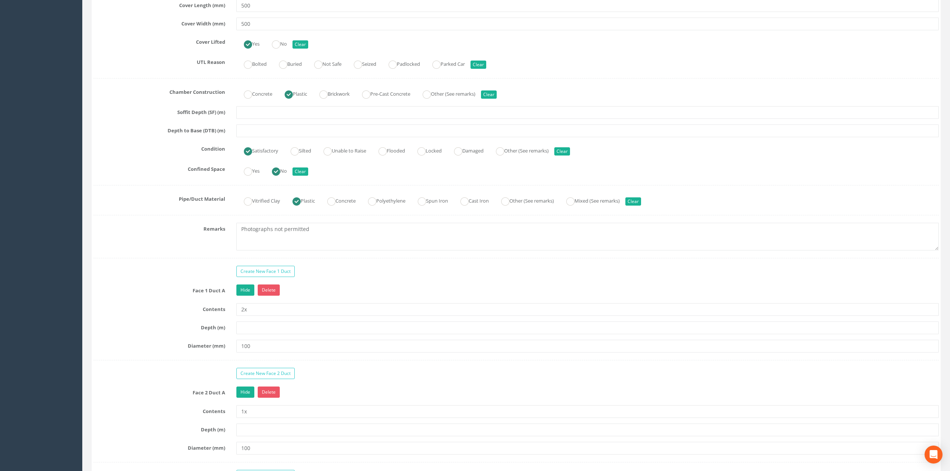
scroll to position [399, 0]
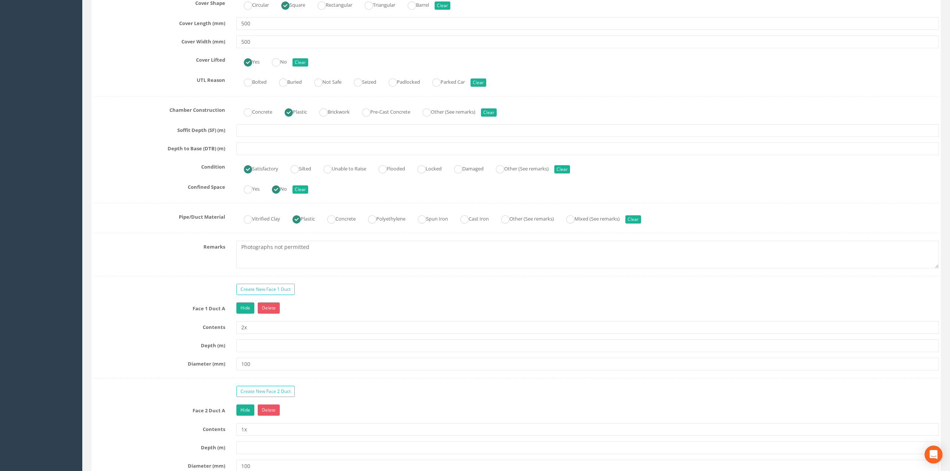
type input "0.96"
click at [237, 148] on input "text" at bounding box center [587, 149] width 702 height 13
type input "0.96"
click at [156, 171] on label "Condition" at bounding box center [159, 166] width 143 height 10
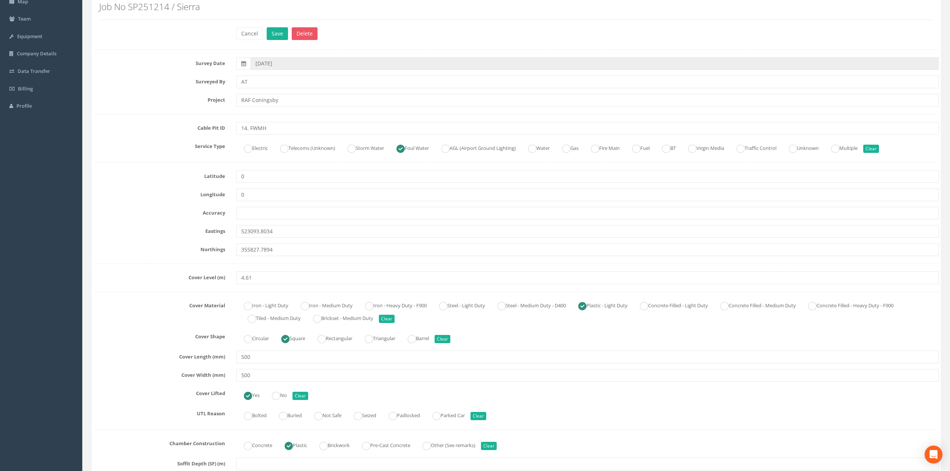
scroll to position [50, 0]
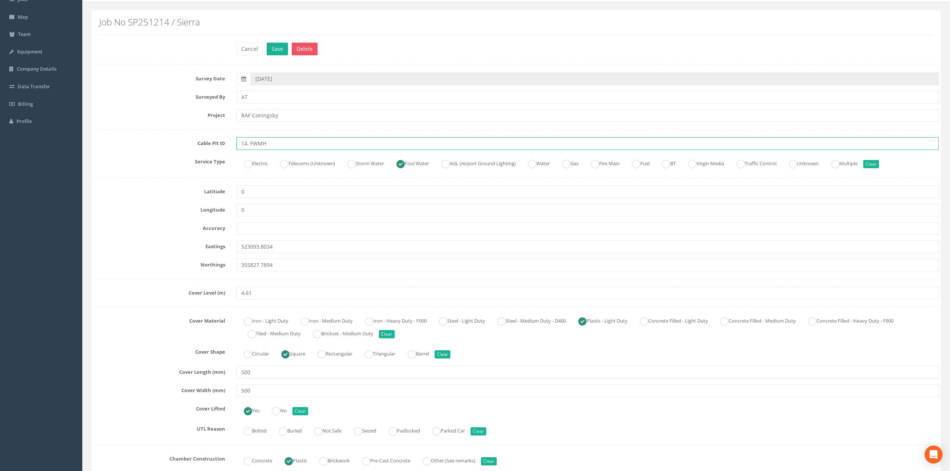
click at [247, 141] on input "14. FWMH" at bounding box center [587, 143] width 702 height 13
type input "14 FWMH"
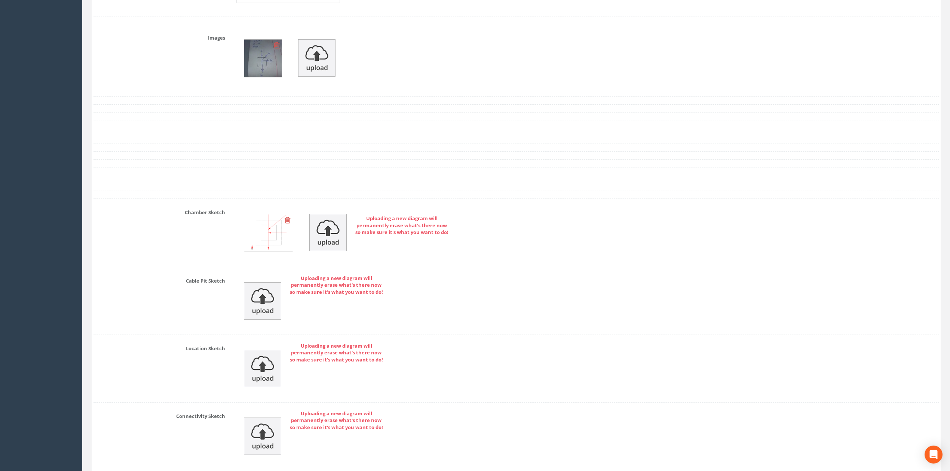
scroll to position [947, 0]
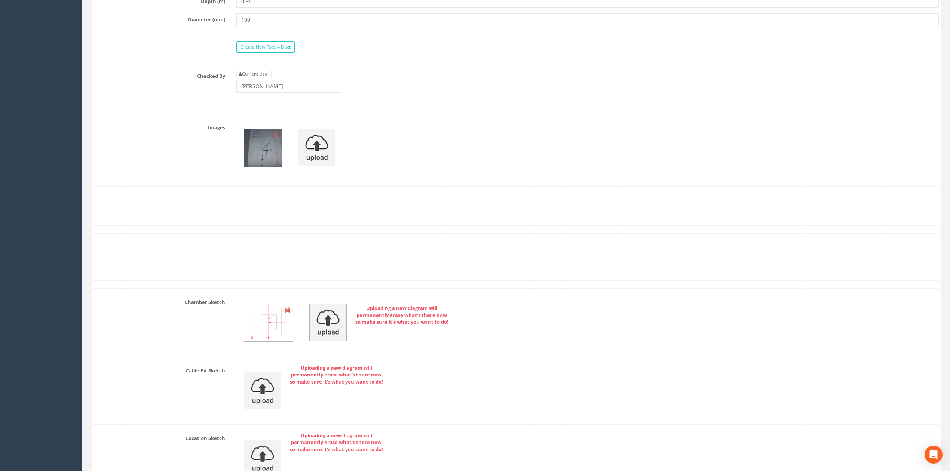
click at [274, 139] on icon at bounding box center [277, 134] width 6 height 7
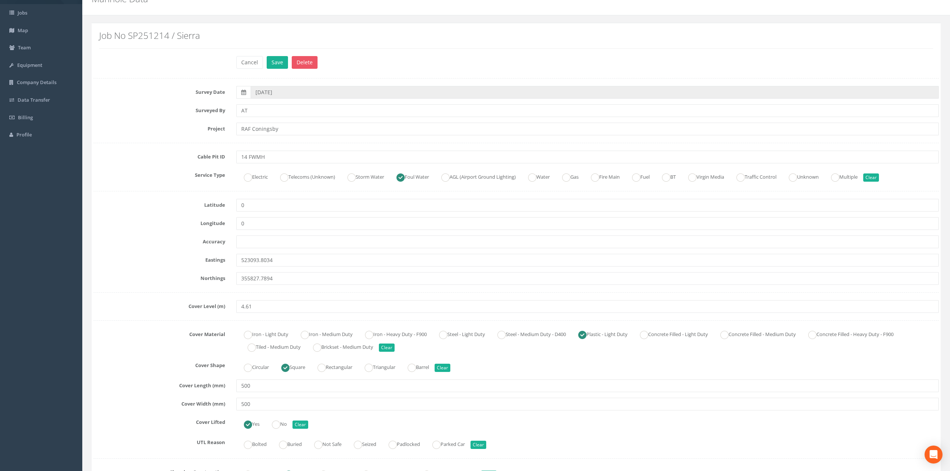
scroll to position [0, 0]
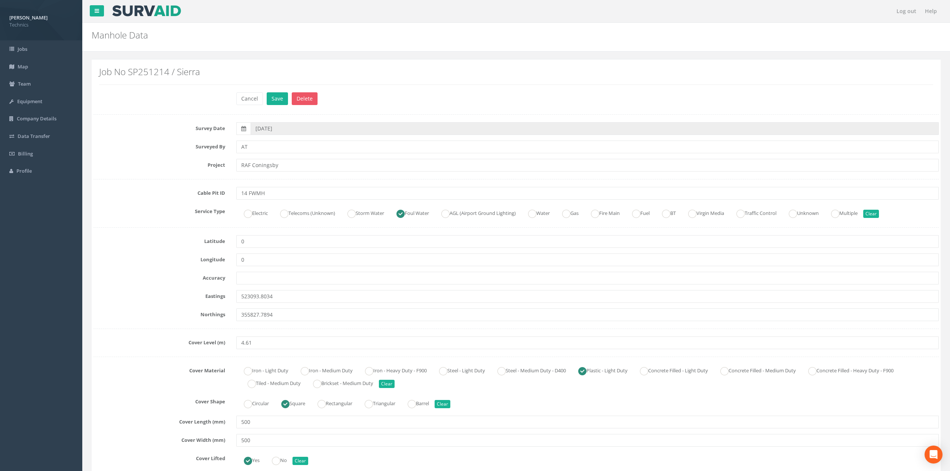
click at [172, 198] on div "Cable Pit ID 14 FWMH" at bounding box center [516, 193] width 857 height 13
click at [277, 95] on button "Save" at bounding box center [277, 98] width 21 height 13
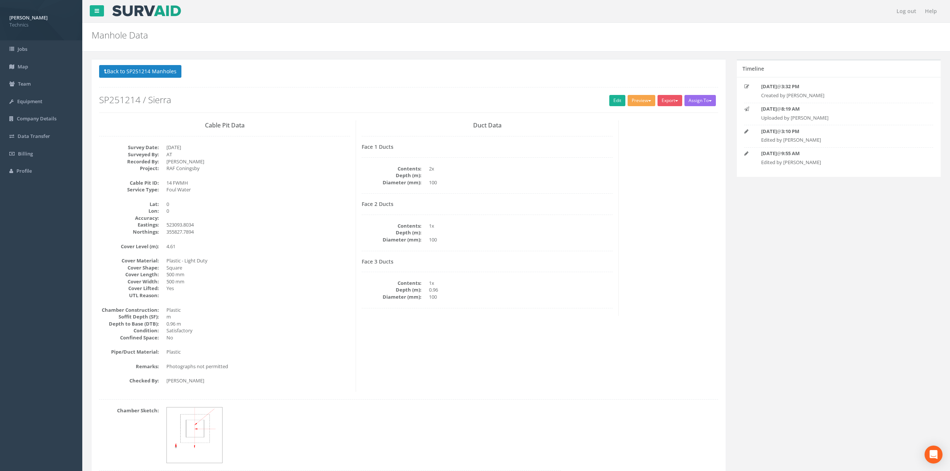
click at [636, 104] on button "Preview" at bounding box center [642, 100] width 28 height 11
click at [619, 119] on link "Technics Brize Norton" at bounding box center [625, 116] width 61 height 12
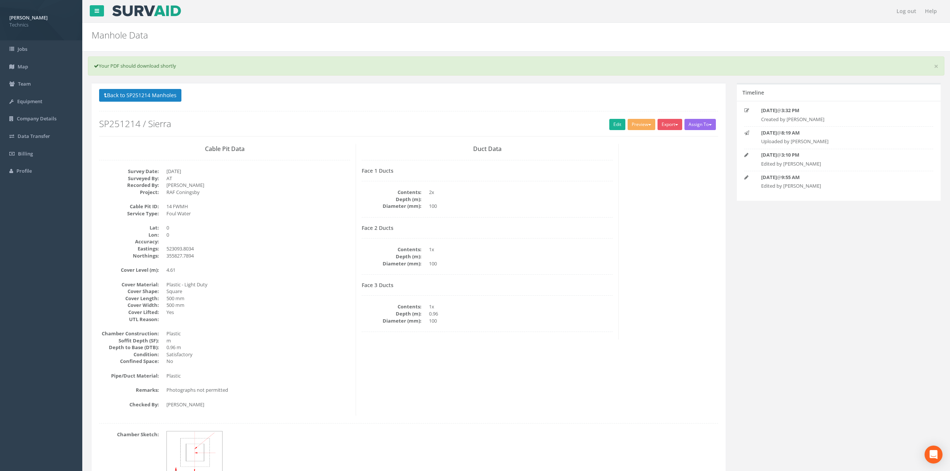
click at [479, 102] on p "Back to SP251214 Manholes Back to Map" at bounding box center [408, 96] width 619 height 15
click at [147, 94] on button "Back to SP251214 Manholes" at bounding box center [140, 95] width 82 height 13
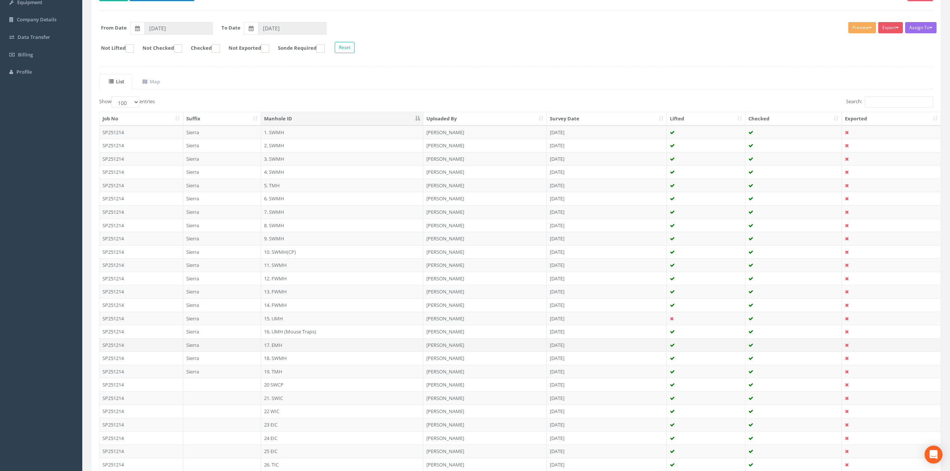
scroll to position [99, 0]
click at [277, 322] on td "15. UMH" at bounding box center [342, 318] width 162 height 13
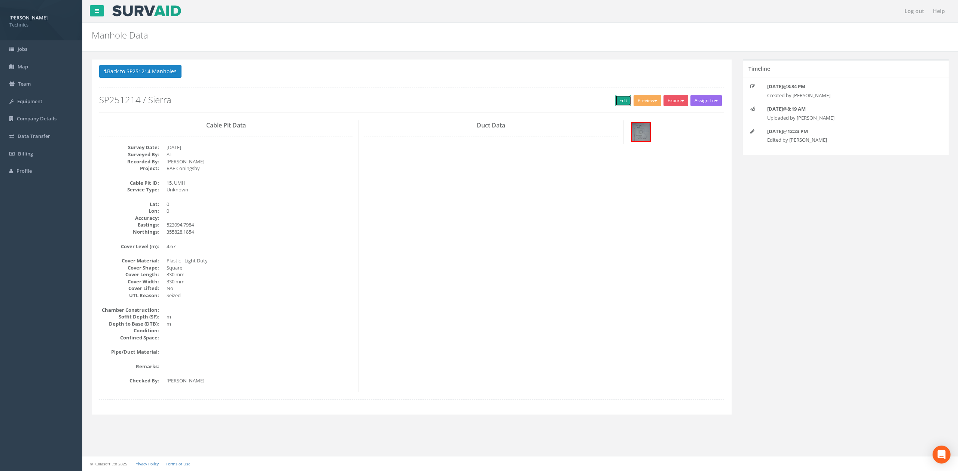
click at [622, 101] on link "Edit" at bounding box center [623, 100] width 16 height 11
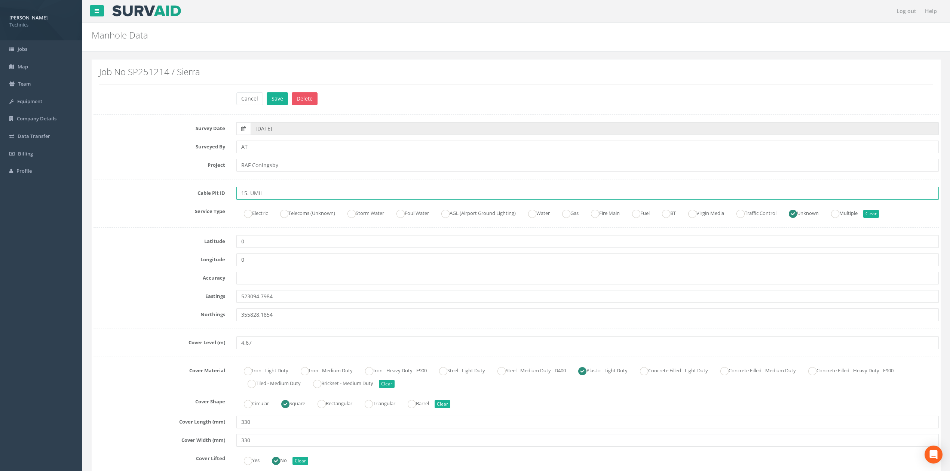
click at [246, 192] on input "15. UMH" at bounding box center [587, 193] width 702 height 13
type input "15 UMH"
click at [123, 203] on div "Survey Date [DATE] Surveyed By AT Project RAF Coningsby Cable Pit ID 15 UMH Ser…" at bounding box center [516, 477] width 845 height 710
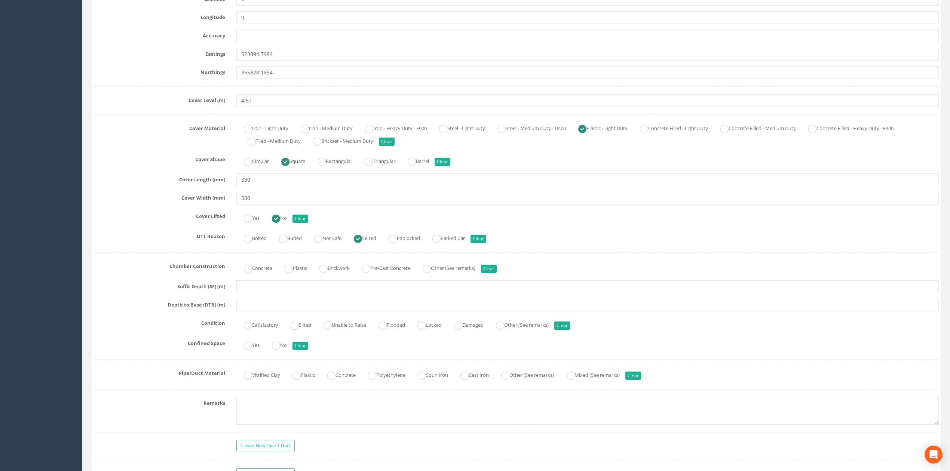
scroll to position [299, 0]
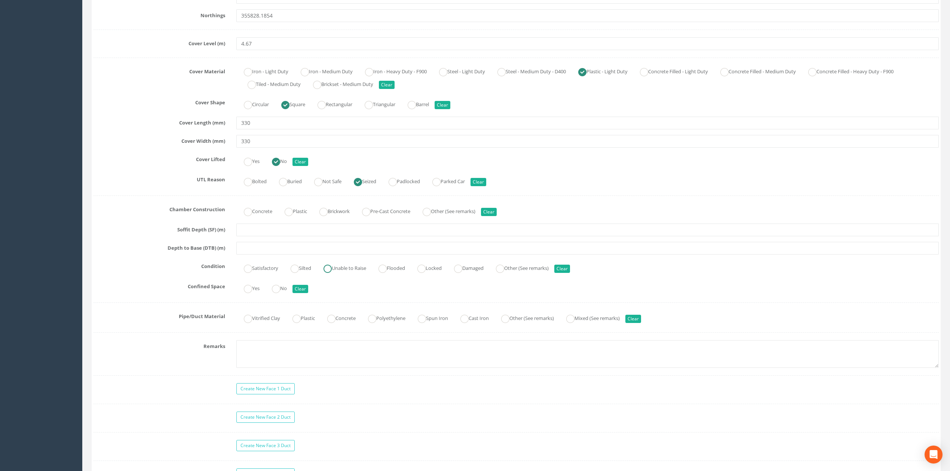
click at [331, 273] on ins at bounding box center [328, 269] width 8 height 8
radio input "true"
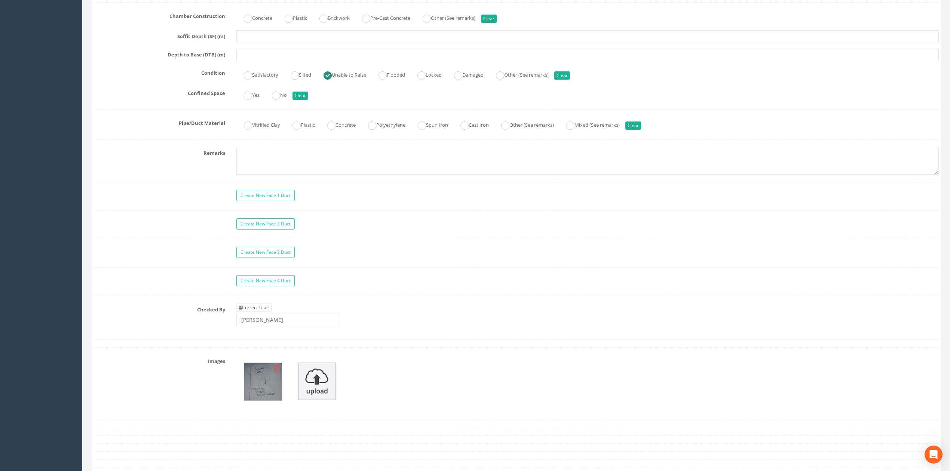
scroll to position [548, 0]
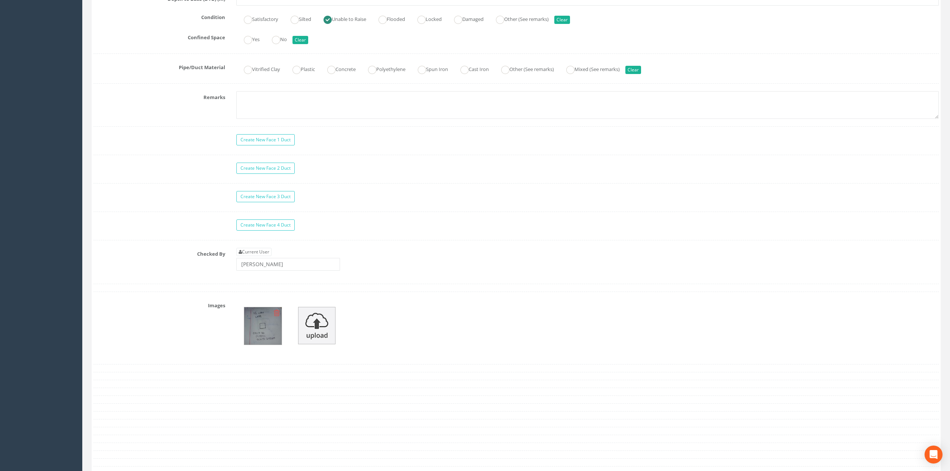
click at [276, 317] on icon at bounding box center [277, 312] width 6 height 7
click at [260, 256] on link "Current User" at bounding box center [253, 252] width 35 height 8
type input "[PERSON_NAME]"
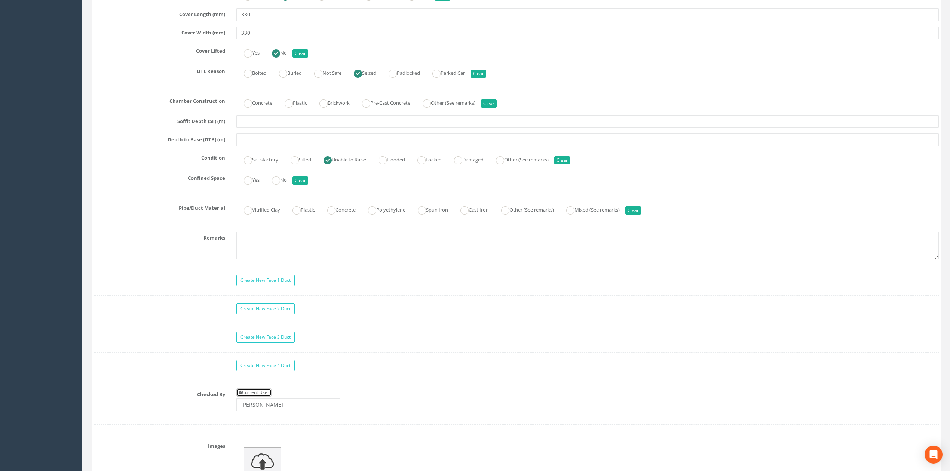
scroll to position [399, 0]
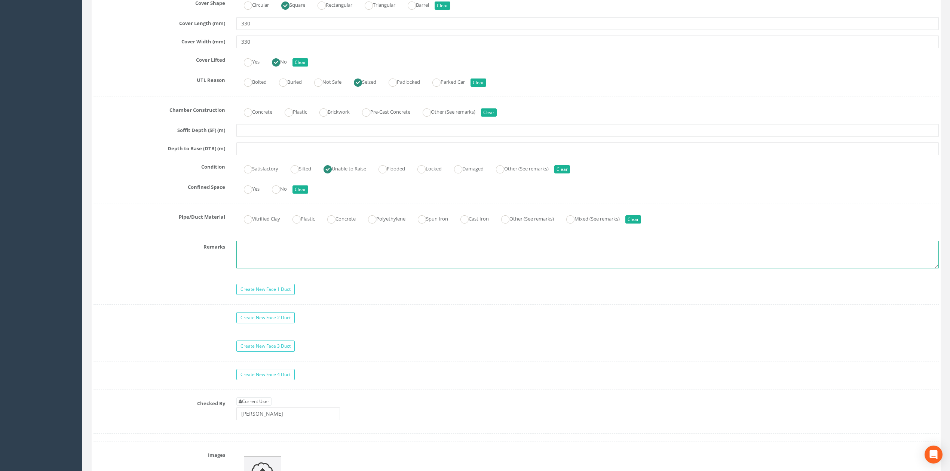
click at [257, 255] on textarea at bounding box center [587, 255] width 702 height 28
type textarea "No permitted to take photographs"
click at [148, 273] on div "Survey Date [DATE] Surveyed By AT Project RAF Coningsby Cable Pit ID 15 UMH Ser…" at bounding box center [516, 79] width 845 height 710
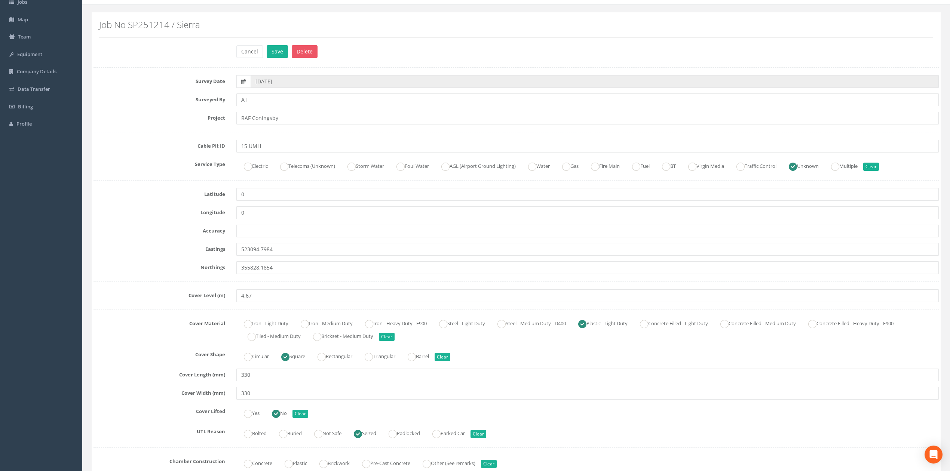
scroll to position [0, 0]
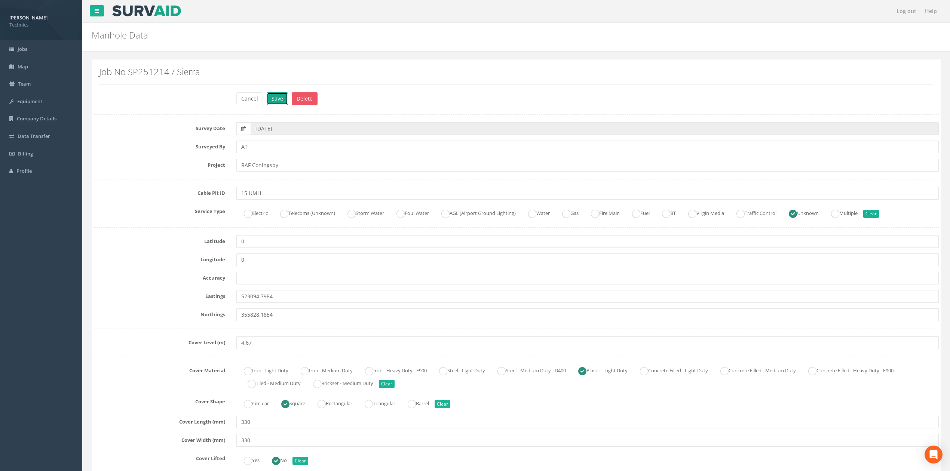
click at [276, 98] on button "Save" at bounding box center [277, 98] width 21 height 13
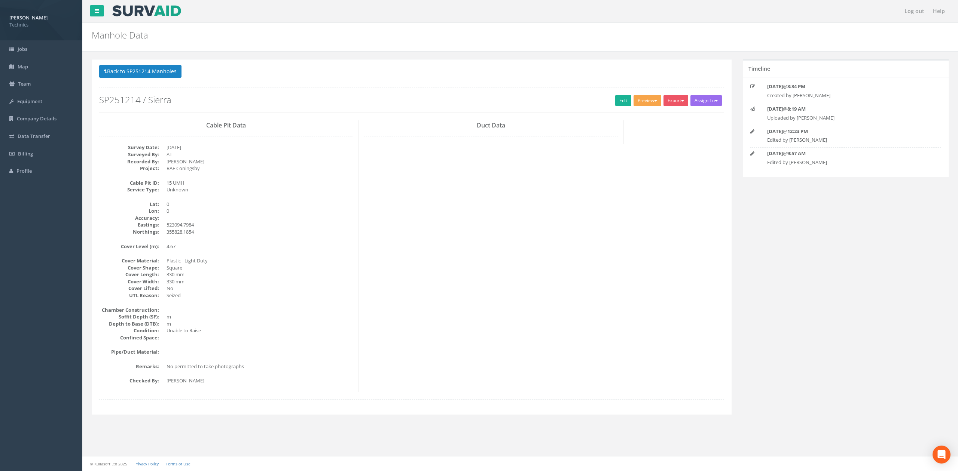
click at [646, 102] on button "Preview" at bounding box center [647, 100] width 28 height 11
click at [624, 114] on link "Technics Brize Norton" at bounding box center [631, 116] width 61 height 12
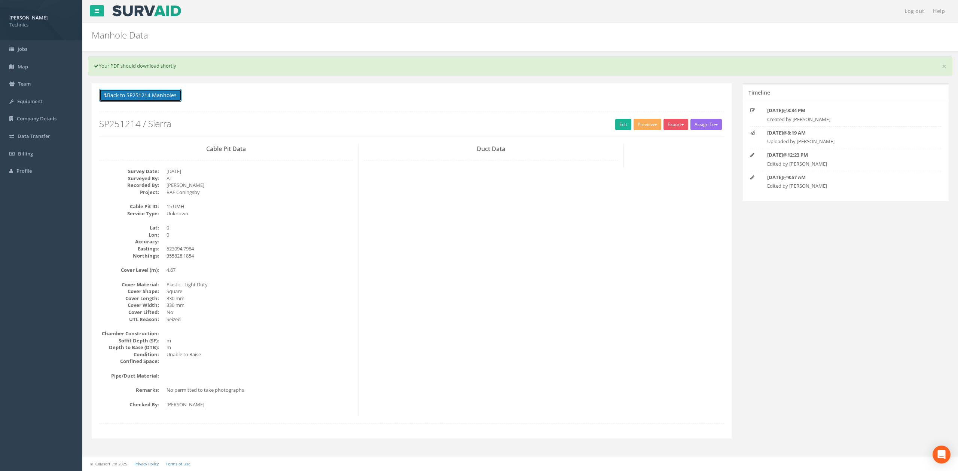
click at [156, 94] on button "Back to SP251214 Manholes" at bounding box center [140, 95] width 82 height 13
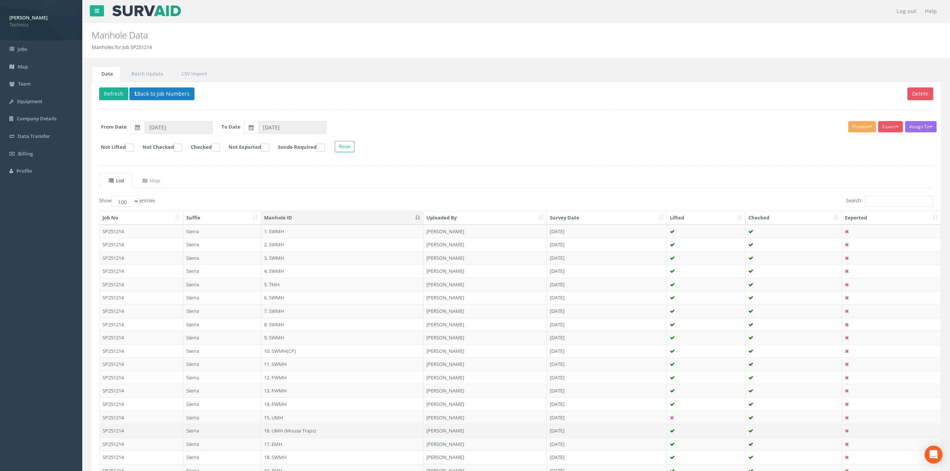
click at [280, 394] on td "16. UMH (Mouse Traps)" at bounding box center [342, 430] width 162 height 13
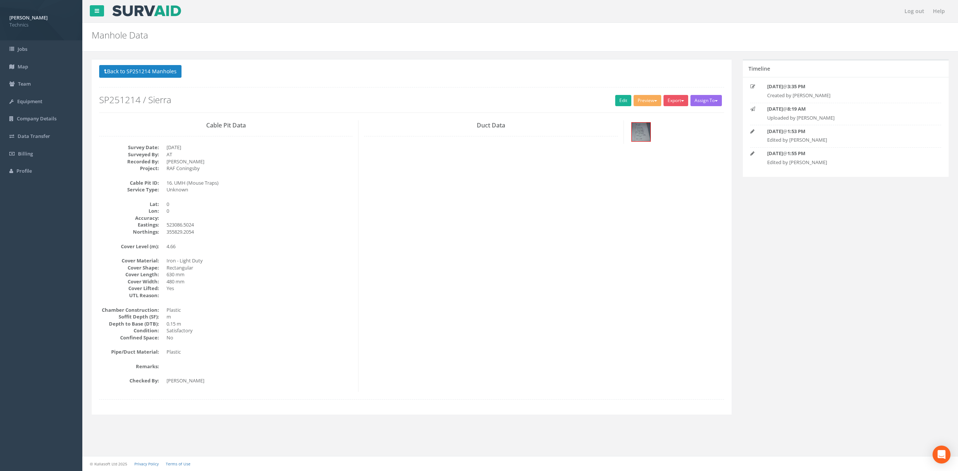
click at [392, 269] on div "Cable Pit Data Survey Date: [DATE] Surveyed By: AT Recorded By: [PERSON_NAME] P…" at bounding box center [412, 256] width 636 height 272
click at [624, 101] on link "Edit" at bounding box center [623, 100] width 16 height 11
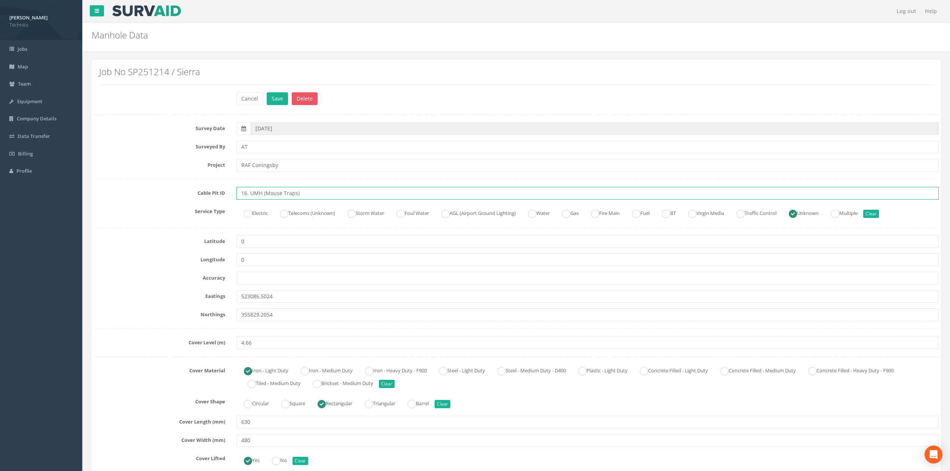
click at [304, 196] on input "16. UMH (Mouse Traps)" at bounding box center [587, 193] width 702 height 13
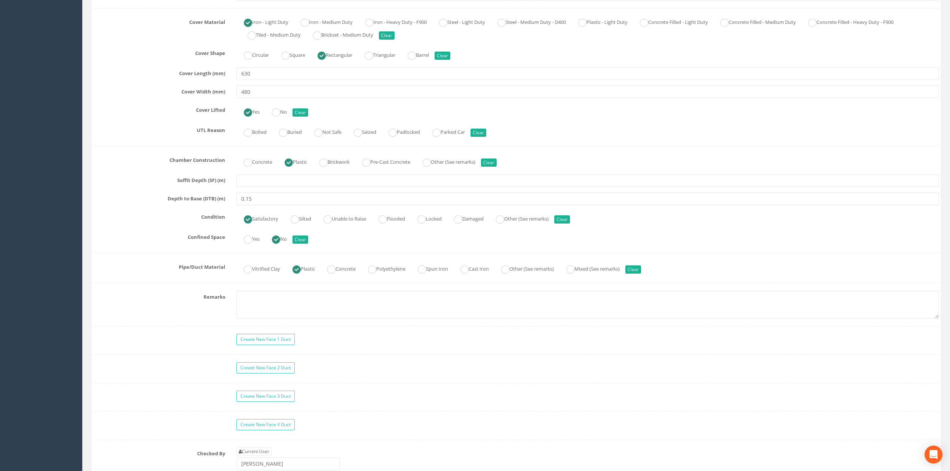
scroll to position [349, 0]
click at [239, 301] on textarea at bounding box center [587, 305] width 702 height 28
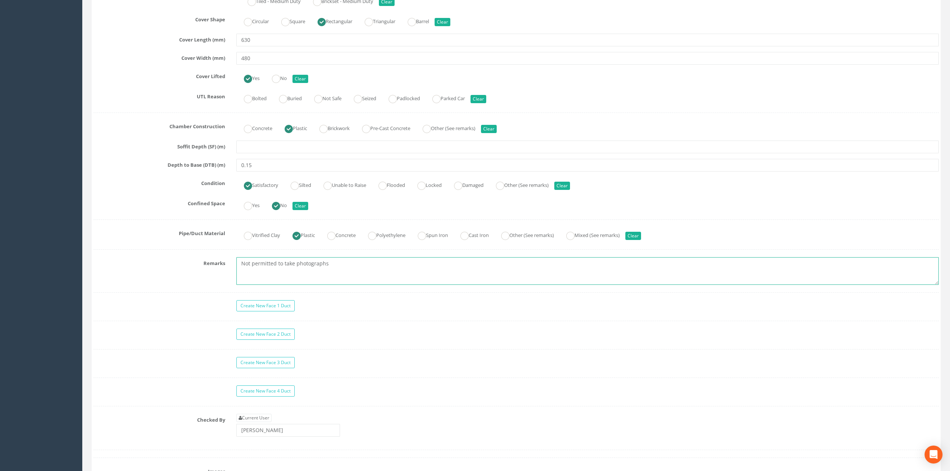
scroll to position [399, 0]
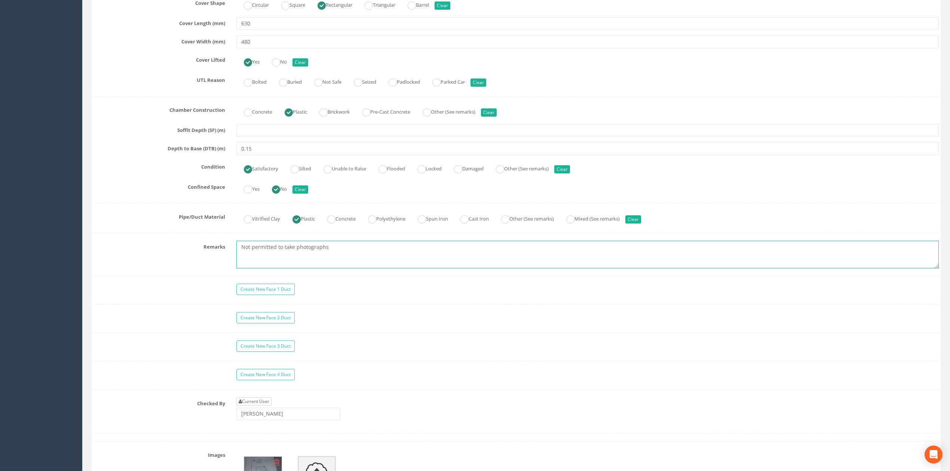
type textarea "Not permitted to take photographs"
click at [262, 394] on link "Current User" at bounding box center [253, 402] width 35 height 8
type input "[PERSON_NAME]"
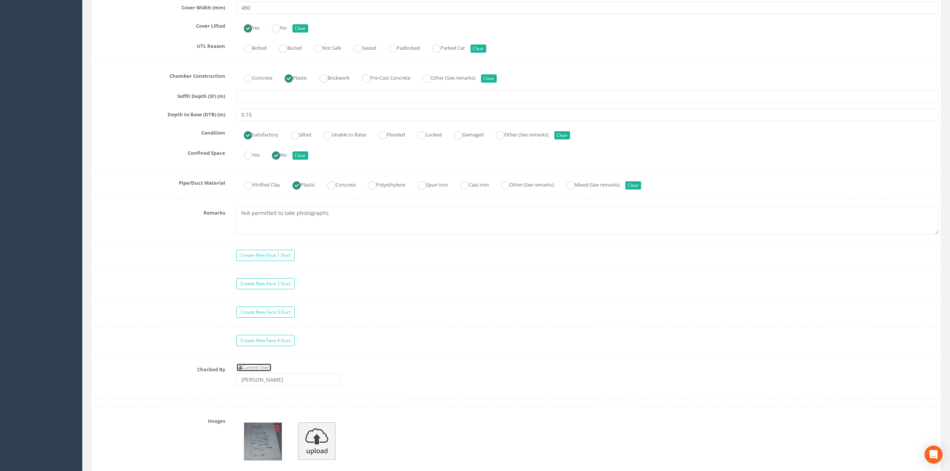
scroll to position [449, 0]
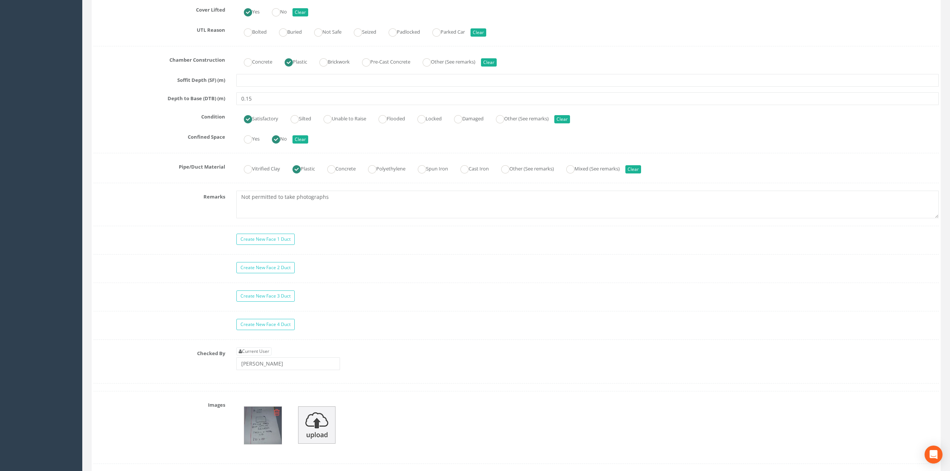
click at [259, 394] on img at bounding box center [262, 425] width 37 height 37
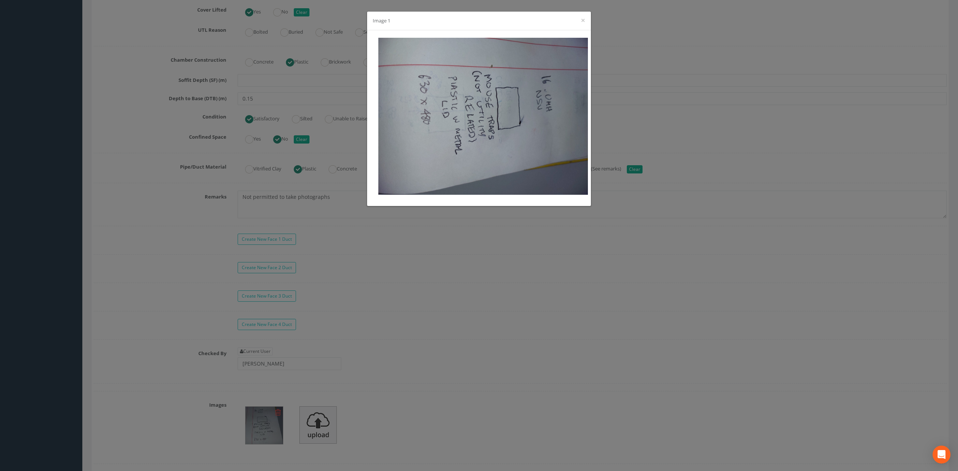
click at [140, 236] on div "Image 1 ×" at bounding box center [479, 235] width 958 height 471
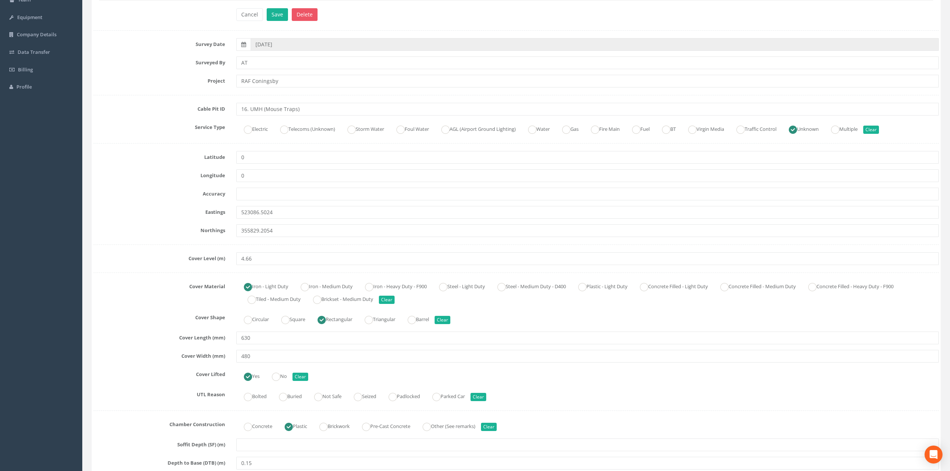
scroll to position [0, 0]
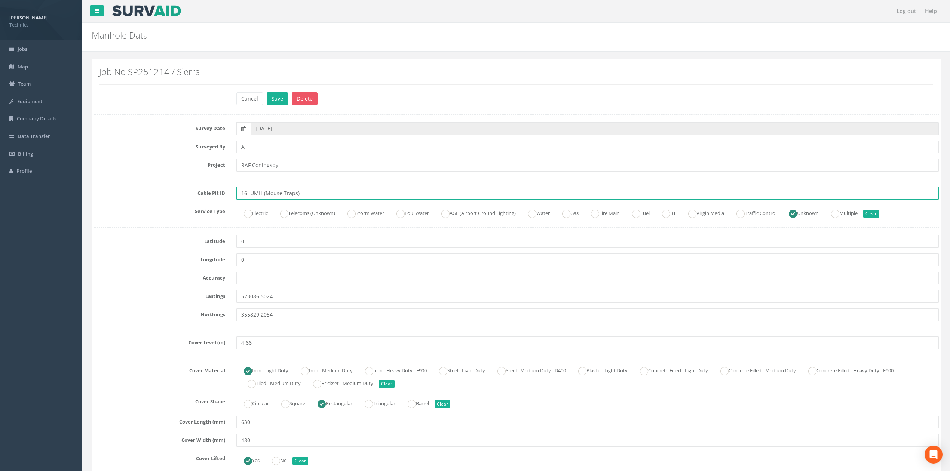
click at [248, 195] on input "16. UMH (Mouse Traps)" at bounding box center [587, 193] width 702 height 13
type input "16 UMH (Mouse Traps)"
click at [159, 171] on div "Project RAF Coningsby" at bounding box center [516, 165] width 857 height 13
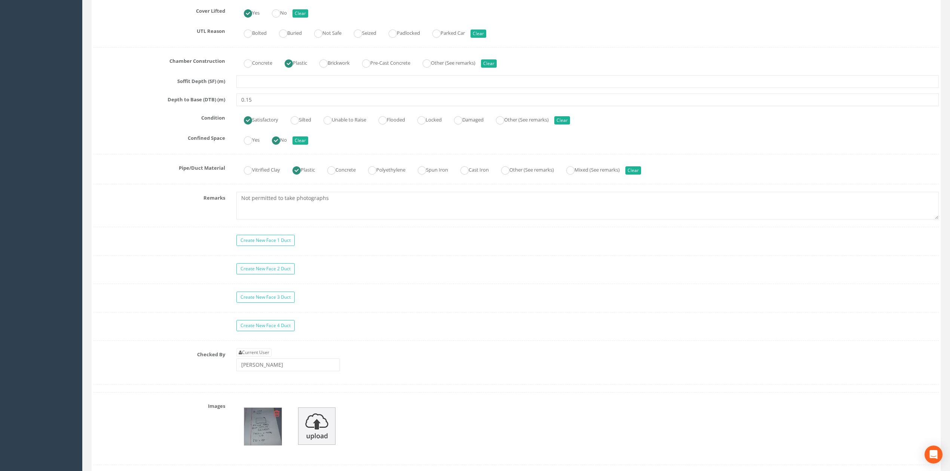
scroll to position [502, 0]
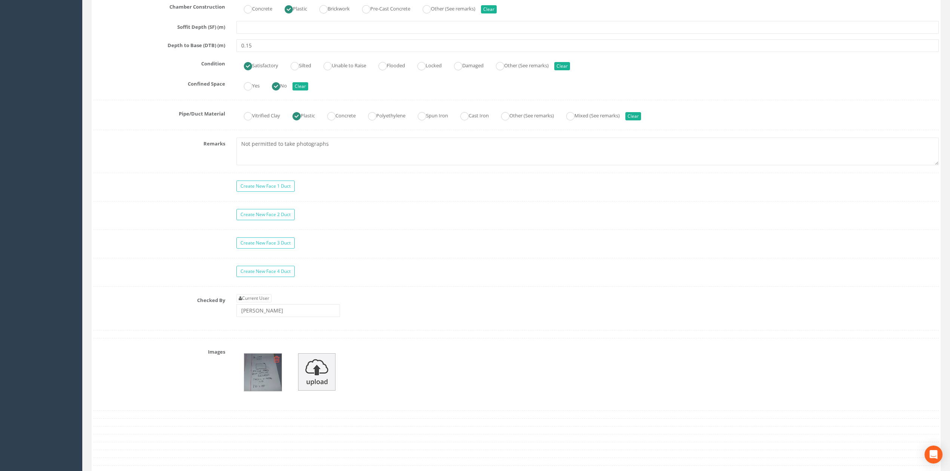
click at [275, 362] on icon at bounding box center [277, 359] width 6 height 7
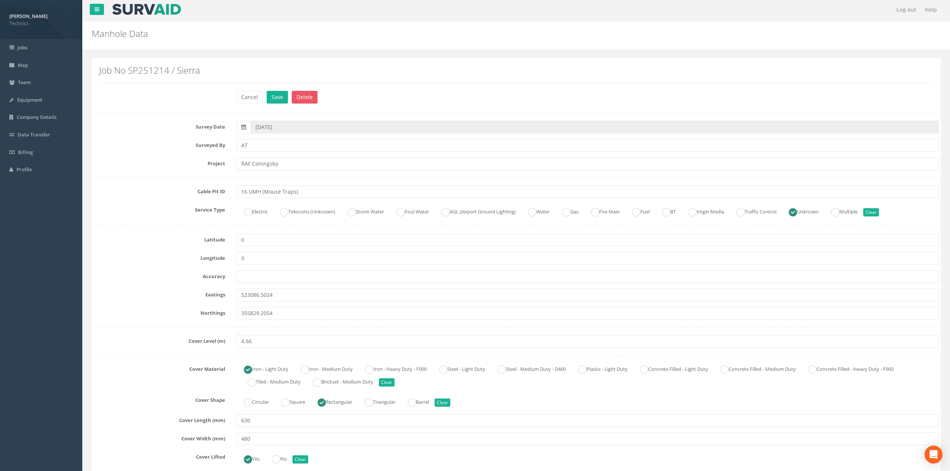
scroll to position [0, 0]
click at [279, 96] on button "Save" at bounding box center [277, 98] width 21 height 13
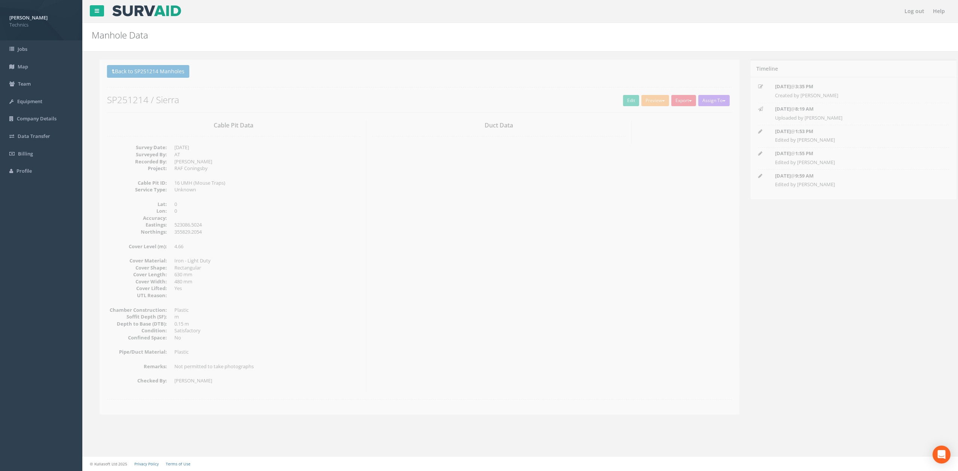
click at [527, 237] on div "Cable Pit Data Survey Date: [DATE] Surveyed By: AT Recorded By: [PERSON_NAME] P…" at bounding box center [412, 256] width 636 height 272
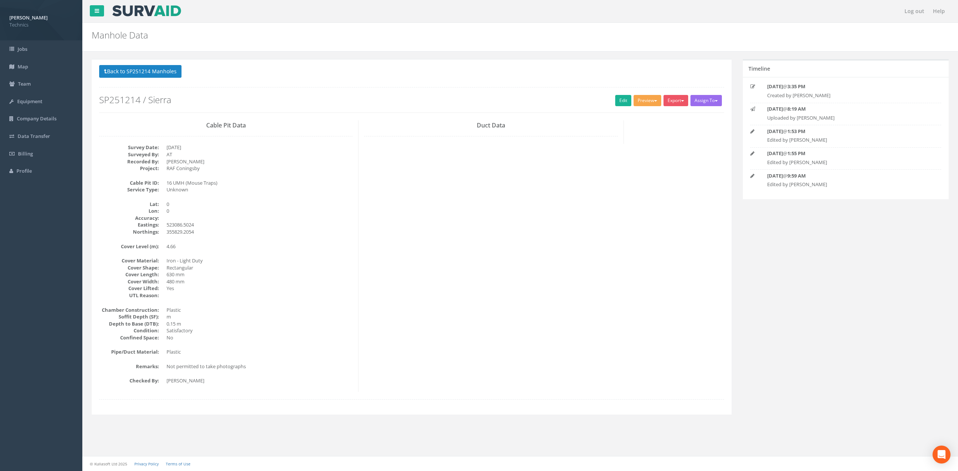
click at [649, 99] on button "Preview" at bounding box center [647, 100] width 28 height 11
click at [634, 116] on link "Technics Brize Norton" at bounding box center [631, 116] width 61 height 12
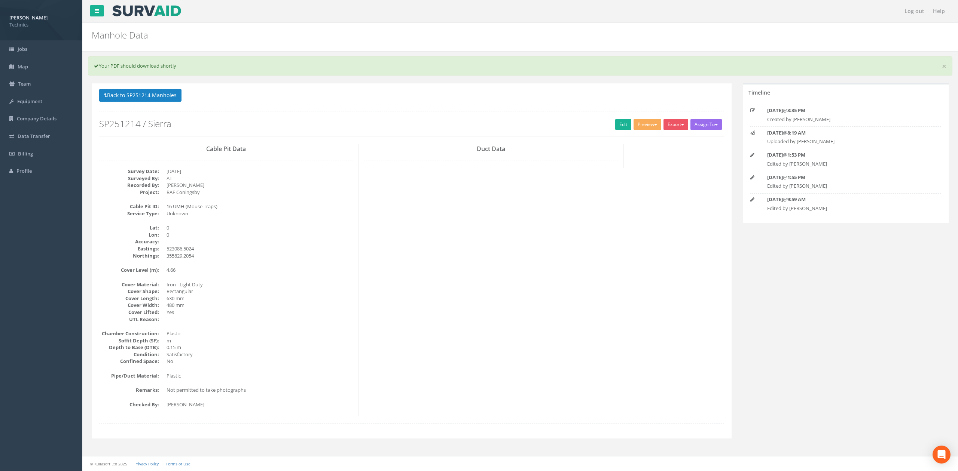
click at [477, 234] on div "Cable Pit Data Survey Date: [DATE] Surveyed By: AT Recorded By: [PERSON_NAME] P…" at bounding box center [412, 280] width 636 height 272
click at [157, 99] on button "Back to SP251214 Manholes" at bounding box center [140, 95] width 82 height 13
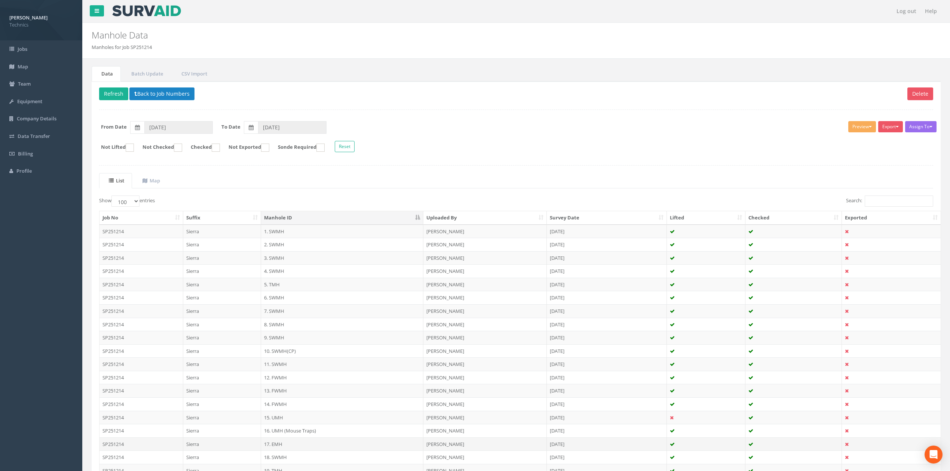
click at [275, 394] on td "17. EMH" at bounding box center [342, 444] width 162 height 13
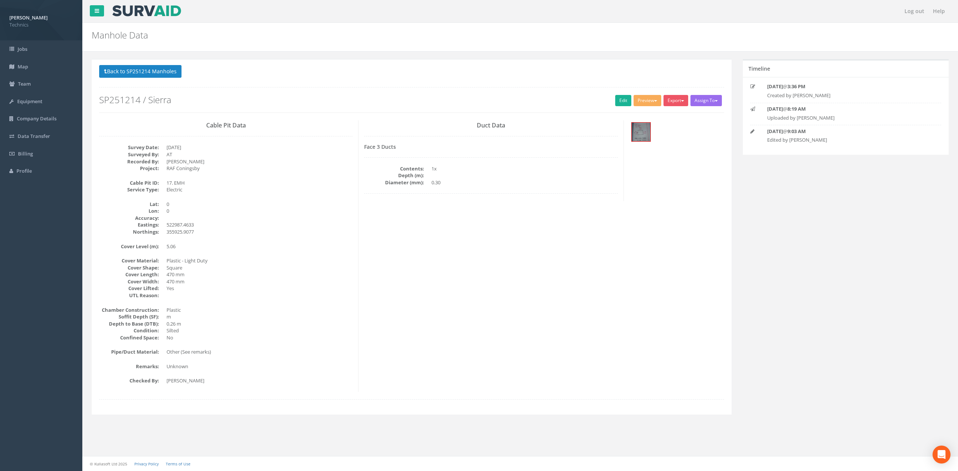
click at [349, 267] on dd "Square" at bounding box center [259, 267] width 186 height 7
click at [618, 101] on link "Edit" at bounding box center [623, 100] width 16 height 11
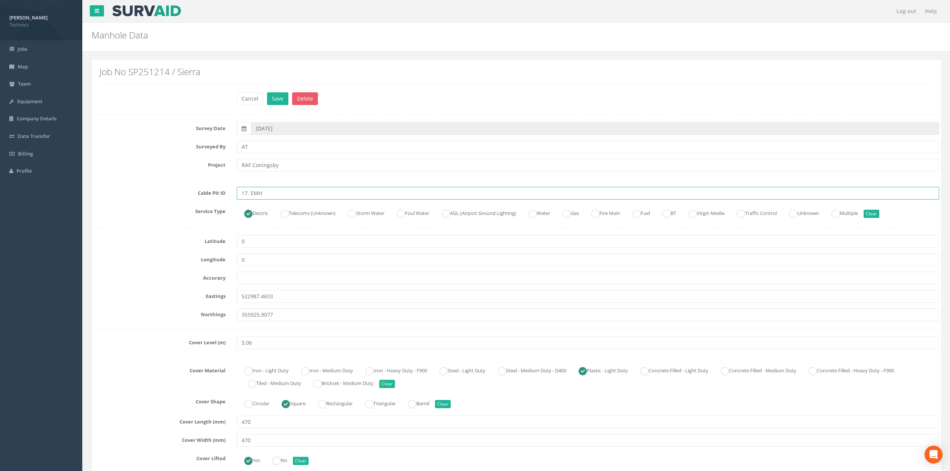
drag, startPoint x: 246, startPoint y: 195, endPoint x: 268, endPoint y: 200, distance: 22.9
click at [246, 195] on input "17. EMH" at bounding box center [587, 193] width 702 height 13
type input "17 EMH"
click at [159, 209] on label "Service Type" at bounding box center [159, 210] width 143 height 10
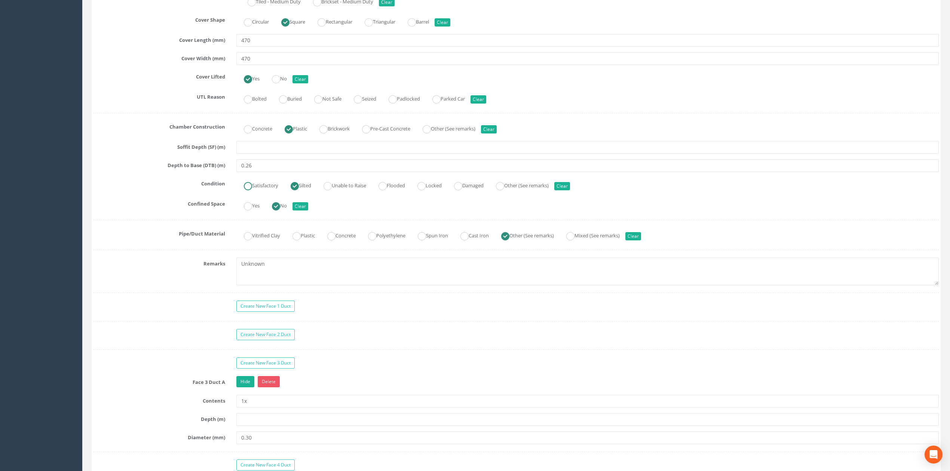
scroll to position [399, 0]
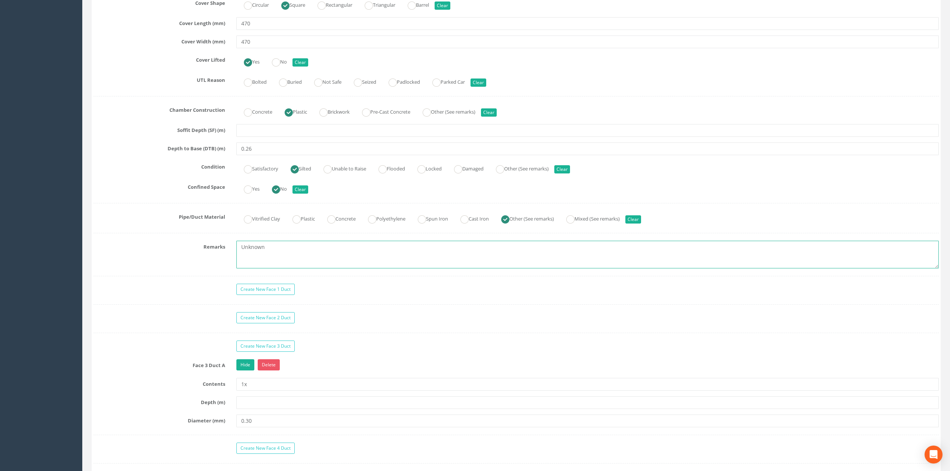
click at [278, 255] on textarea "Unknown" at bounding box center [587, 255] width 702 height 28
drag, startPoint x: 289, startPoint y: 252, endPoint x: 231, endPoint y: 252, distance: 58.4
click at [231, 252] on div "Unknown" at bounding box center [588, 255] width 714 height 28
type textarea "Not permitted to take photographs"
click at [159, 291] on div "Create New Face 1 Duct" at bounding box center [516, 290] width 857 height 13
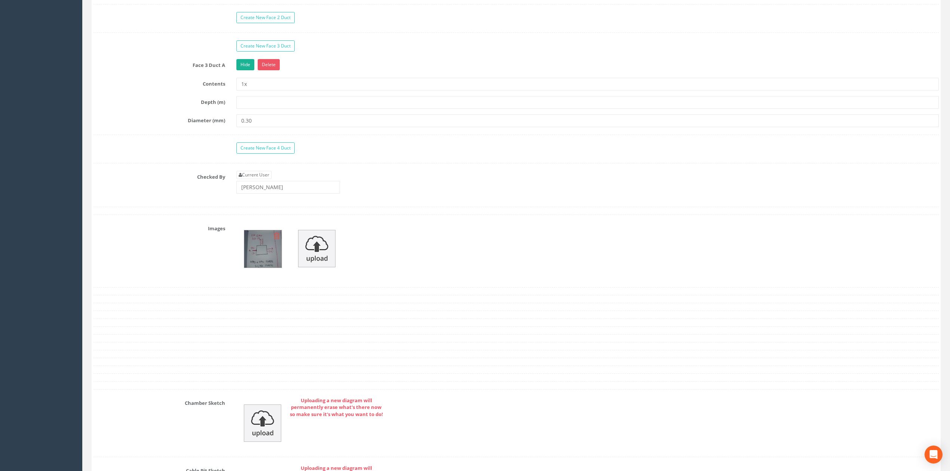
scroll to position [698, 0]
click at [263, 256] on img at bounding box center [262, 250] width 37 height 37
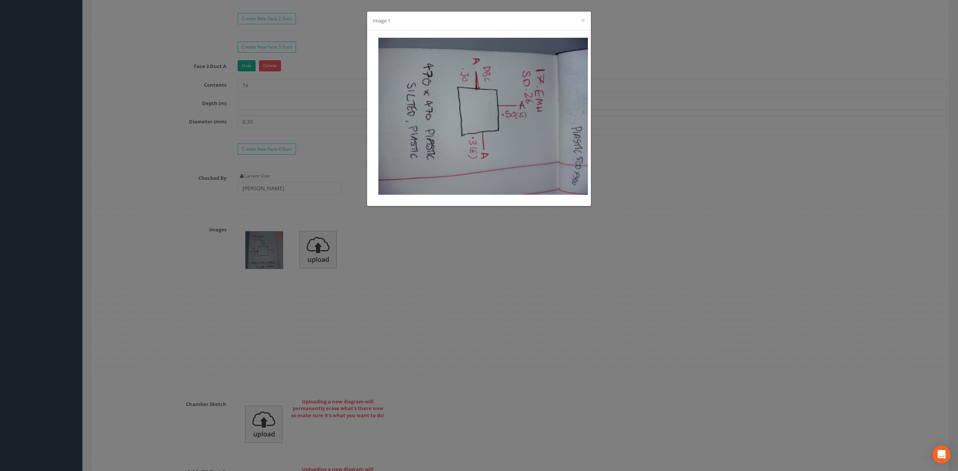
click at [422, 259] on div "Image 1 ×" at bounding box center [479, 235] width 958 height 471
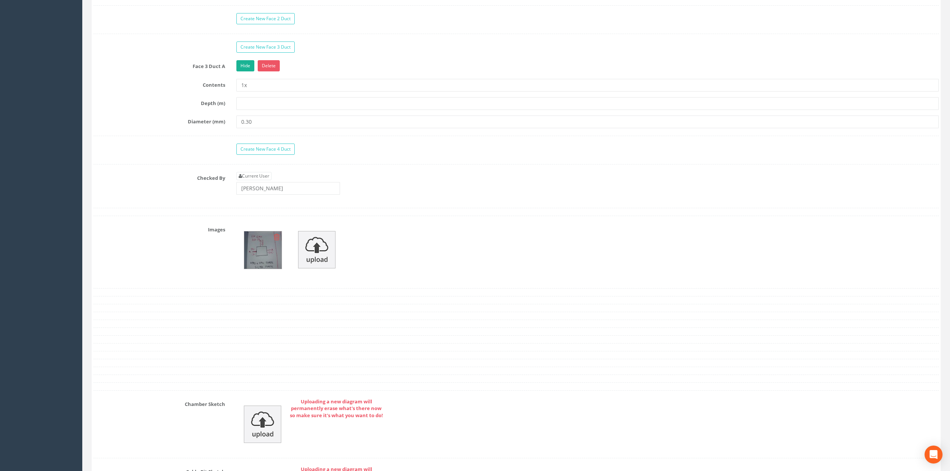
click at [266, 257] on img at bounding box center [262, 250] width 37 height 37
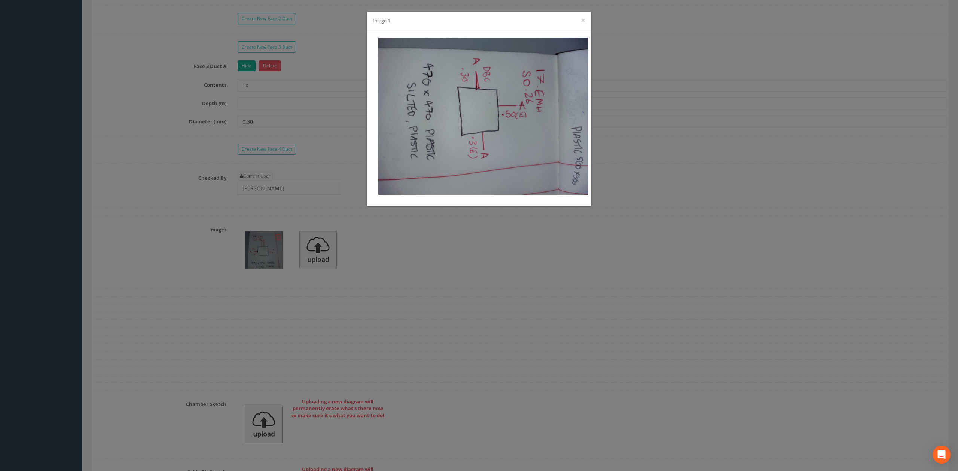
click at [426, 254] on div "Image 1 ×" at bounding box center [479, 235] width 958 height 471
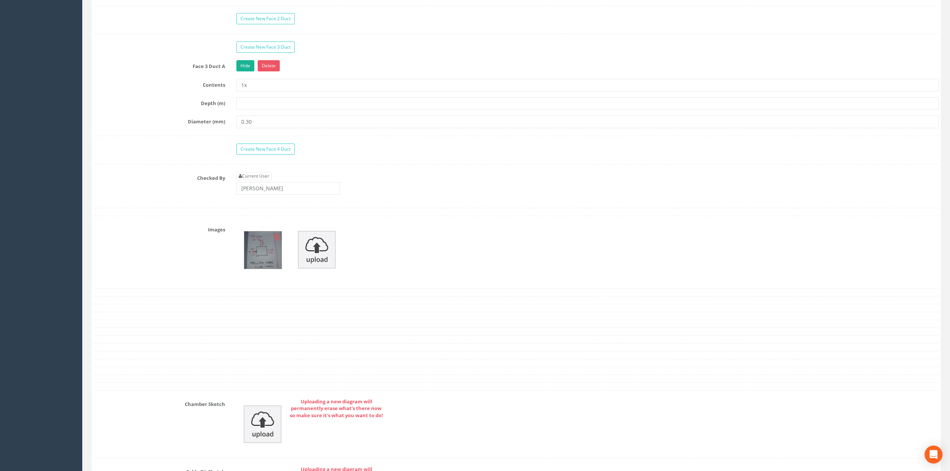
click at [278, 241] on icon at bounding box center [277, 236] width 6 height 7
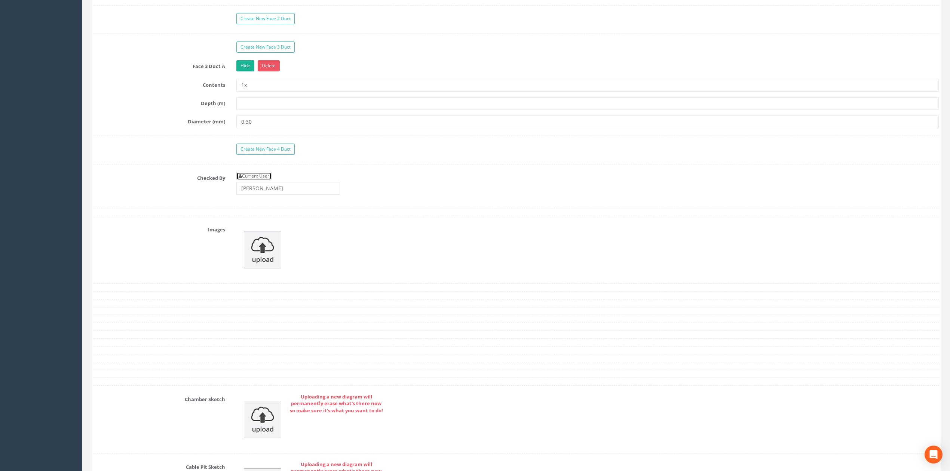
click at [260, 180] on link "Current User" at bounding box center [253, 176] width 35 height 8
type input "[PERSON_NAME]"
click at [175, 250] on div "Images" at bounding box center [516, 250] width 857 height 52
click at [340, 245] on div at bounding box center [588, 250] width 714 height 52
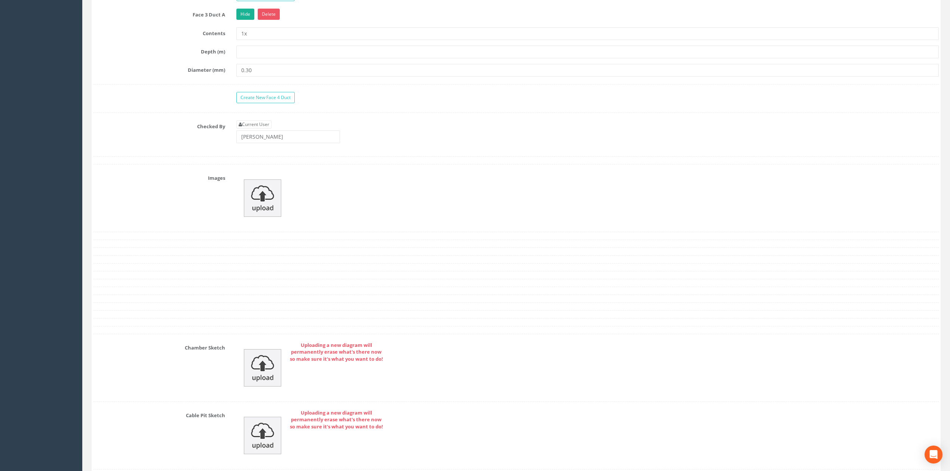
scroll to position [798, 0]
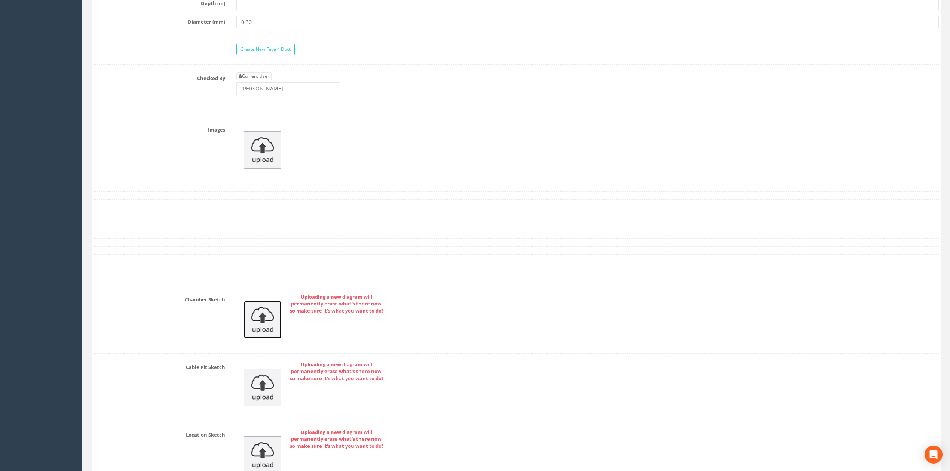
click at [267, 316] on img at bounding box center [262, 319] width 37 height 37
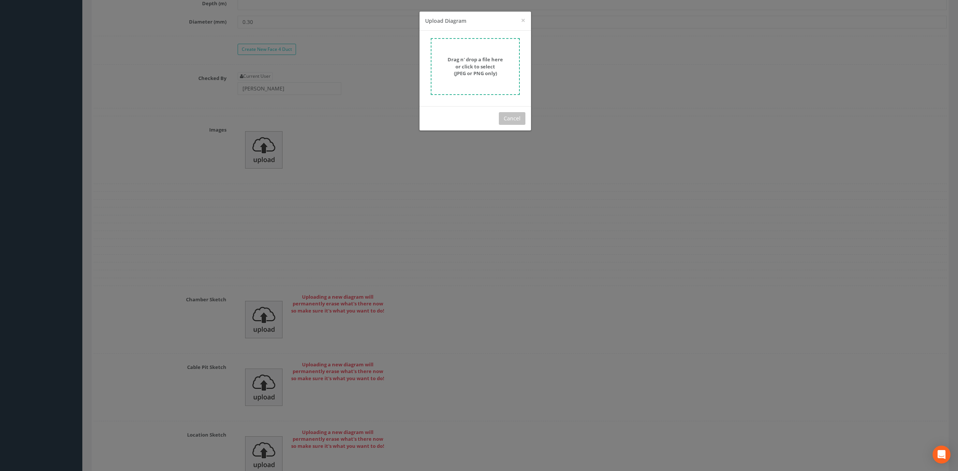
click at [484, 76] on strong "Drag n' drop a file here or click to select (JPEG or PNG only)" at bounding box center [474, 66] width 55 height 21
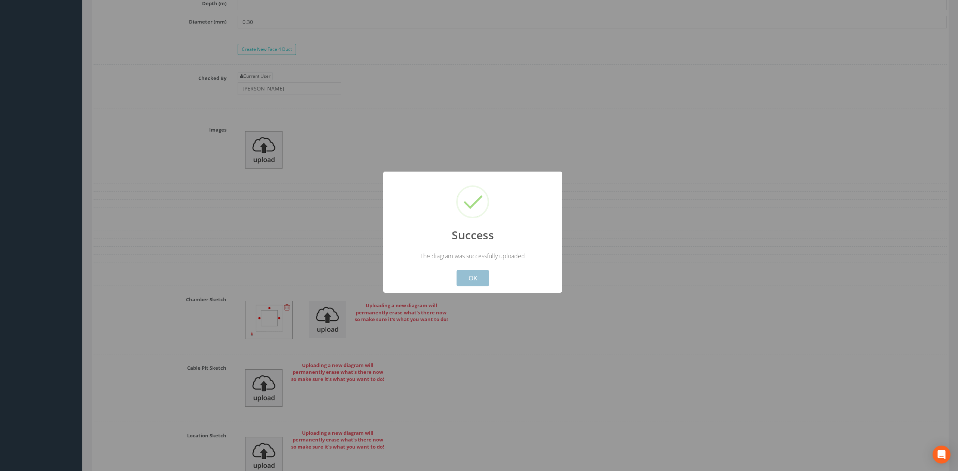
click at [474, 281] on button "OK" at bounding box center [472, 278] width 33 height 16
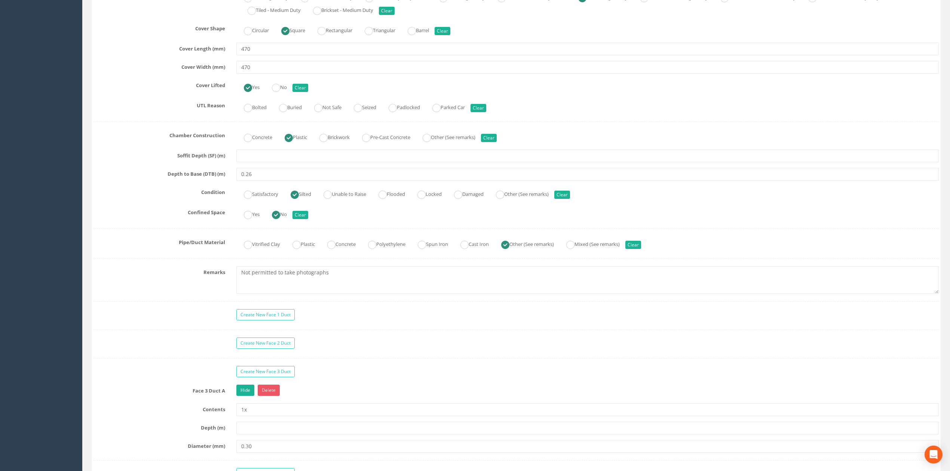
scroll to position [349, 0]
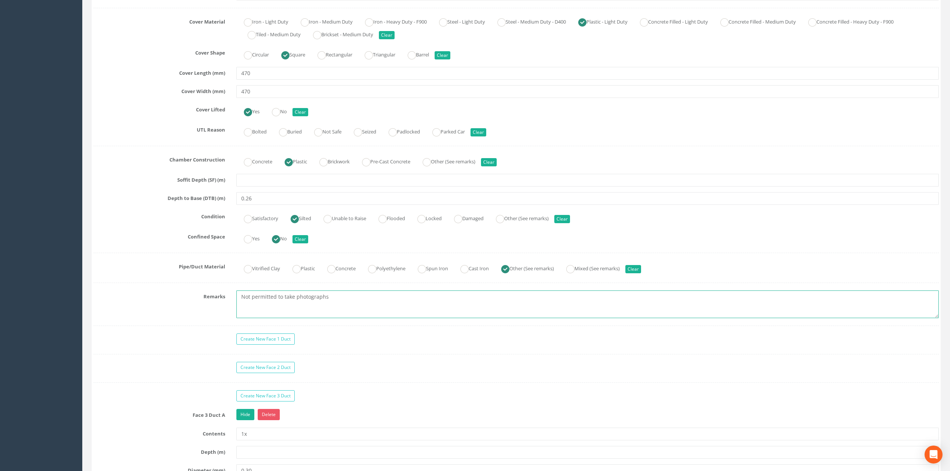
drag, startPoint x: 243, startPoint y: 300, endPoint x: 250, endPoint y: 300, distance: 7.1
click at [243, 300] on textarea "Not permitted to take photographs" at bounding box center [587, 305] width 702 height 28
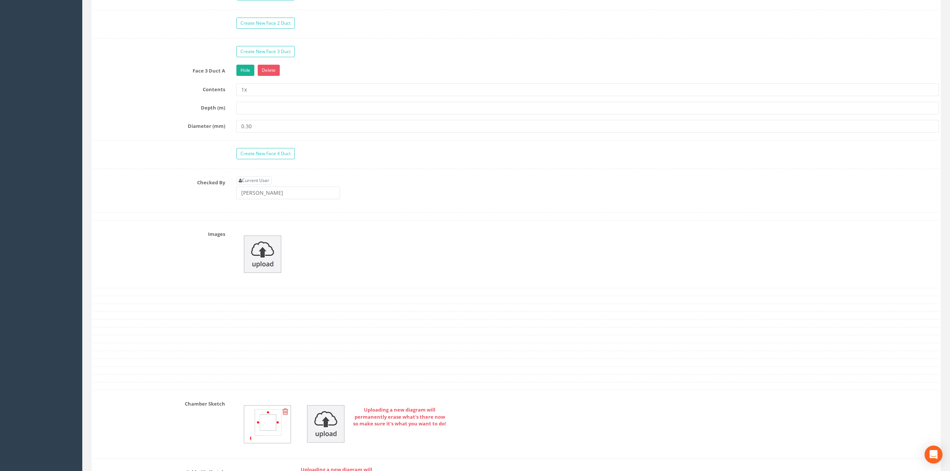
scroll to position [698, 0]
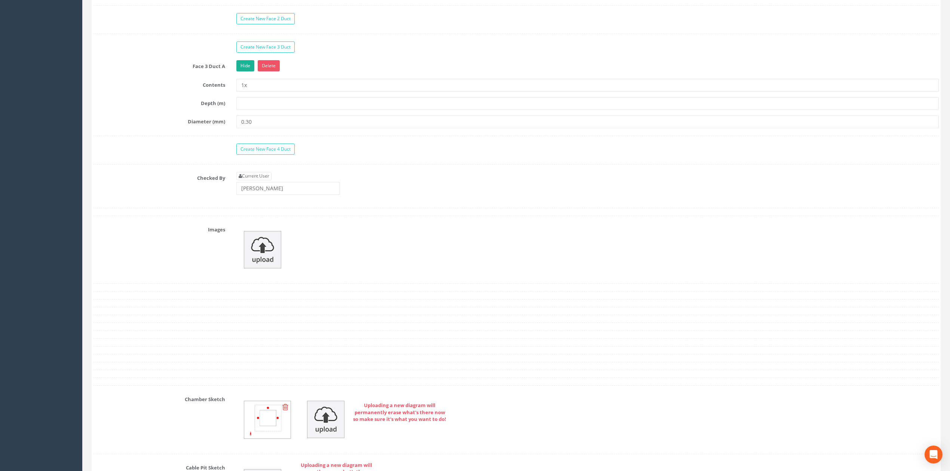
click at [285, 394] on icon at bounding box center [285, 407] width 6 height 7
click at [271, 394] on img at bounding box center [262, 419] width 37 height 37
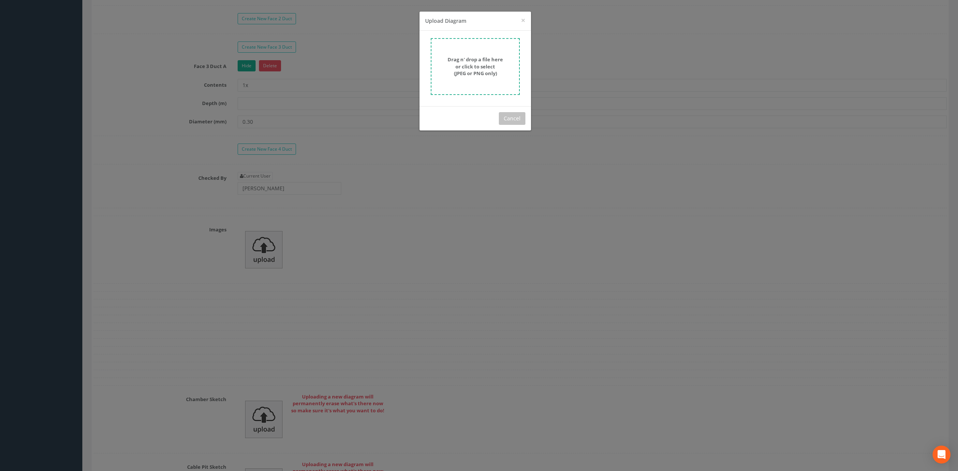
click at [457, 56] on strong "Drag n' drop a file here or click to select (JPEG or PNG only)" at bounding box center [474, 66] width 55 height 21
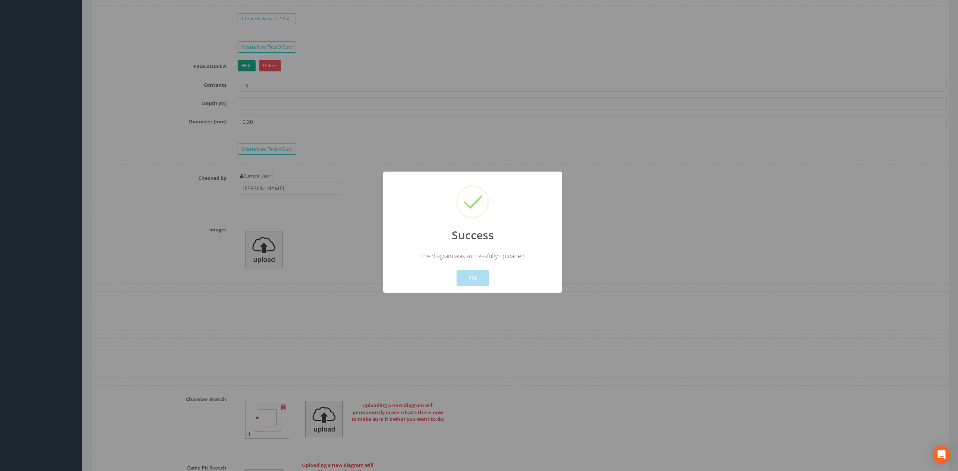
click at [376, 169] on div at bounding box center [479, 235] width 958 height 471
click at [477, 276] on button "OK" at bounding box center [472, 278] width 33 height 16
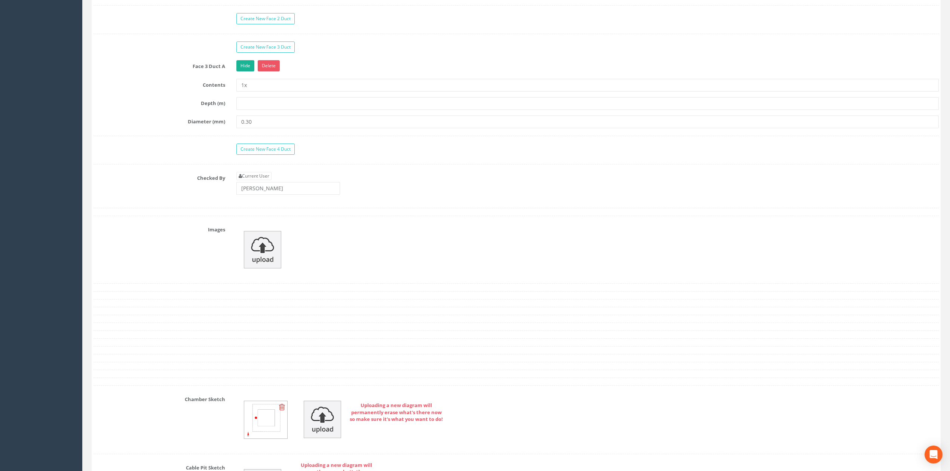
click at [410, 191] on div "Current User [PERSON_NAME]" at bounding box center [588, 186] width 714 height 28
drag, startPoint x: 465, startPoint y: 280, endPoint x: 429, endPoint y: 280, distance: 35.9
click at [465, 276] on div at bounding box center [588, 250] width 714 height 52
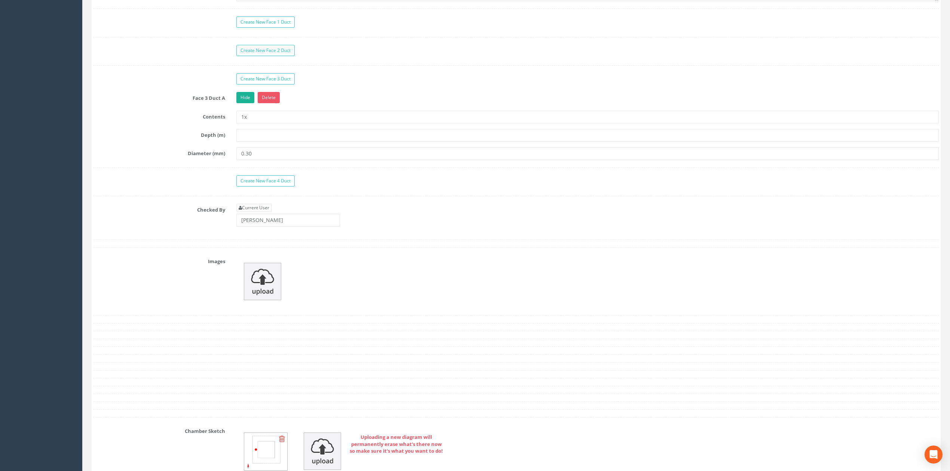
scroll to position [648, 0]
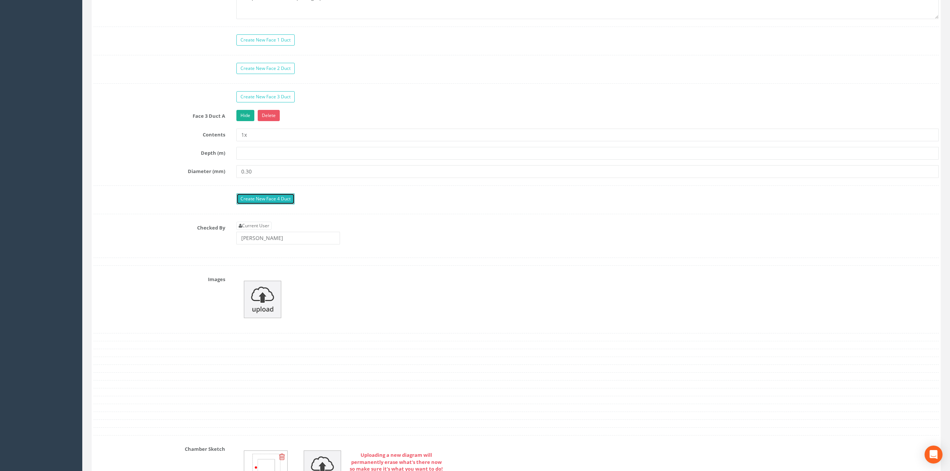
click at [265, 203] on link "Create New Face 4 Duct" at bounding box center [265, 198] width 58 height 11
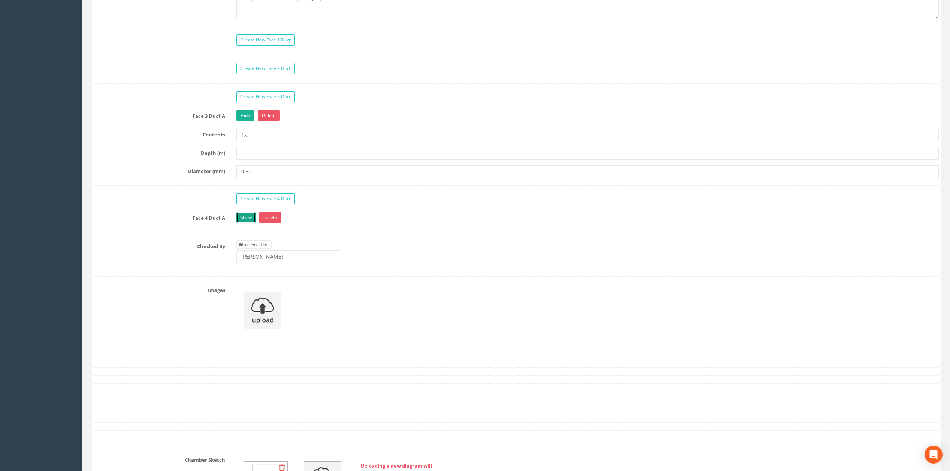
click at [244, 223] on link "Show" at bounding box center [245, 217] width 19 height 11
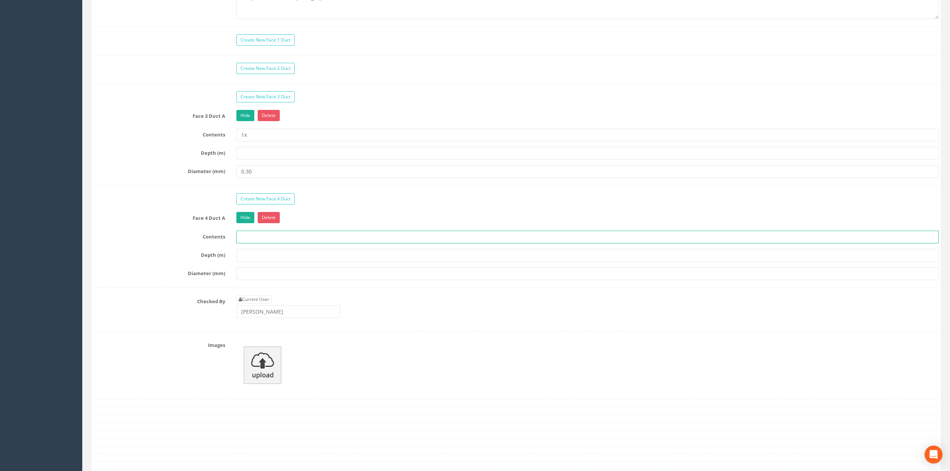
click at [243, 242] on input "text" at bounding box center [587, 237] width 702 height 13
click at [248, 279] on input "text" at bounding box center [587, 273] width 702 height 13
click at [254, 240] on input "1x" at bounding box center [587, 237] width 702 height 13
type input "1x AGL"
click at [381, 196] on div "Create New Face 1 Duct Create New Face 2 Duct Create New Face 3 Duct Face 3 Duc…" at bounding box center [516, 182] width 845 height 297
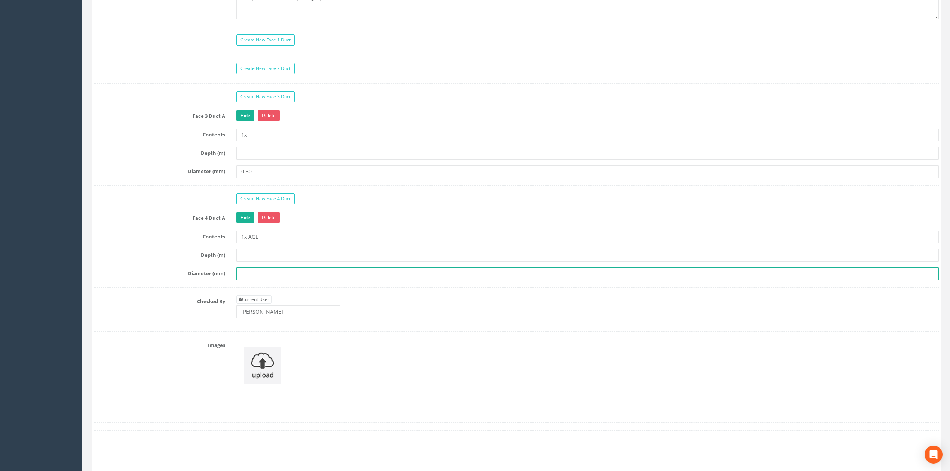
click at [262, 278] on input "text" at bounding box center [587, 273] width 702 height 13
type input "0.30"
click at [157, 232] on div "Face 4 Duct A Hide Delete Contents 1x AGL Depth (m) Diameter (mm) 0.30" at bounding box center [516, 250] width 845 height 76
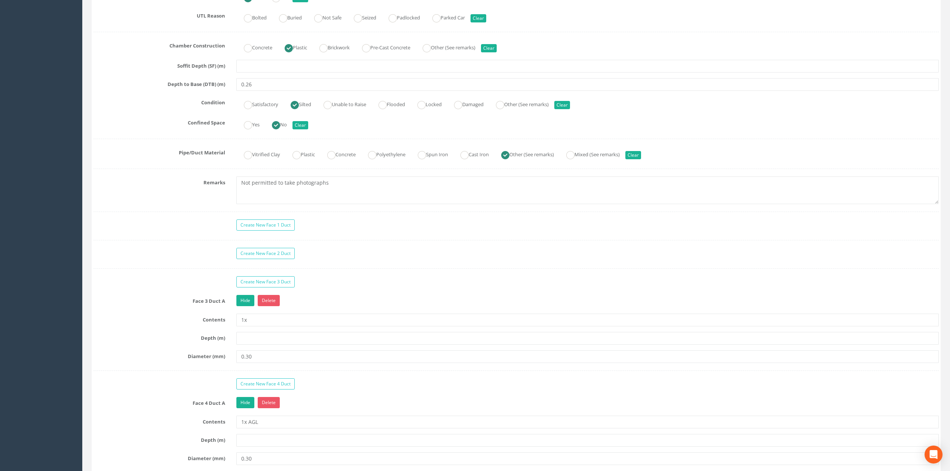
scroll to position [449, 0]
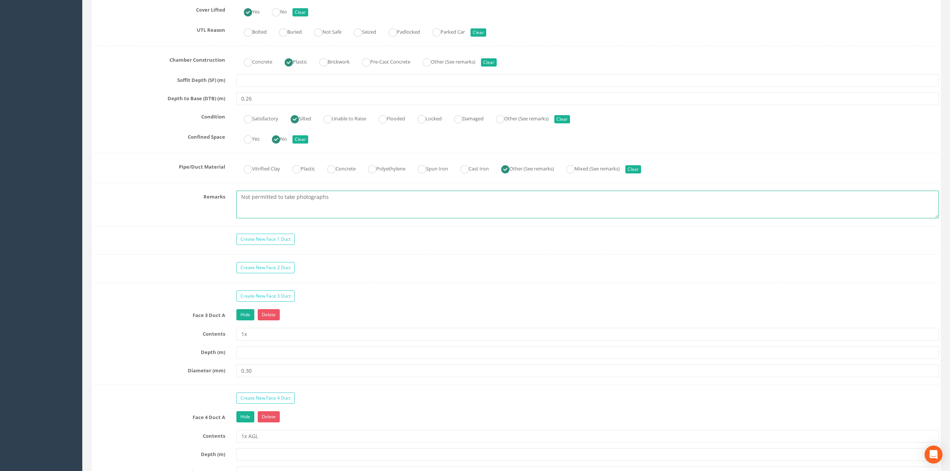
click at [240, 202] on textarea "Not permitted to take photographs" at bounding box center [587, 205] width 702 height 28
click at [347, 245] on div "Create New Face 1 Duct" at bounding box center [588, 240] width 714 height 13
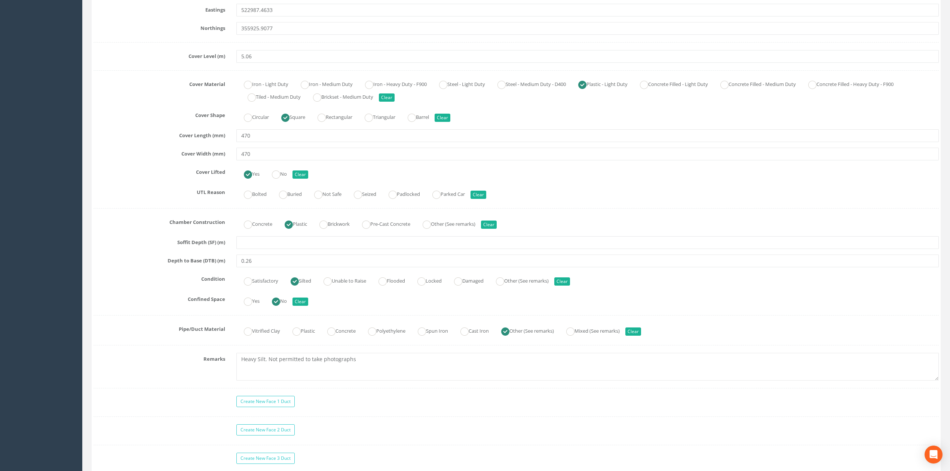
scroll to position [289, 0]
click at [509, 333] on ins at bounding box center [505, 329] width 8 height 8
click at [239, 358] on textarea "Heavy Silt. Not permitted to take photographs" at bounding box center [587, 365] width 702 height 28
click at [451, 371] on textarea "Unknown pipe materials. Heavily Silted. Not permitted to take photographs" at bounding box center [587, 365] width 702 height 28
type textarea "Unknown pipe materials. Heavily Silted. Not permitted to take photographs"
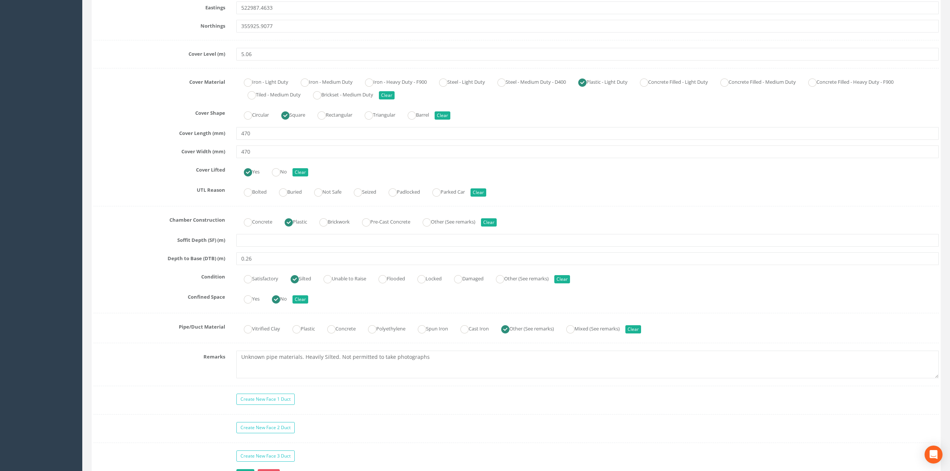
click at [453, 303] on div "Yes No Clear" at bounding box center [588, 298] width 714 height 15
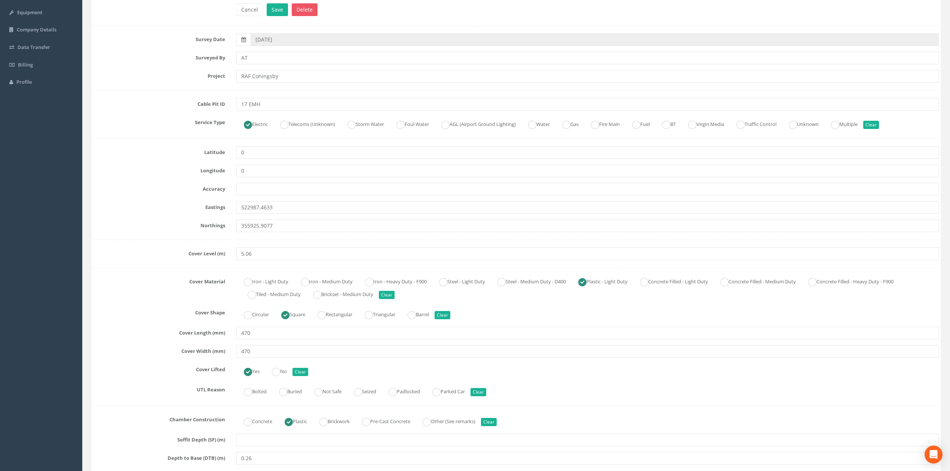
scroll to position [0, 0]
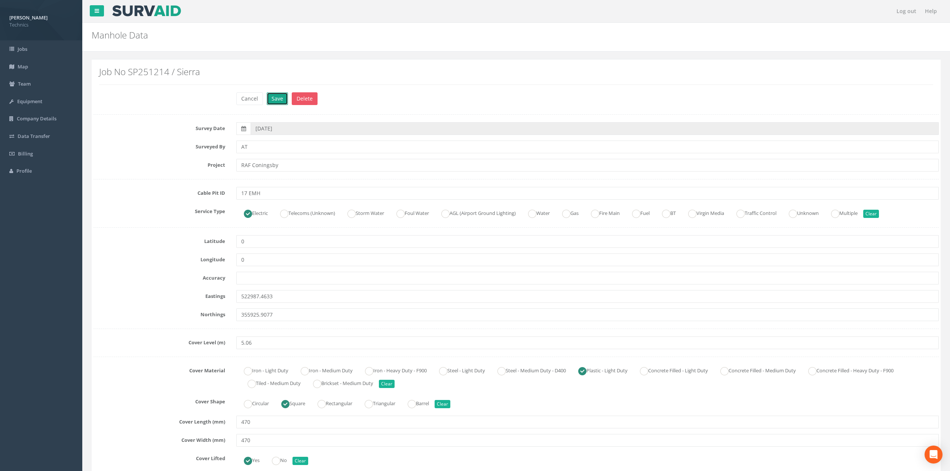
click at [280, 100] on button "Save" at bounding box center [277, 98] width 21 height 13
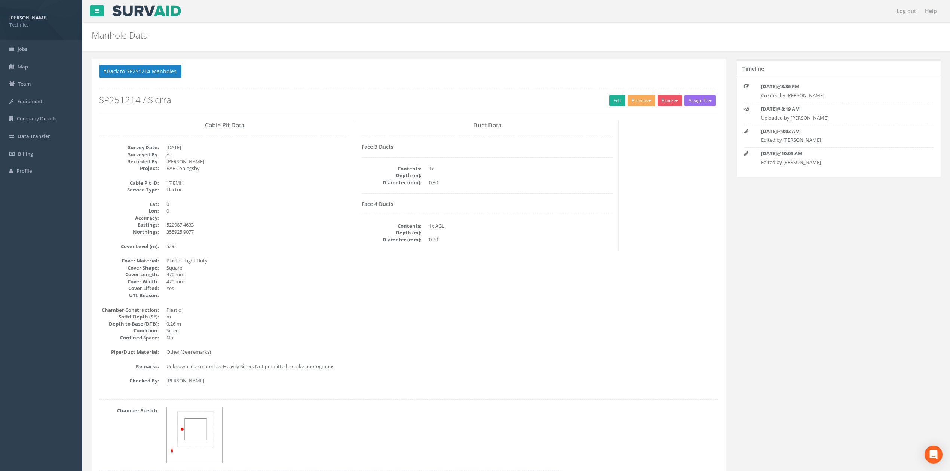
click at [567, 247] on div "Duct Data Face 3 Ducts Contents: 1x Depth (m): Diameter (mm): 0.30 Face 4 Ducts…" at bounding box center [487, 185] width 263 height 131
click at [648, 99] on button "Preview" at bounding box center [642, 100] width 28 height 11
click at [612, 117] on link "Technics Brize Norton" at bounding box center [625, 116] width 61 height 12
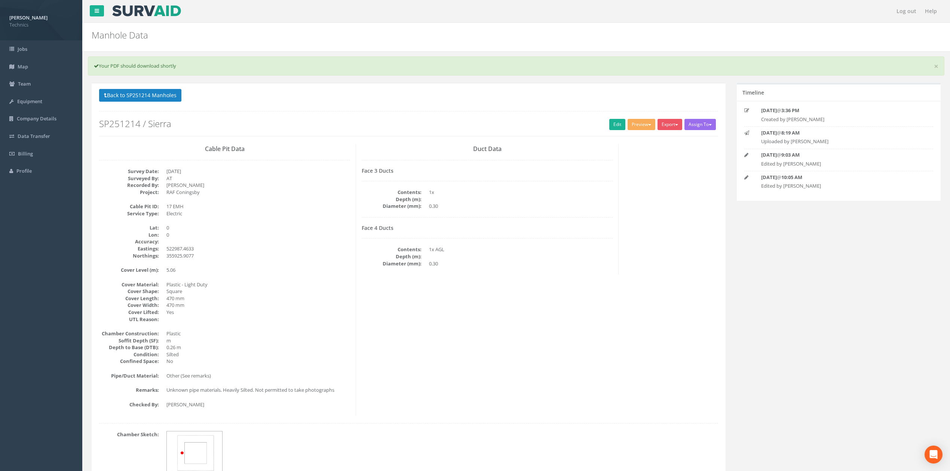
click at [350, 117] on div "Back to SP251214 Manholes Back to Map Assign To No Companies Added Export Techn…" at bounding box center [408, 113] width 619 height 48
click at [165, 94] on button "Back to SP251214 Manholes" at bounding box center [140, 95] width 82 height 13
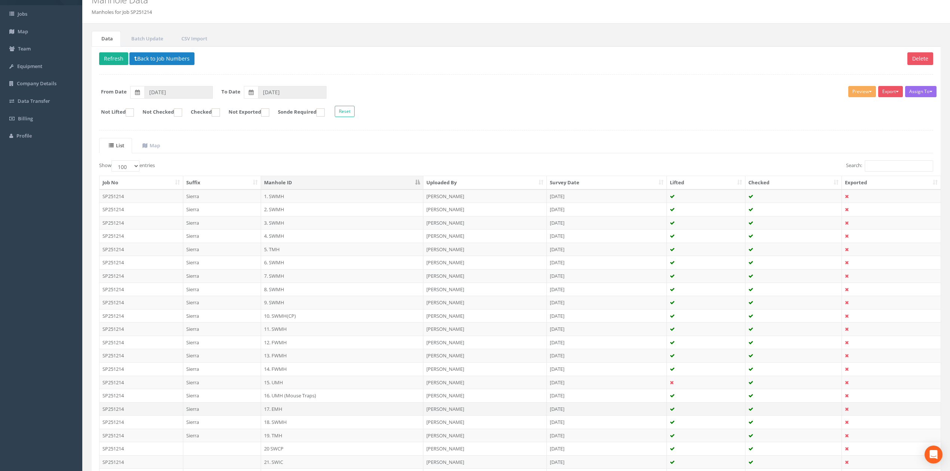
scroll to position [50, 0]
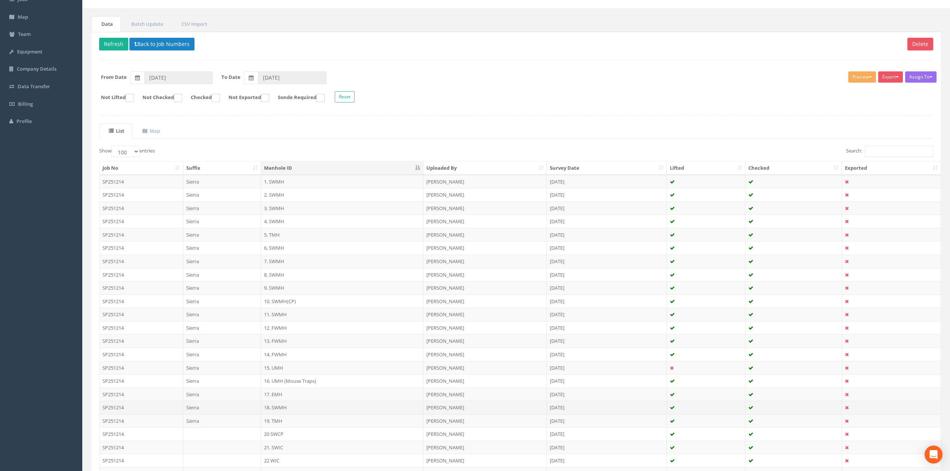
click at [280, 394] on td "18. SWMH" at bounding box center [342, 407] width 162 height 13
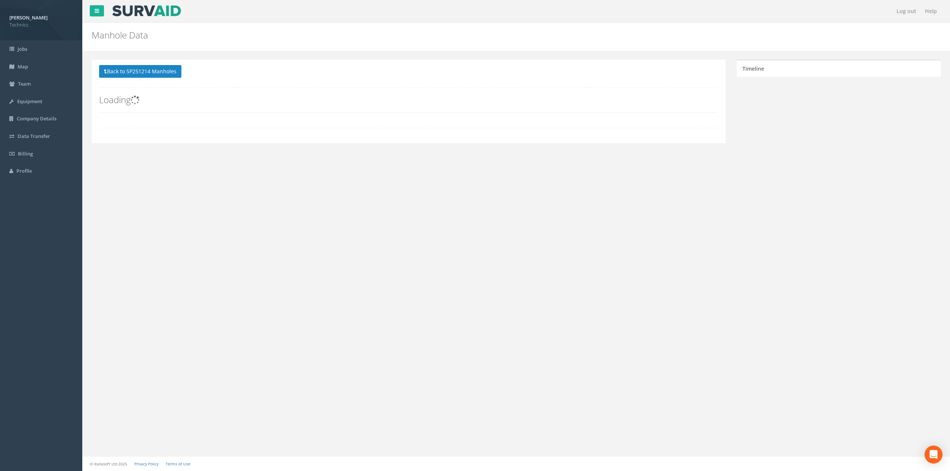
scroll to position [0, 0]
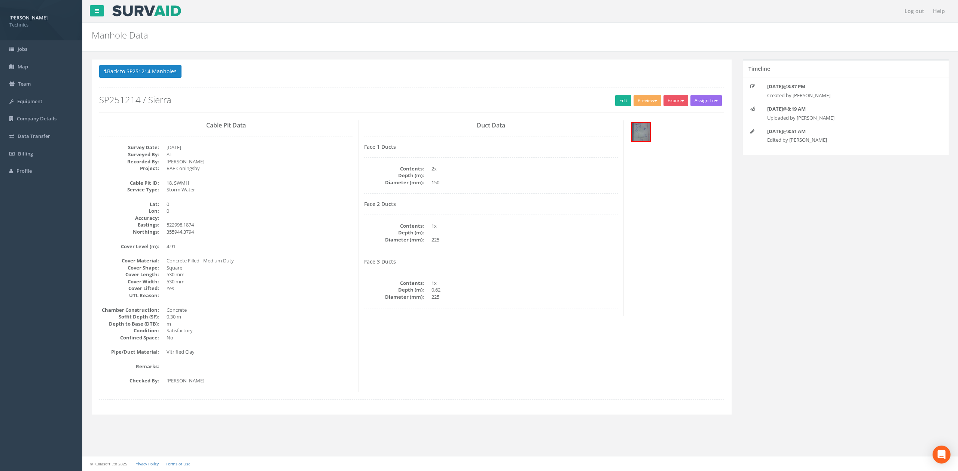
click at [505, 214] on div "Face 2 Ducts Contents: 1x Depth (m): Diameter (mm): 225" at bounding box center [490, 226] width 253 height 50
click at [548, 232] on dd at bounding box center [524, 232] width 186 height 7
click at [619, 101] on link "Edit" at bounding box center [623, 100] width 16 height 11
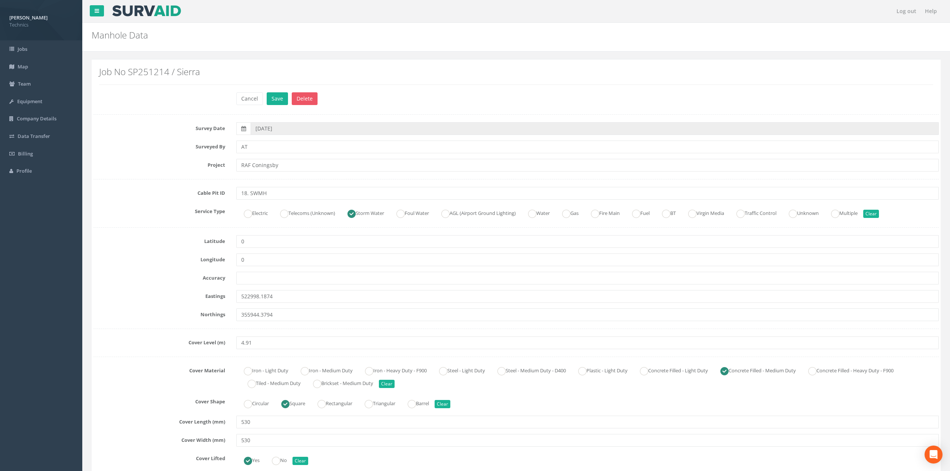
drag, startPoint x: 115, startPoint y: 343, endPoint x: 120, endPoint y: 339, distance: 6.1
click at [116, 343] on label "Cover Level (m)" at bounding box center [159, 342] width 143 height 10
drag, startPoint x: 246, startPoint y: 192, endPoint x: 251, endPoint y: 195, distance: 5.0
click at [246, 192] on input "18. SWMH" at bounding box center [587, 193] width 702 height 13
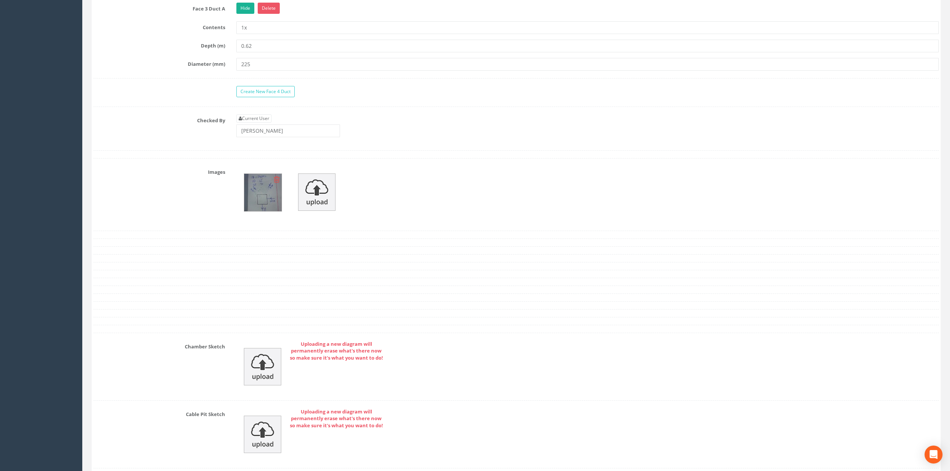
scroll to position [898, 0]
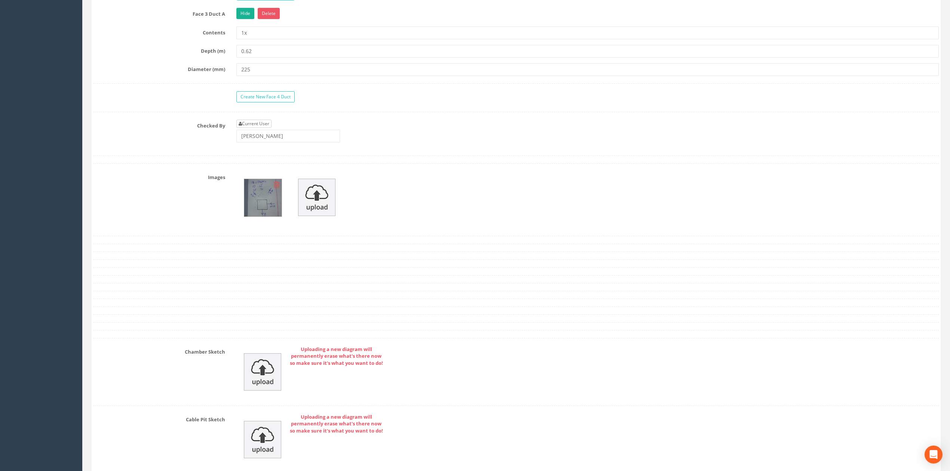
type input "18 SWMH"
click at [263, 128] on link "Current User" at bounding box center [253, 124] width 35 height 8
type input "[PERSON_NAME]"
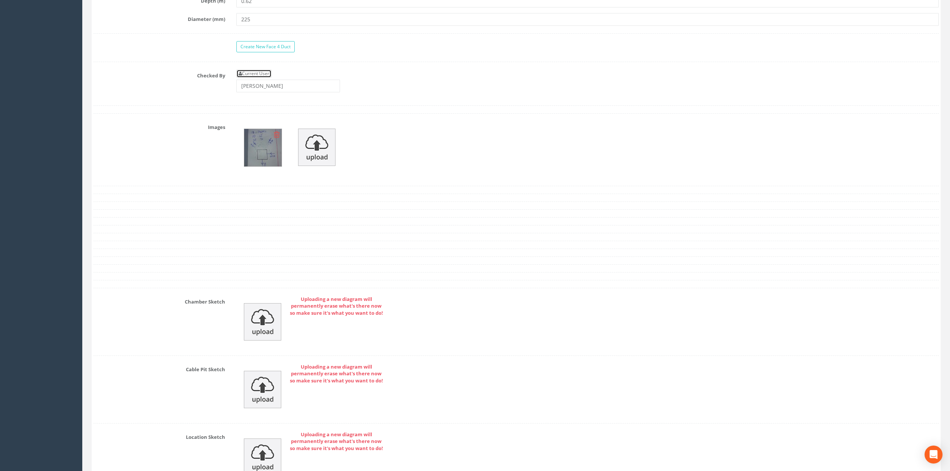
scroll to position [947, 0]
click at [386, 163] on div at bounding box center [588, 150] width 714 height 57
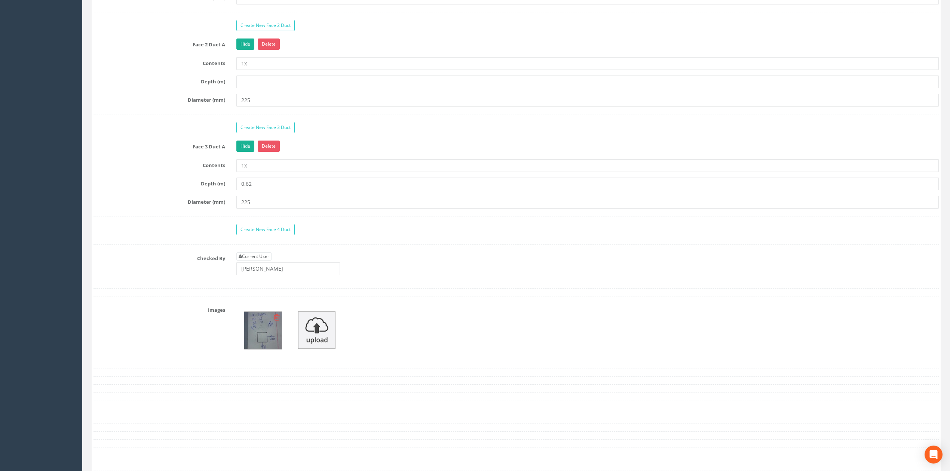
scroll to position [648, 0]
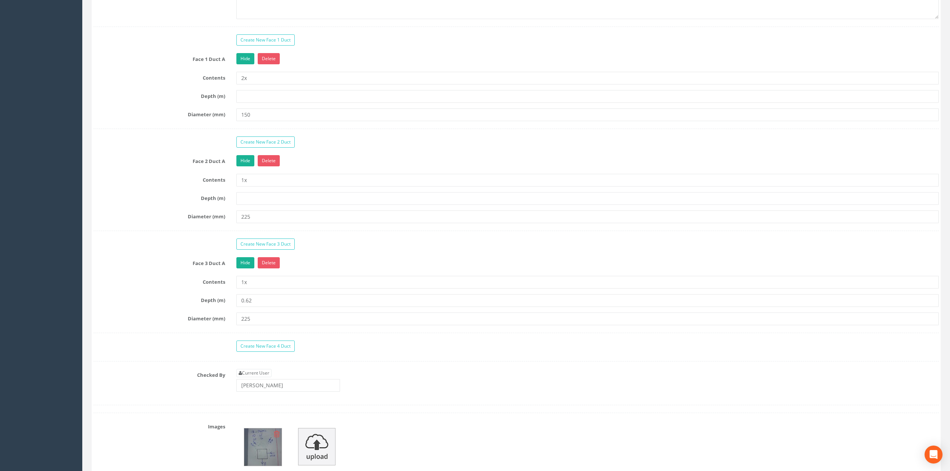
click at [186, 242] on div "Create New Face 1 Duct Face 1 Duct A Hide Delete Contents 2x Depth (m) Diameter…" at bounding box center [516, 219] width 845 height 371
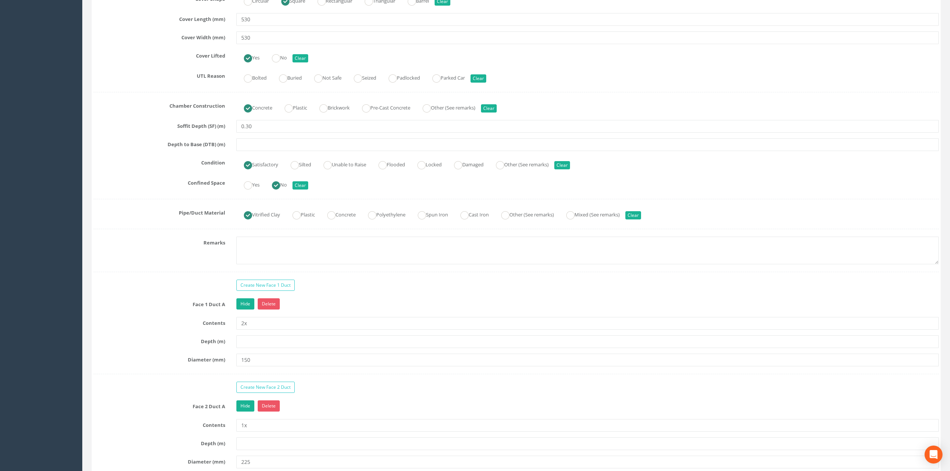
scroll to position [399, 0]
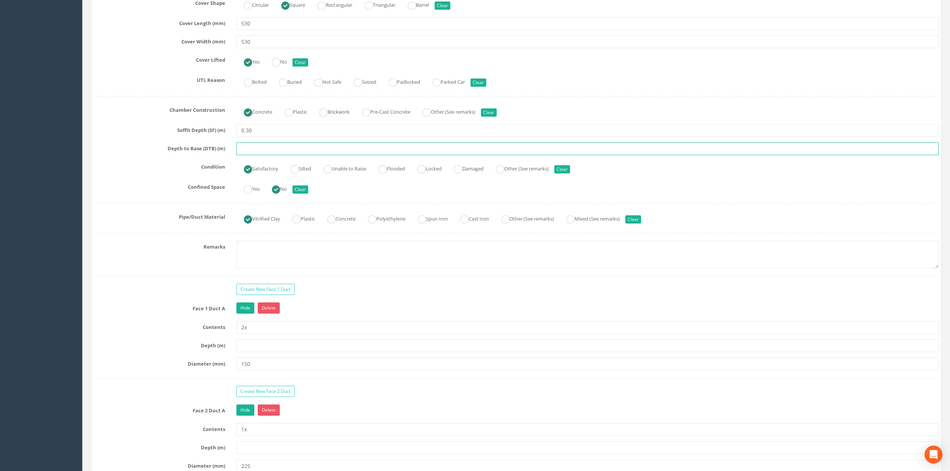
click at [263, 148] on input "text" at bounding box center [587, 149] width 702 height 13
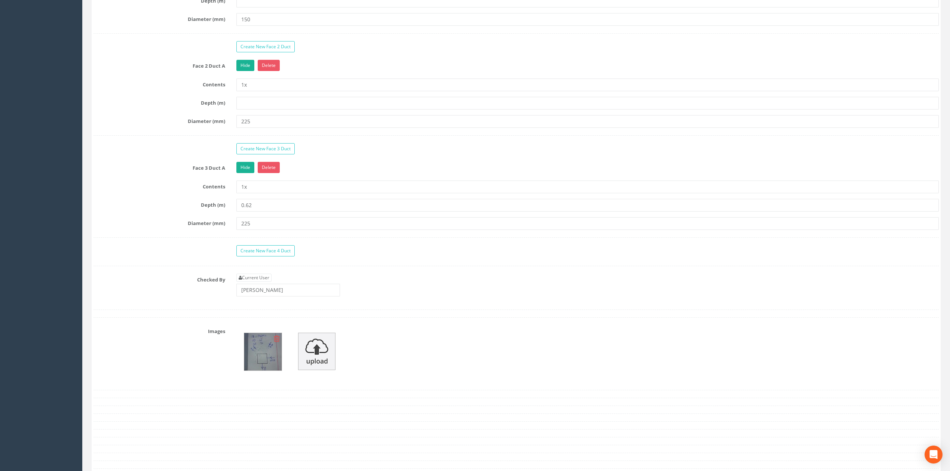
scroll to position [748, 0]
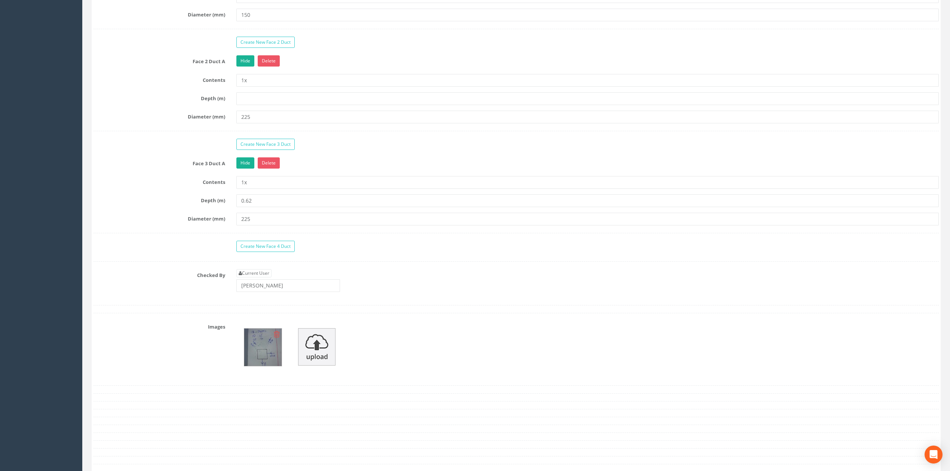
type input "0.62"
click at [262, 352] on img at bounding box center [262, 347] width 37 height 37
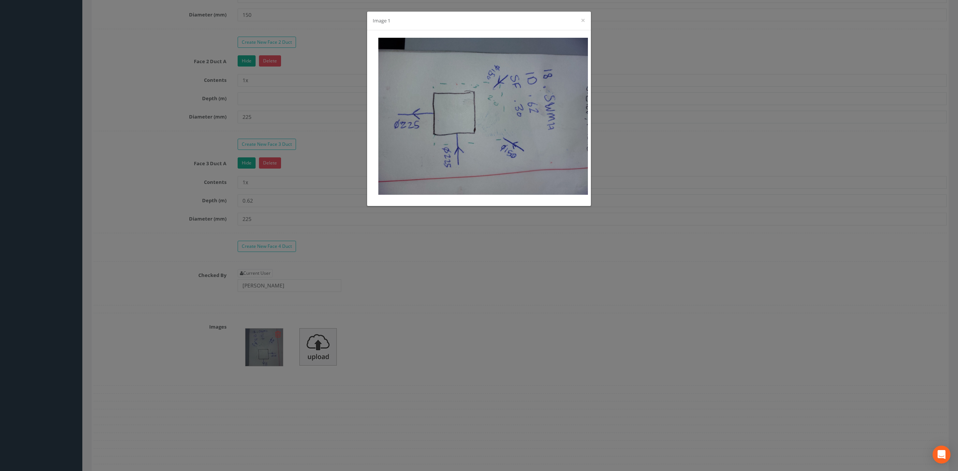
click at [410, 285] on div "Image 1 ×" at bounding box center [479, 235] width 958 height 471
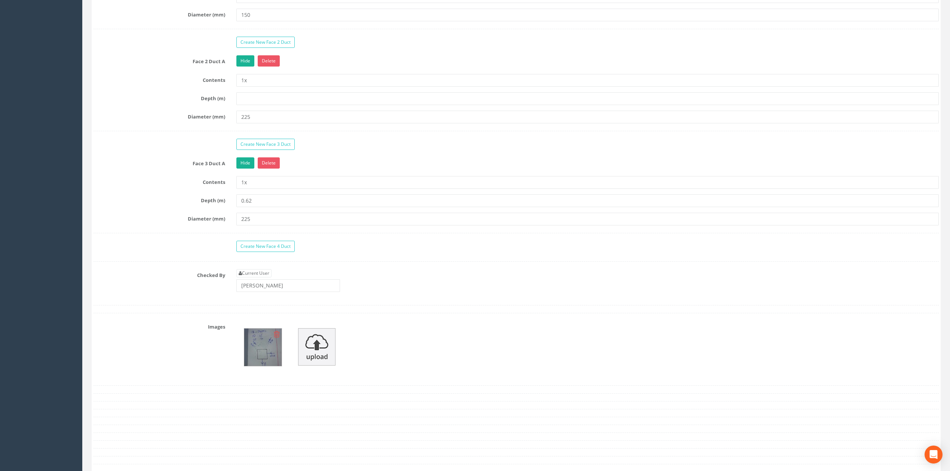
click at [260, 350] on img at bounding box center [262, 347] width 37 height 37
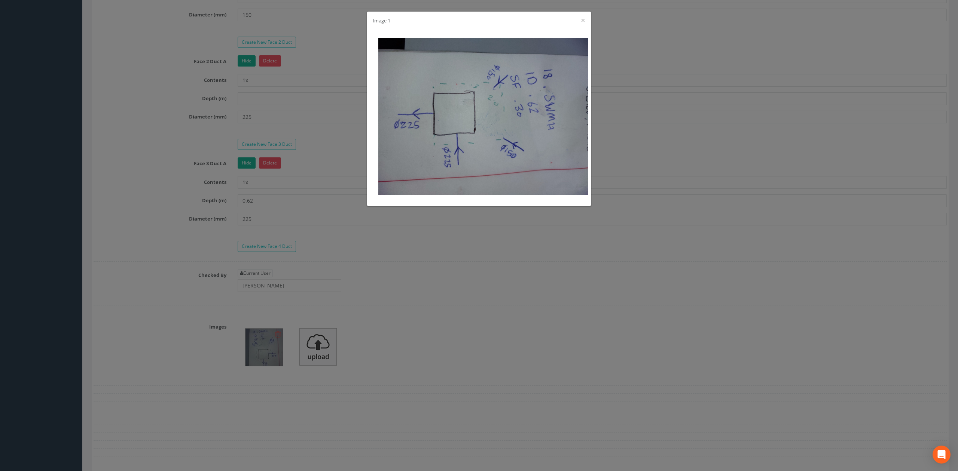
click at [686, 119] on div "Image 1 ×" at bounding box center [479, 235] width 958 height 471
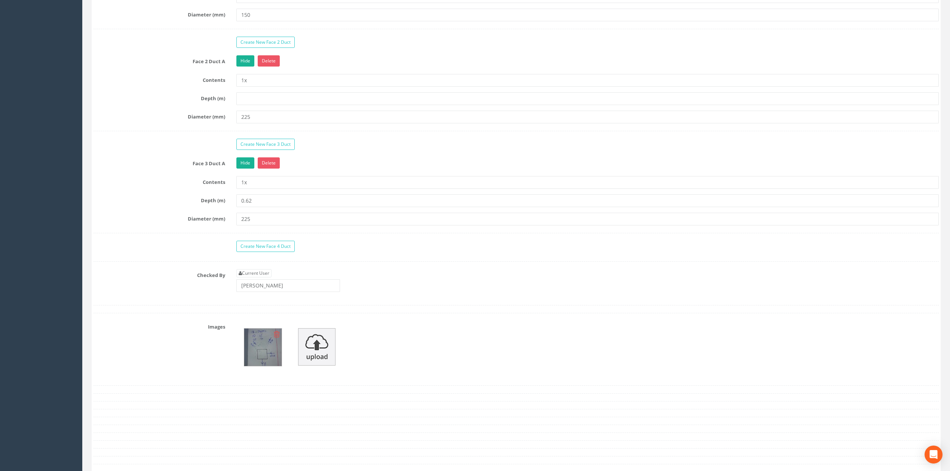
click at [278, 338] on icon at bounding box center [277, 334] width 6 height 7
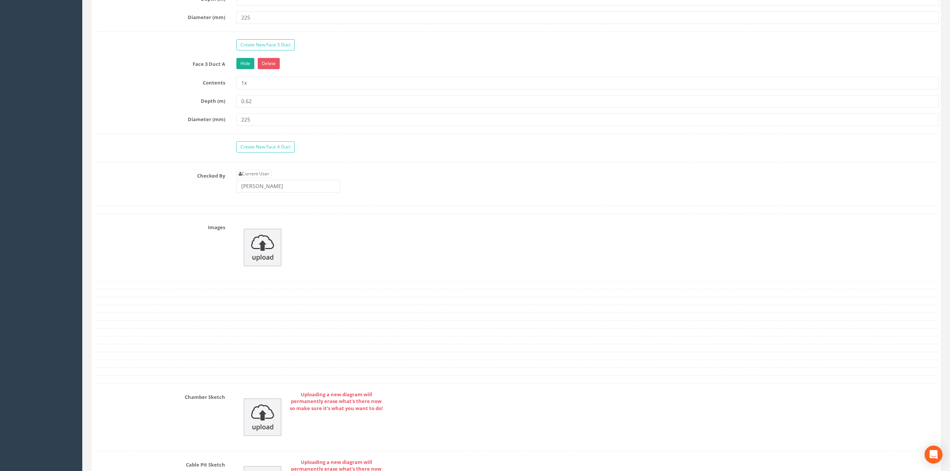
scroll to position [947, 0]
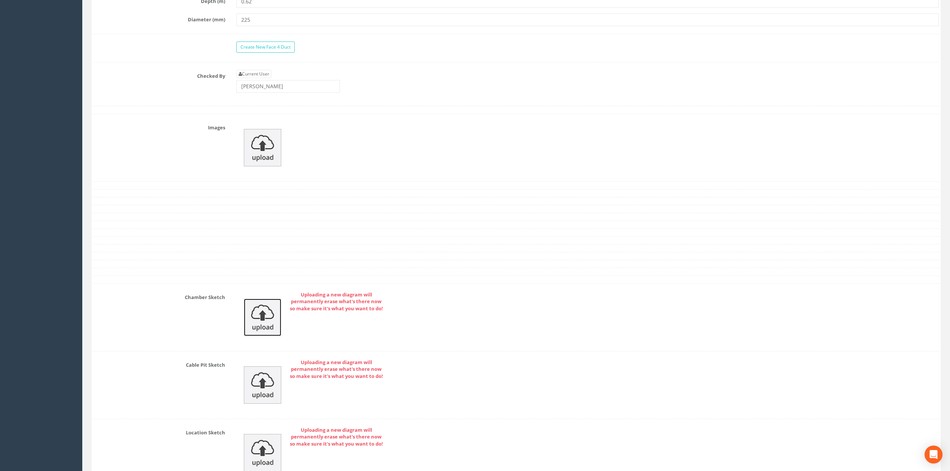
click at [262, 332] on img at bounding box center [262, 317] width 37 height 37
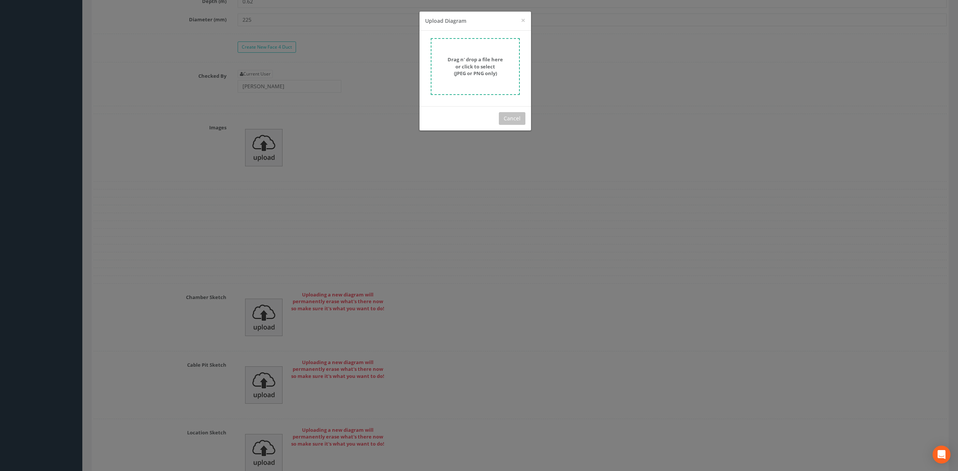
click at [467, 62] on strong "Drag n' drop a file here or click to select (JPEG or PNG only)" at bounding box center [474, 66] width 55 height 21
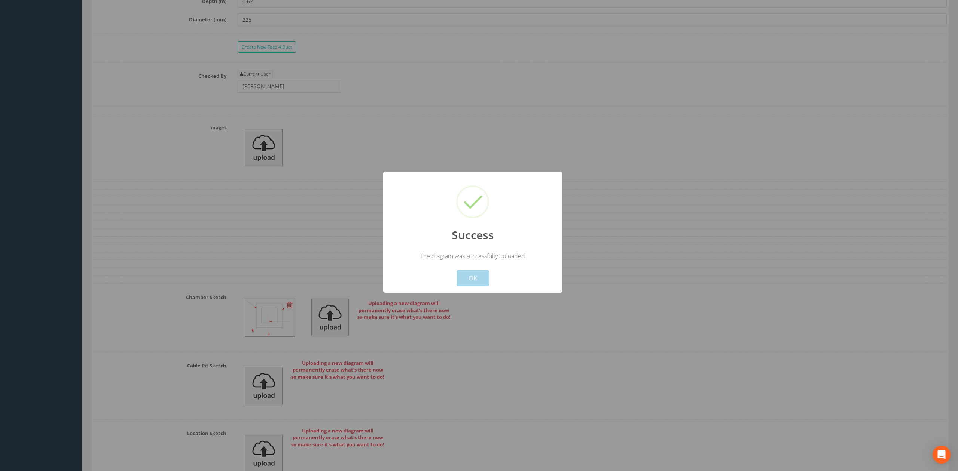
click at [474, 281] on button "OK" at bounding box center [472, 278] width 33 height 16
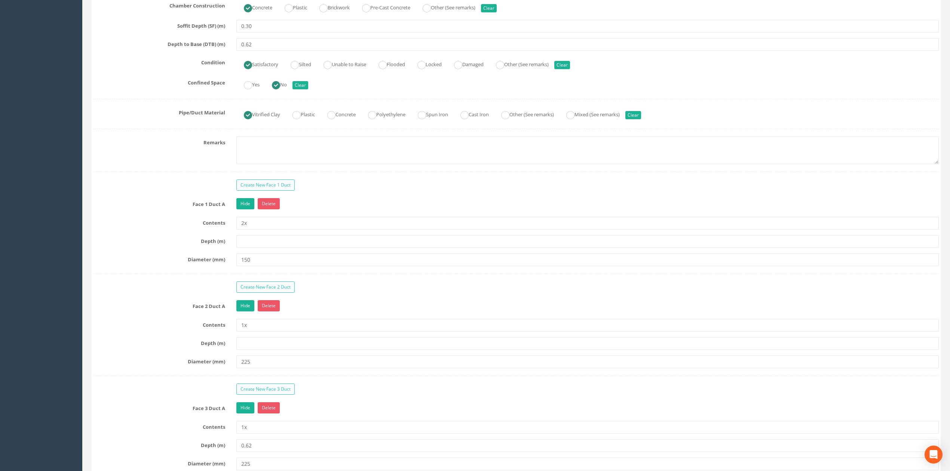
scroll to position [449, 0]
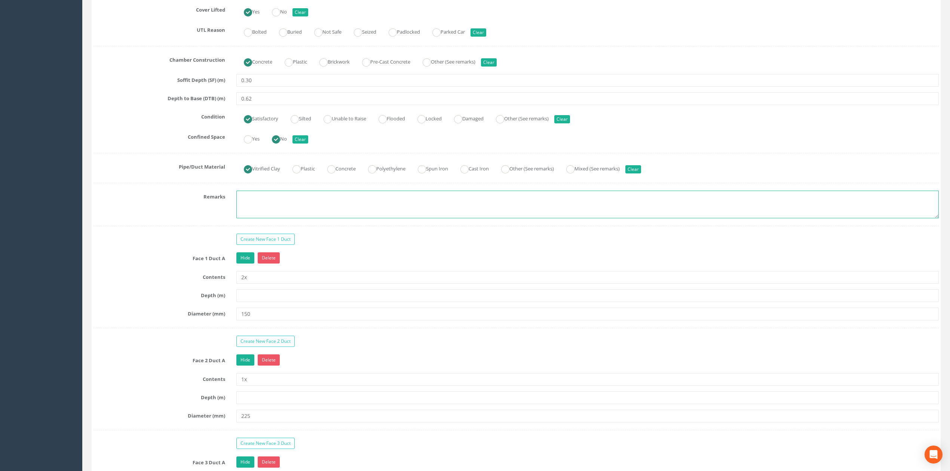
click at [244, 200] on textarea at bounding box center [587, 205] width 702 height 28
type textarea "Not permitted to take photographs"
click at [336, 240] on div "Create New Face 1 Duct" at bounding box center [588, 240] width 714 height 13
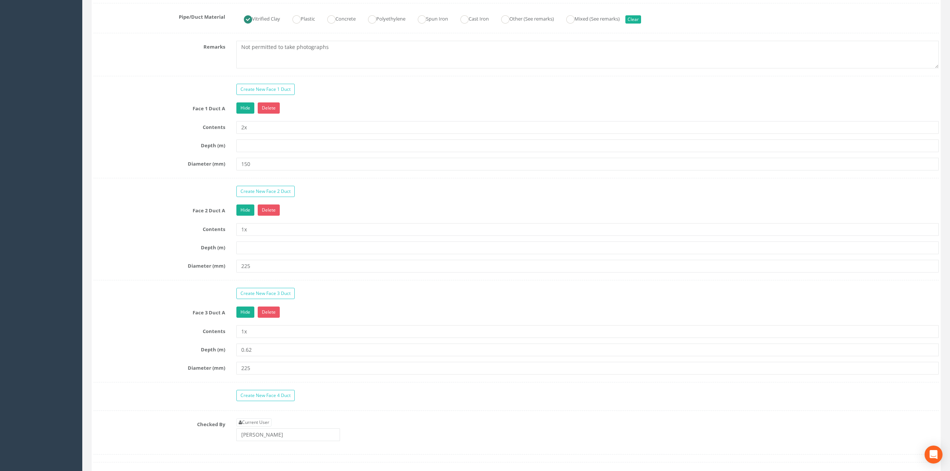
scroll to position [598, 0]
click at [327, 301] on div "Create New Face 3 Duct" at bounding box center [588, 294] width 714 height 13
